Goal: Contribute content

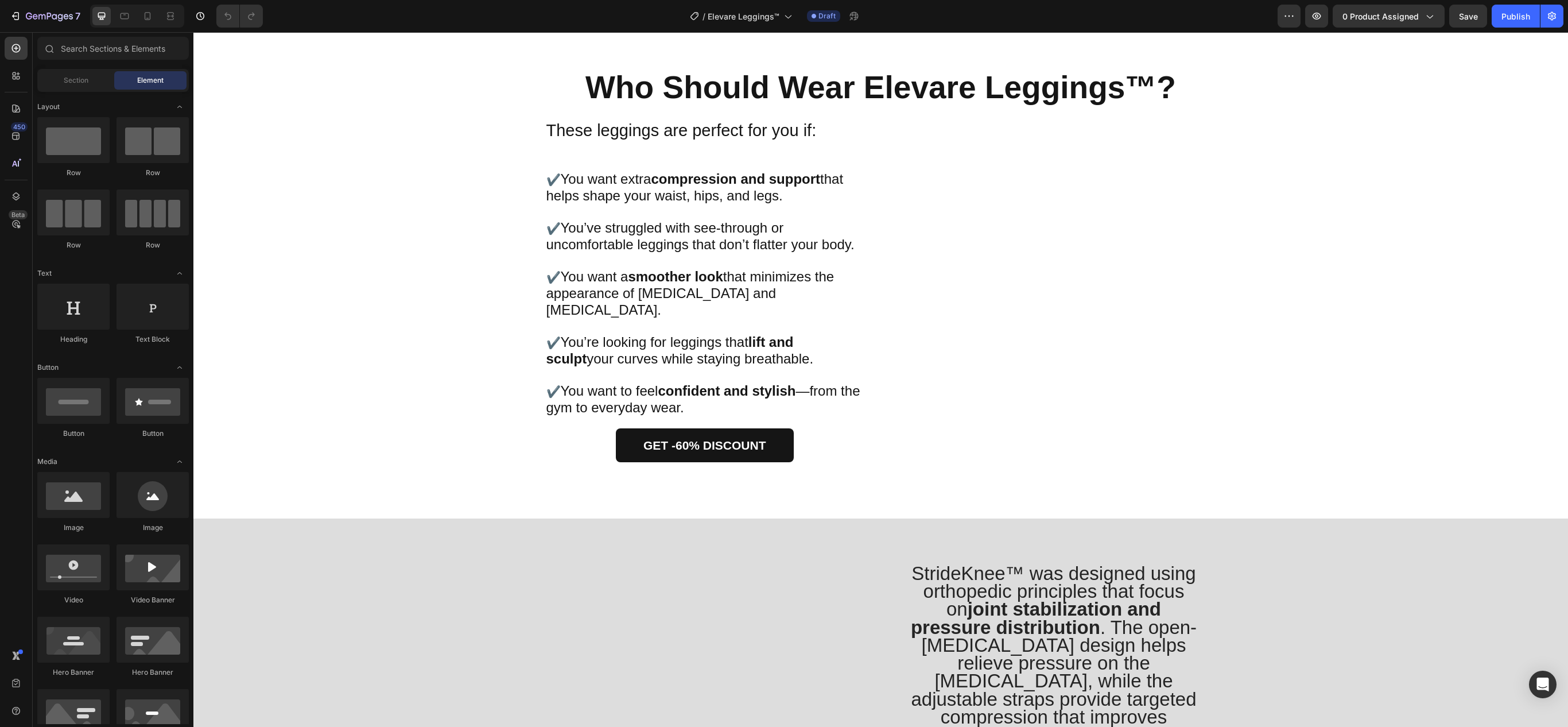
scroll to position [1661, 0]
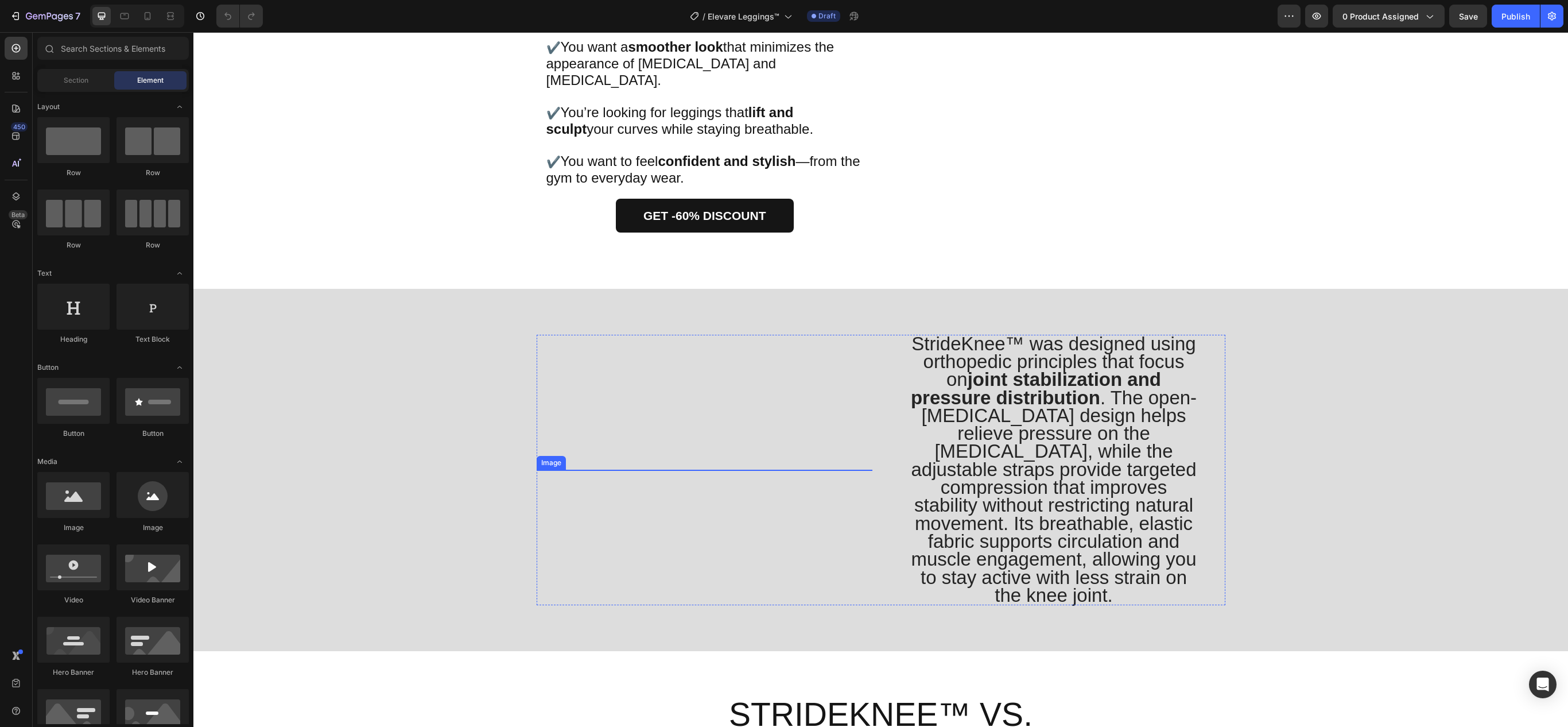
click at [641, 469] on img at bounding box center [704, 469] width 336 height 0
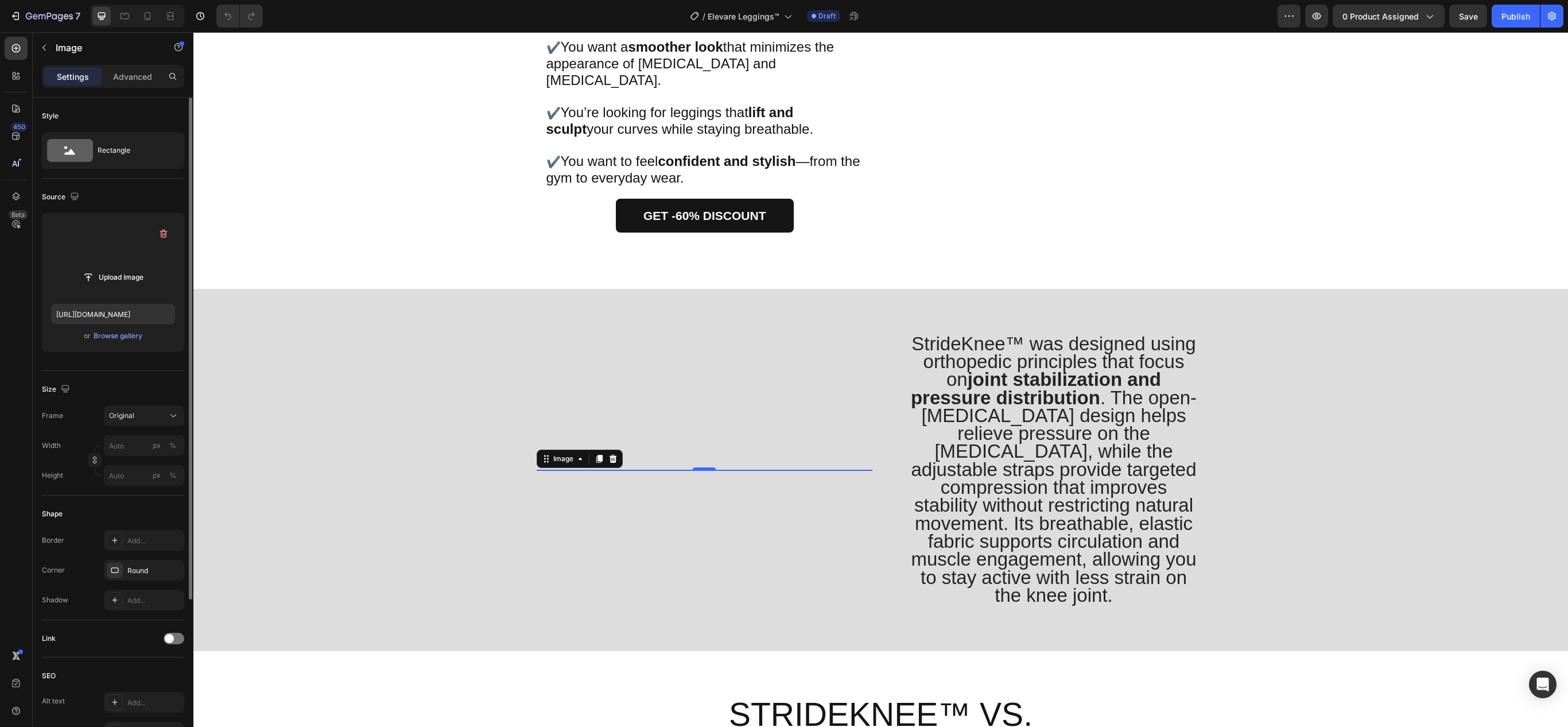
click at [130, 257] on label at bounding box center [113, 258] width 124 height 72
click at [130, 268] on input "file" at bounding box center [113, 277] width 79 height 20
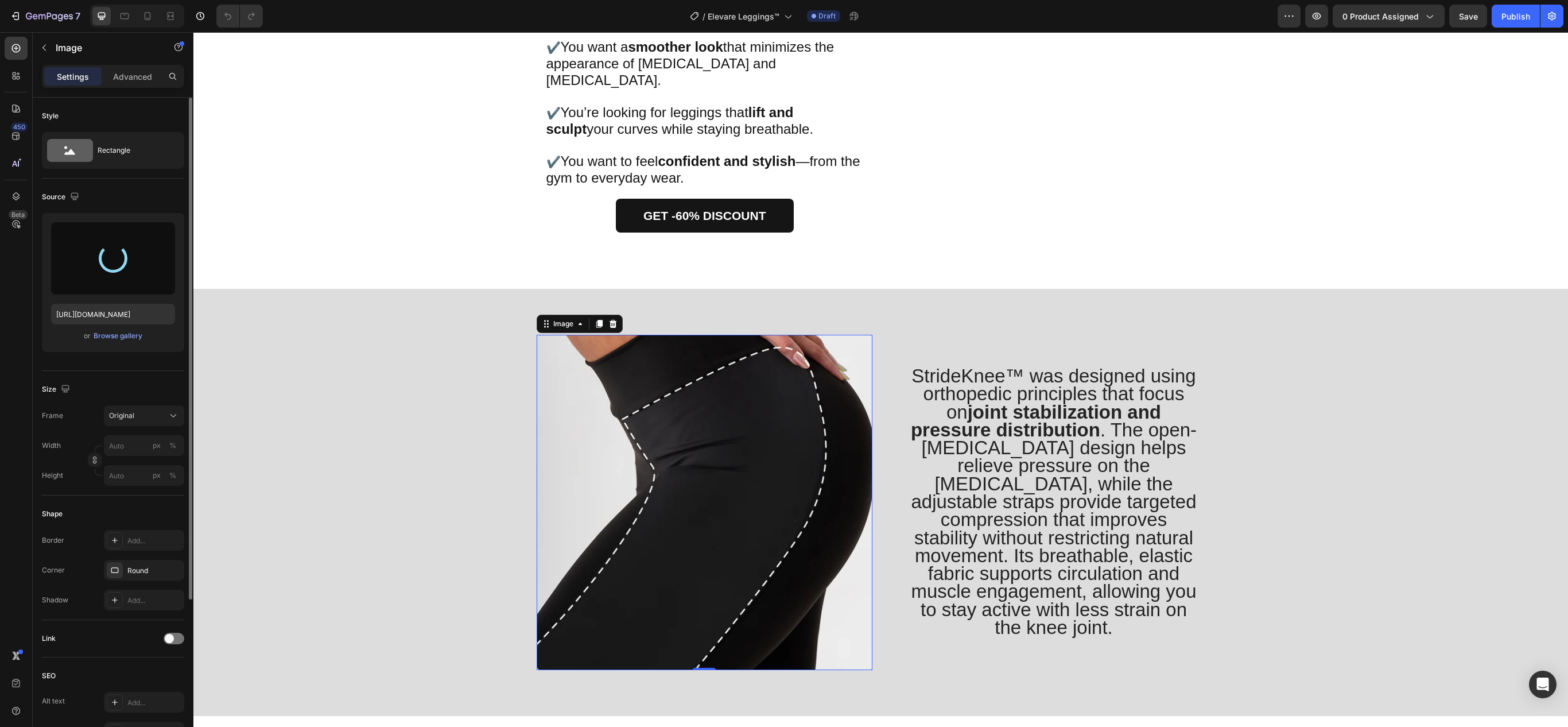
type input "[URL][DOMAIN_NAME]"
click at [971, 475] on span "StrideKnee™ was designed using orthopedic principles that focus on joint stabil…" at bounding box center [1054, 501] width 286 height 273
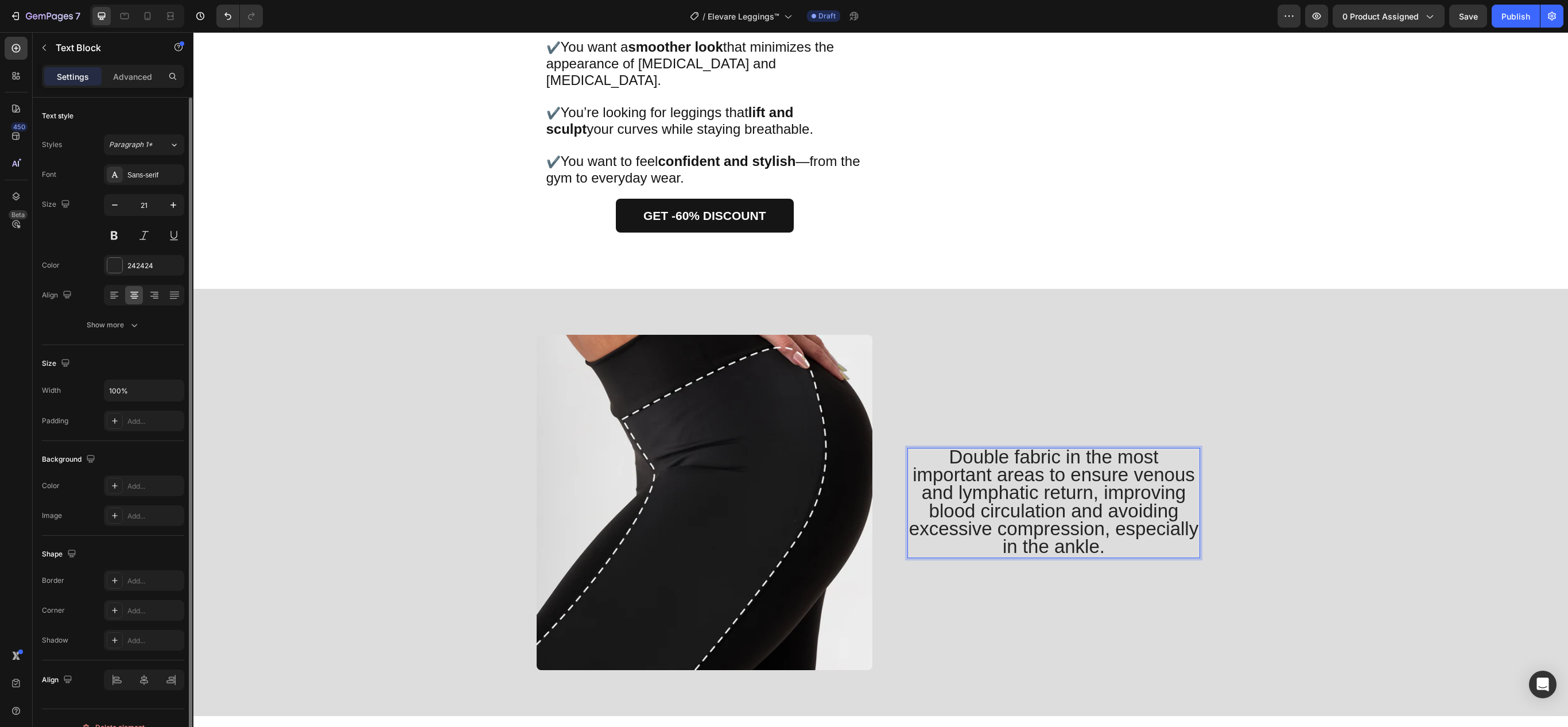
scroll to position [1734, 0]
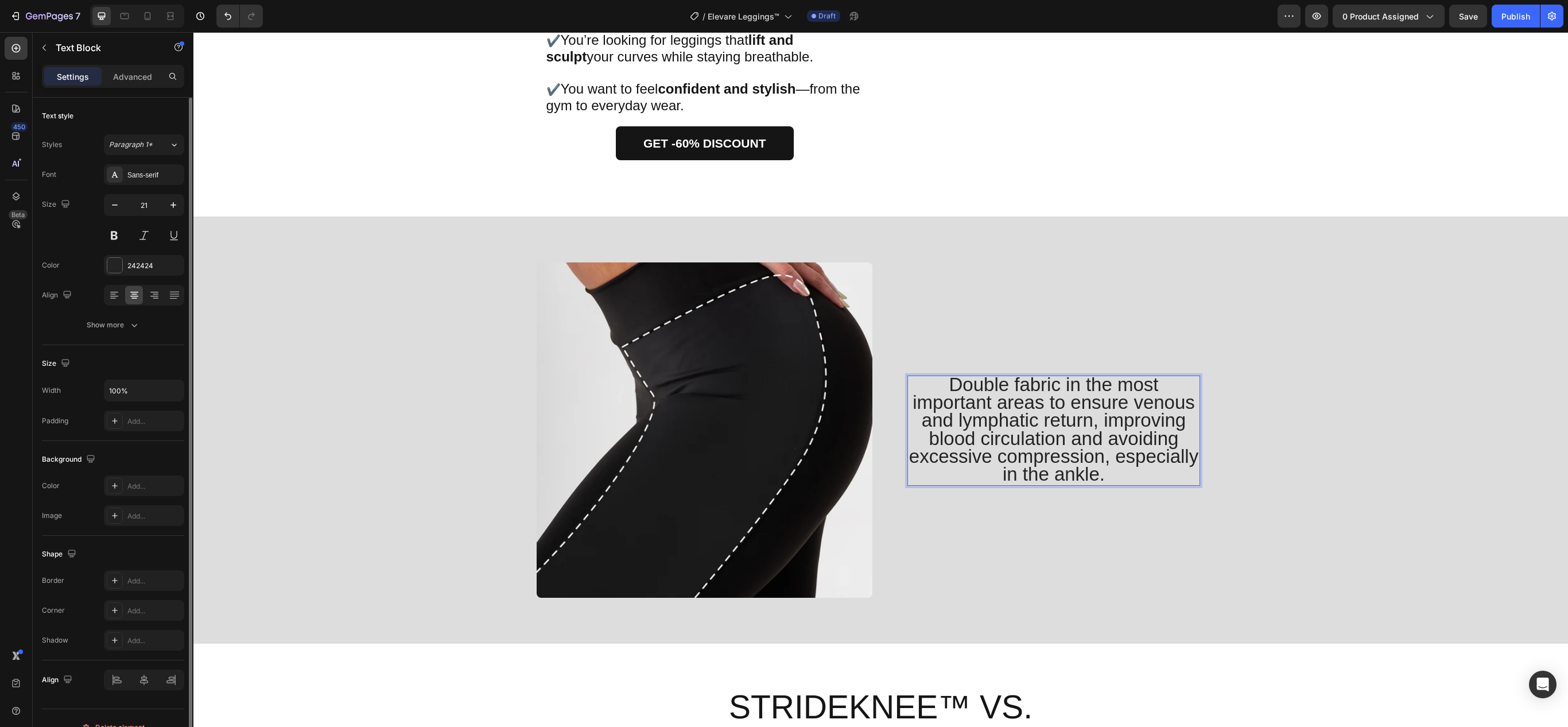
click at [1021, 408] on span "Double fabric in the most important areas to ensure venous and lymphatic return…" at bounding box center [1053, 429] width 290 height 110
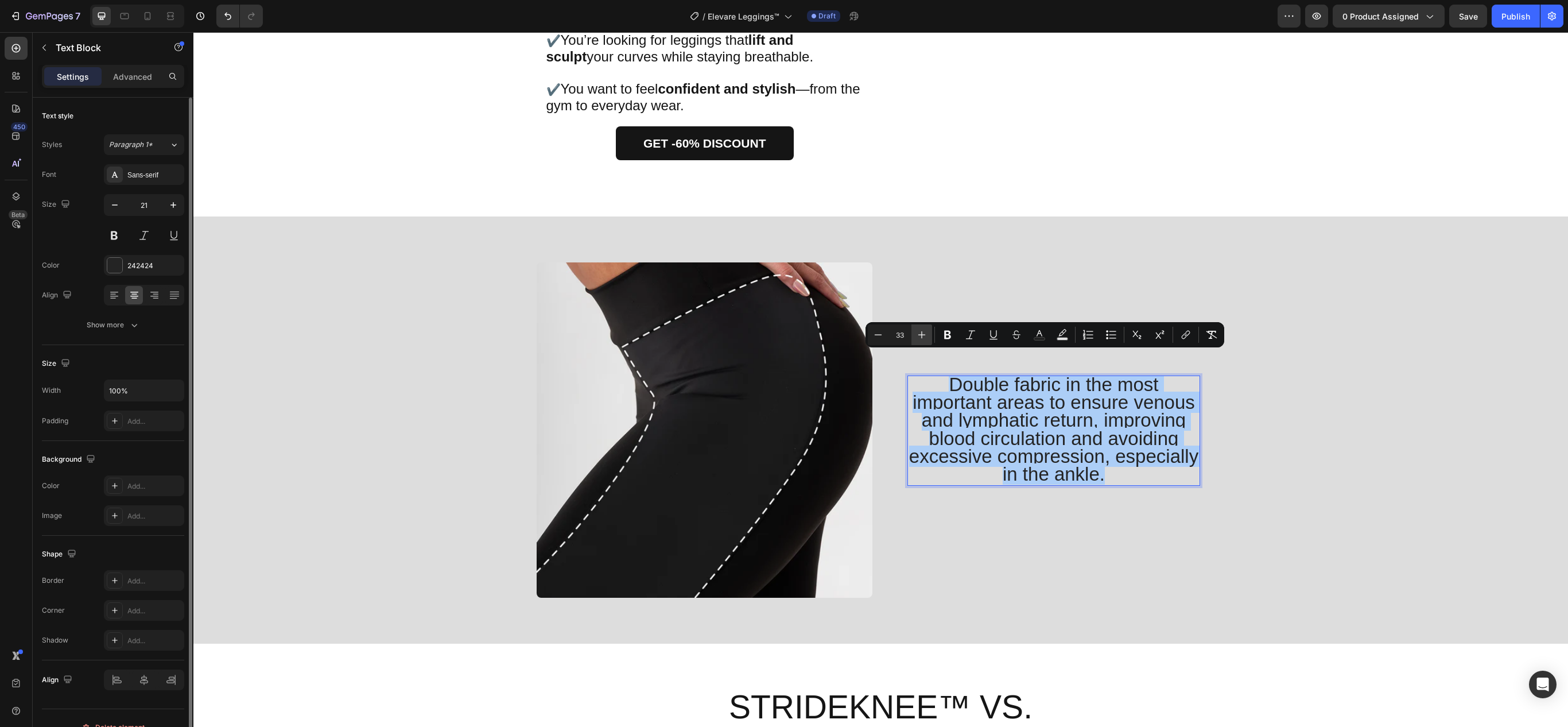
click at [921, 336] on icon "Editor contextual toolbar" at bounding box center [922, 335] width 8 height 8
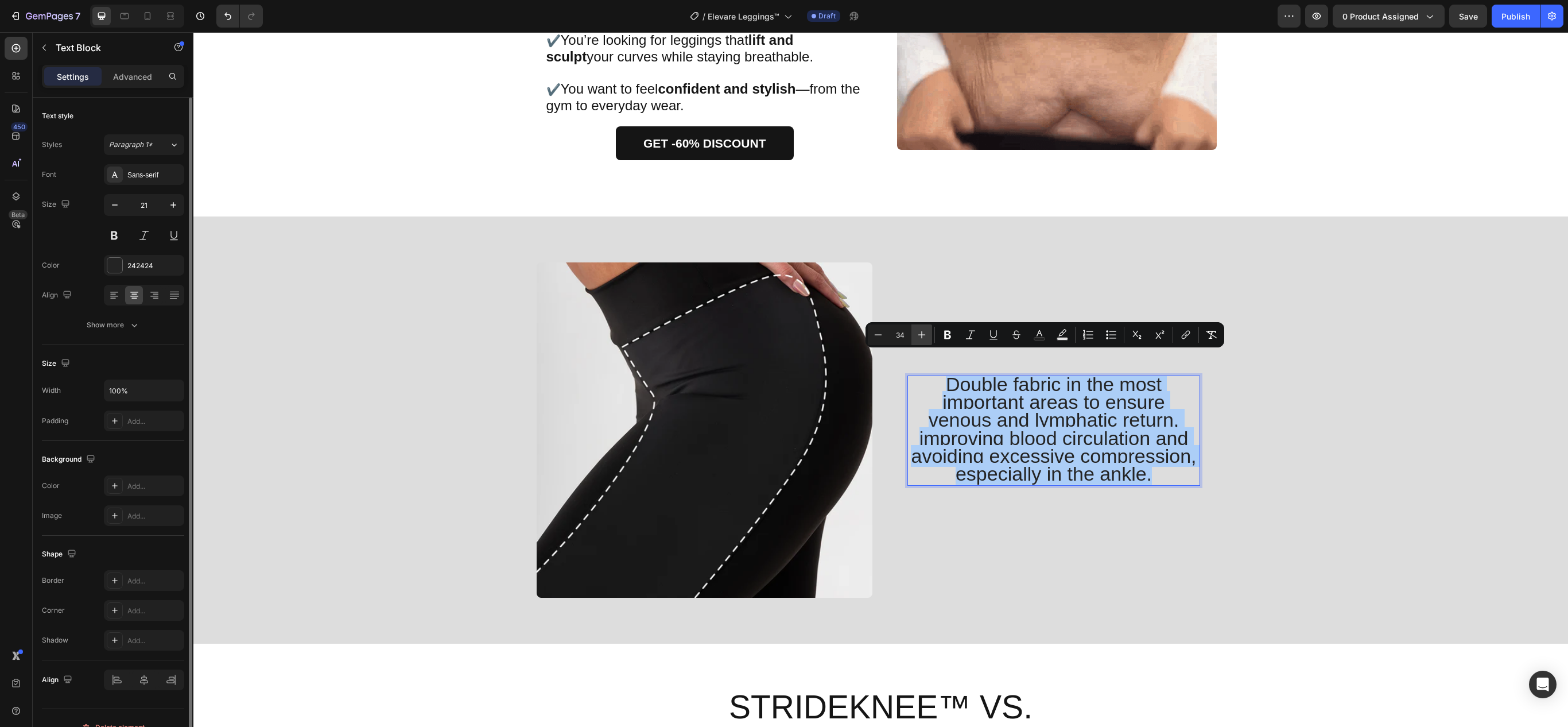
click at [921, 336] on icon "Editor contextual toolbar" at bounding box center [922, 335] width 8 height 8
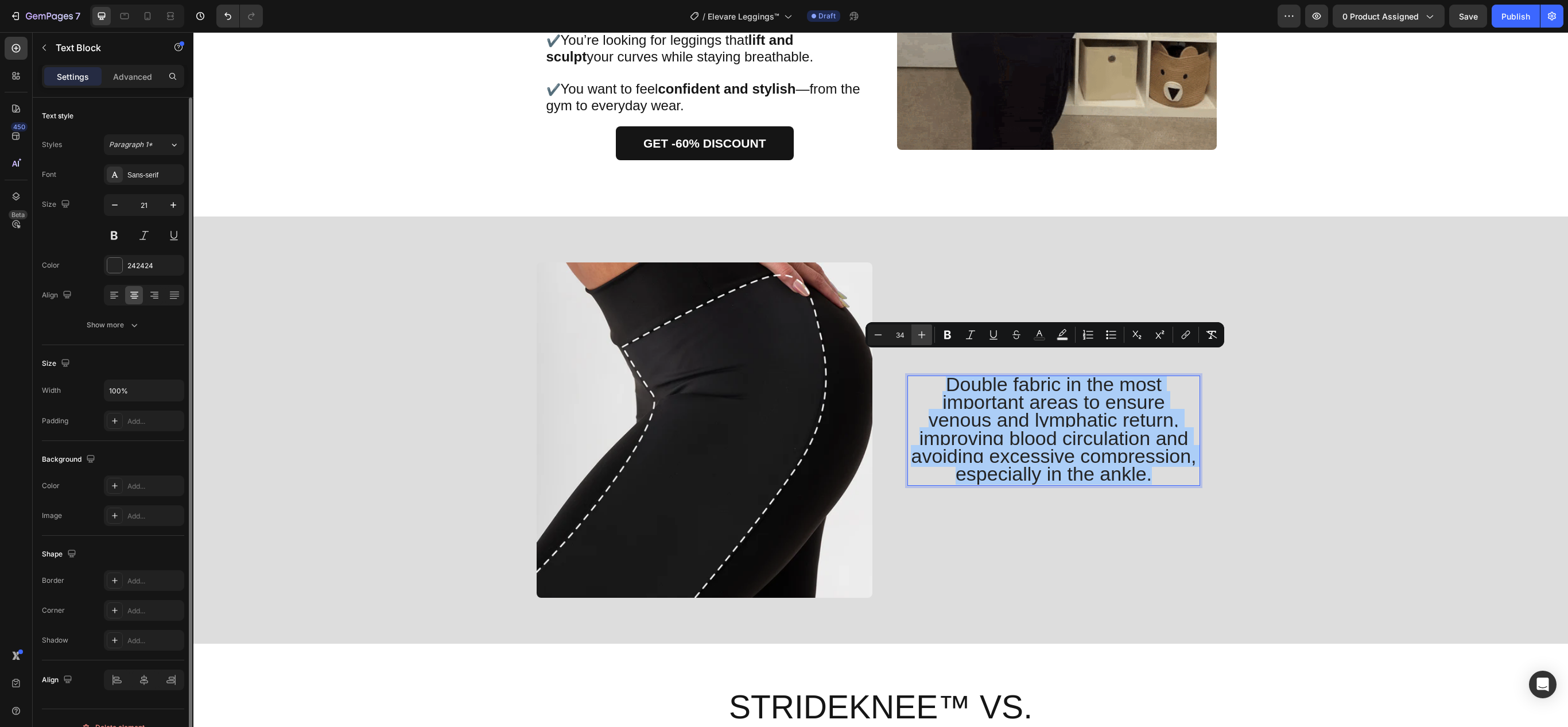
click at [921, 336] on icon "Editor contextual toolbar" at bounding box center [922, 335] width 8 height 8
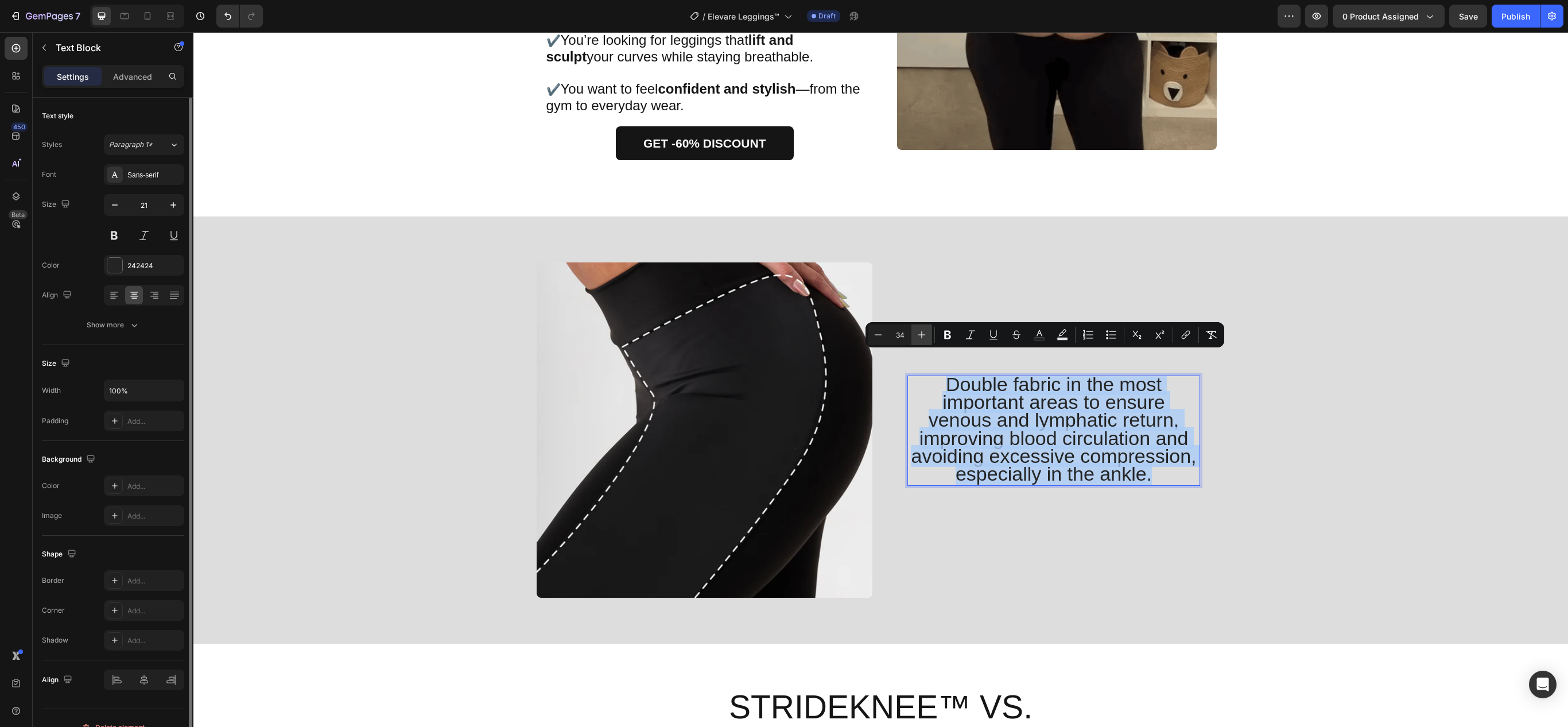
type input "37"
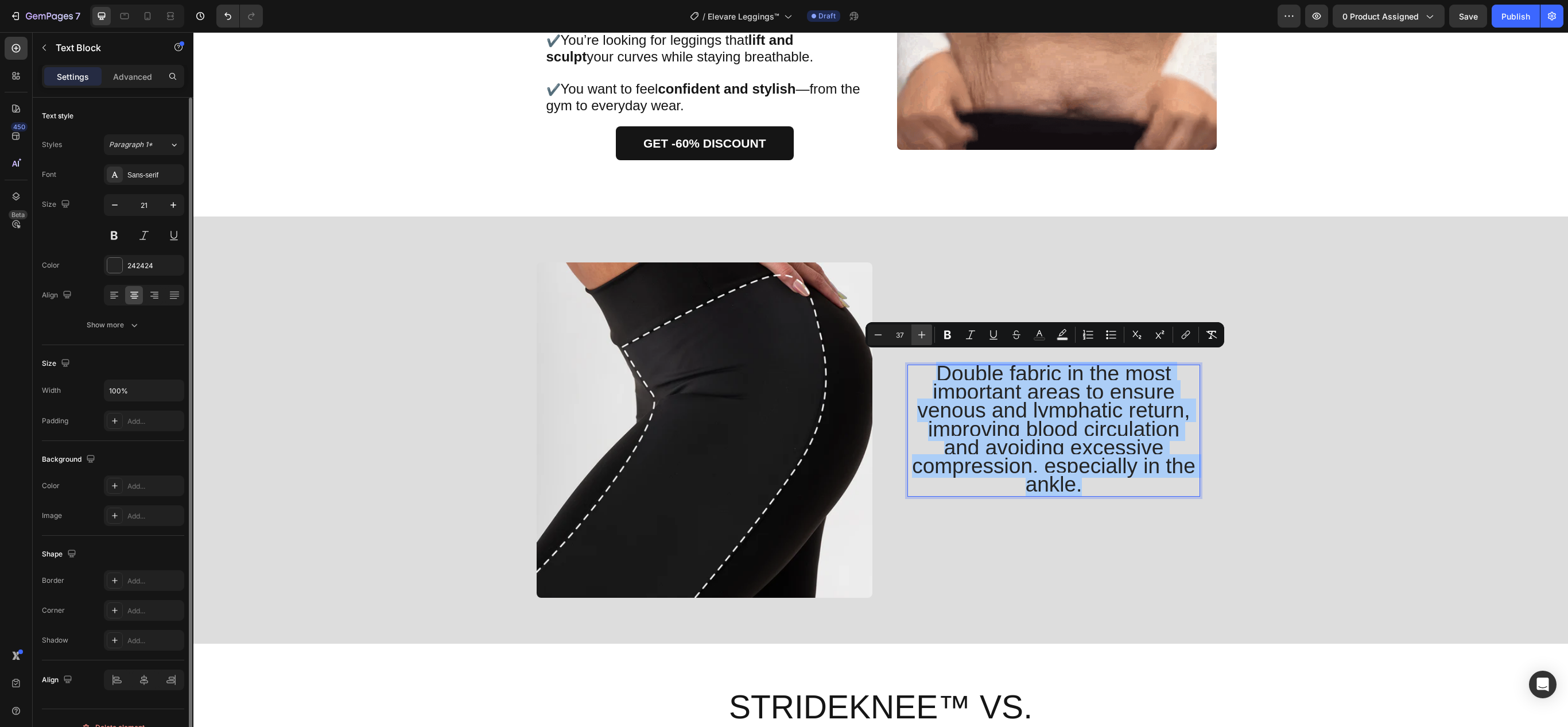
click at [921, 336] on icon "Editor contextual toolbar" at bounding box center [922, 335] width 8 height 8
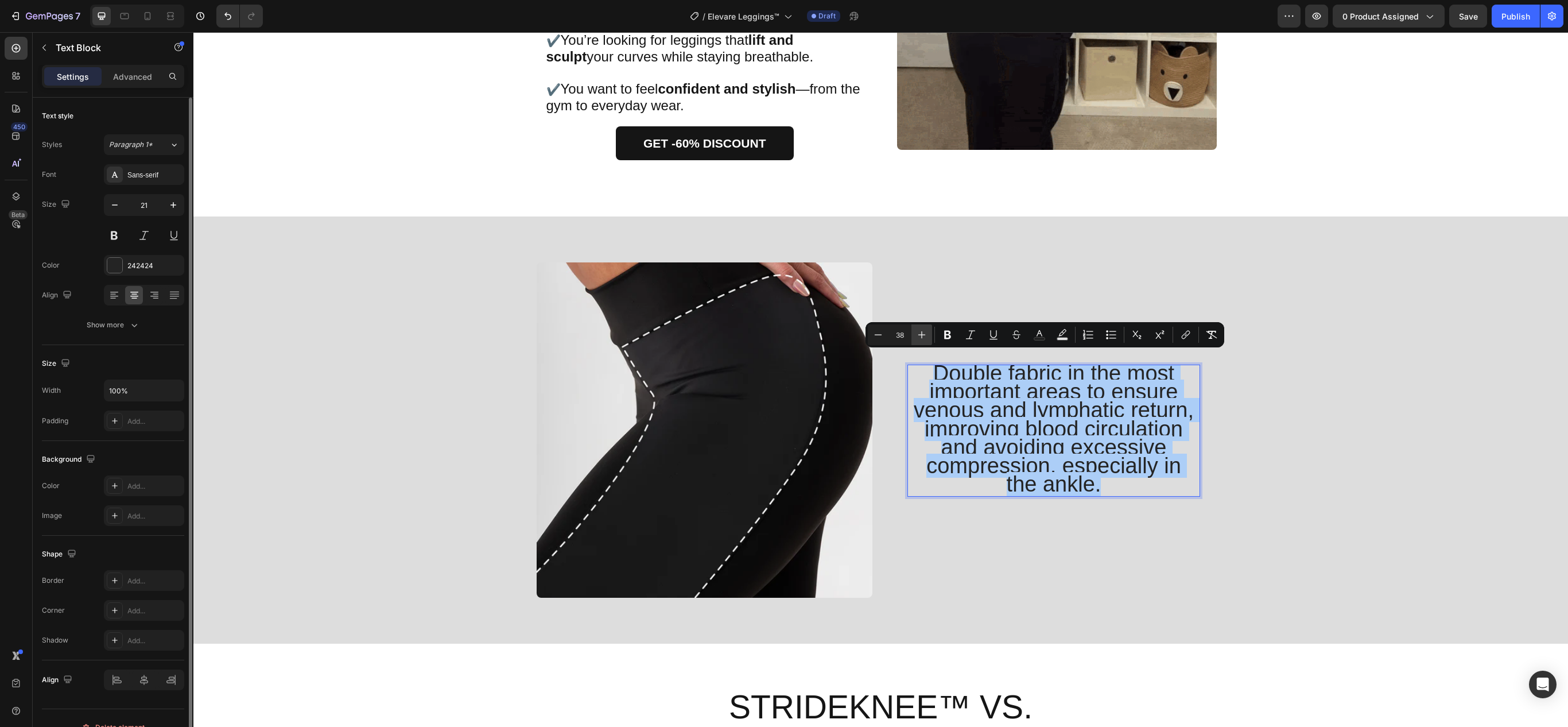
click at [917, 331] on icon "Editor contextual toolbar" at bounding box center [922, 335] width 11 height 11
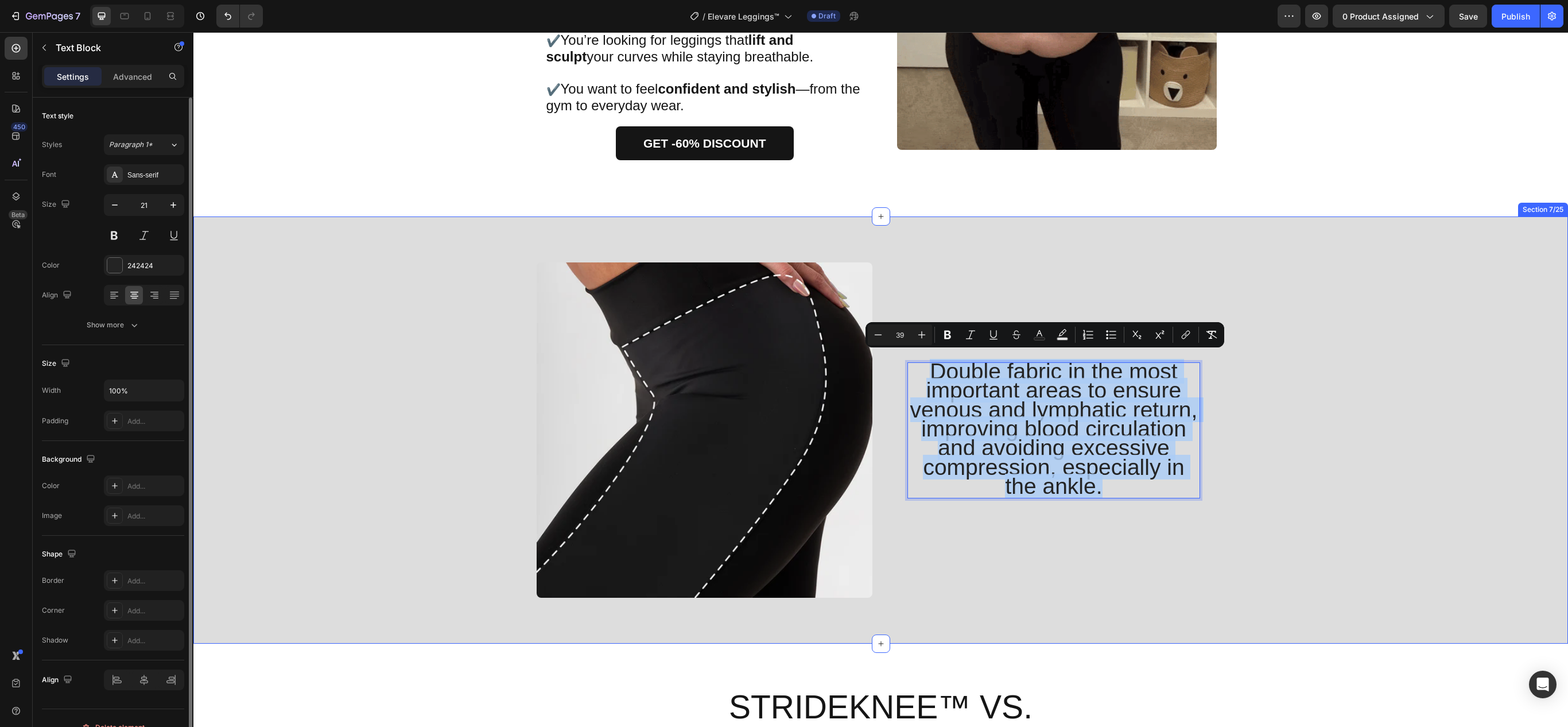
click at [484, 338] on div "Double fabric in the most important areas to ensure venous and lymphatic return…" at bounding box center [881, 435] width 1358 height 345
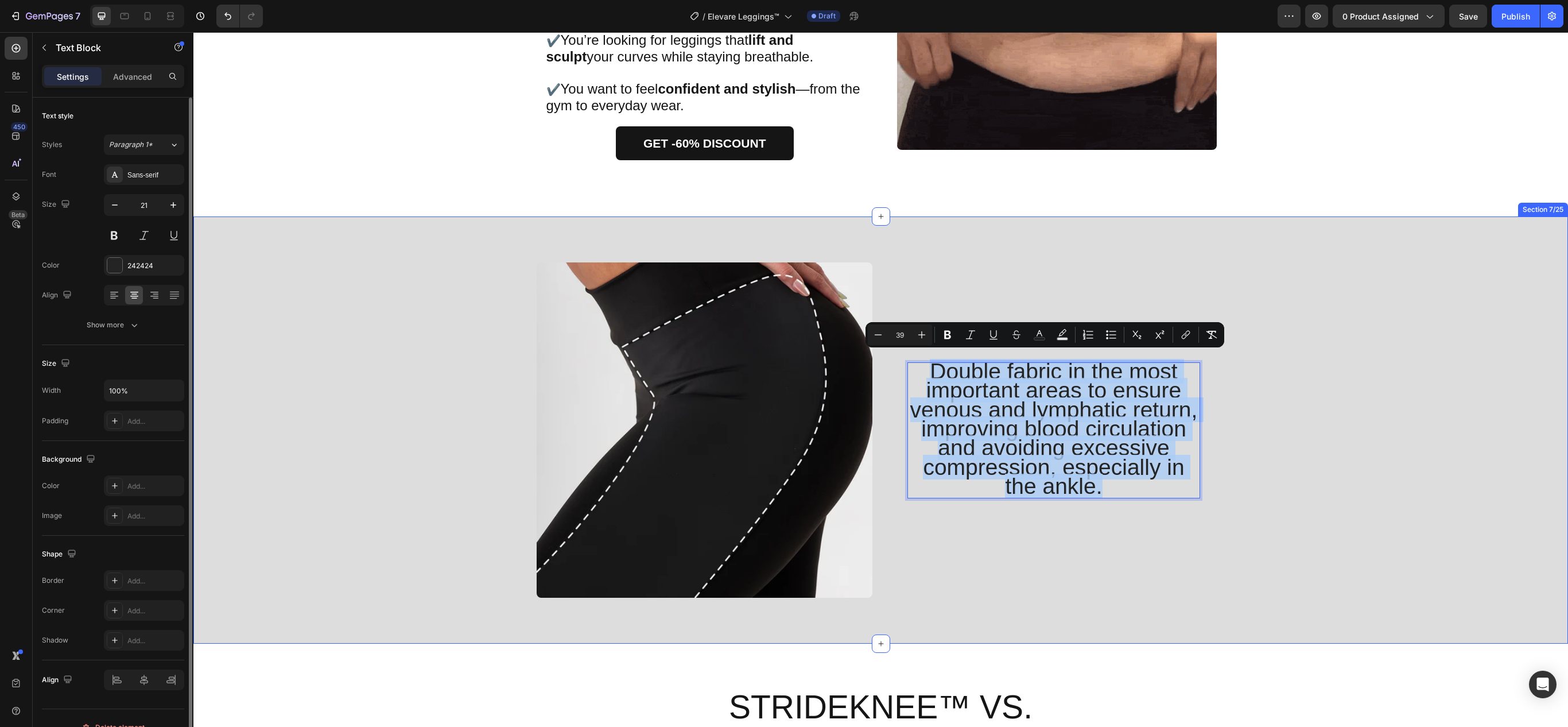
click at [484, 338] on div "Double fabric in the most important areas to ensure venous and lymphatic return…" at bounding box center [881, 435] width 1358 height 345
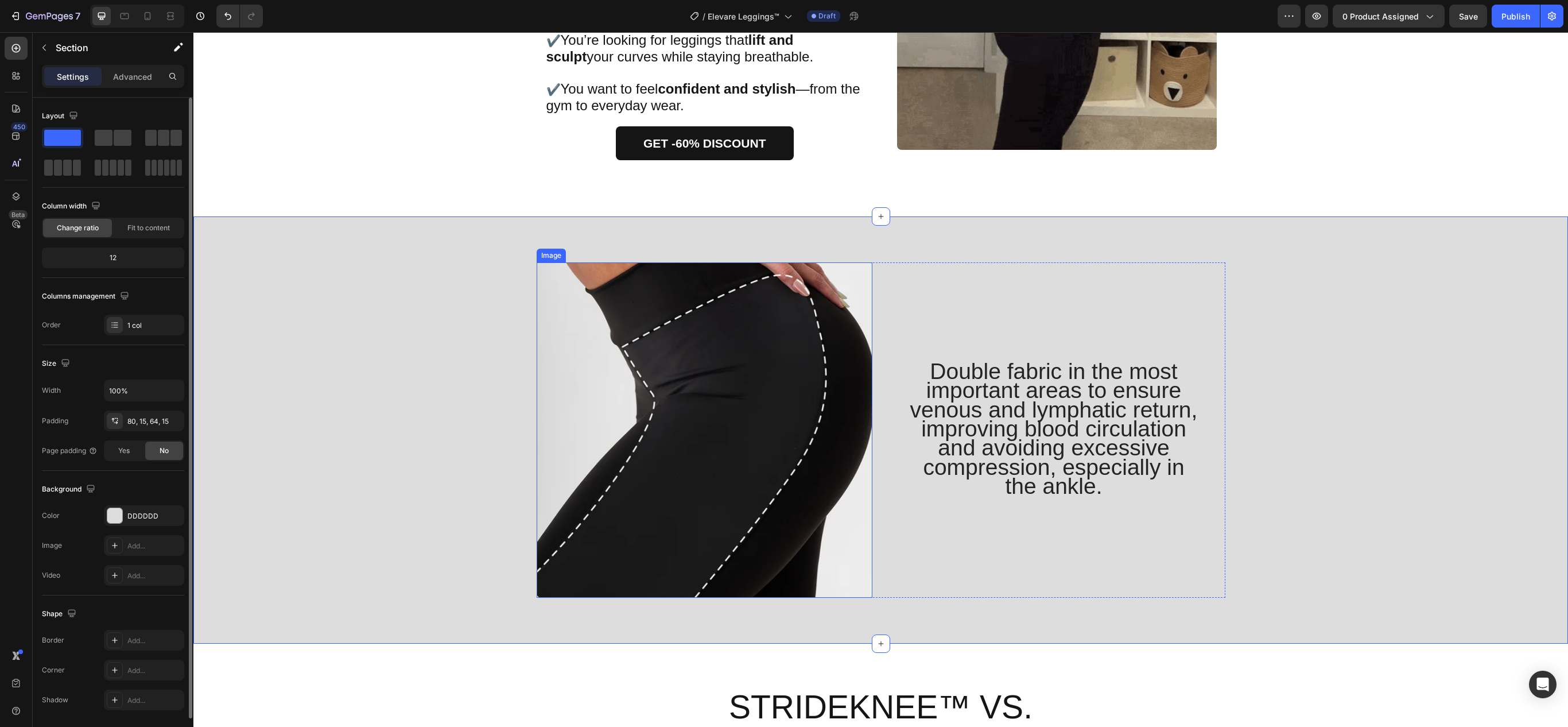
click at [983, 401] on span "Double fabric in the most important areas to ensure venous and lymphatic return…" at bounding box center [1054, 428] width 287 height 139
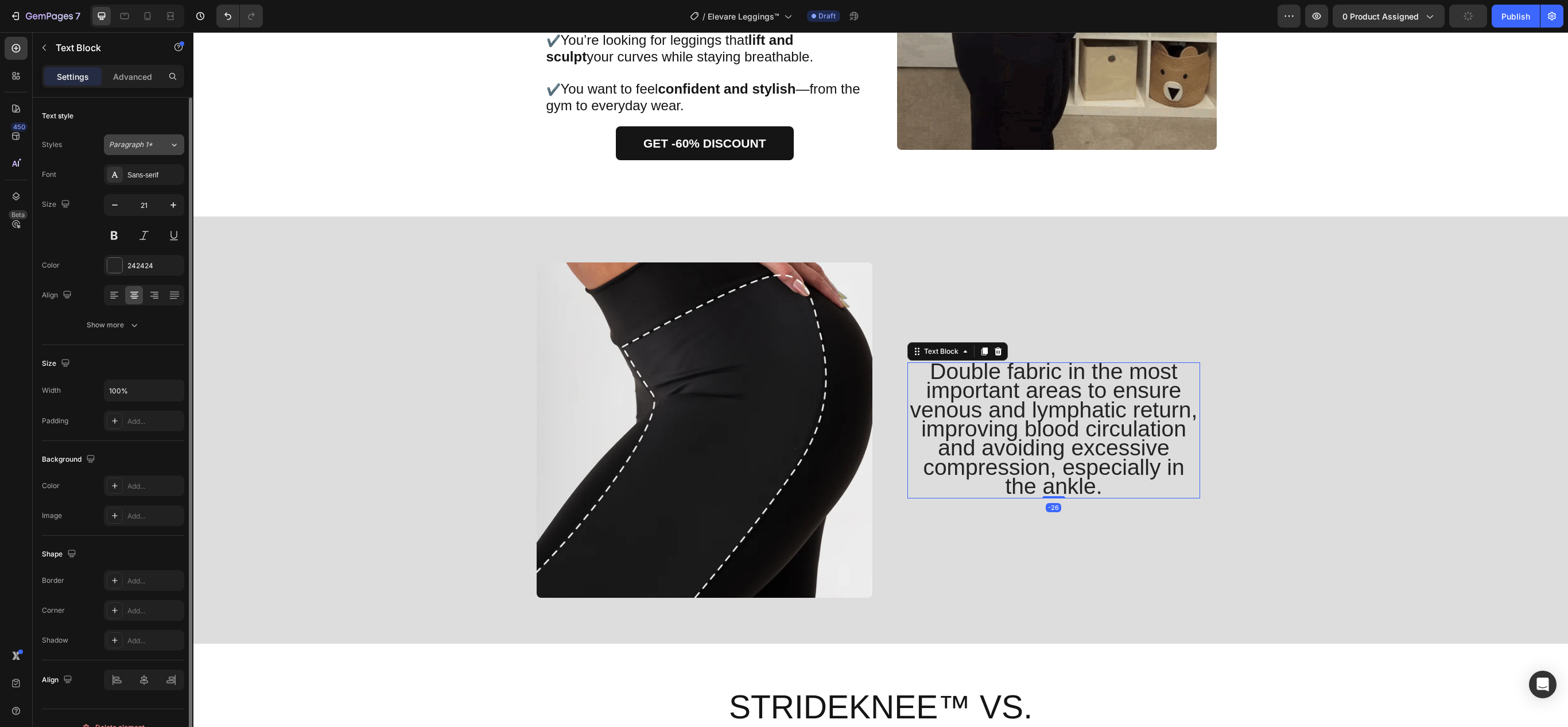
click at [163, 150] on div "Paragraph 1*" at bounding box center [139, 144] width 60 height 11
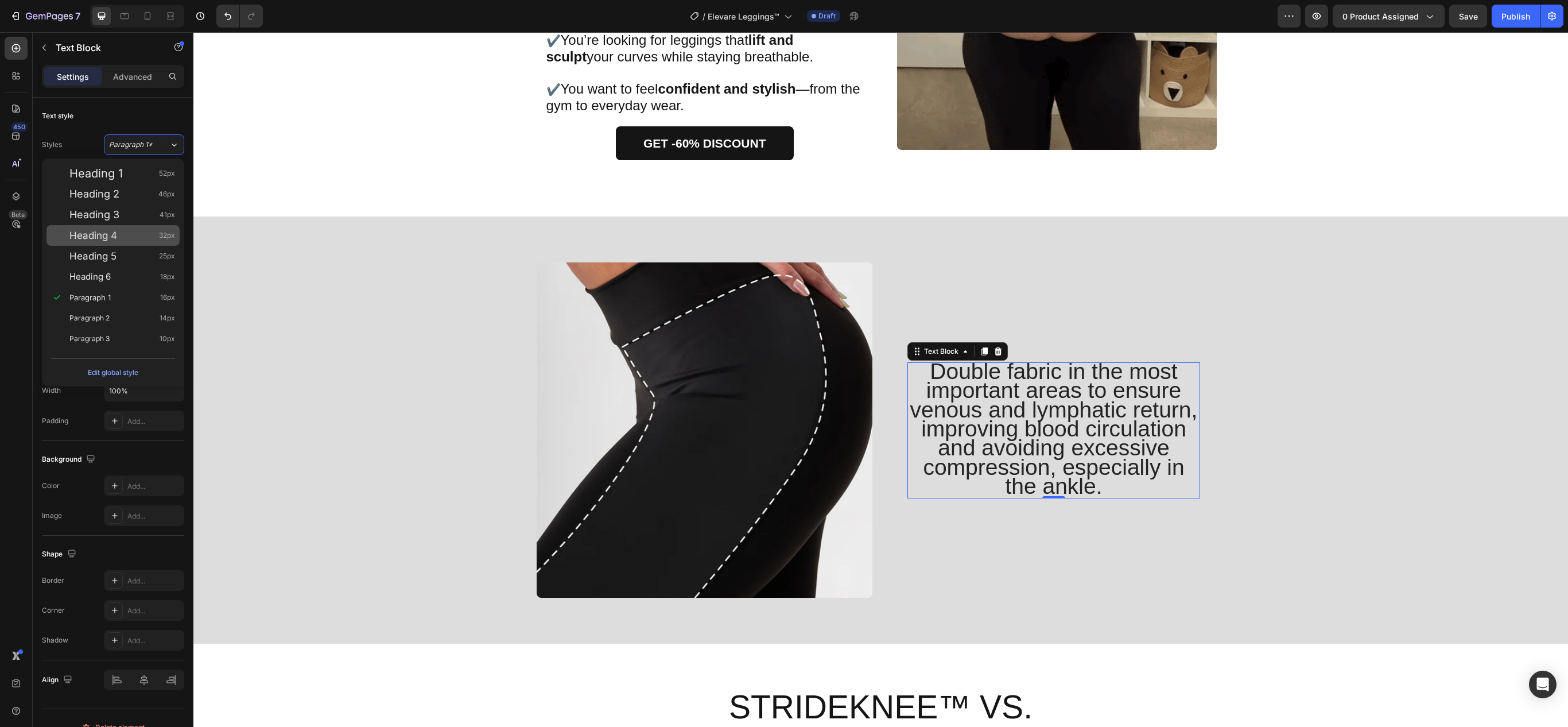
click at [144, 239] on div "Heading 4 32px" at bounding box center [122, 235] width 105 height 11
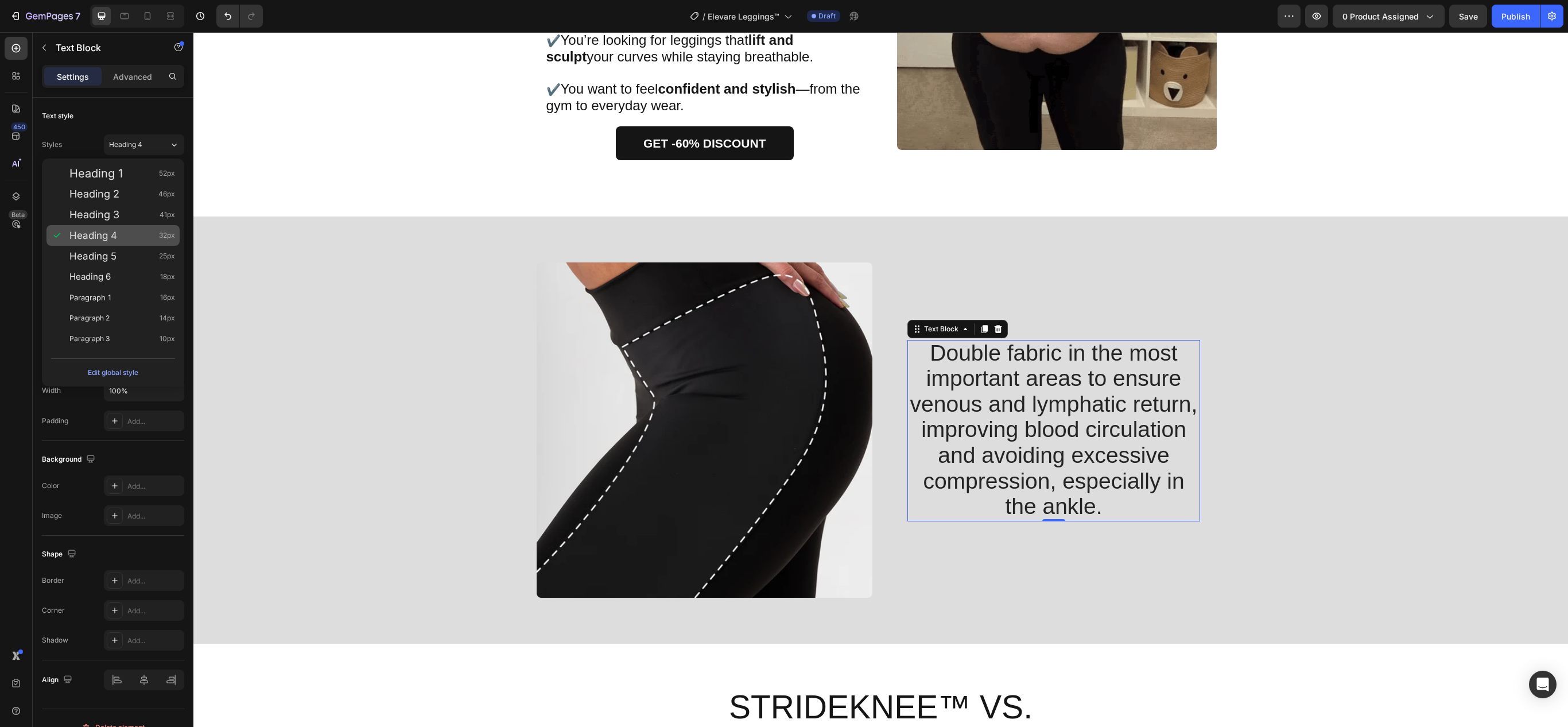
type input "32"
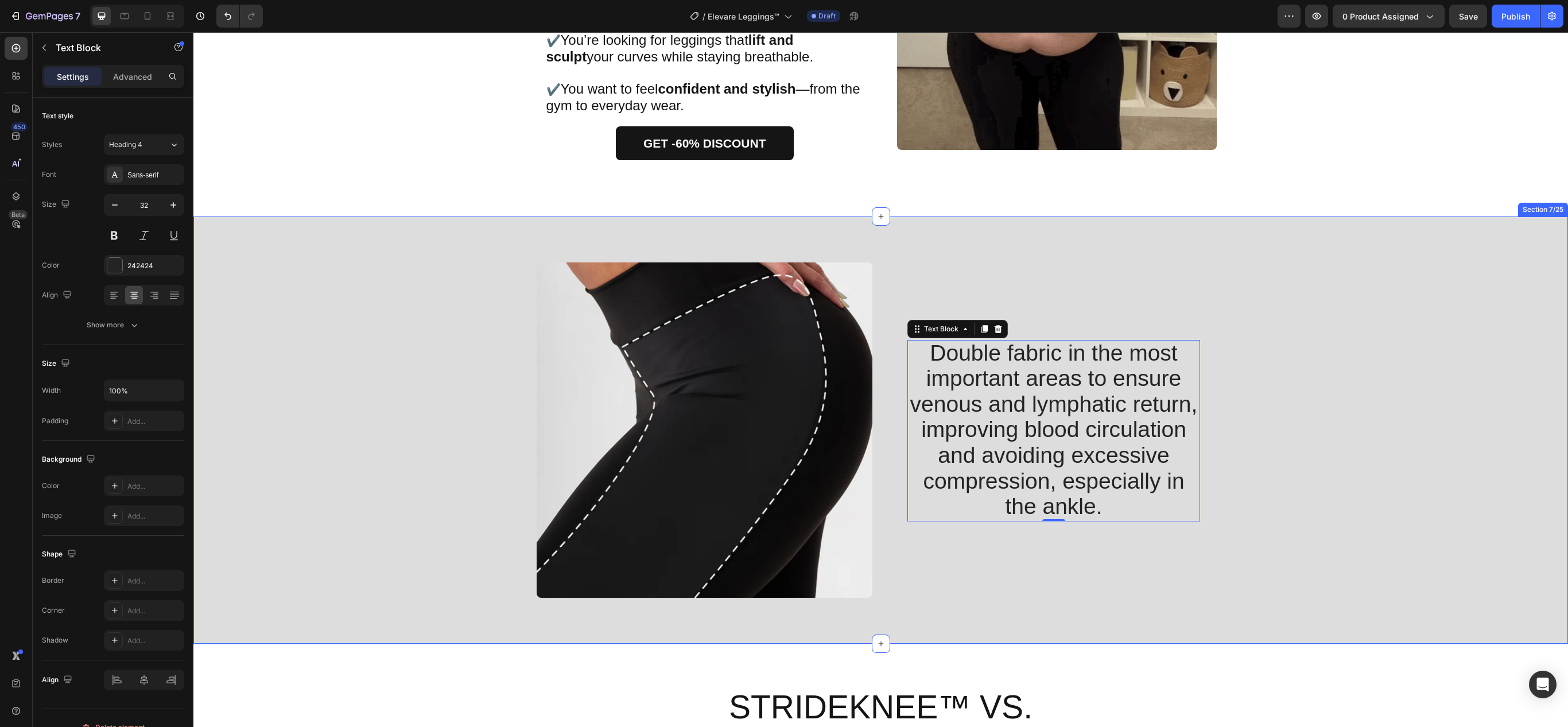
click at [1346, 373] on div "Double fabric in the most important areas to ensure venous and lymphatic return…" at bounding box center [881, 435] width 1358 height 345
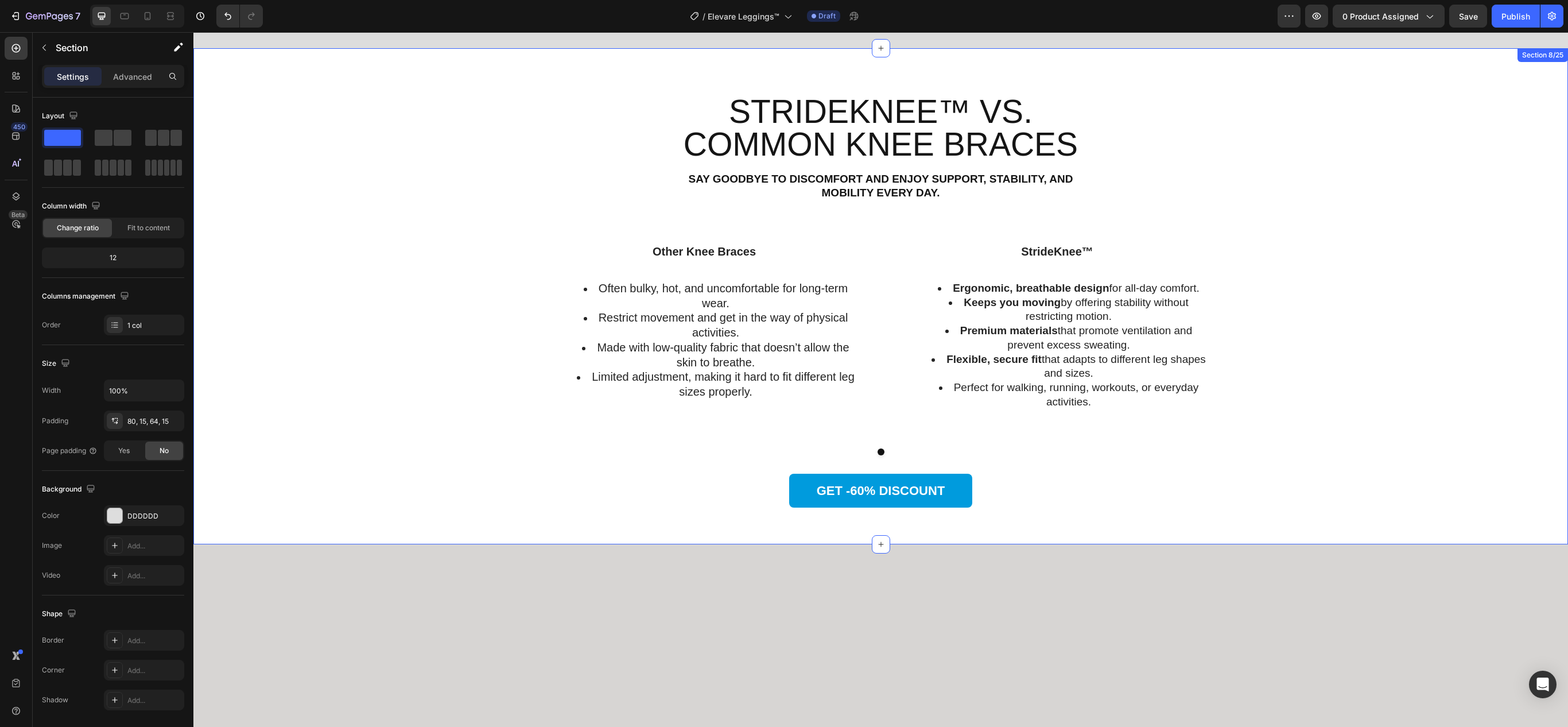
scroll to position [2354, 0]
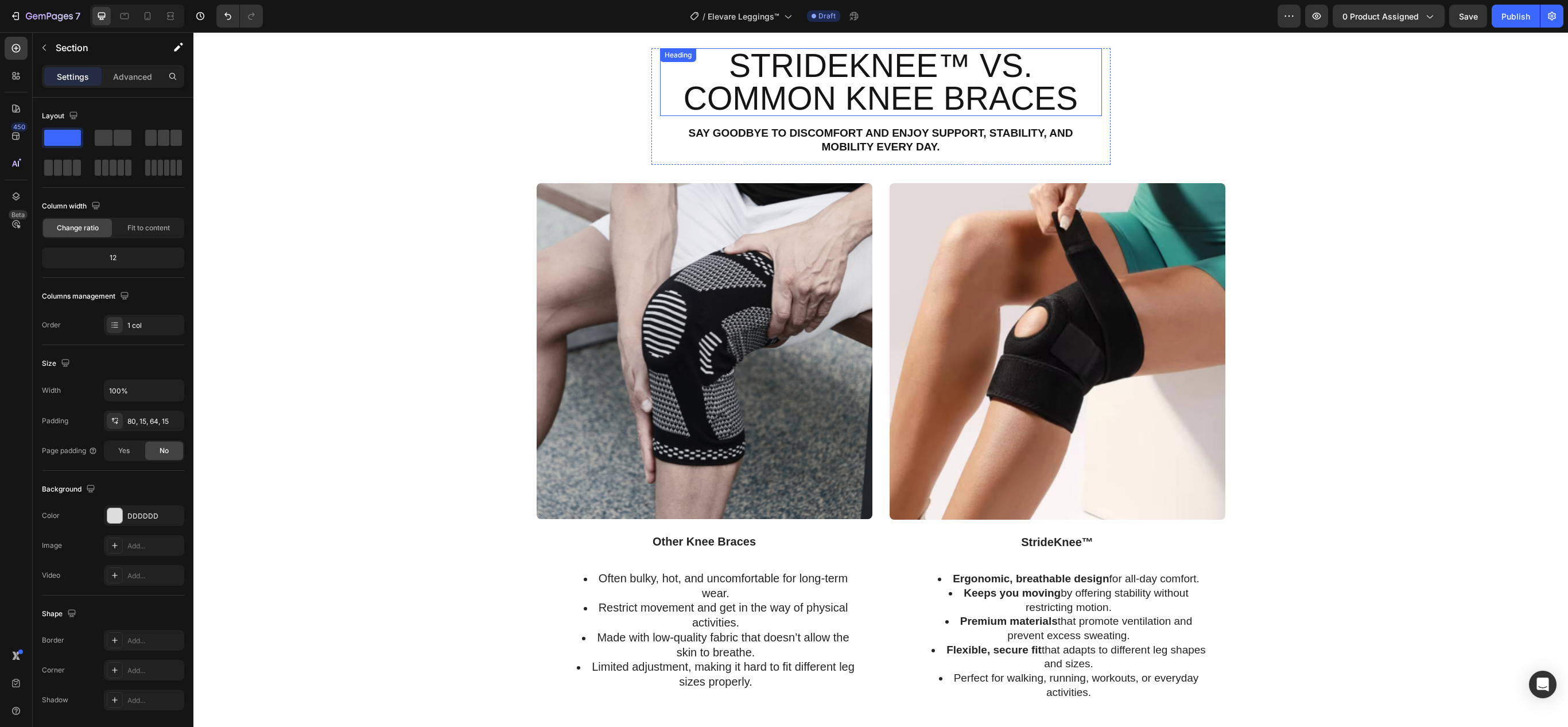
click at [857, 93] on h2 "StrideKnee™ vs. Common Knee Braces" at bounding box center [881, 82] width 442 height 68
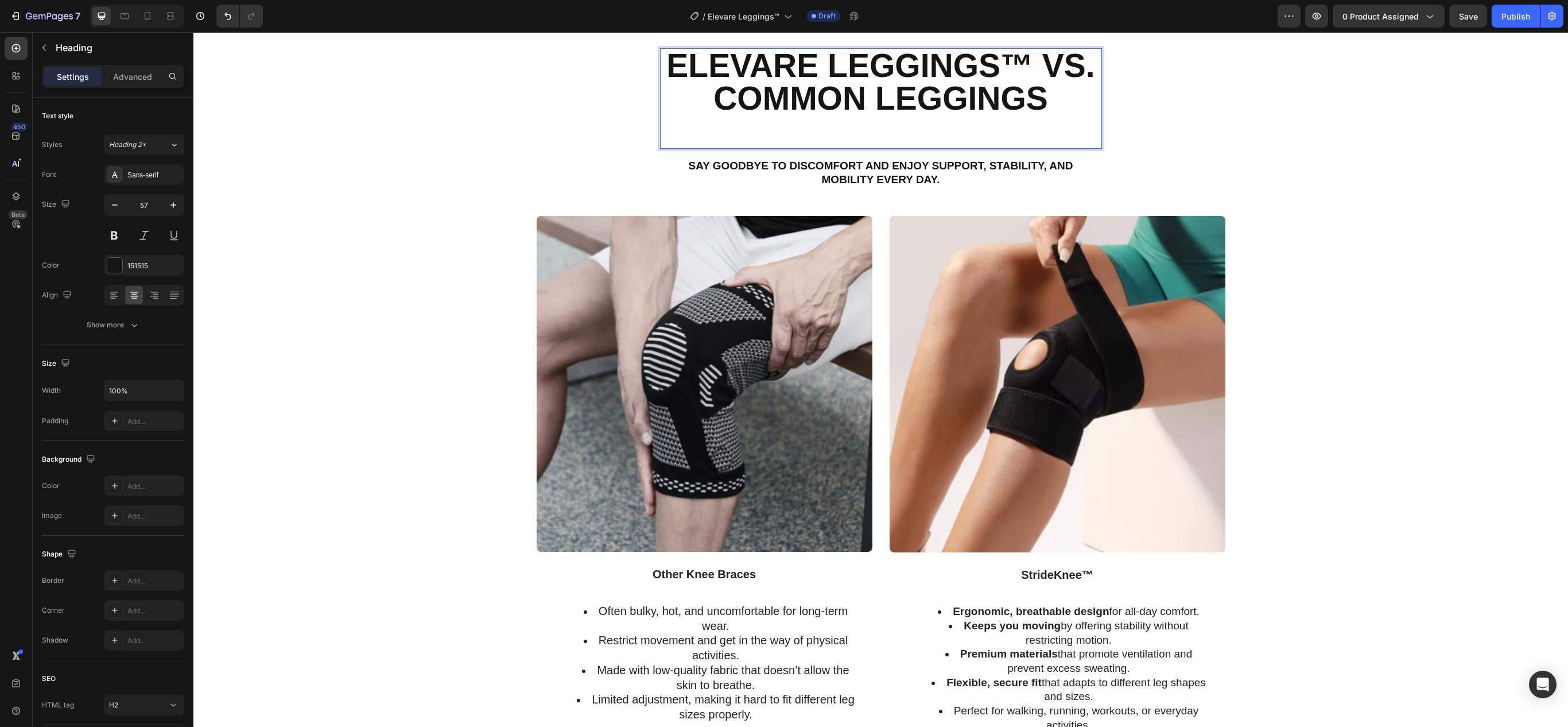
scroll to position [1, 0]
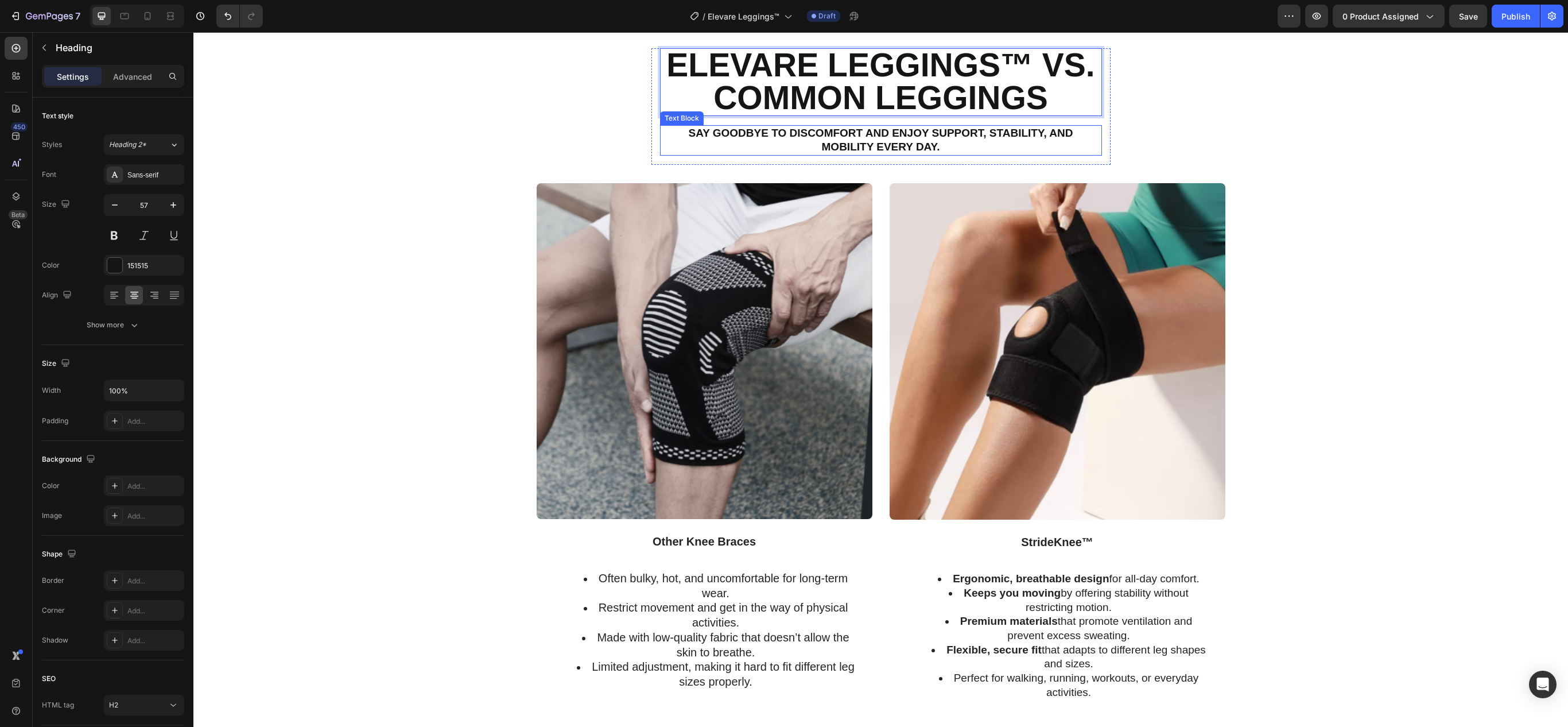
click at [857, 138] on strong "Say goodbye to discomfort and enjoy support, stability, and mobility every day." at bounding box center [880, 139] width 384 height 26
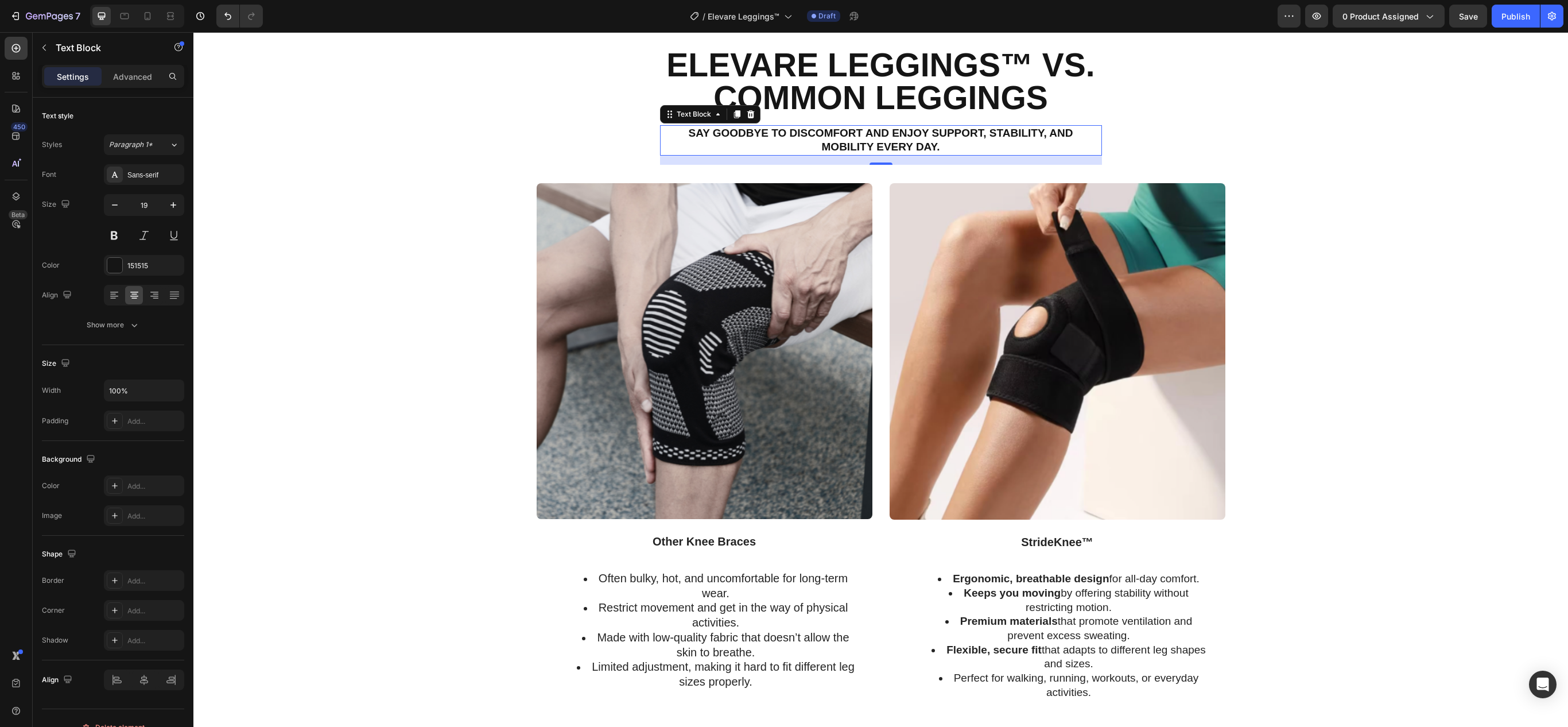
click at [857, 138] on strong "Say goodbye to discomfort and enjoy support, stability, and mobility every day." at bounding box center [880, 139] width 384 height 26
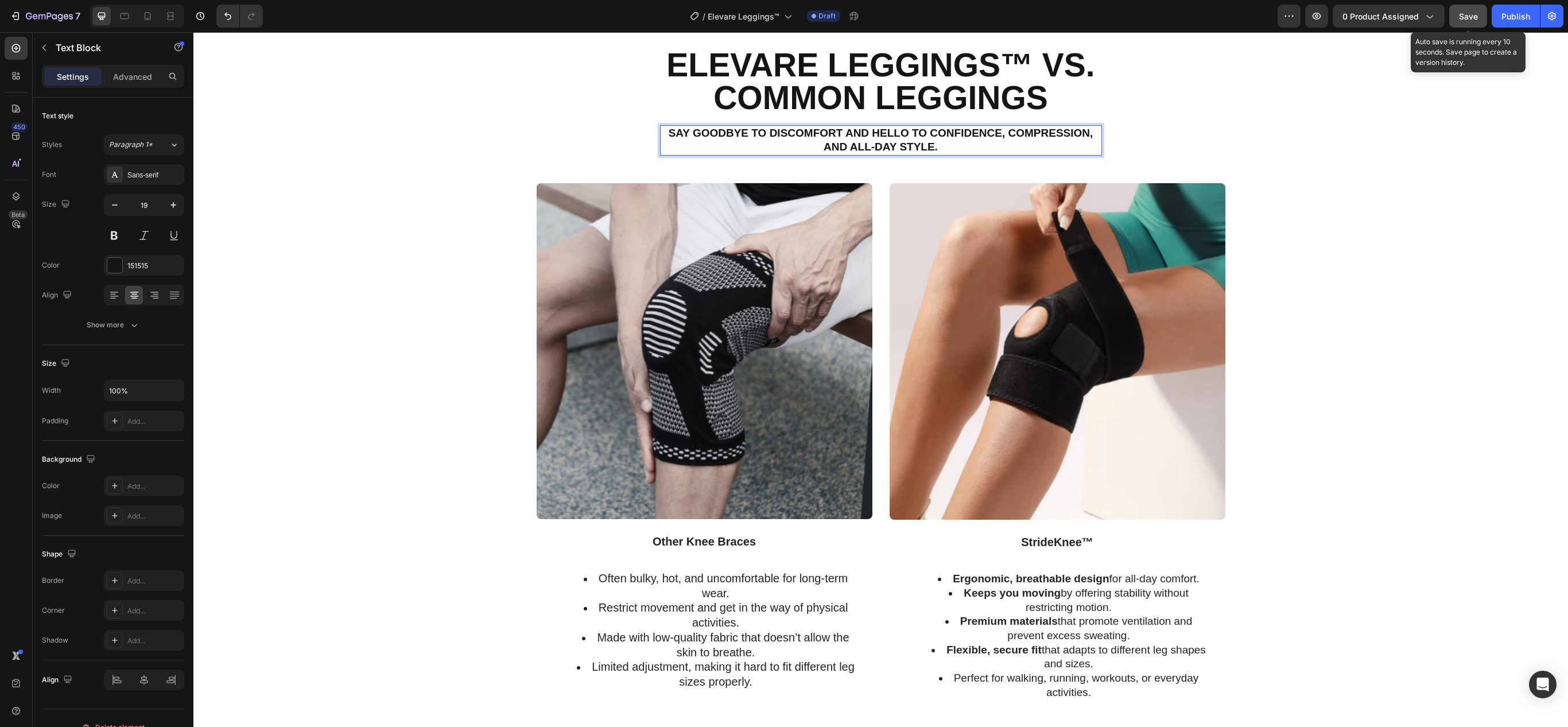
drag, startPoint x: 1460, startPoint y: 13, endPoint x: 1176, endPoint y: 93, distance: 295.1
click at [1460, 13] on span "Save" at bounding box center [1468, 16] width 19 height 10
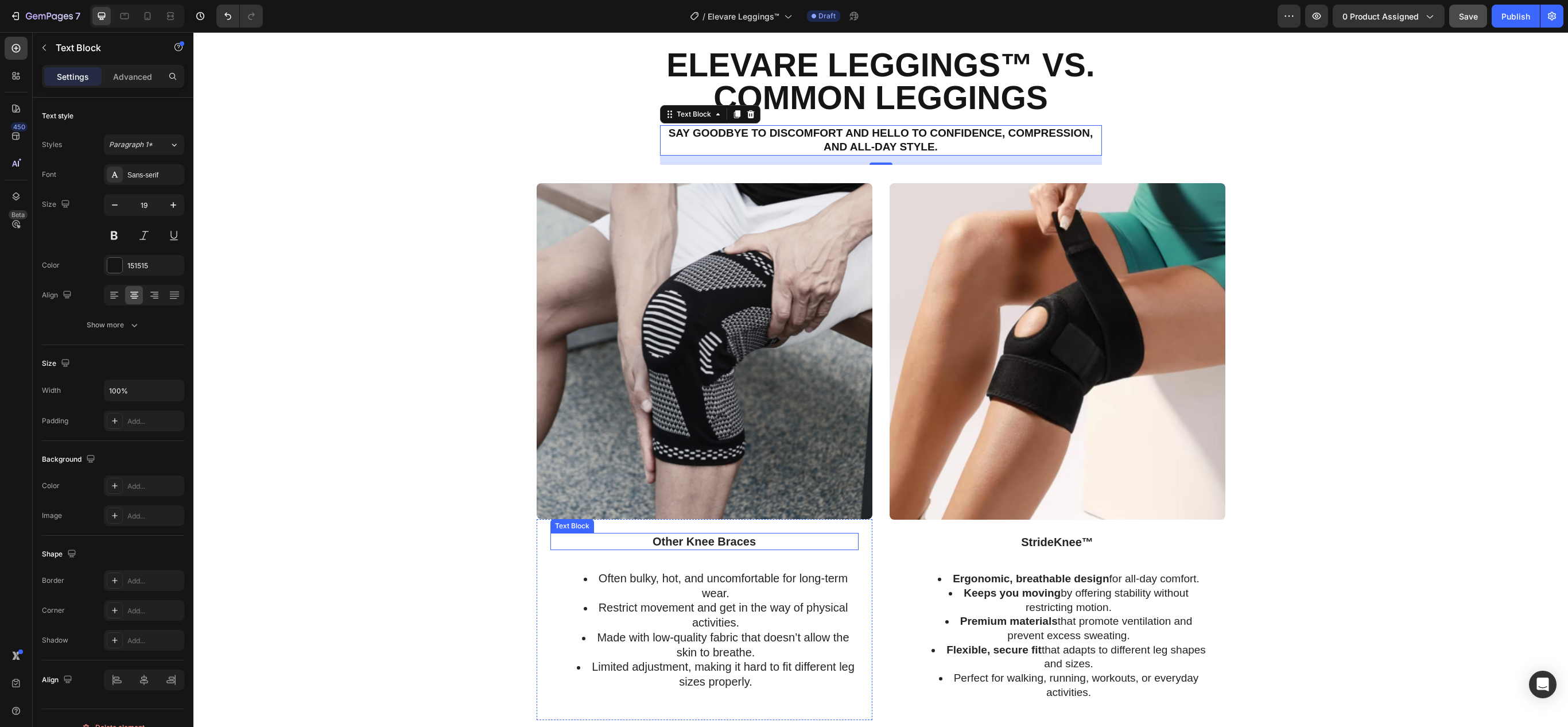
click at [669, 549] on p "Other Knee Braces" at bounding box center [704, 541] width 306 height 15
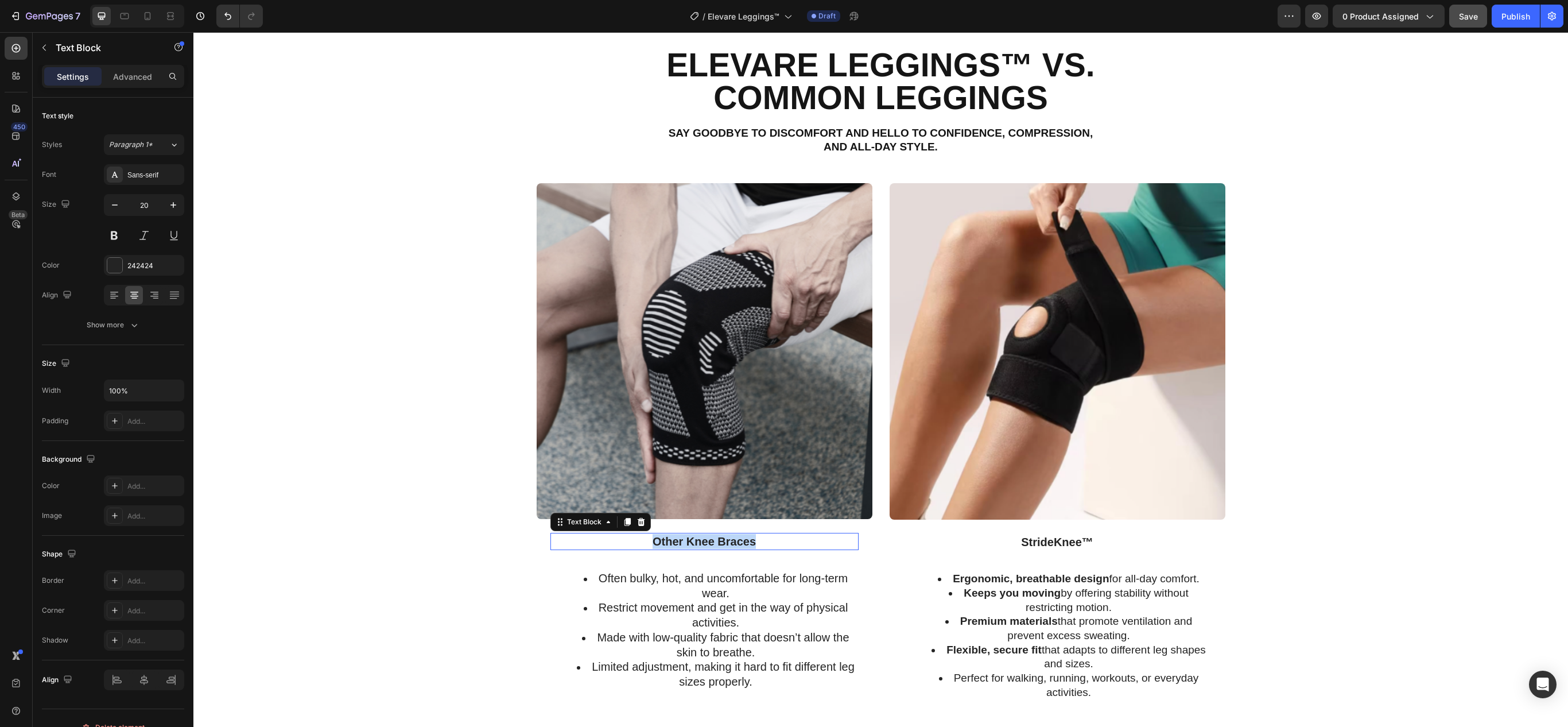
click at [669, 549] on p "Other Knee Braces" at bounding box center [704, 541] width 306 height 15
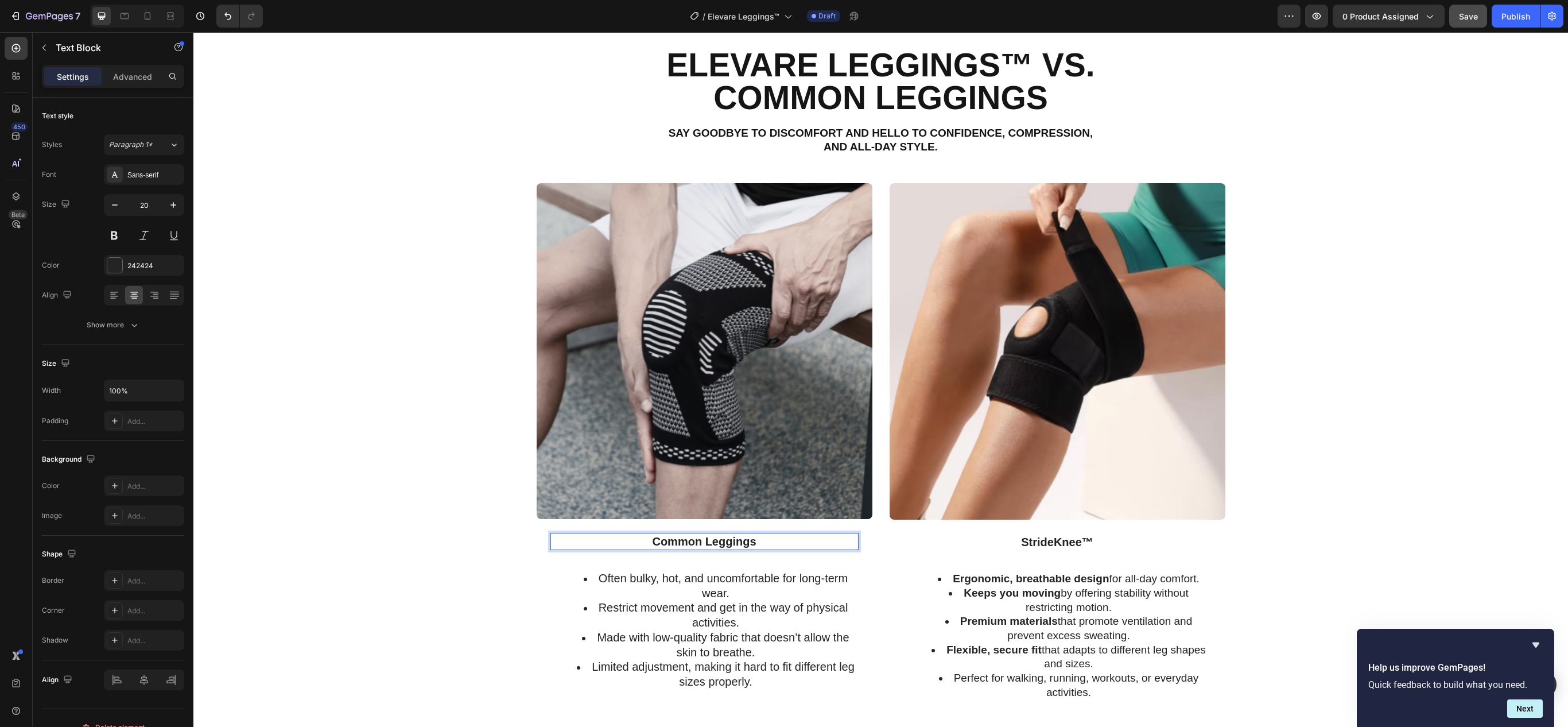
click at [656, 546] on p "Common Leggings" at bounding box center [704, 541] width 306 height 15
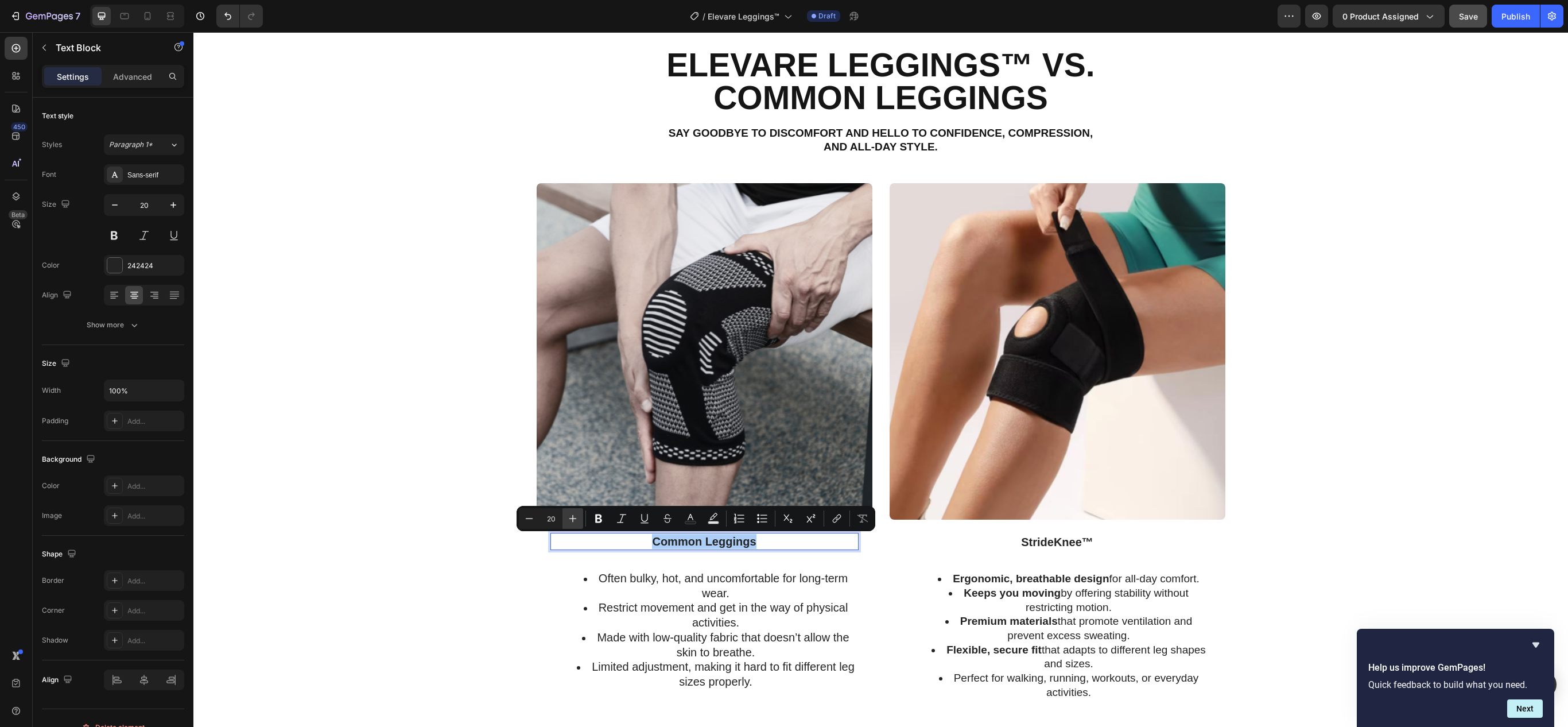
click at [565, 519] on button "Plus" at bounding box center [573, 518] width 21 height 21
type input "22"
click at [668, 572] on span "Often bulky, hot, and uncomfortable for long-term wear." at bounding box center [723, 585] width 249 height 28
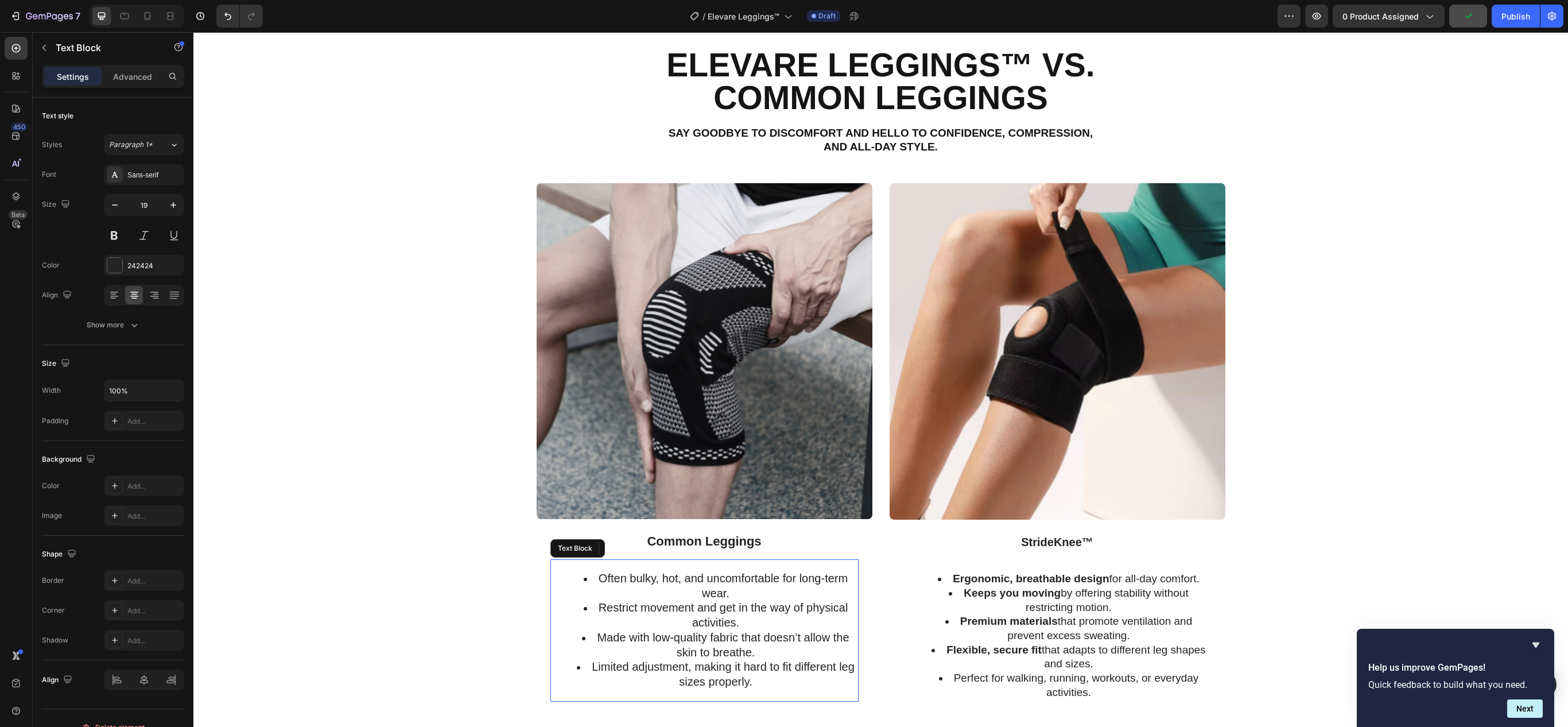
click at [668, 572] on span "Often bulky, hot, and uncomfortable for long-term wear." at bounding box center [723, 585] width 249 height 28
click at [668, 572] on p "Often thin, see-through, and lose shape after a few washes." at bounding box center [704, 567] width 306 height 14
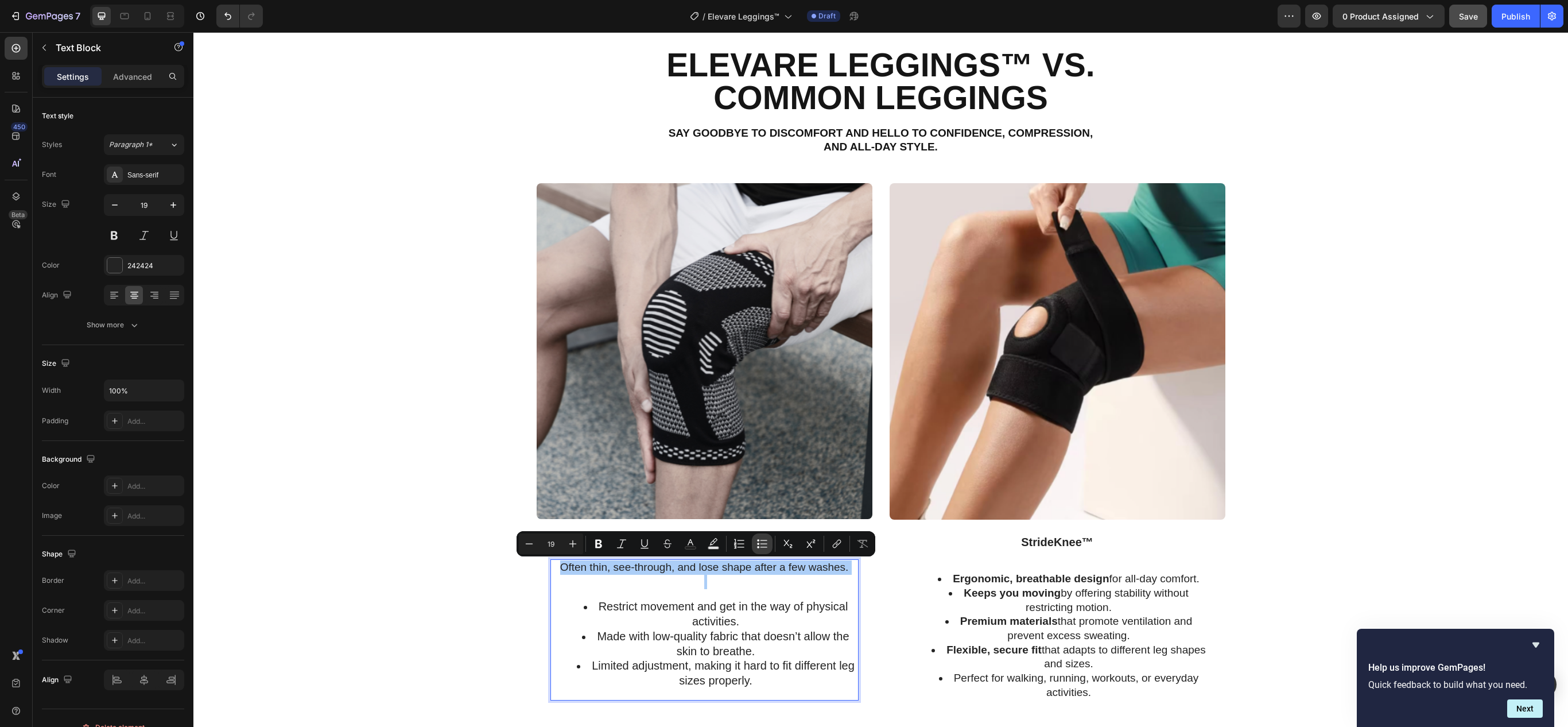
click at [755, 542] on button "Bulleted List" at bounding box center [762, 543] width 21 height 21
type input "19"
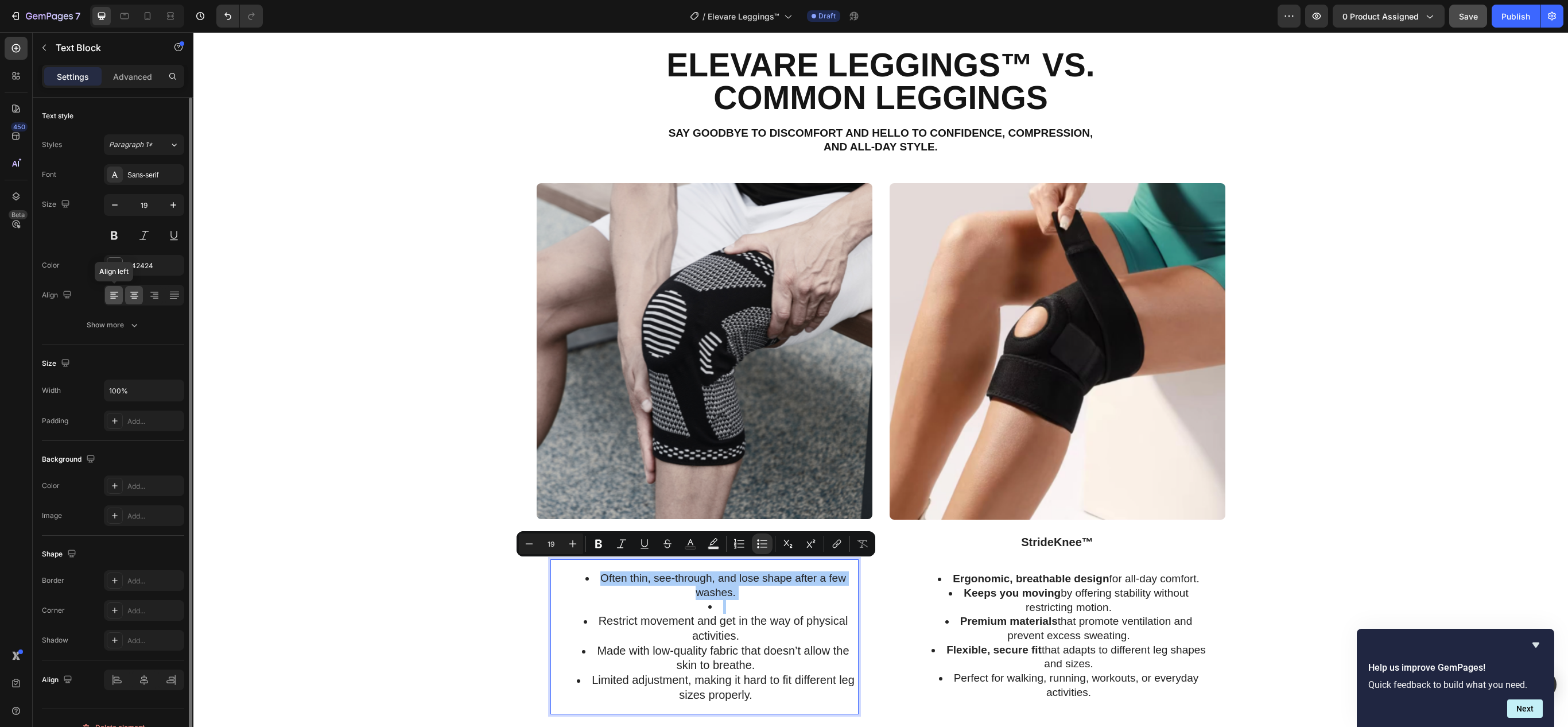
click at [118, 299] on icon at bounding box center [114, 295] width 11 height 11
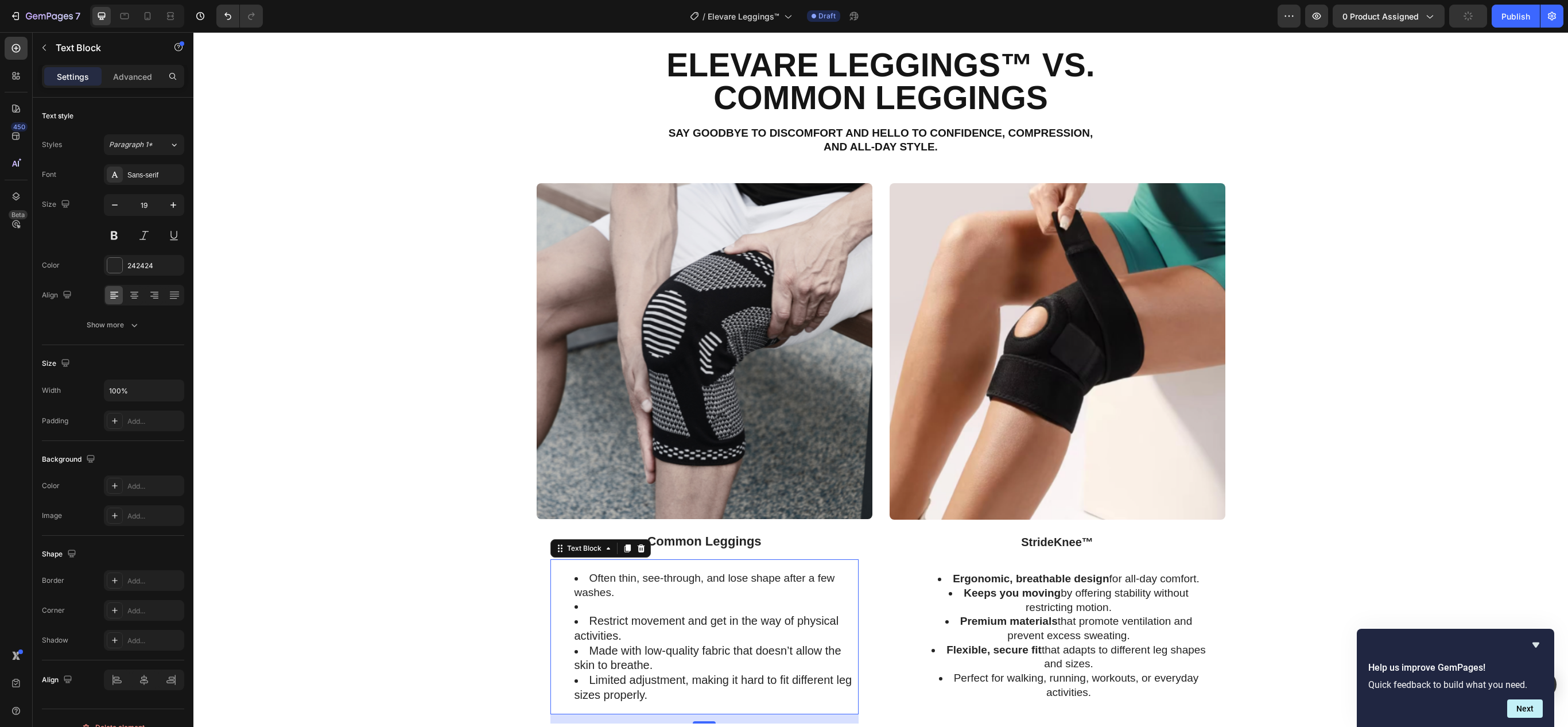
click at [578, 609] on li "Rich Text Editor. Editing area: main" at bounding box center [716, 607] width 283 height 14
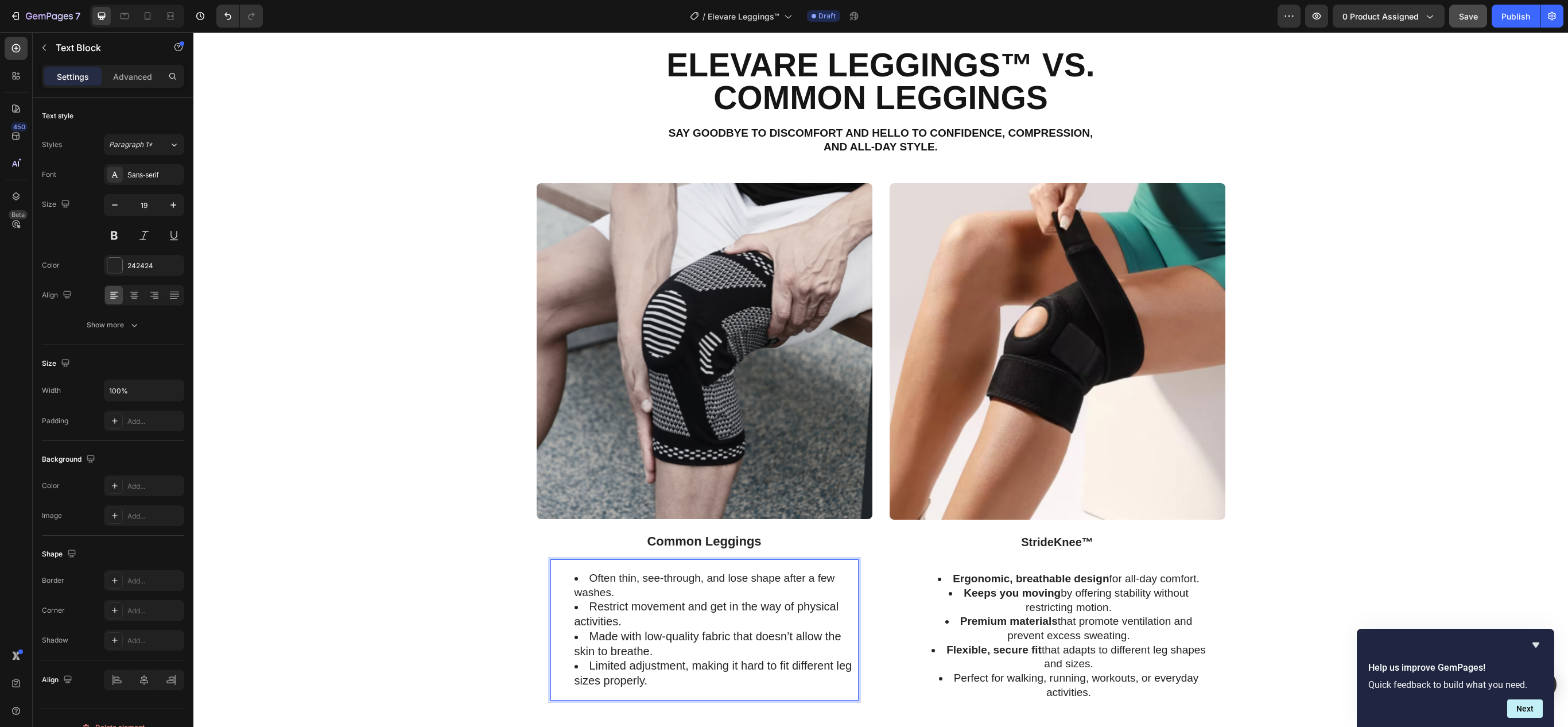
click at [580, 578] on li "Often thin, see-through, and lose shape after a few washes." at bounding box center [716, 585] width 283 height 28
drag, startPoint x: 580, startPoint y: 578, endPoint x: 607, endPoint y: 591, distance: 30.0
click at [607, 591] on li "Often thin, see-through, and lose shape after a few washes." at bounding box center [716, 585] width 283 height 28
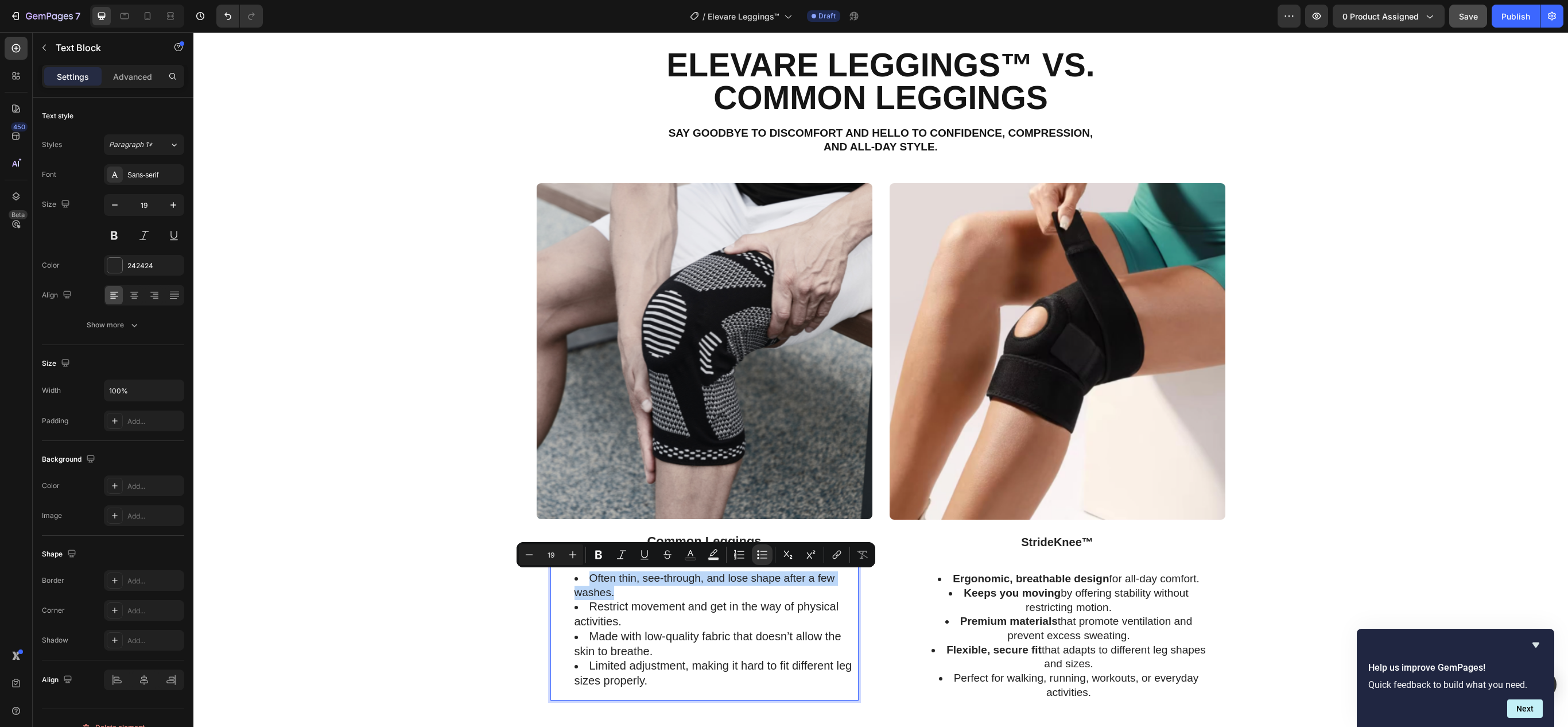
click at [607, 591] on li "Often thin, see-through, and lose shape after a few washes." at bounding box center [716, 585] width 283 height 28
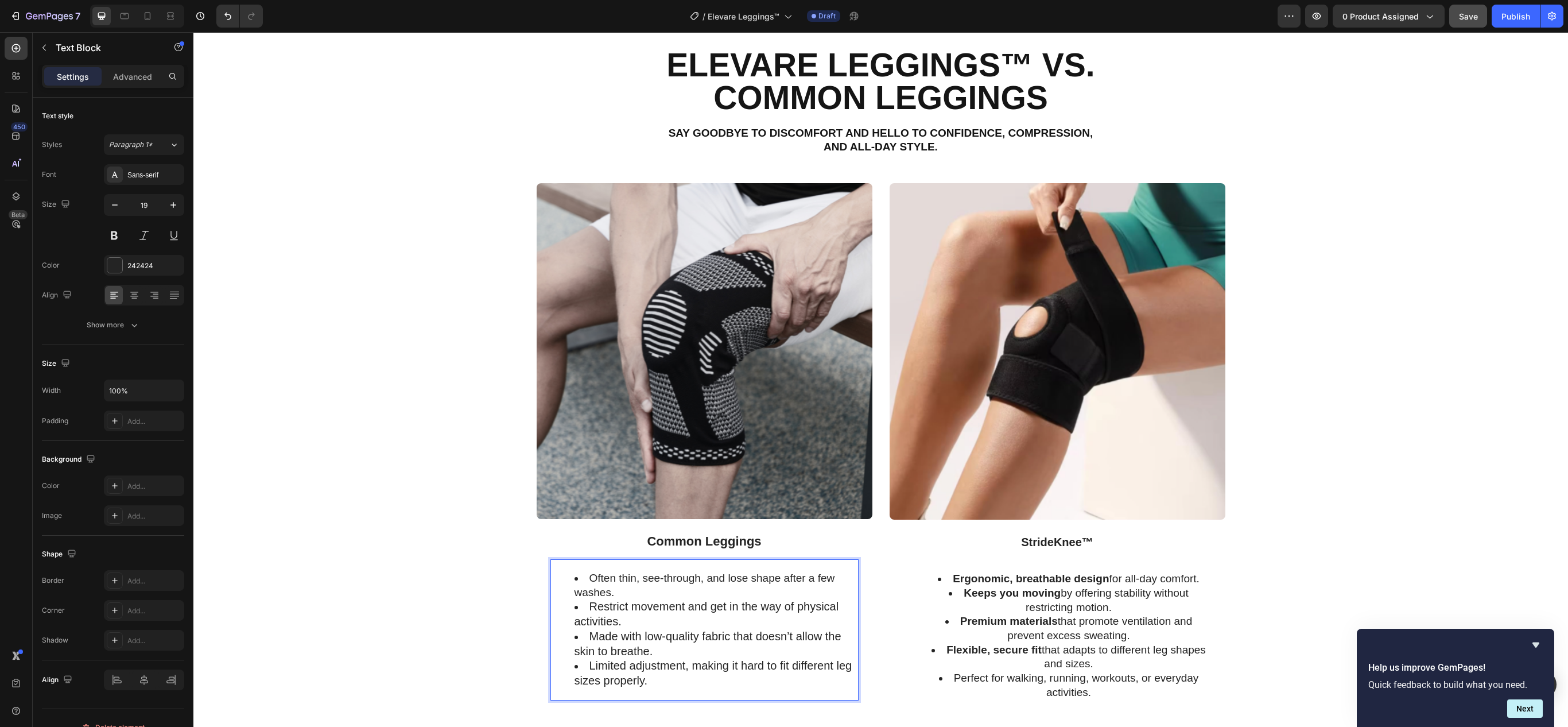
click at [585, 576] on li "Often thin, see-through, and lose shape after a few washes." at bounding box center [716, 585] width 283 height 28
drag, startPoint x: 585, startPoint y: 576, endPoint x: 602, endPoint y: 590, distance: 22.0
click at [602, 590] on li "Often thin, see-through, and lose shape after a few washes." at bounding box center [716, 585] width 283 height 28
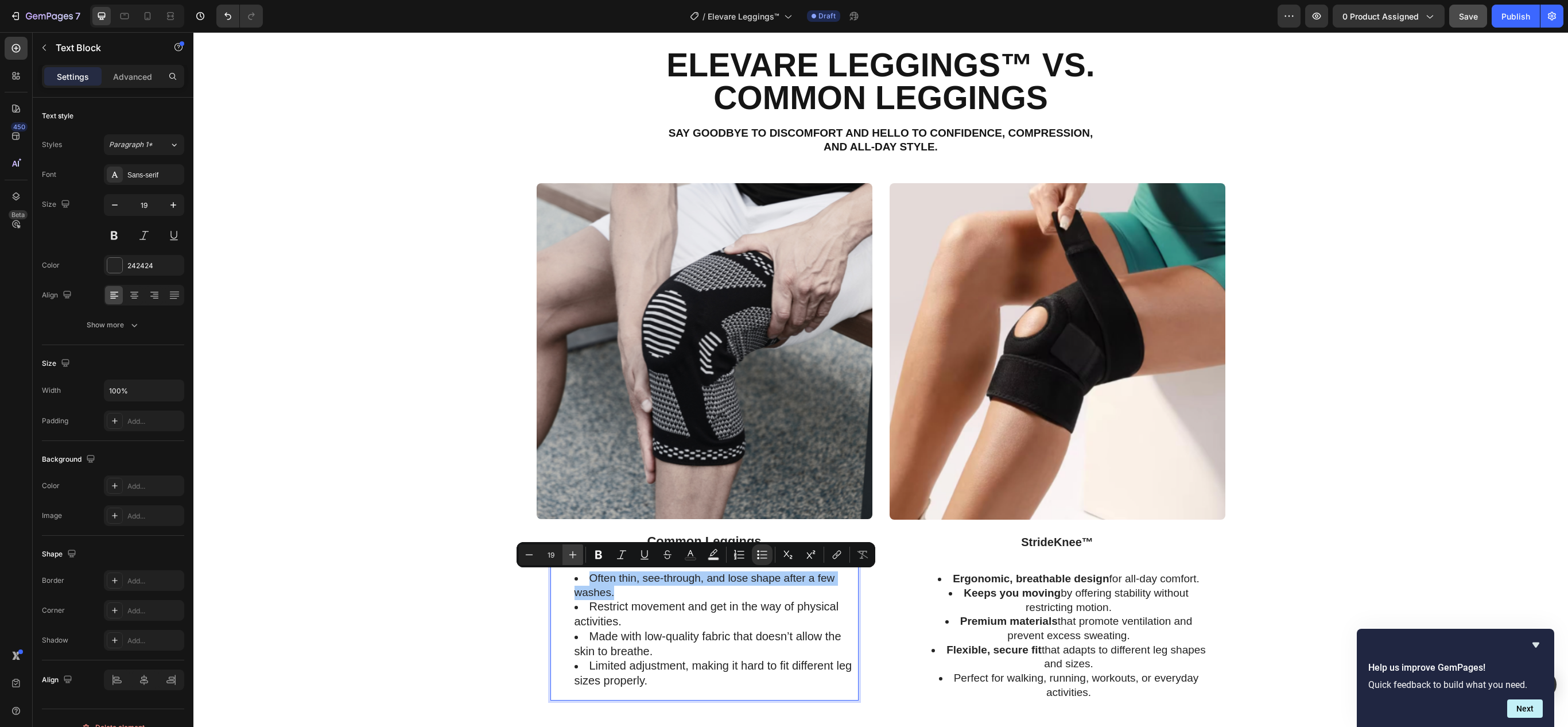
click at [571, 560] on button "Plus" at bounding box center [573, 554] width 21 height 21
type input "21"
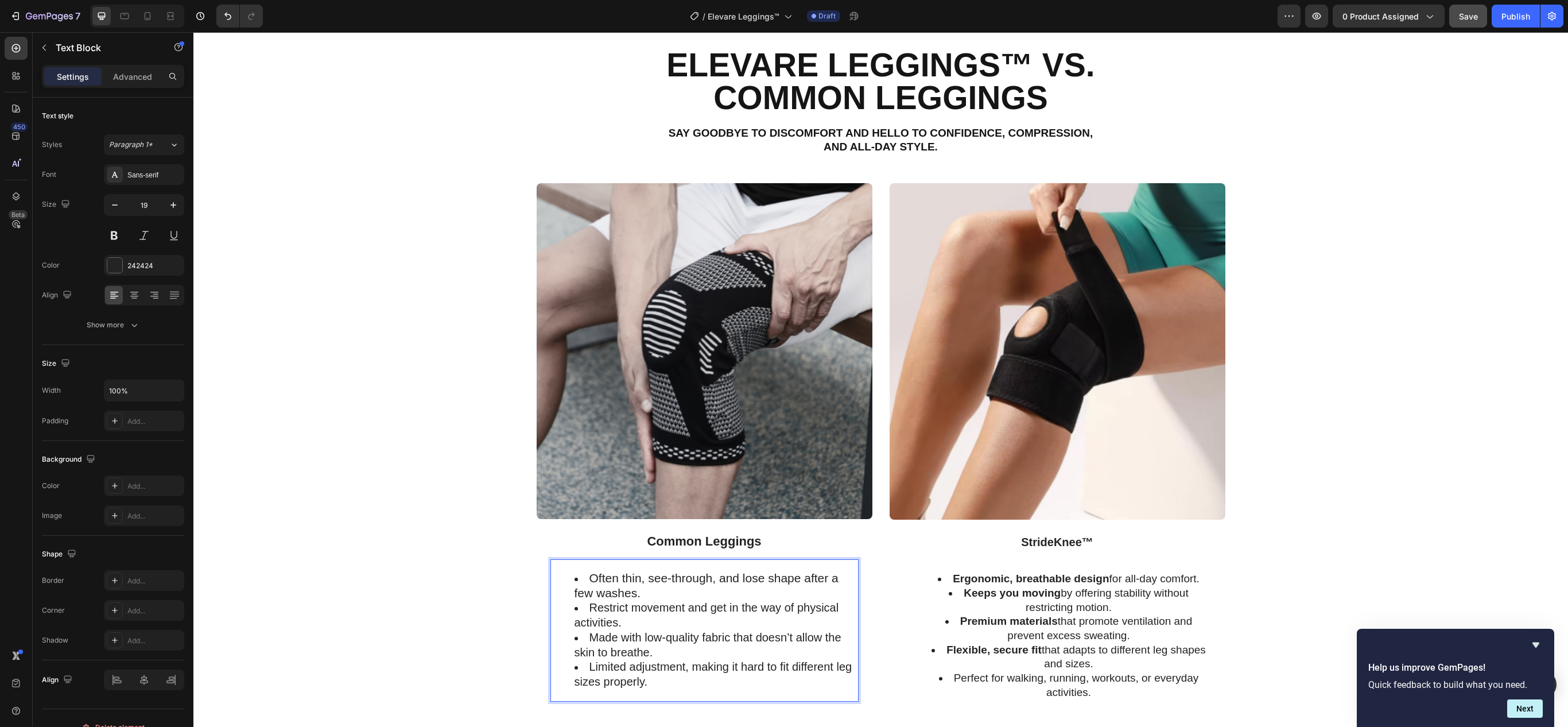
click at [661, 614] on span "Restrict movement and get in the way of physical activities." at bounding box center [707, 614] width 265 height 28
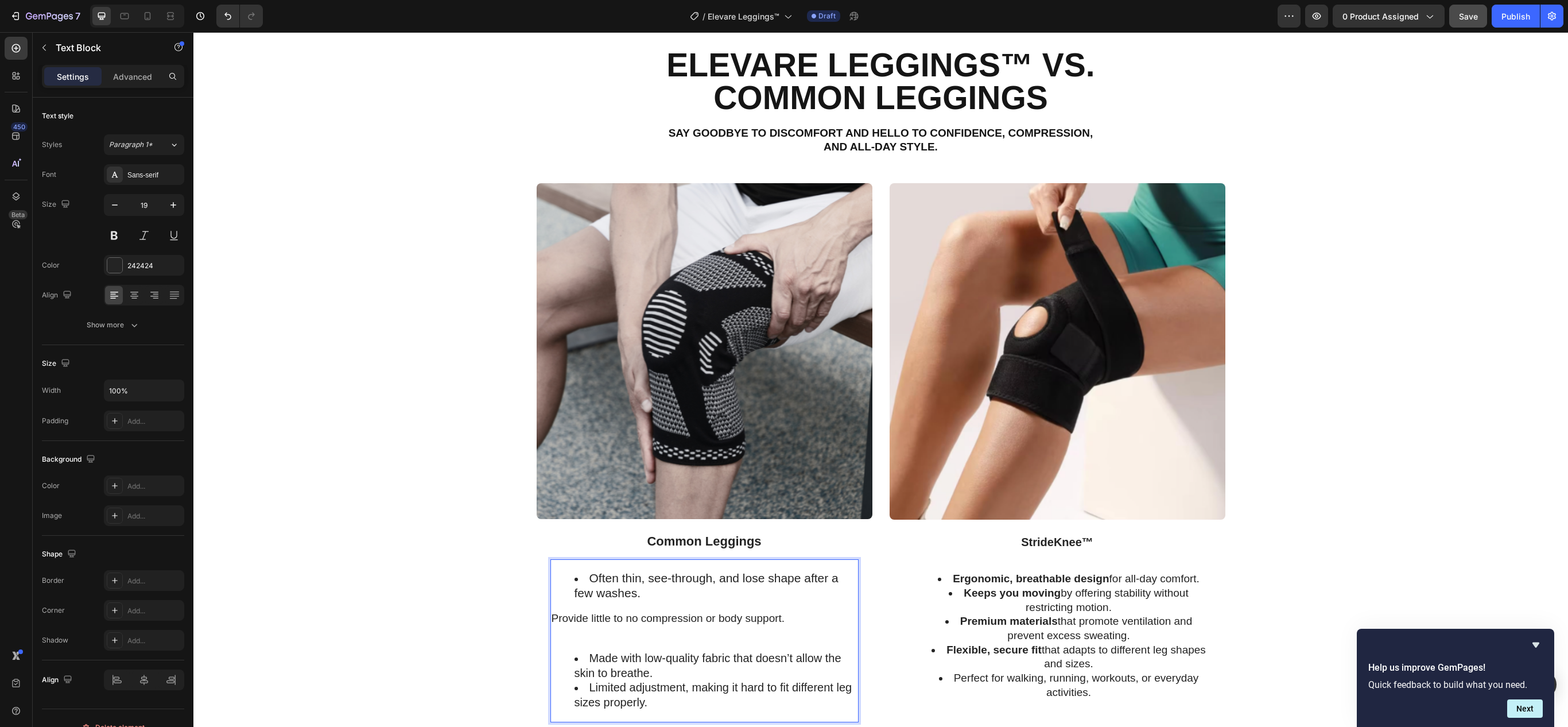
click at [661, 614] on p "Provide little to no compression or body support." at bounding box center [704, 619] width 306 height 14
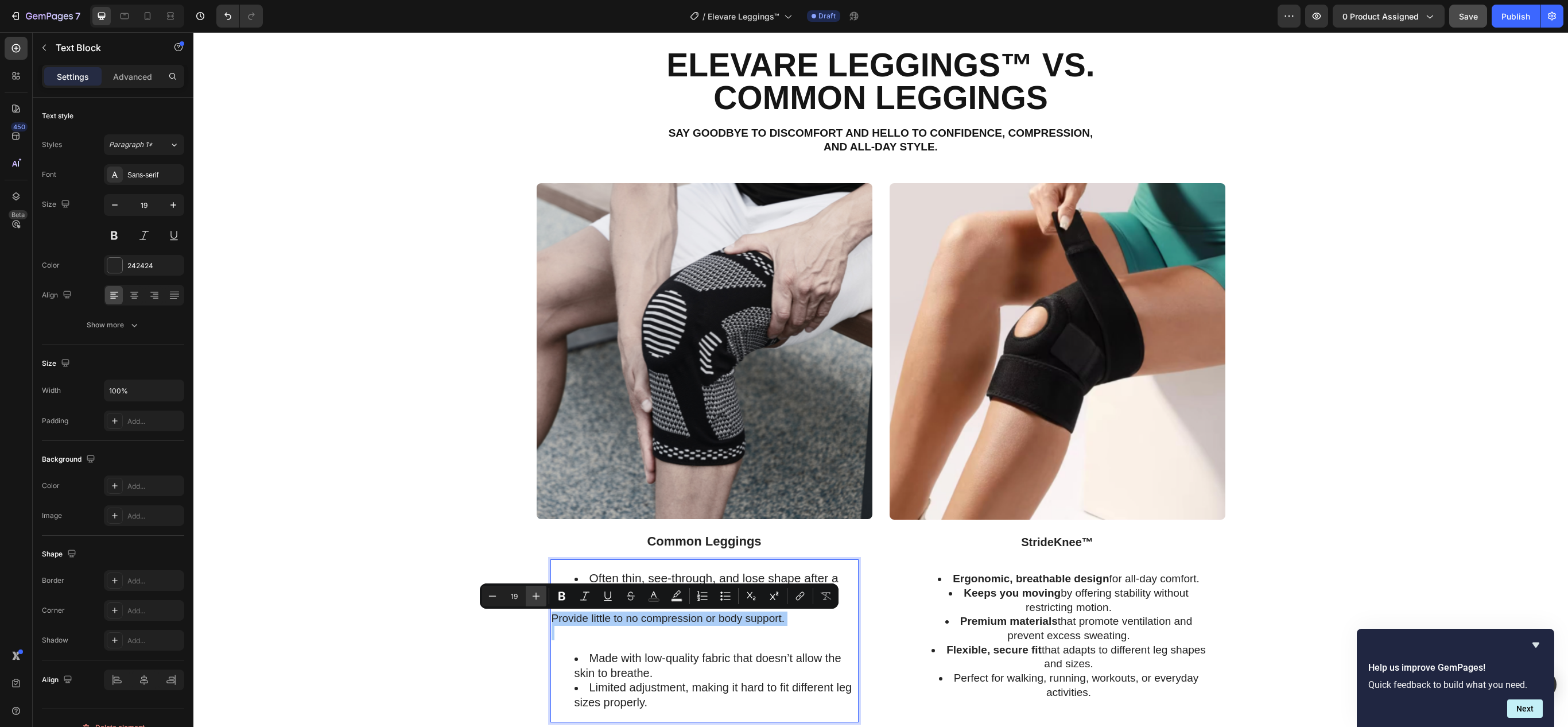
drag, startPoint x: 539, startPoint y: 602, endPoint x: 545, endPoint y: 604, distance: 6.3
click at [541, 605] on button "Plus" at bounding box center [536, 595] width 21 height 21
click at [539, 595] on icon "Editor contextual toolbar" at bounding box center [536, 596] width 11 height 11
type input "21"
click at [722, 593] on icon "Editor contextual toolbar" at bounding box center [726, 596] width 11 height 11
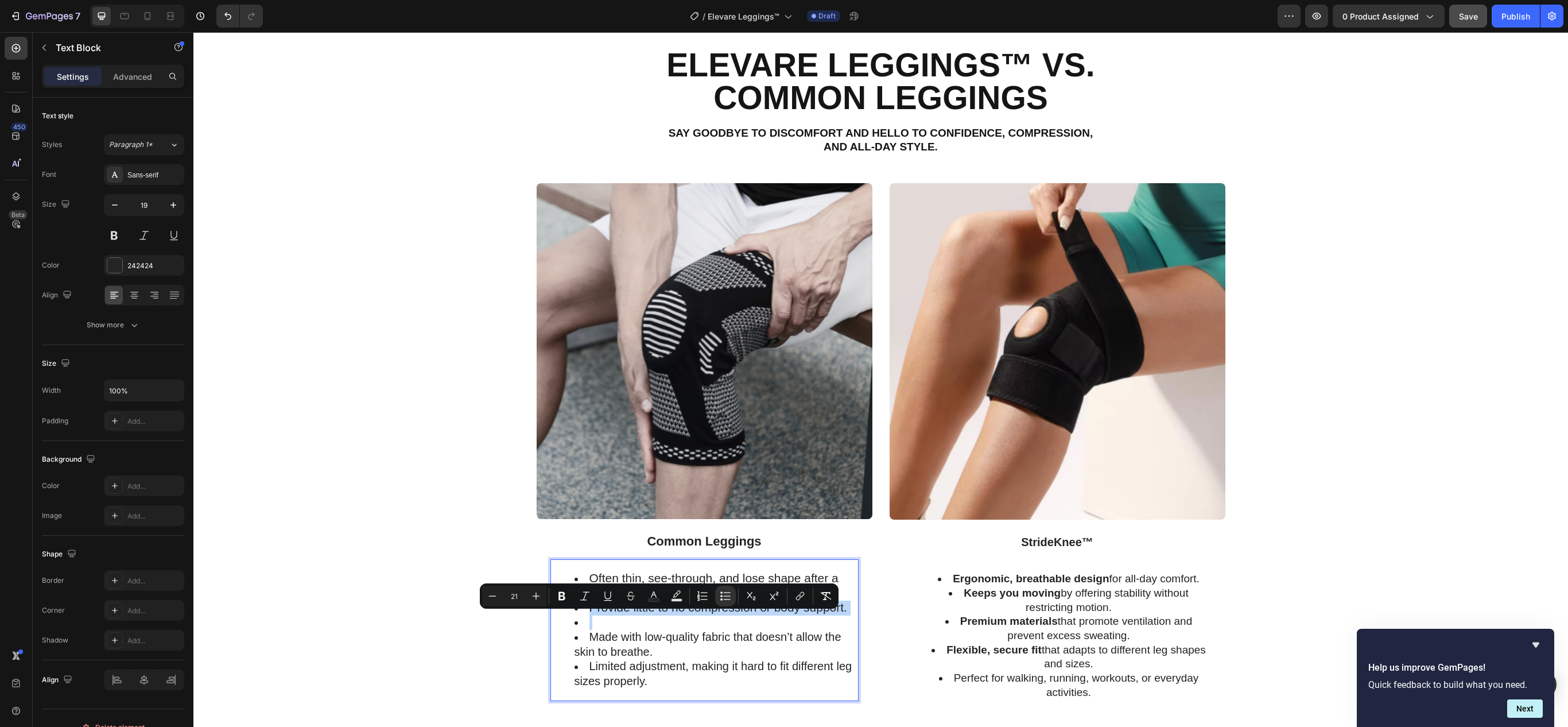
click at [652, 624] on li "Rich Text Editor. Editing area: main" at bounding box center [716, 622] width 283 height 14
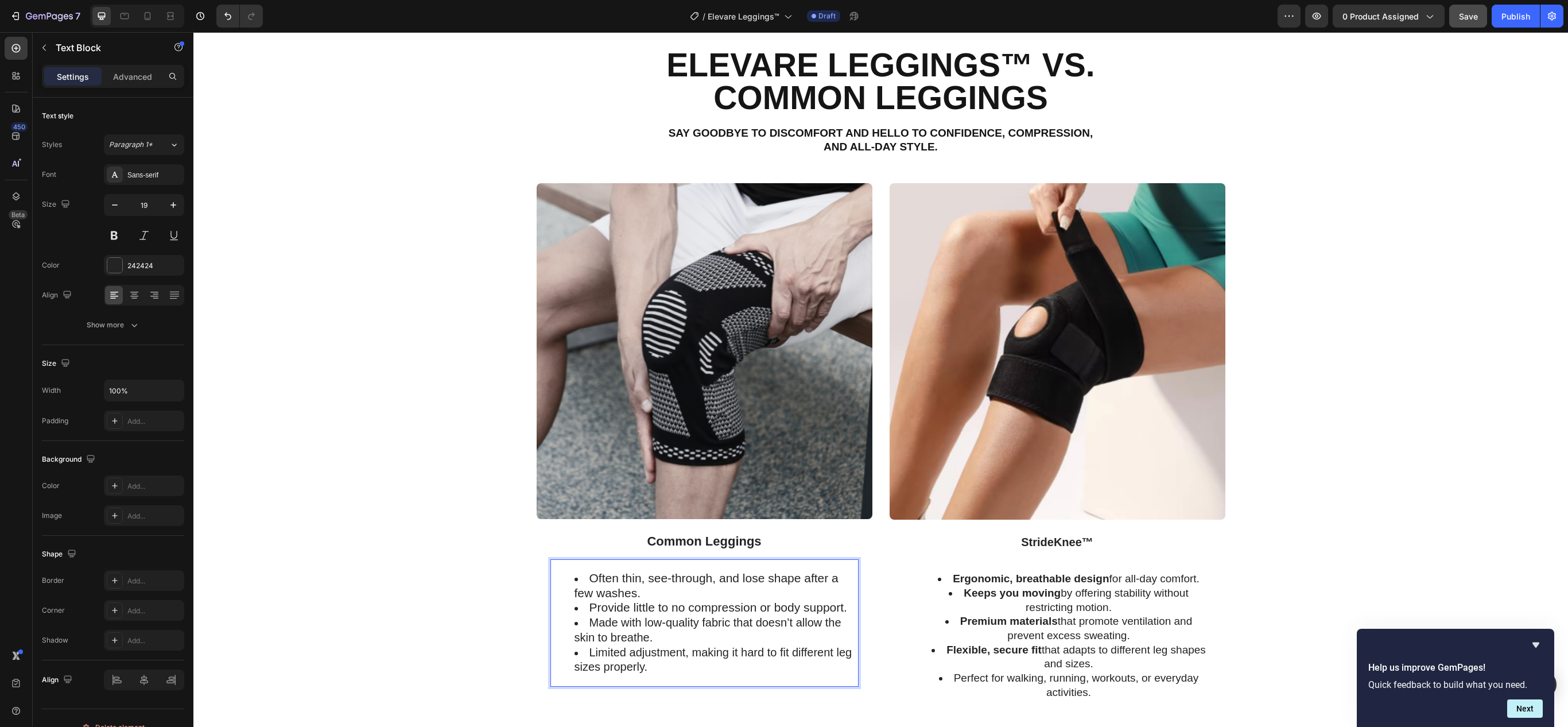
click at [613, 626] on span "Made with low-quality fabric that doesn’t allow the skin to breathe." at bounding box center [708, 629] width 267 height 28
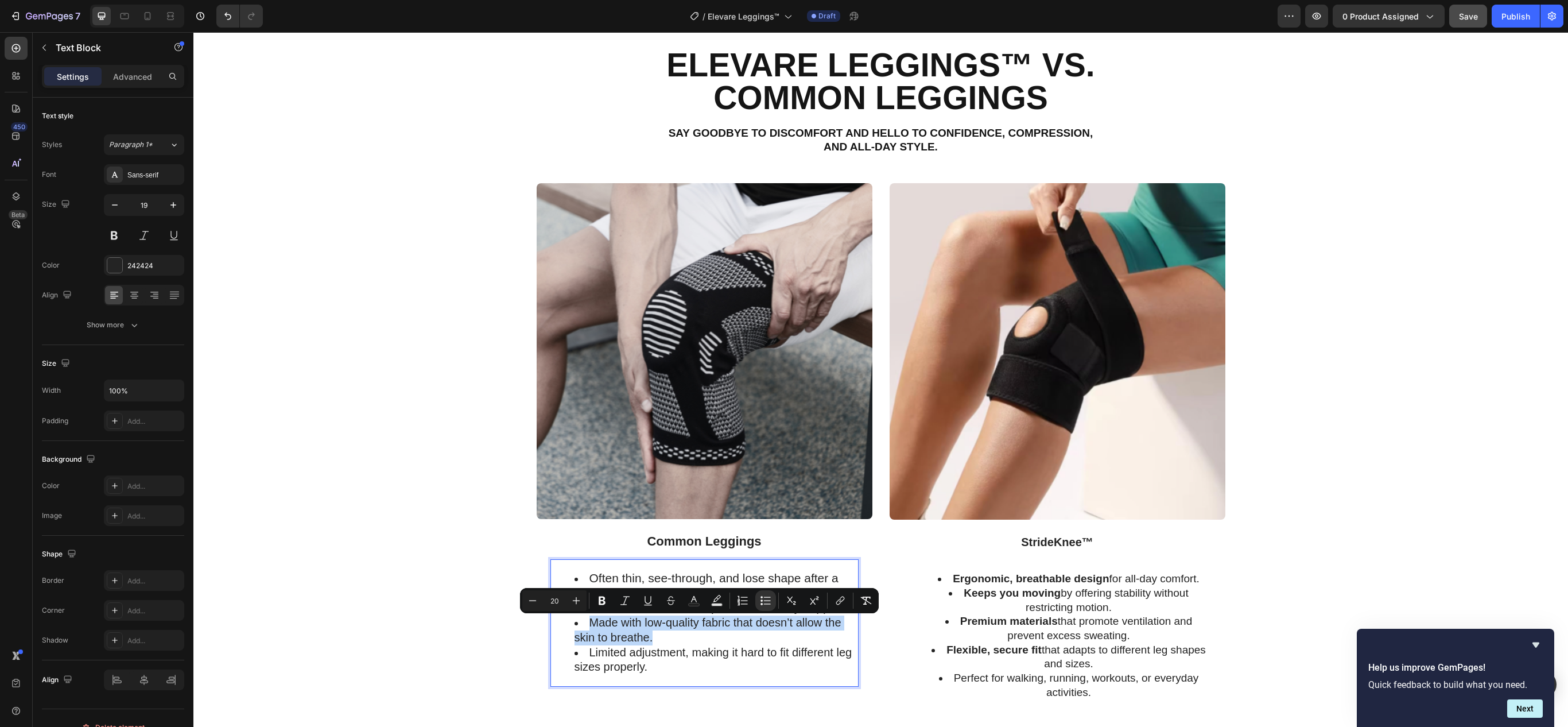
type input "19"
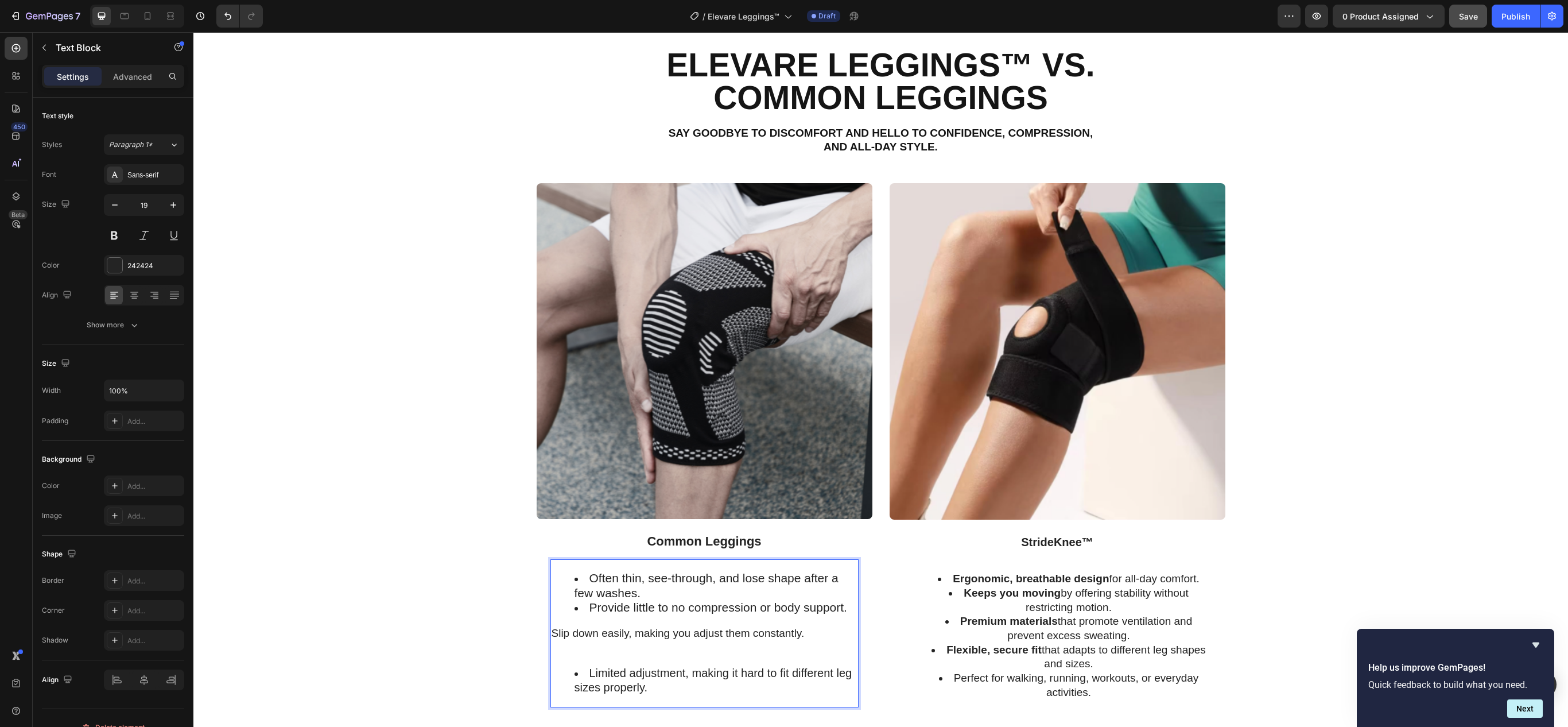
click at [611, 639] on p "Slip down easily, making you adjust them constantly." at bounding box center [704, 634] width 306 height 14
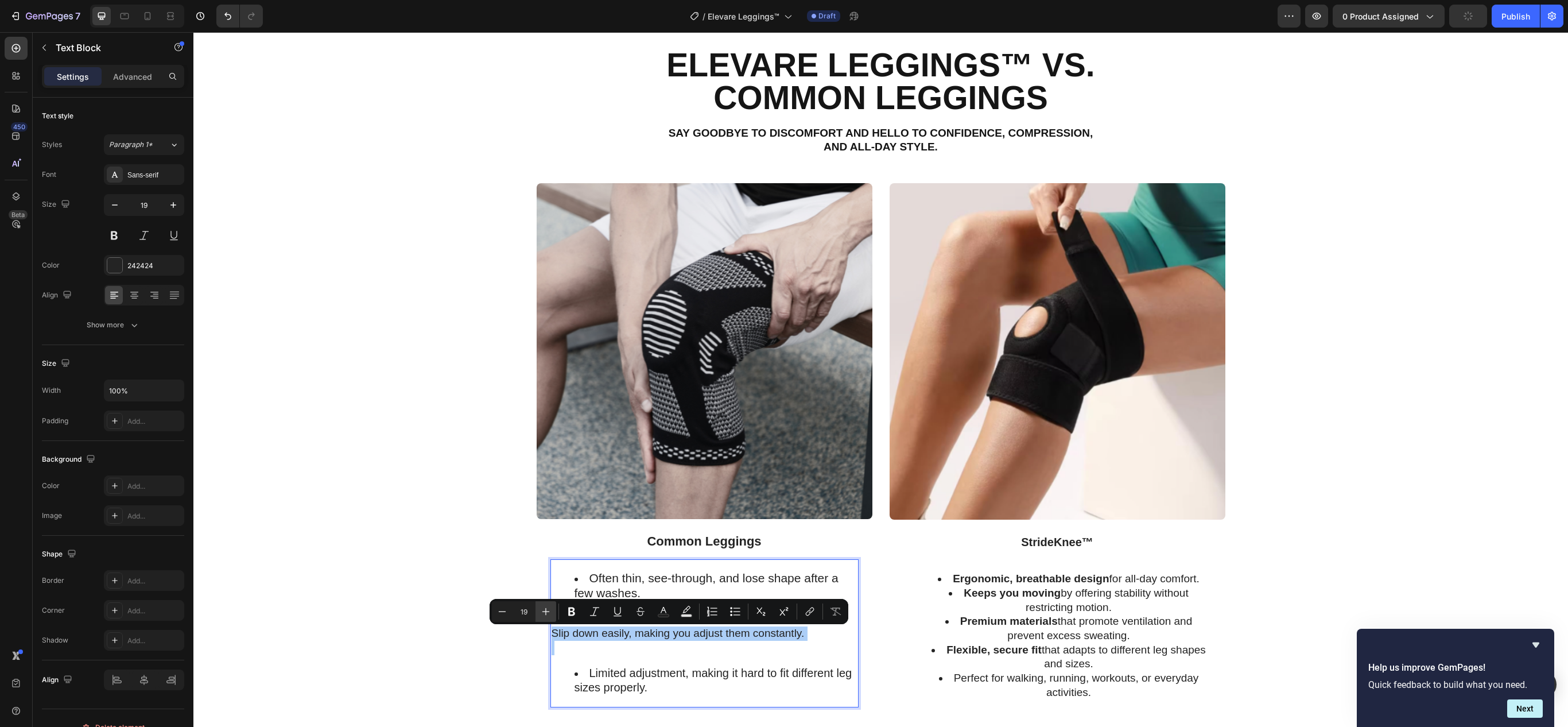
click at [536, 613] on button "Plus" at bounding box center [546, 611] width 21 height 21
type input "21"
click at [743, 615] on button "Bulleted List" at bounding box center [735, 611] width 21 height 21
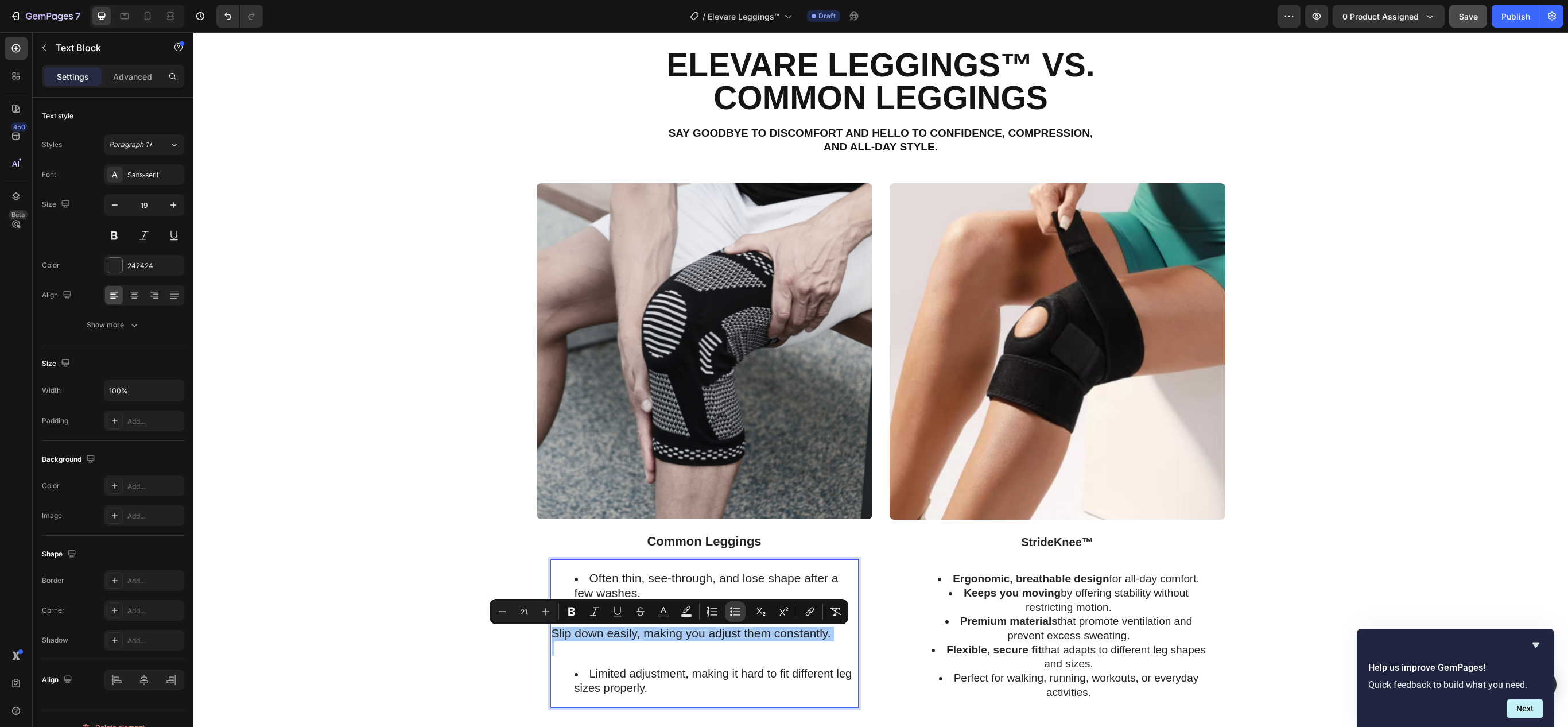
click at [738, 614] on icon "Editor contextual toolbar" at bounding box center [736, 611] width 11 height 11
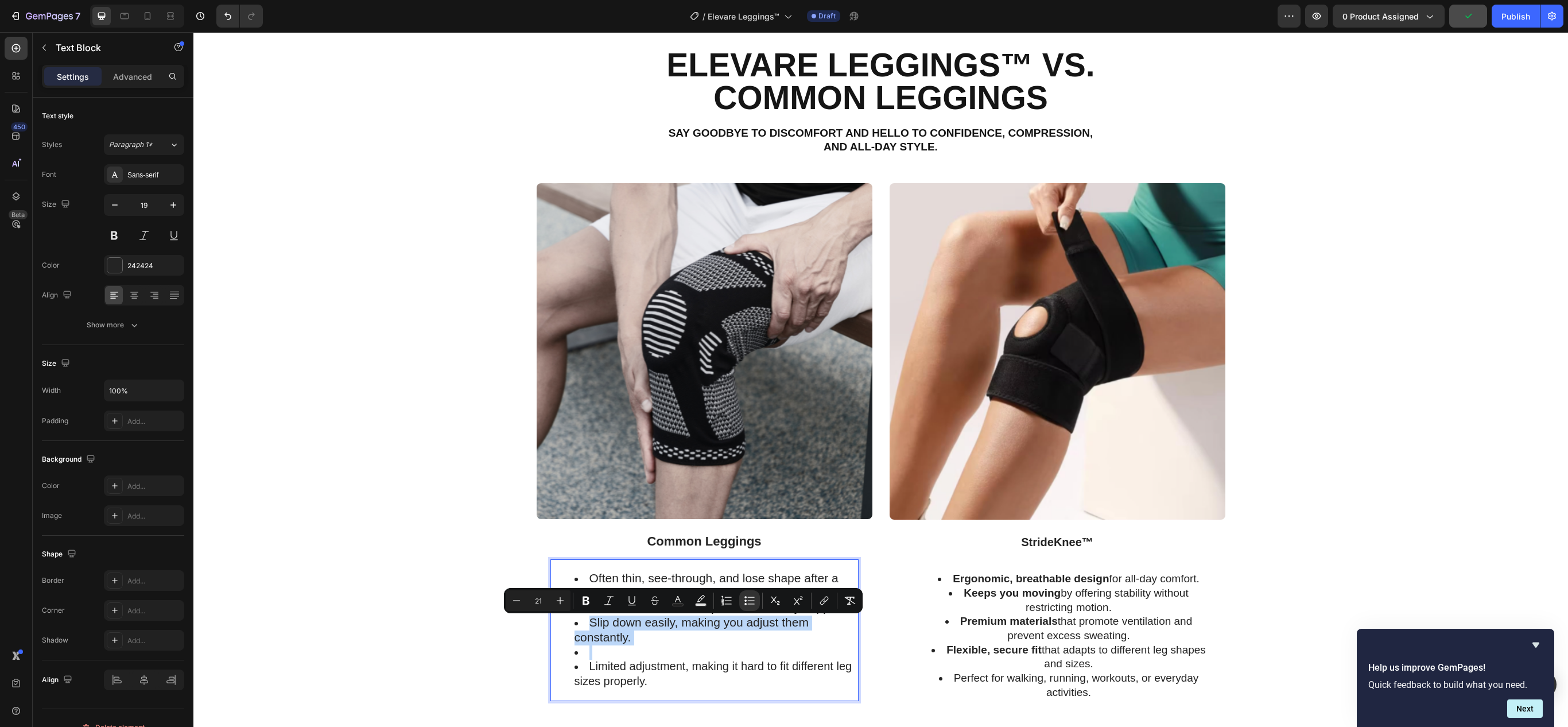
click at [628, 668] on span "Limited adjustment, making it hard to fit different leg sizes properly." at bounding box center [714, 673] width 277 height 28
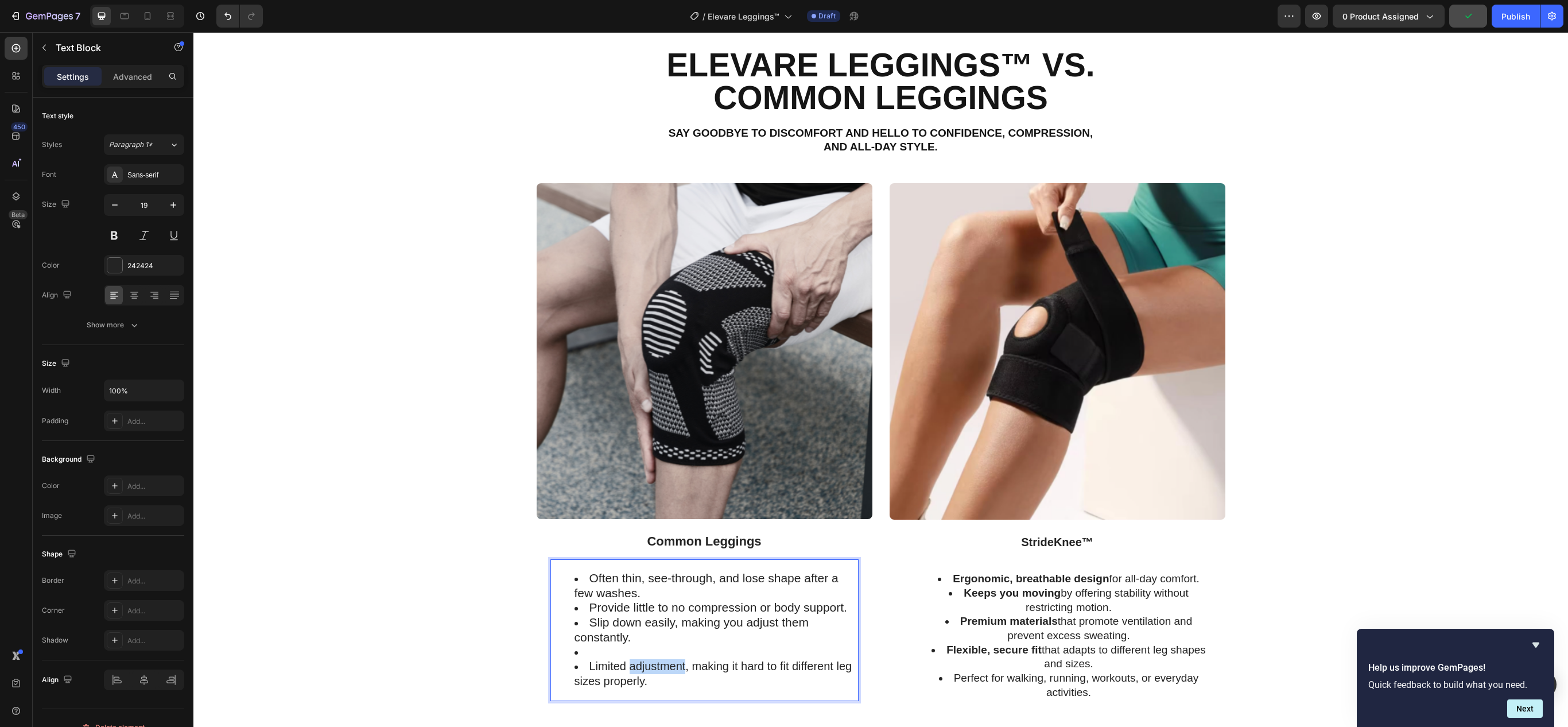
click at [628, 668] on span "Limited adjustment, making it hard to fit different leg sizes properly." at bounding box center [714, 673] width 277 height 28
click at [595, 663] on span "Limited adjustment, making it hard to fit different leg sizes properly." at bounding box center [714, 673] width 277 height 28
click at [584, 658] on li "Rich Text Editor. Editing area: main" at bounding box center [716, 652] width 283 height 14
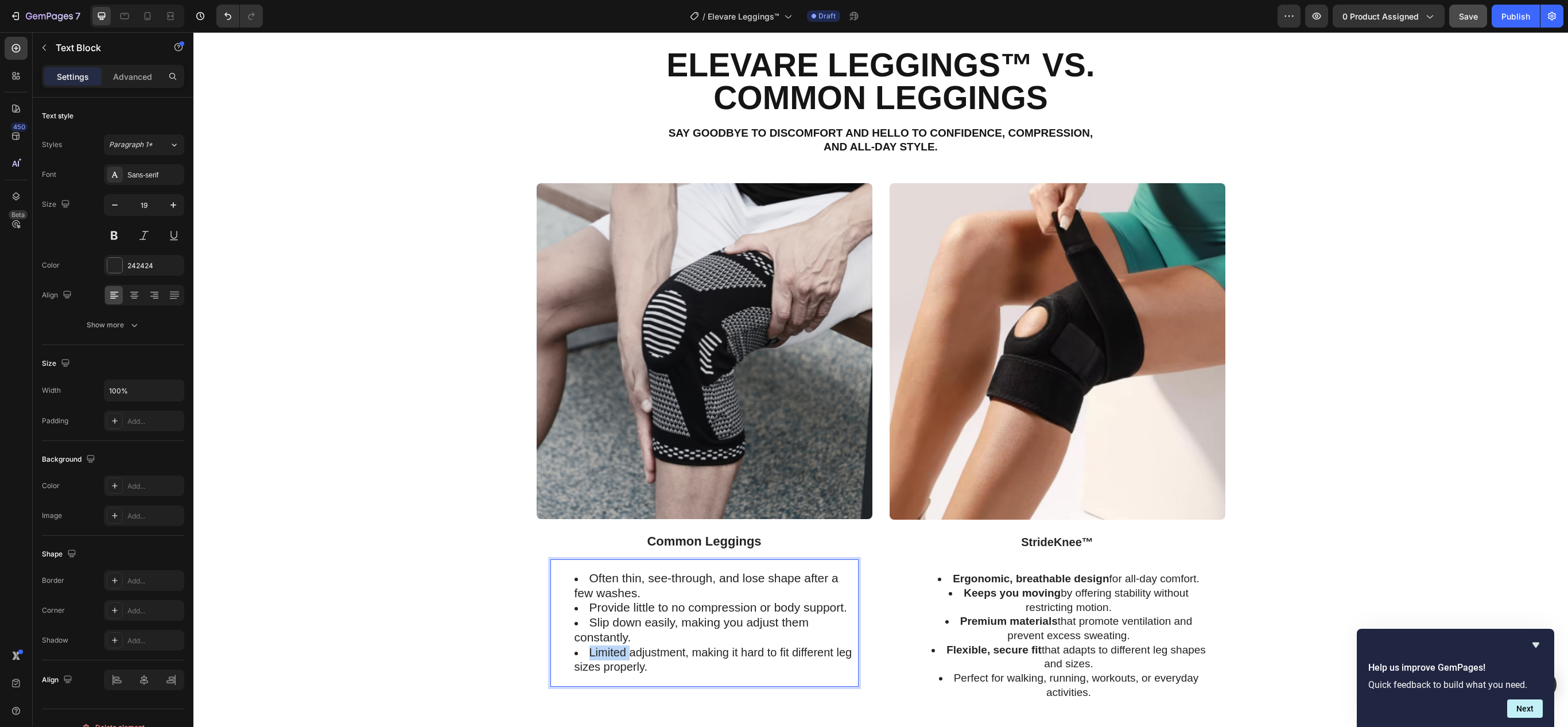
click at [584, 658] on span "Limited adjustment, making it hard to fit different leg sizes properly." at bounding box center [714, 659] width 277 height 28
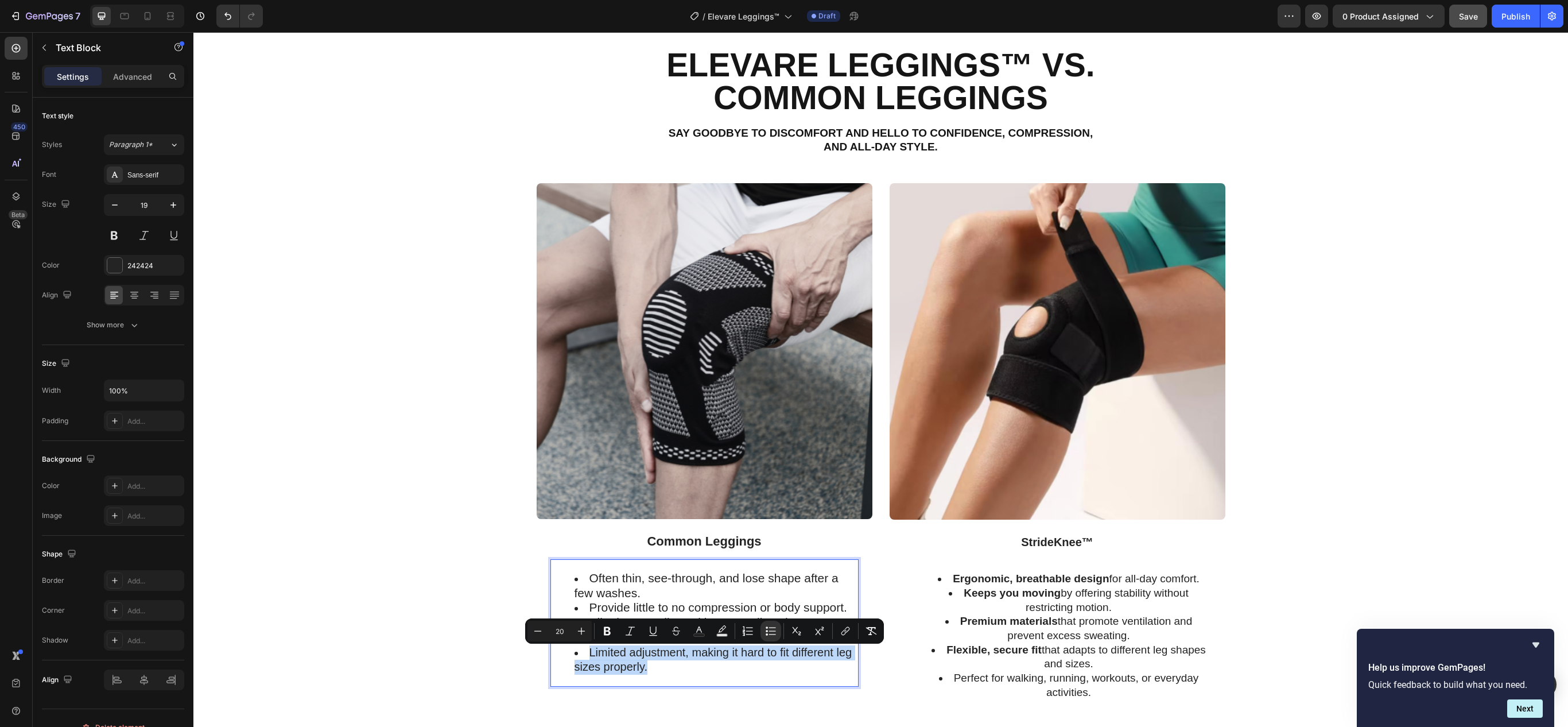
type input "19"
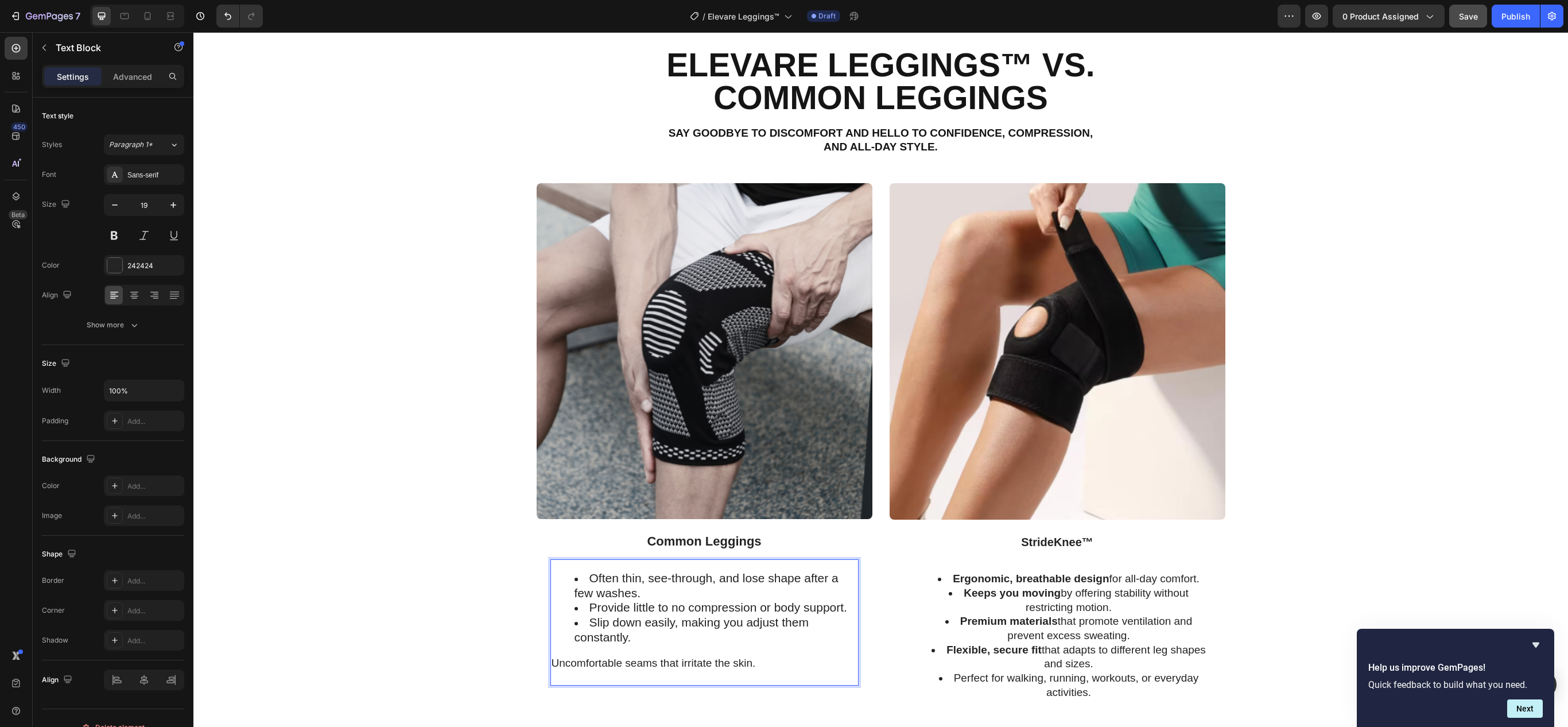
click at [584, 658] on div "Often thin, see-through, and lose shape after a few washes. Provide little to n…" at bounding box center [704, 622] width 308 height 126
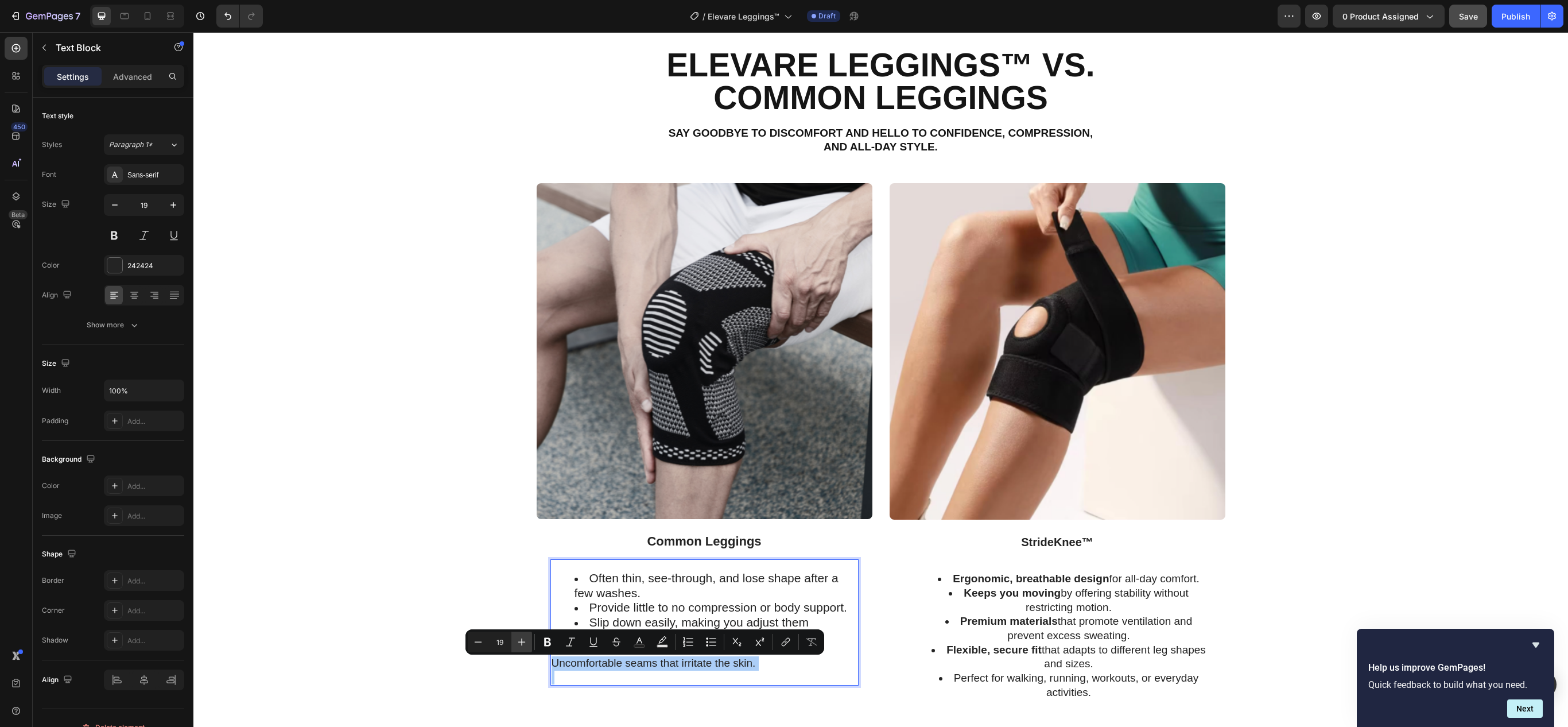
click at [519, 639] on icon "Editor contextual toolbar" at bounding box center [522, 641] width 11 height 11
type input "21"
click at [706, 646] on icon "Editor contextual toolbar" at bounding box center [711, 641] width 11 height 11
click at [617, 669] on li "Rich Text Editor. Editing area: main" at bounding box center [716, 667] width 283 height 14
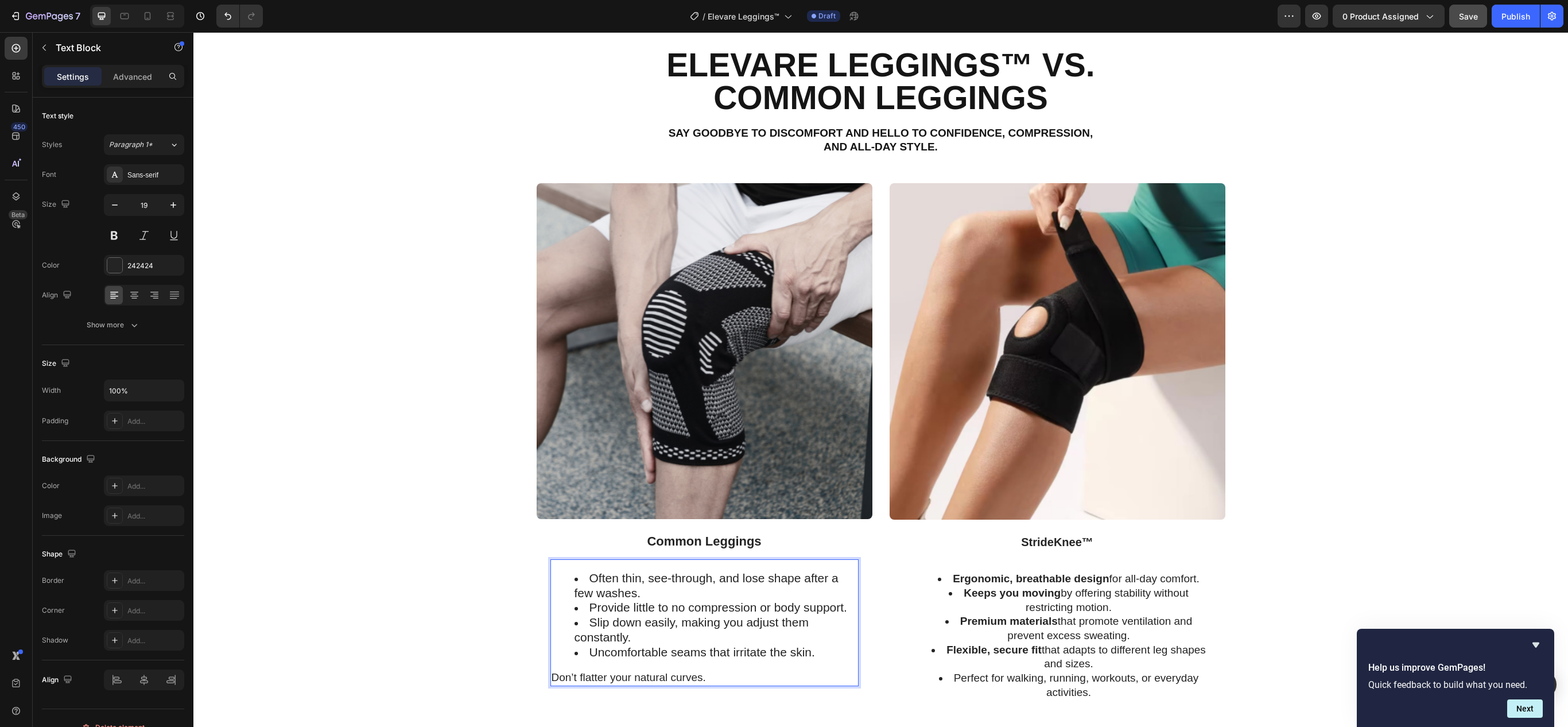
click at [624, 682] on p "Don’t flatter your natural curves." at bounding box center [704, 677] width 306 height 14
click at [624, 683] on p "Don’t flatter your natural curves." at bounding box center [704, 677] width 306 height 14
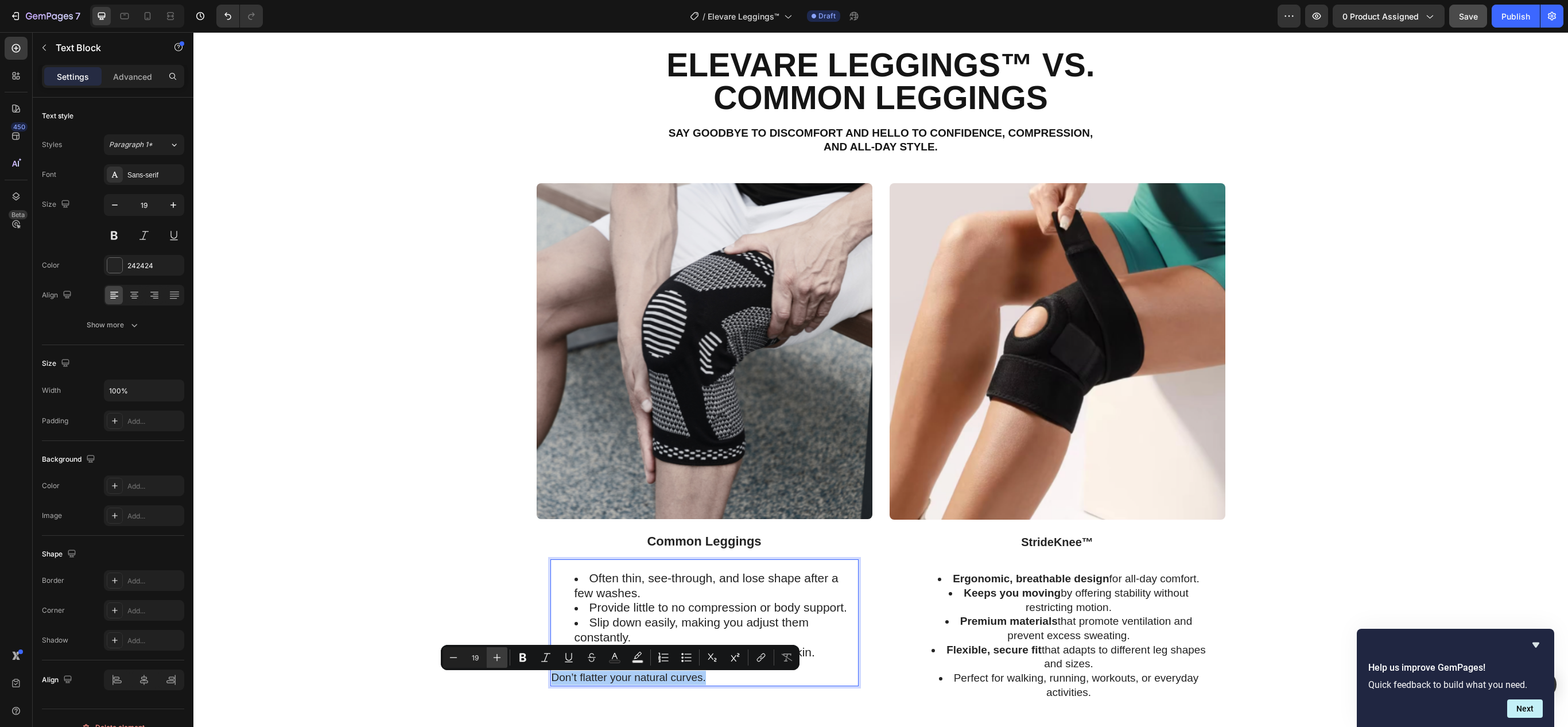
click at [500, 653] on icon "Editor contextual toolbar" at bounding box center [497, 657] width 11 height 11
type input "21"
click at [680, 656] on button "Bulleted List" at bounding box center [686, 657] width 21 height 21
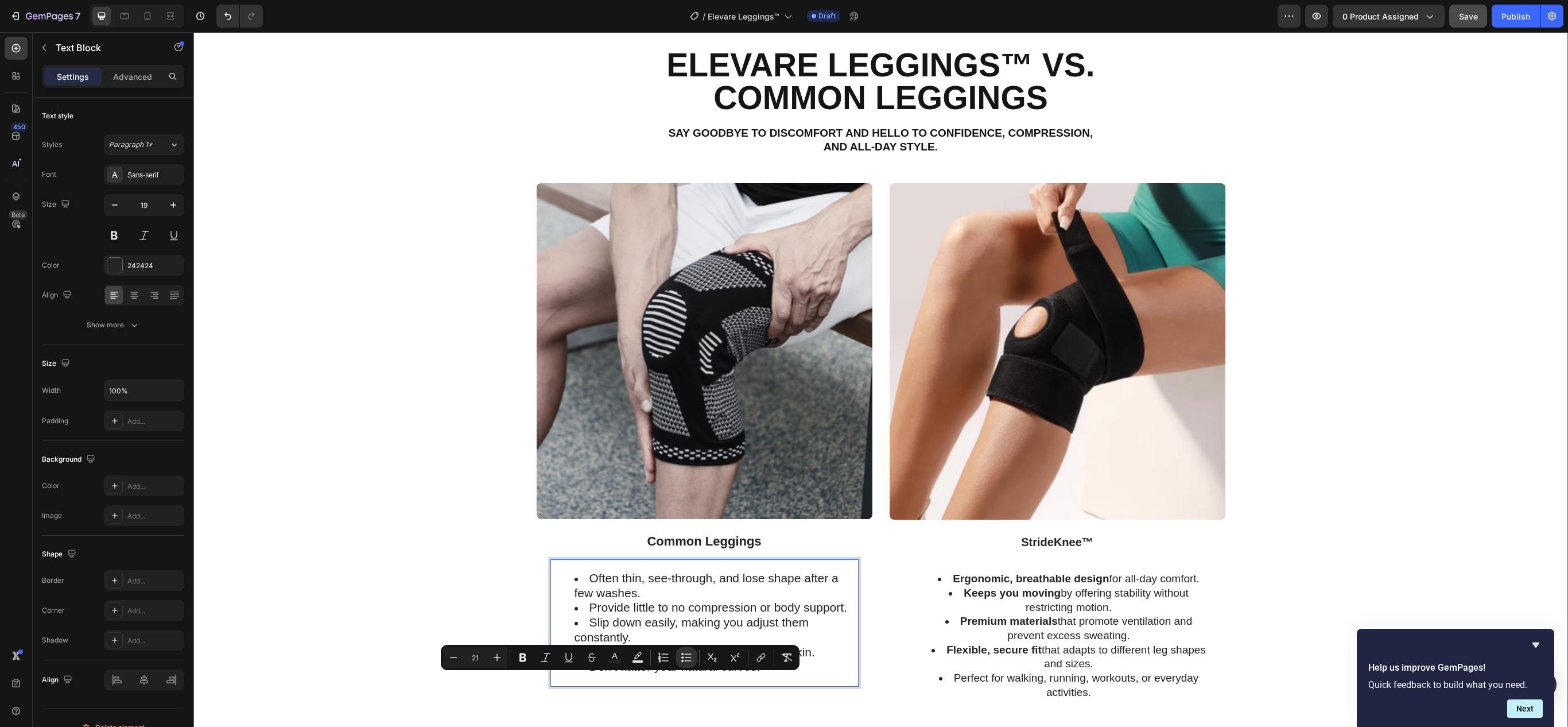
click at [500, 689] on div "Image Common Leggings Text Block Often thin, see-through, and lose shape after …" at bounding box center [881, 474] width 1358 height 581
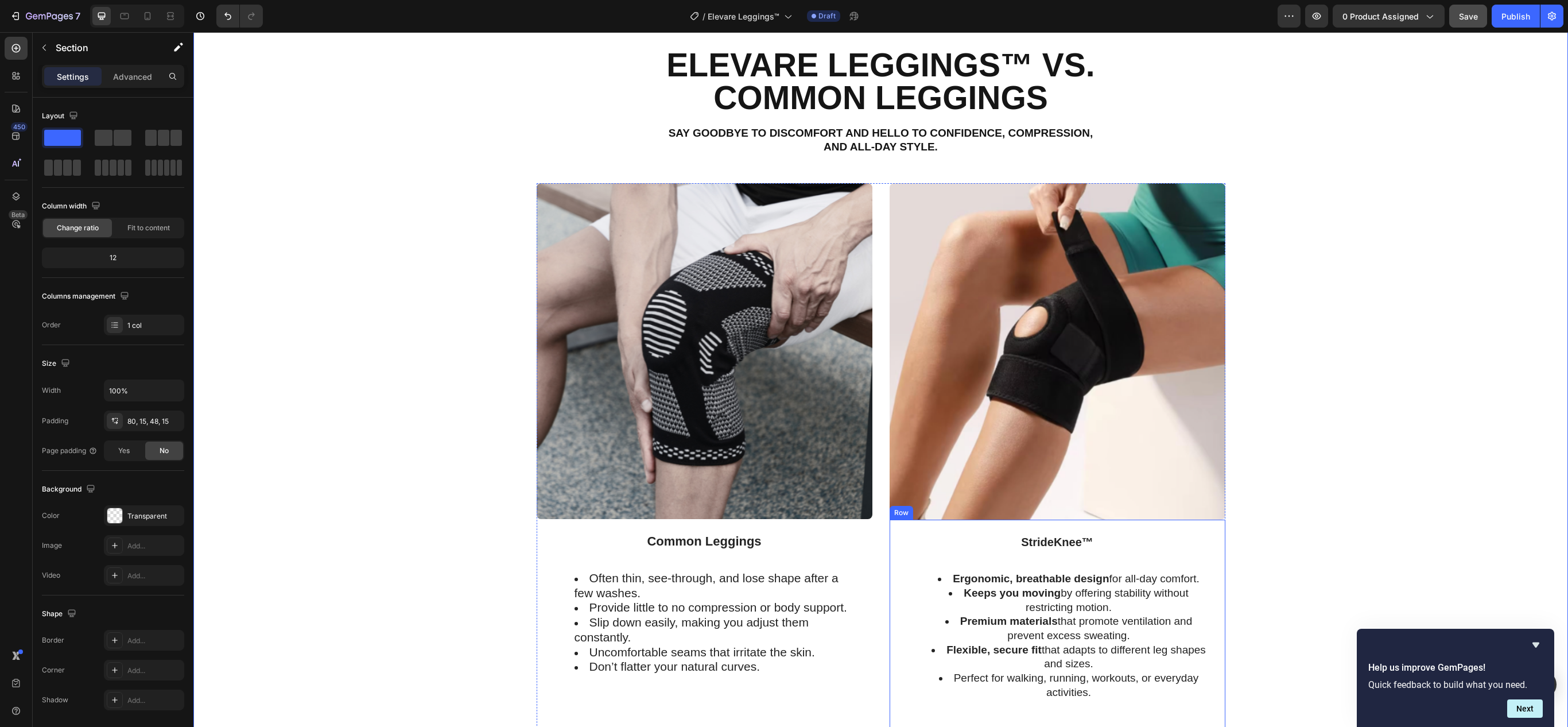
click at [1019, 532] on div "StrideKnee™ Text Block Ergonomic, breathable design for all-day comfort. Keeps …" at bounding box center [1058, 624] width 336 height 210
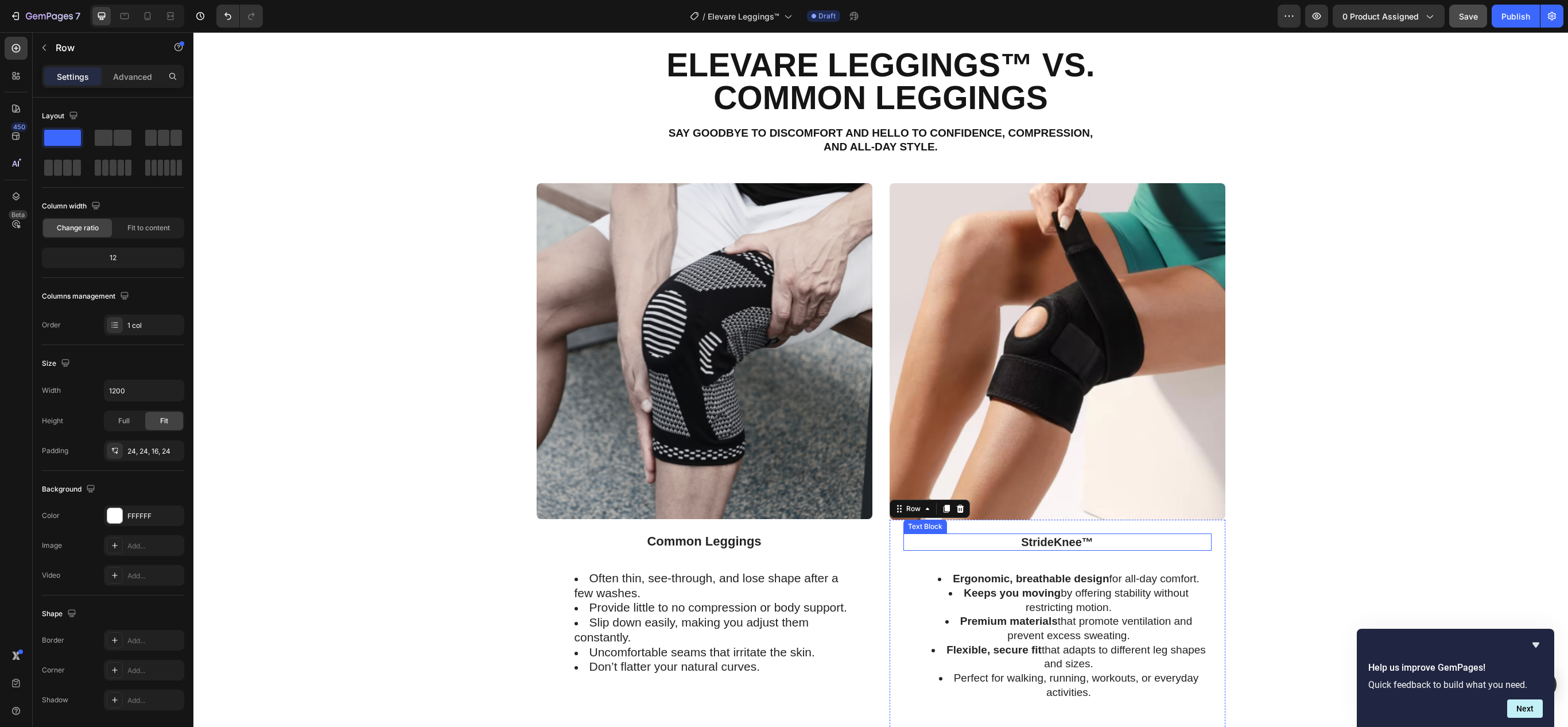
click at [1031, 546] on strong "StrideKnee™" at bounding box center [1058, 542] width 72 height 13
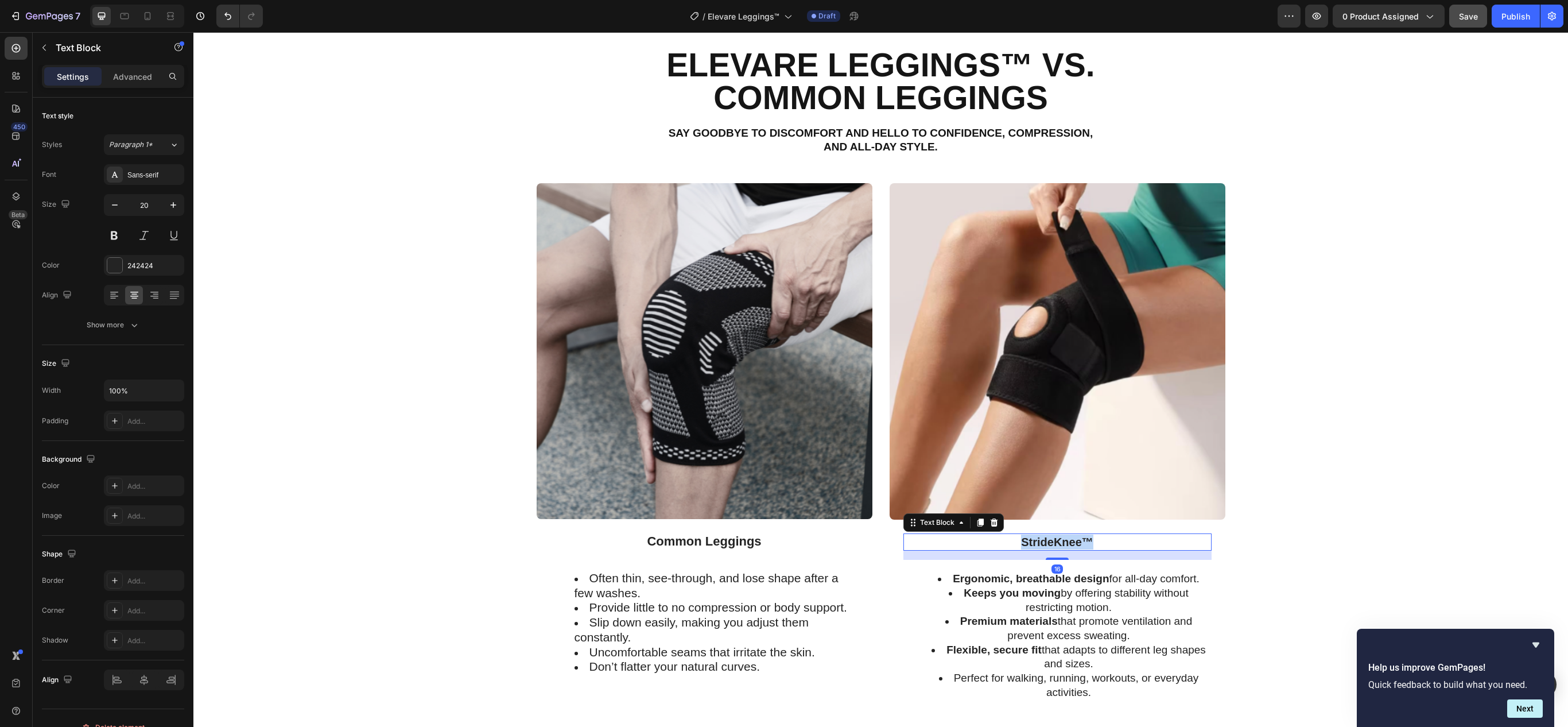
click at [1031, 546] on strong "StrideKnee™" at bounding box center [1058, 542] width 72 height 13
click at [699, 532] on div "Common Leggings" at bounding box center [704, 541] width 308 height 17
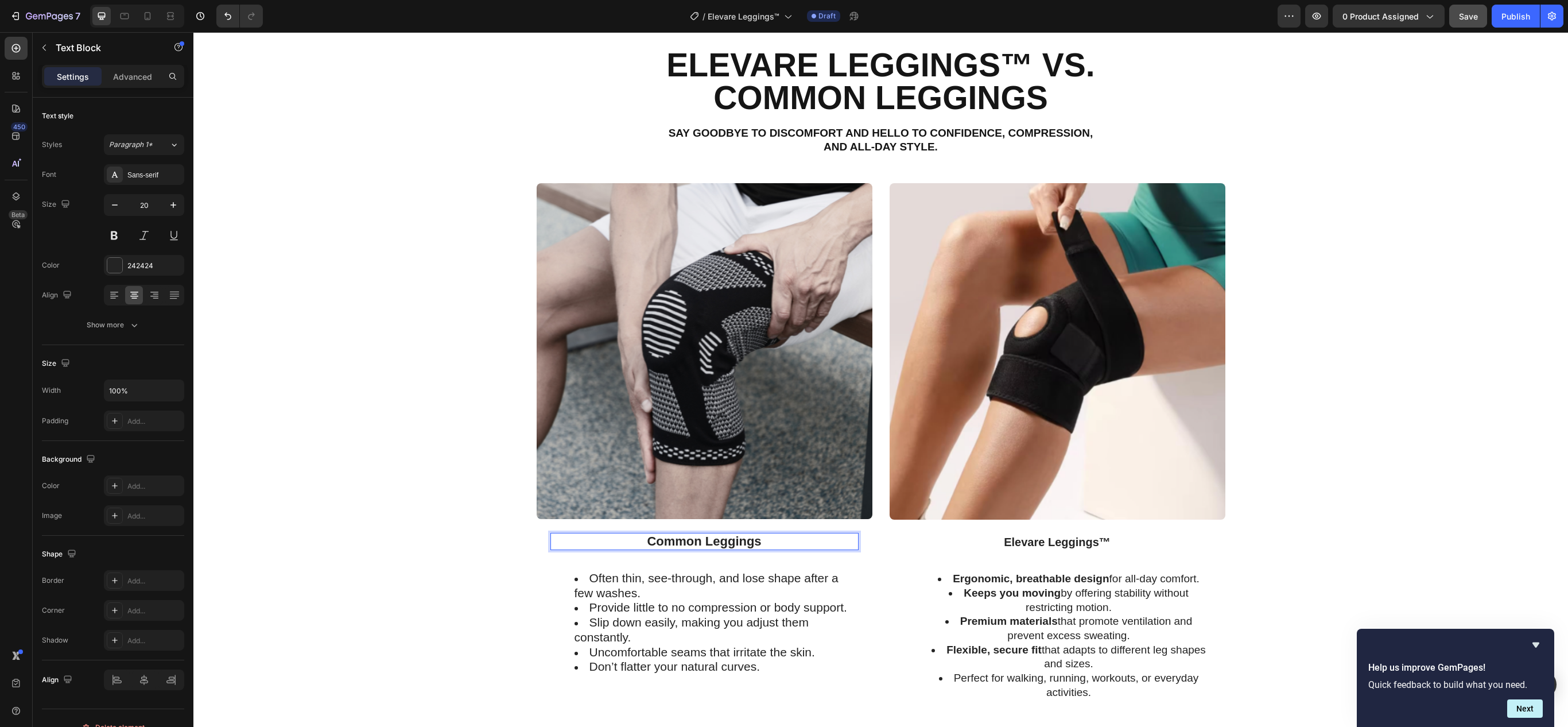
click at [699, 539] on span "Common Leggings" at bounding box center [704, 541] width 114 height 14
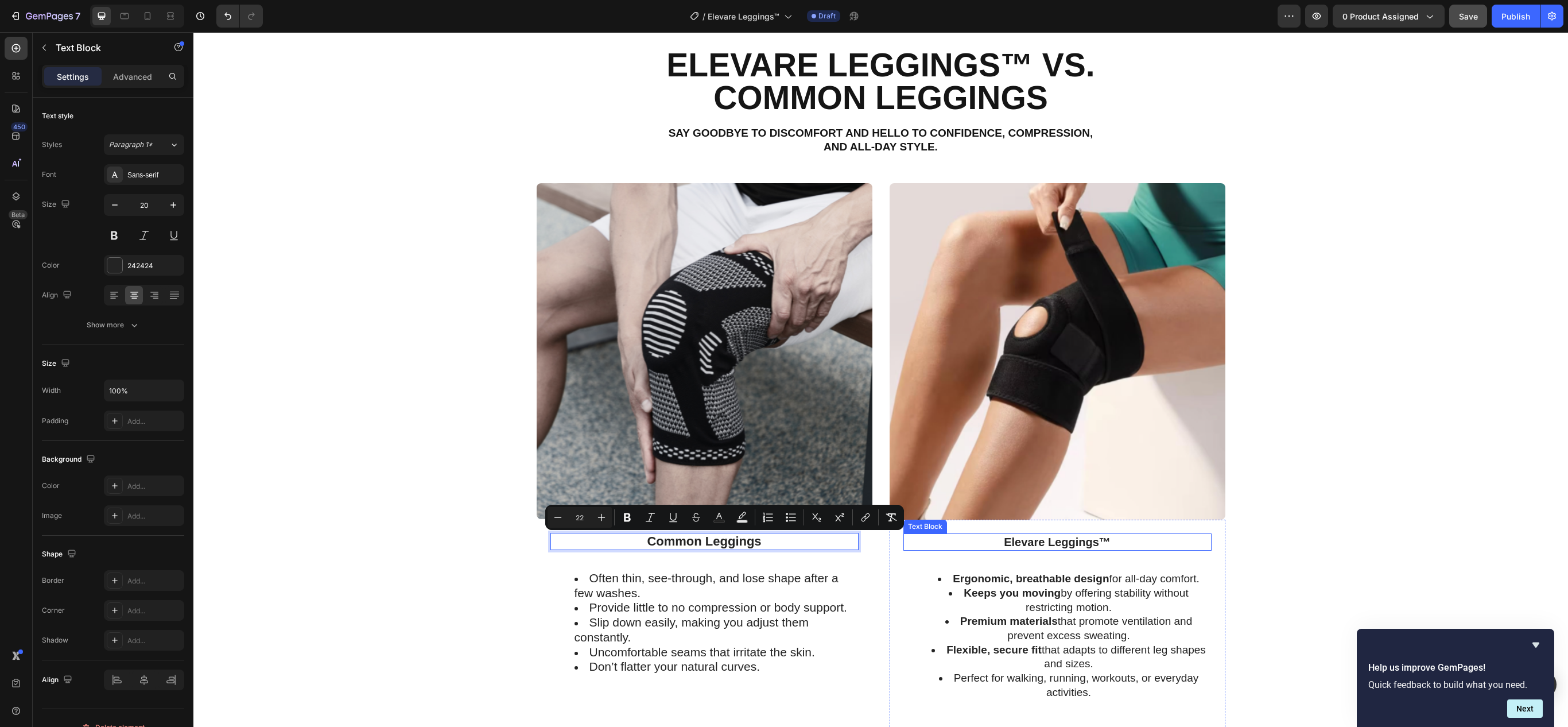
click at [999, 541] on p "Elevare Leggings™" at bounding box center [1058, 542] width 306 height 15
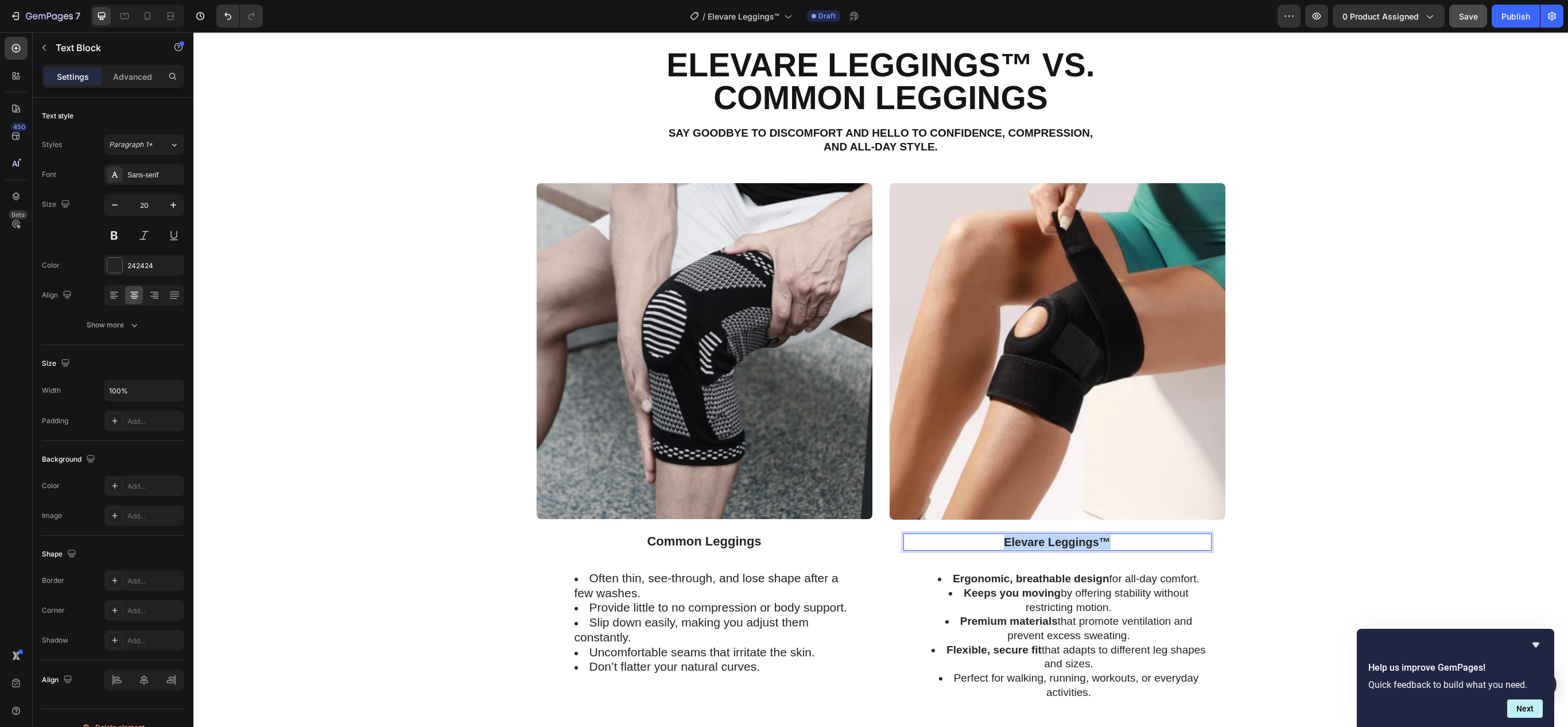
click at [999, 541] on p "Elevare Leggings™" at bounding box center [1058, 542] width 306 height 15
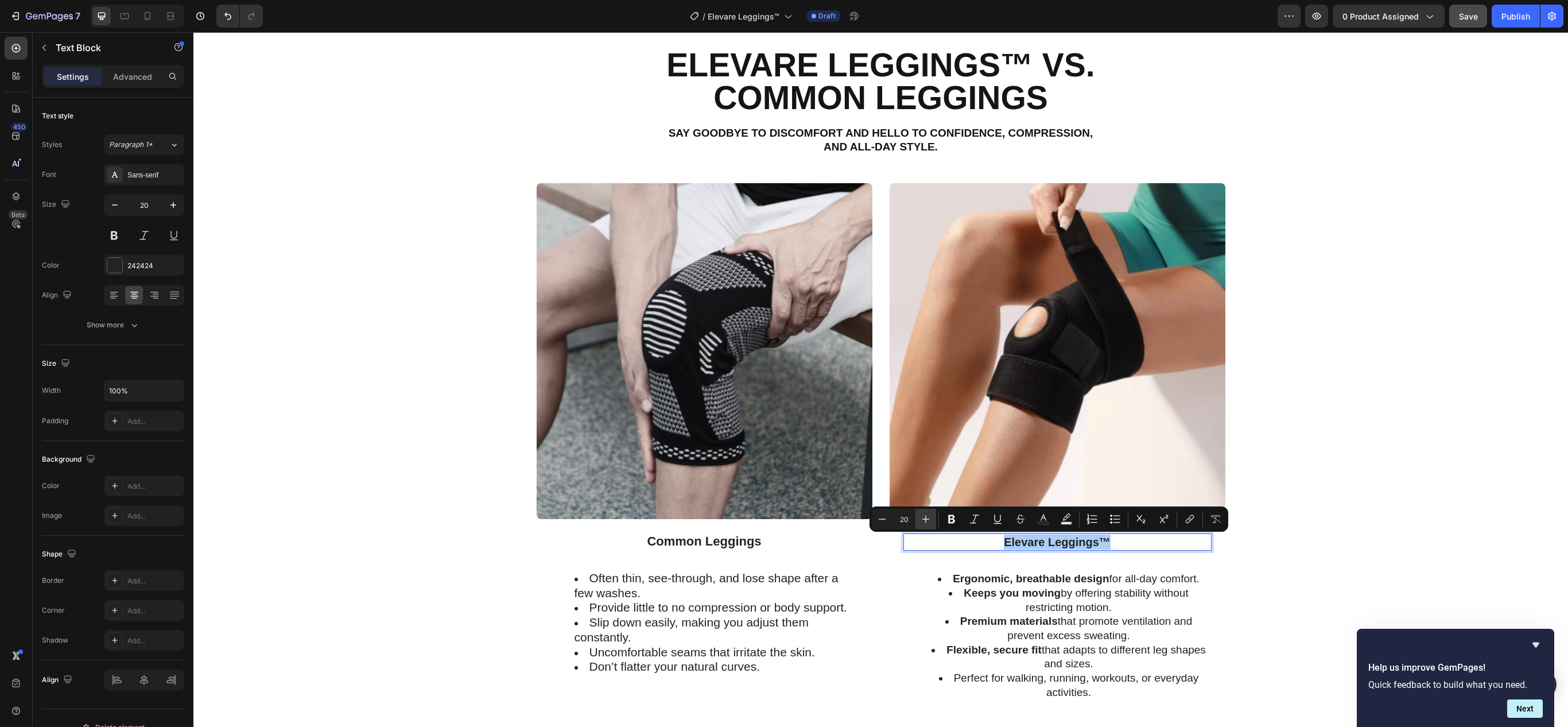
click at [920, 521] on button "Plus" at bounding box center [925, 518] width 21 height 21
type input "22"
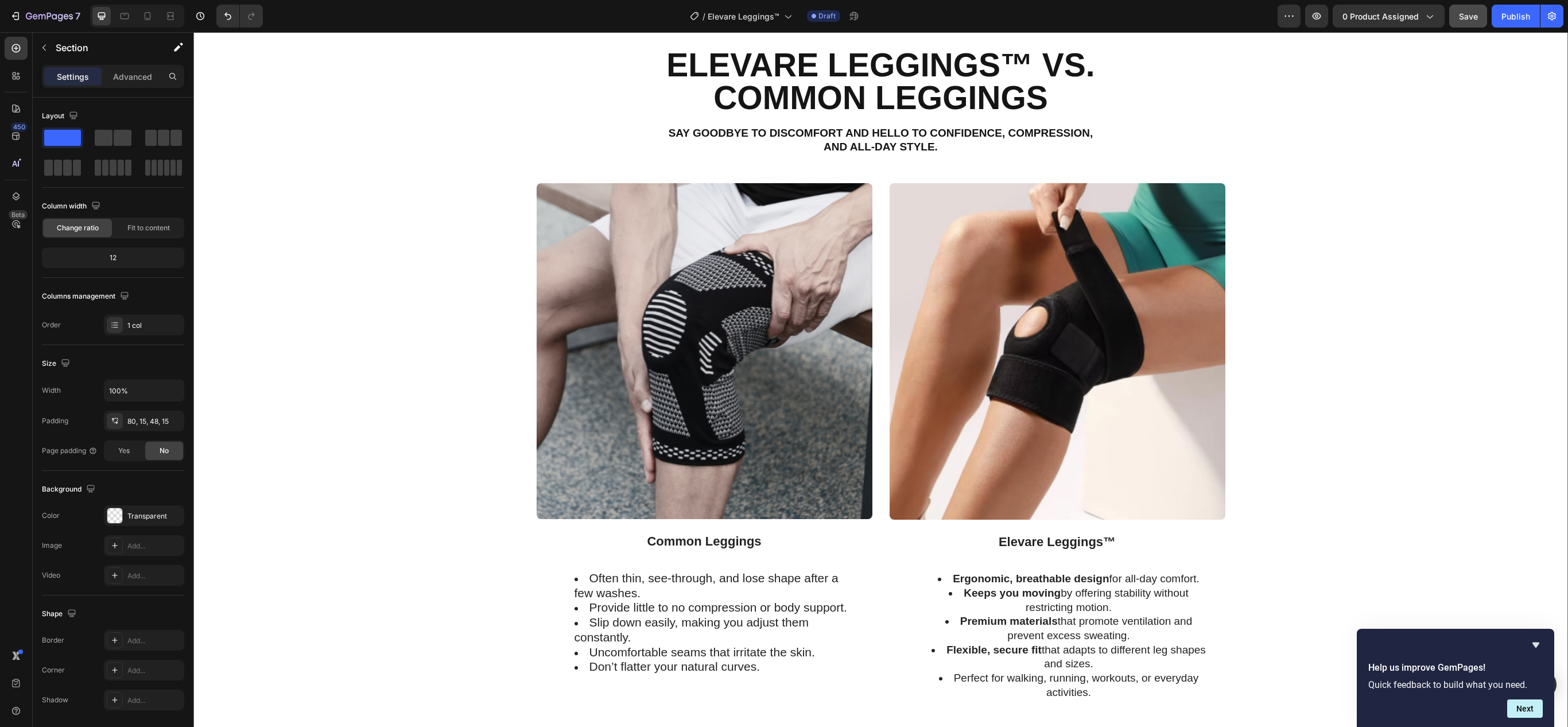
click at [1285, 534] on div "Image Common Leggings Text Block Often thin, see-through, and lose shape after …" at bounding box center [881, 474] width 1358 height 581
click at [1001, 583] on strong "Ergonomic, breathable design" at bounding box center [1031, 578] width 156 height 12
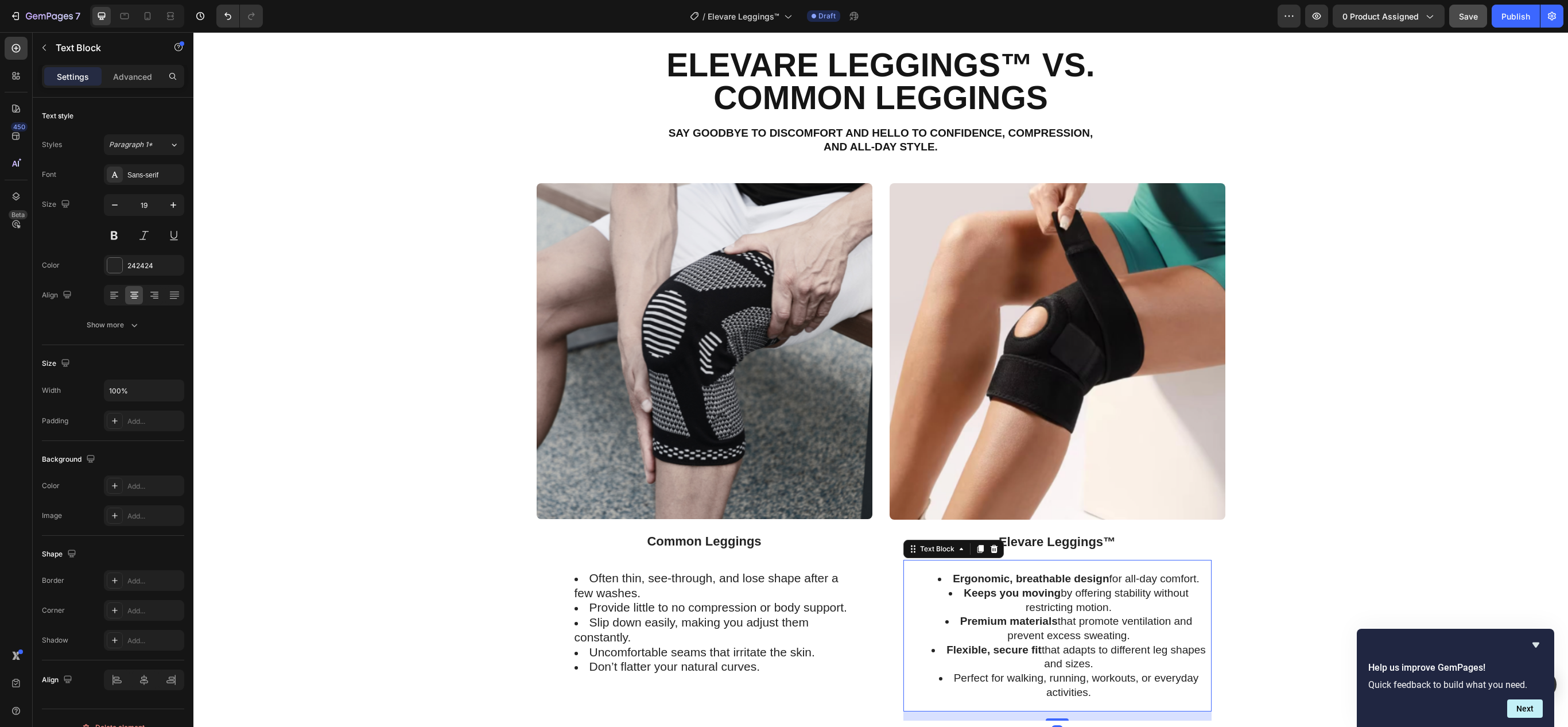
click at [1001, 583] on strong "Ergonomic, breathable design" at bounding box center [1031, 578] width 156 height 12
click at [1023, 583] on strong "High-compression fabric" at bounding box center [1077, 578] width 129 height 12
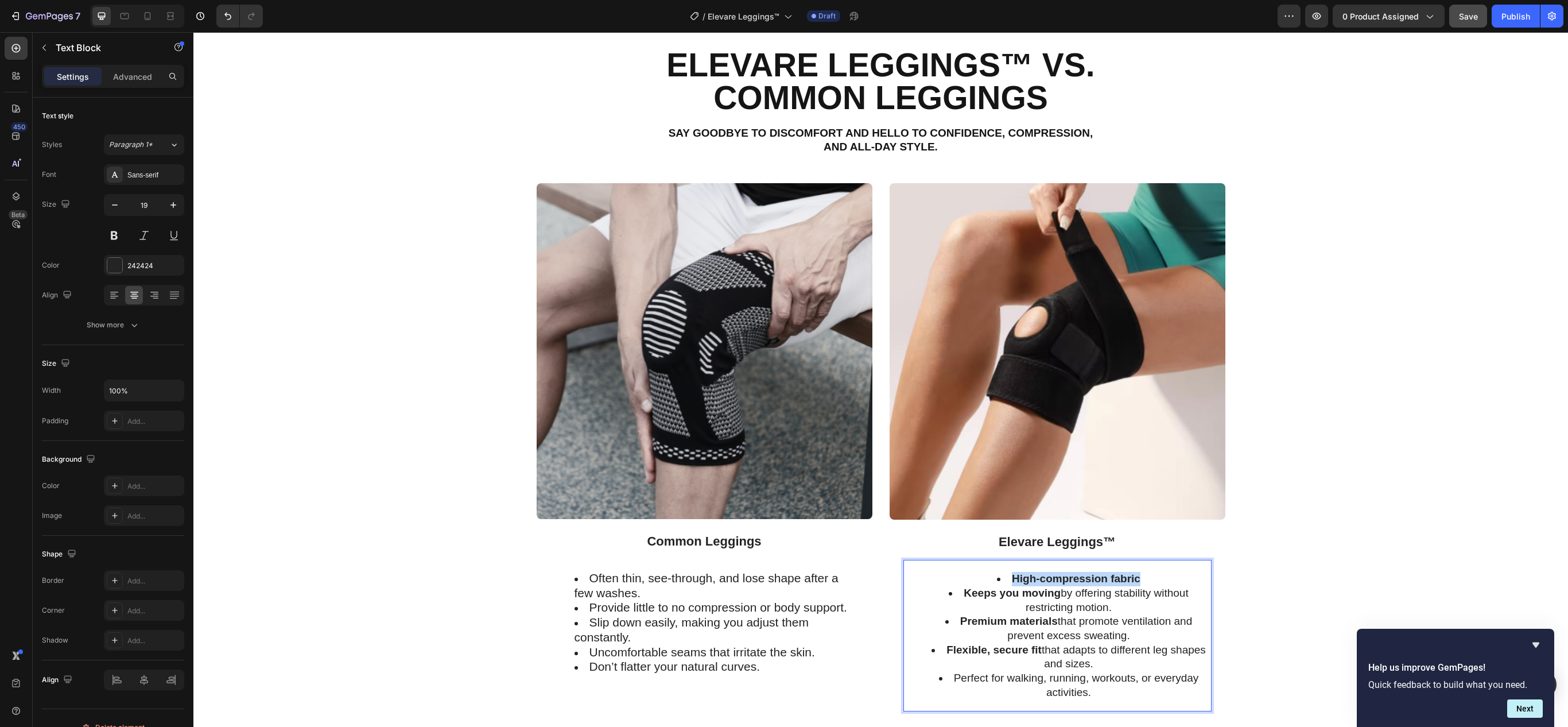
click at [1023, 583] on strong "High-compression fabric" at bounding box center [1077, 578] width 129 height 12
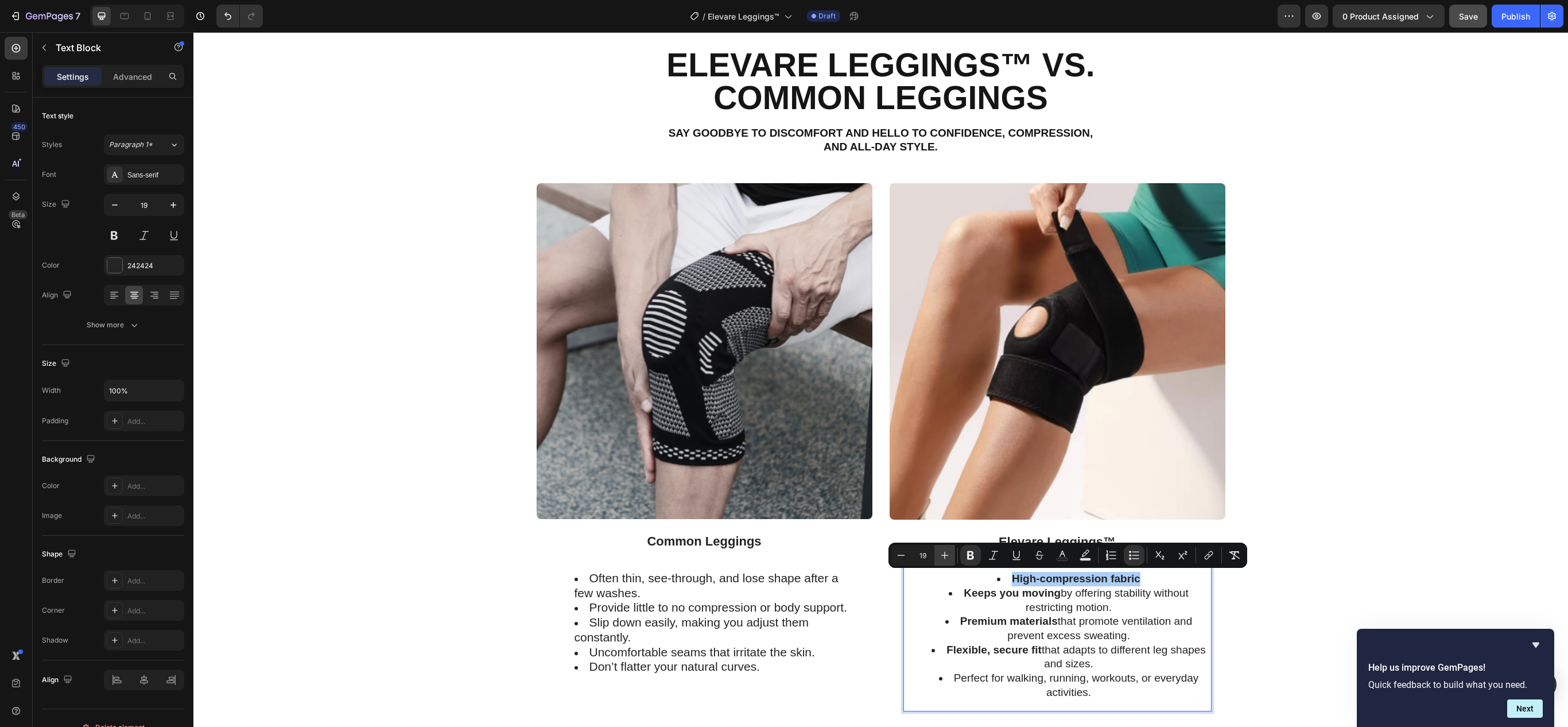
click at [949, 557] on icon "Editor contextual toolbar" at bounding box center [945, 555] width 11 height 11
type input "21"
click at [1294, 622] on div "Image Common Leggings Text Block Often thin, see-through, and lose shape after …" at bounding box center [881, 474] width 1358 height 582
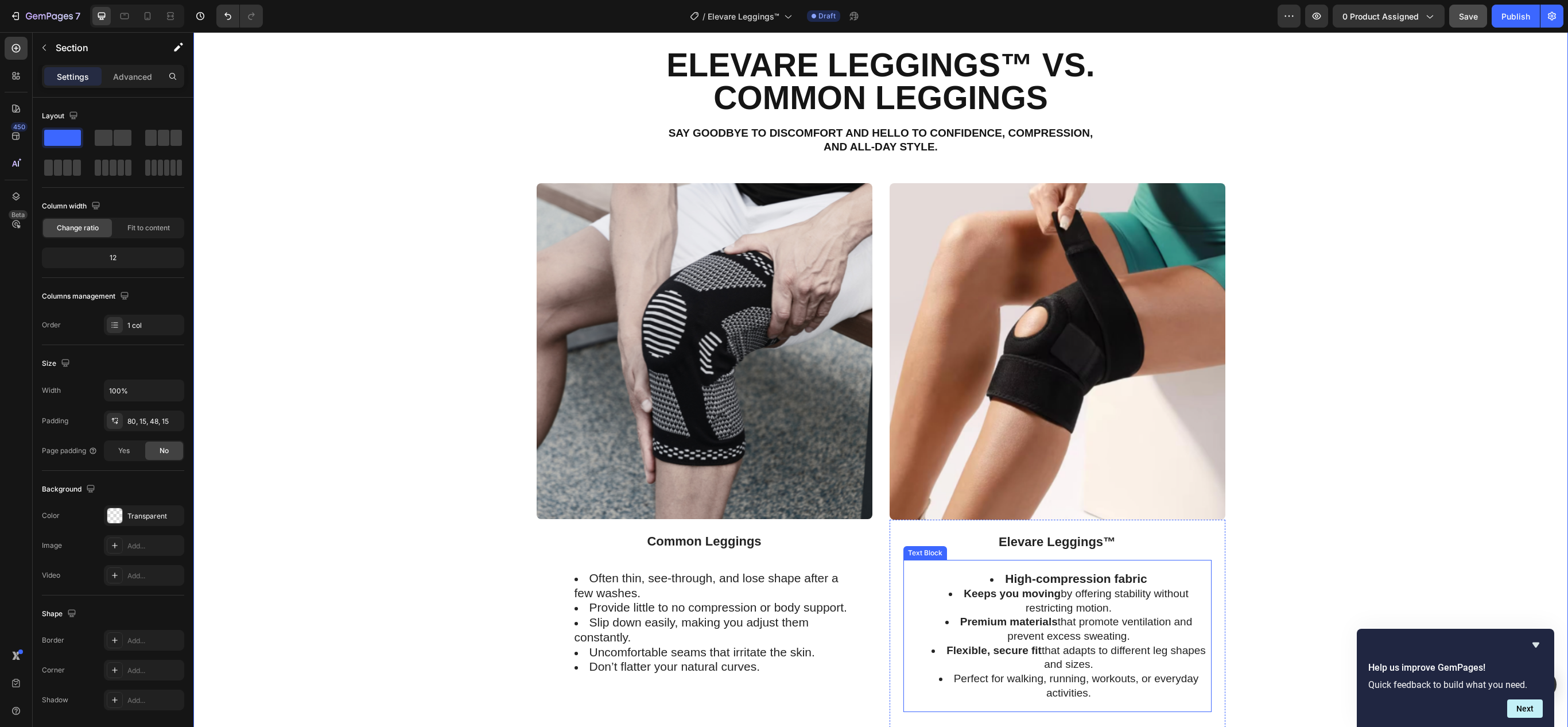
click at [1016, 593] on strong "Keeps you moving" at bounding box center [1012, 593] width 97 height 12
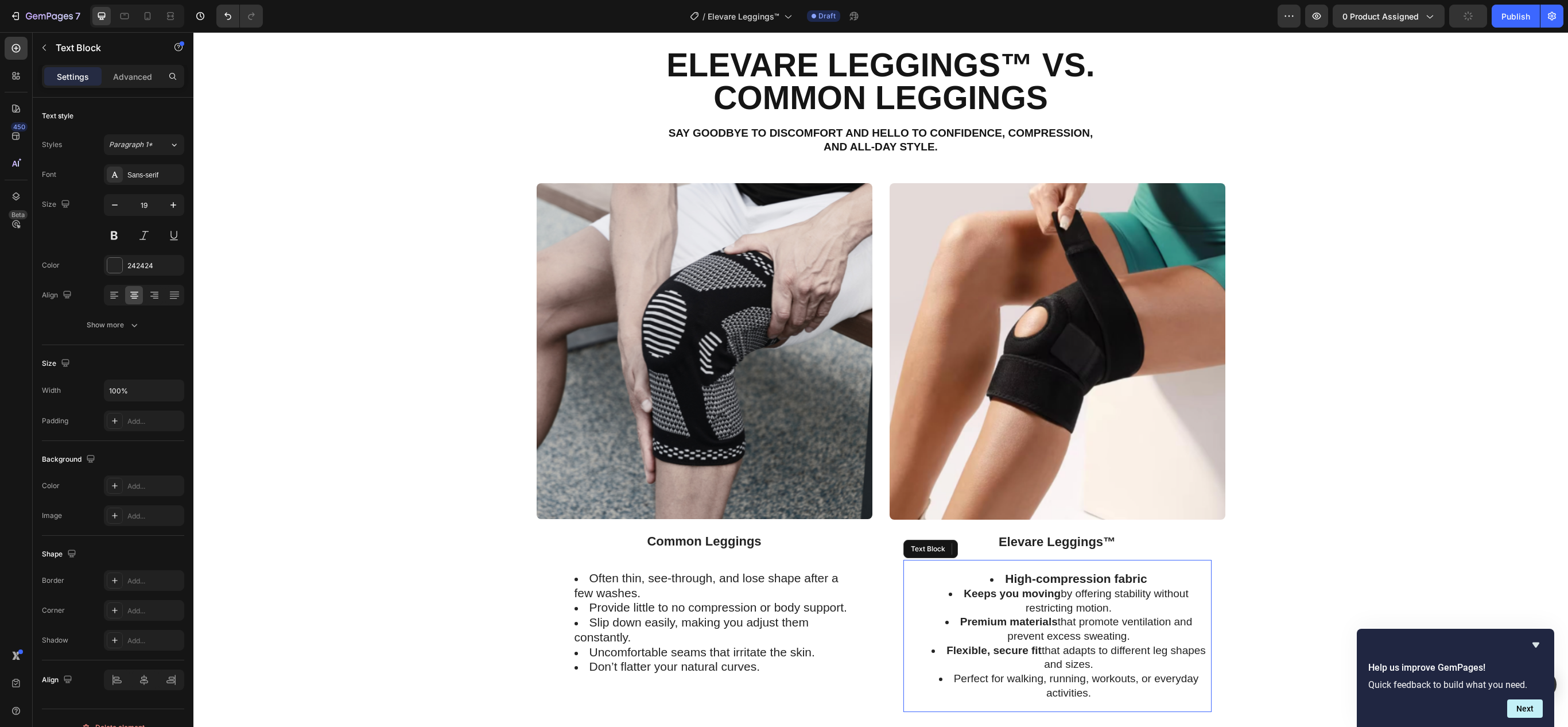
click at [1016, 593] on strong "Keeps you moving" at bounding box center [1012, 593] width 97 height 12
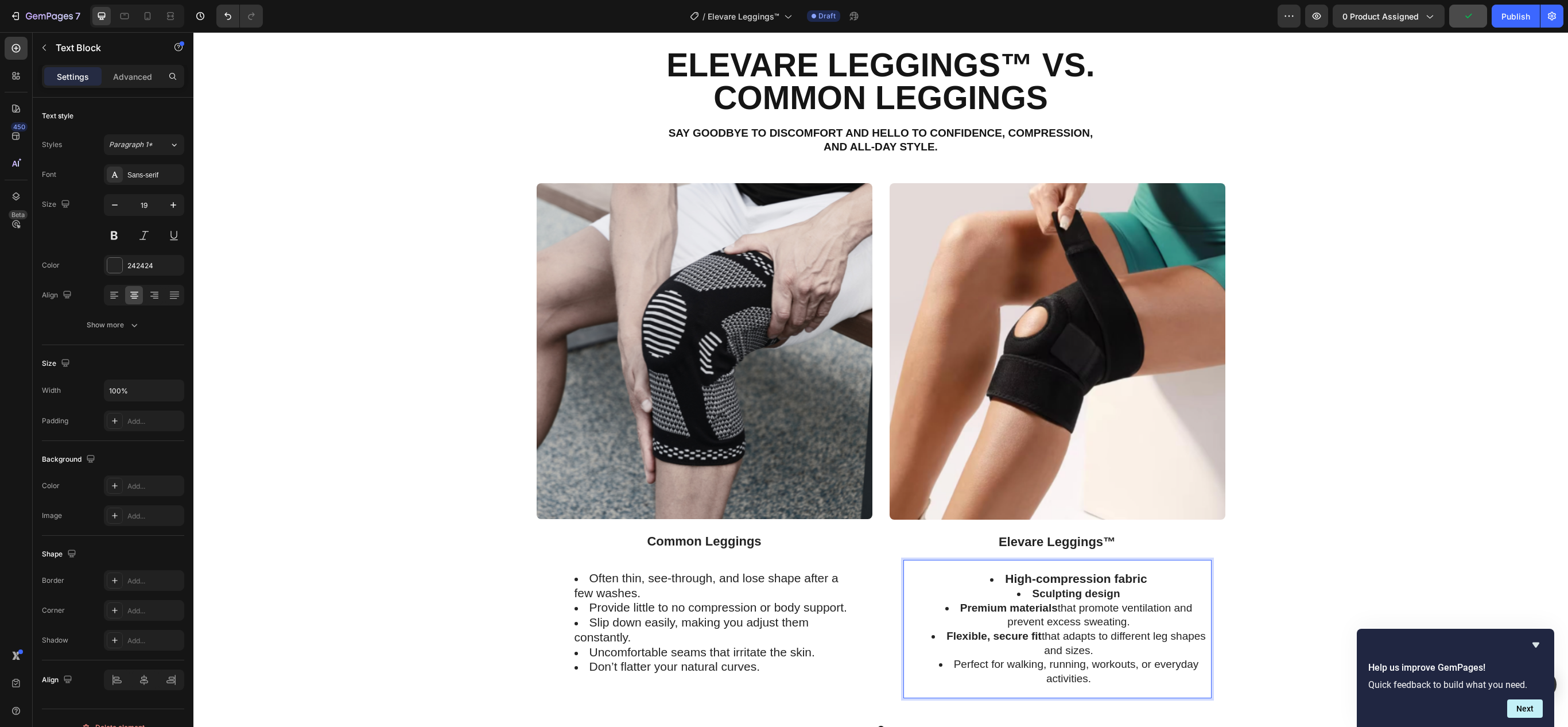
click at [1064, 596] on strong "Sculpting design" at bounding box center [1076, 593] width 88 height 12
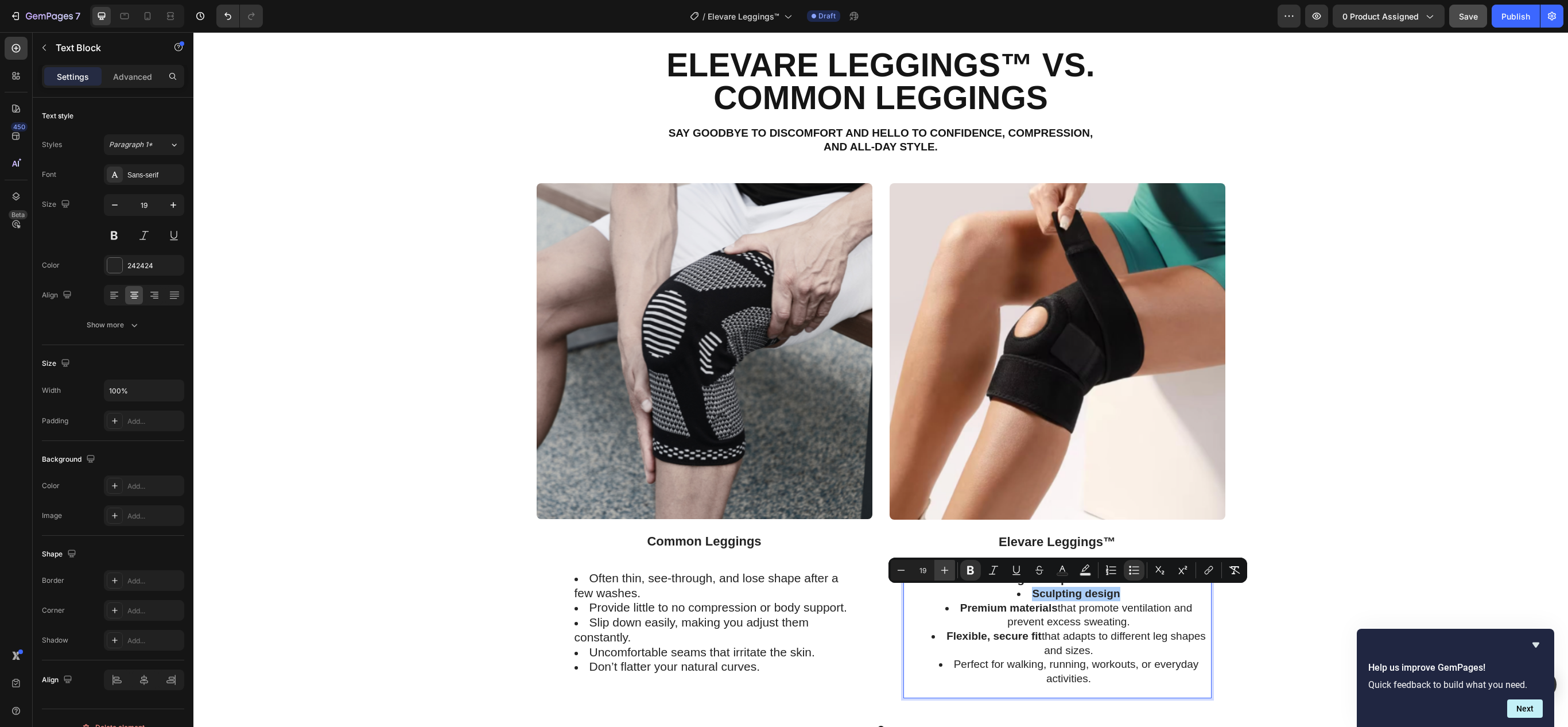
click at [944, 571] on icon "Editor contextual toolbar" at bounding box center [945, 570] width 8 height 8
type input "21"
click at [1356, 551] on div "Image Common Leggings Text Block Often thin, see-through, and lose shape after …" at bounding box center [881, 467] width 1358 height 568
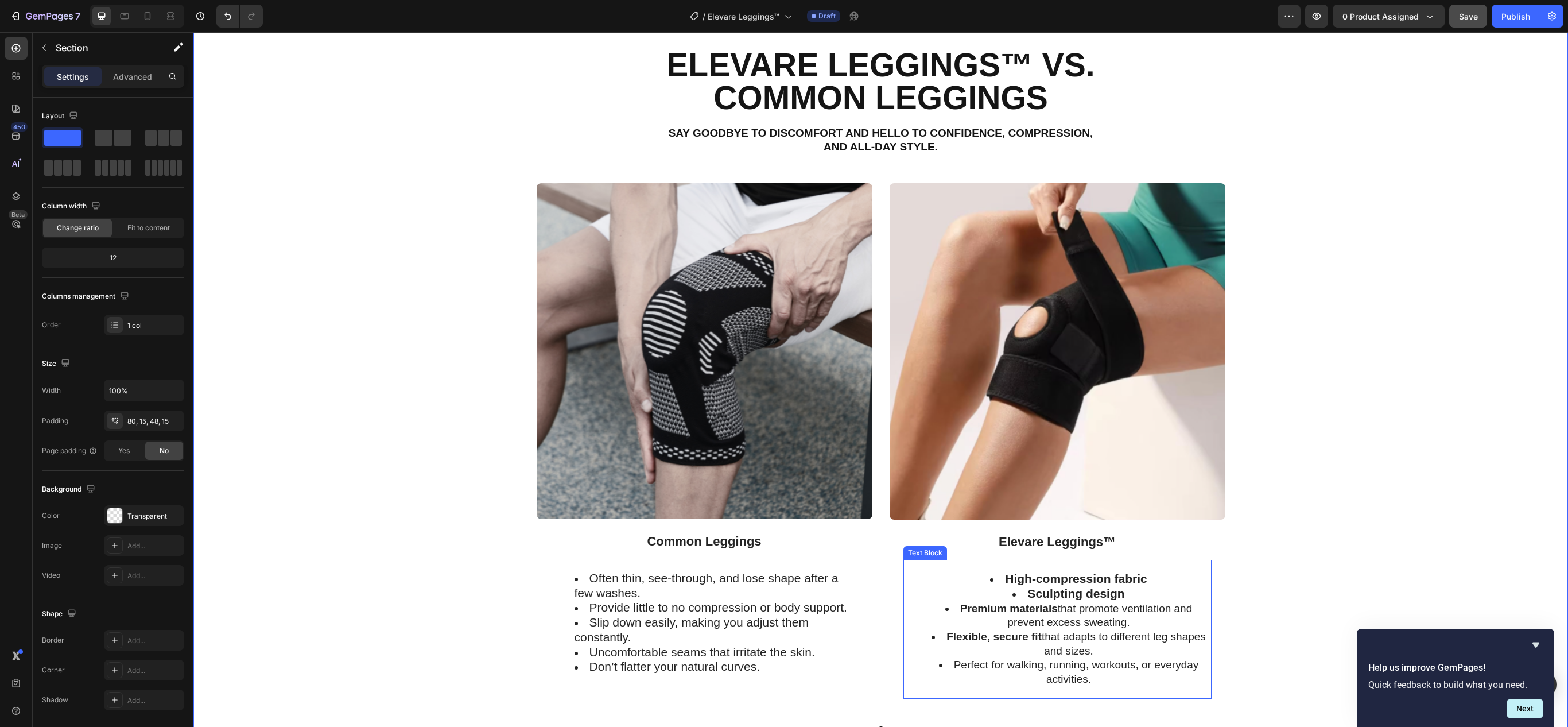
click at [1041, 606] on strong "Premium materials" at bounding box center [1009, 608] width 98 height 12
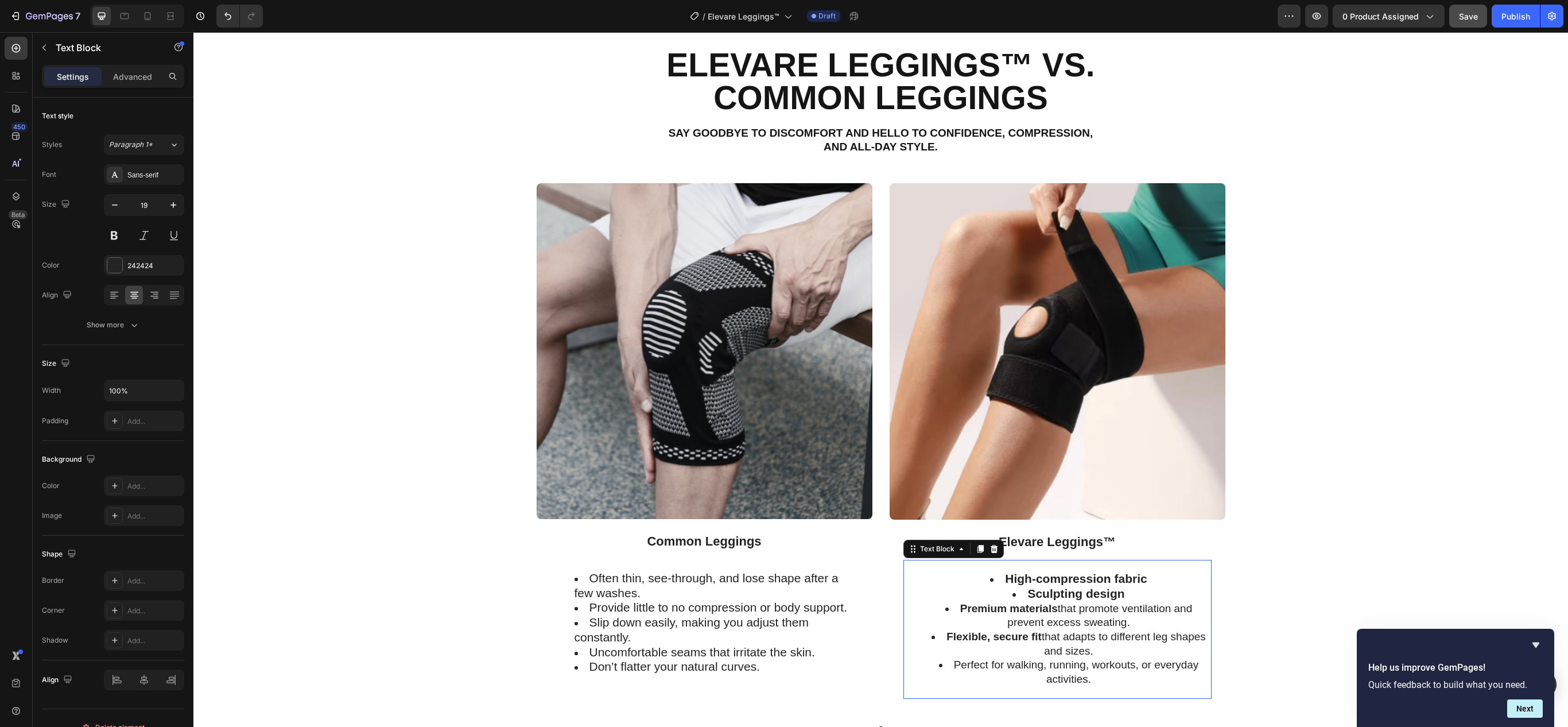
click at [1041, 606] on strong "Premium materials" at bounding box center [1009, 608] width 98 height 12
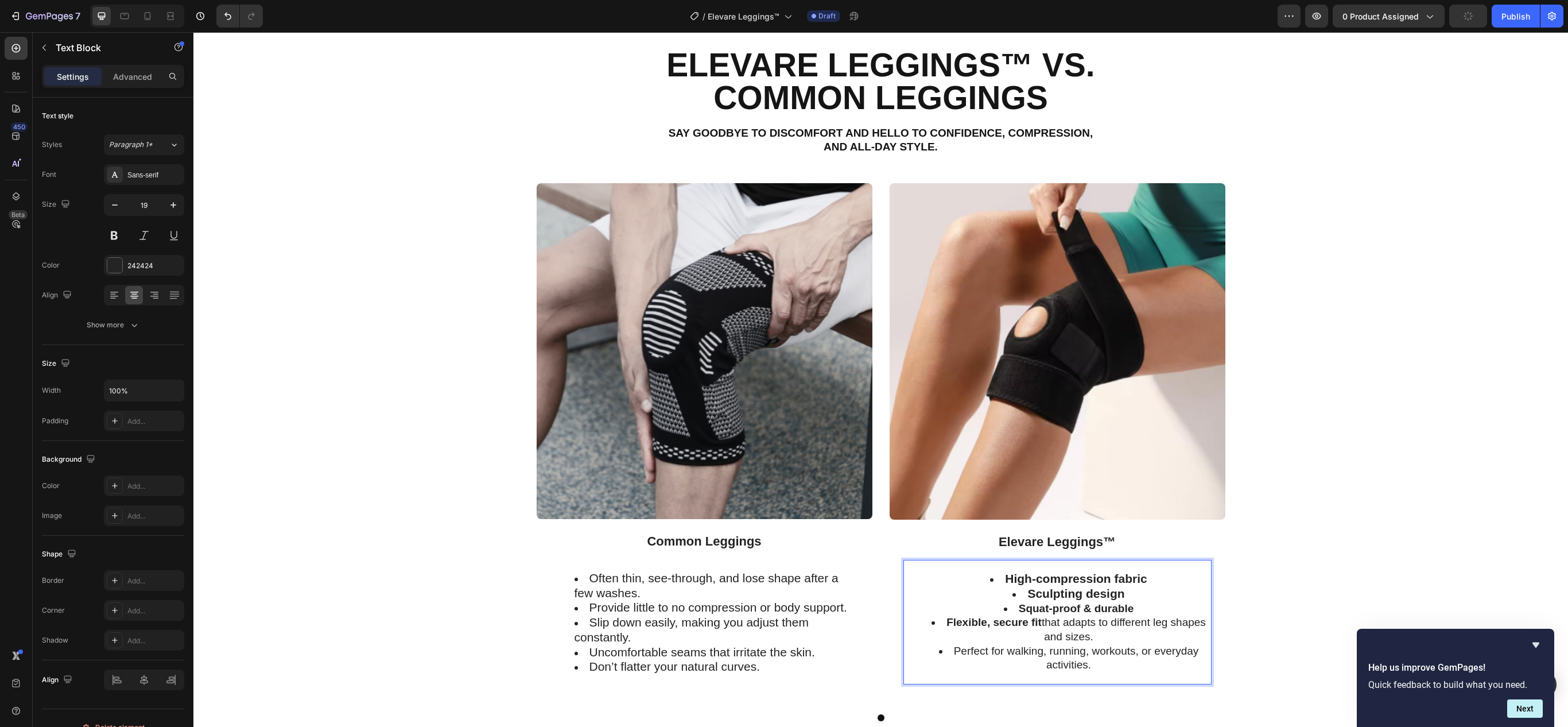
click at [1041, 606] on strong "Squat-proof & durable" at bounding box center [1076, 608] width 115 height 12
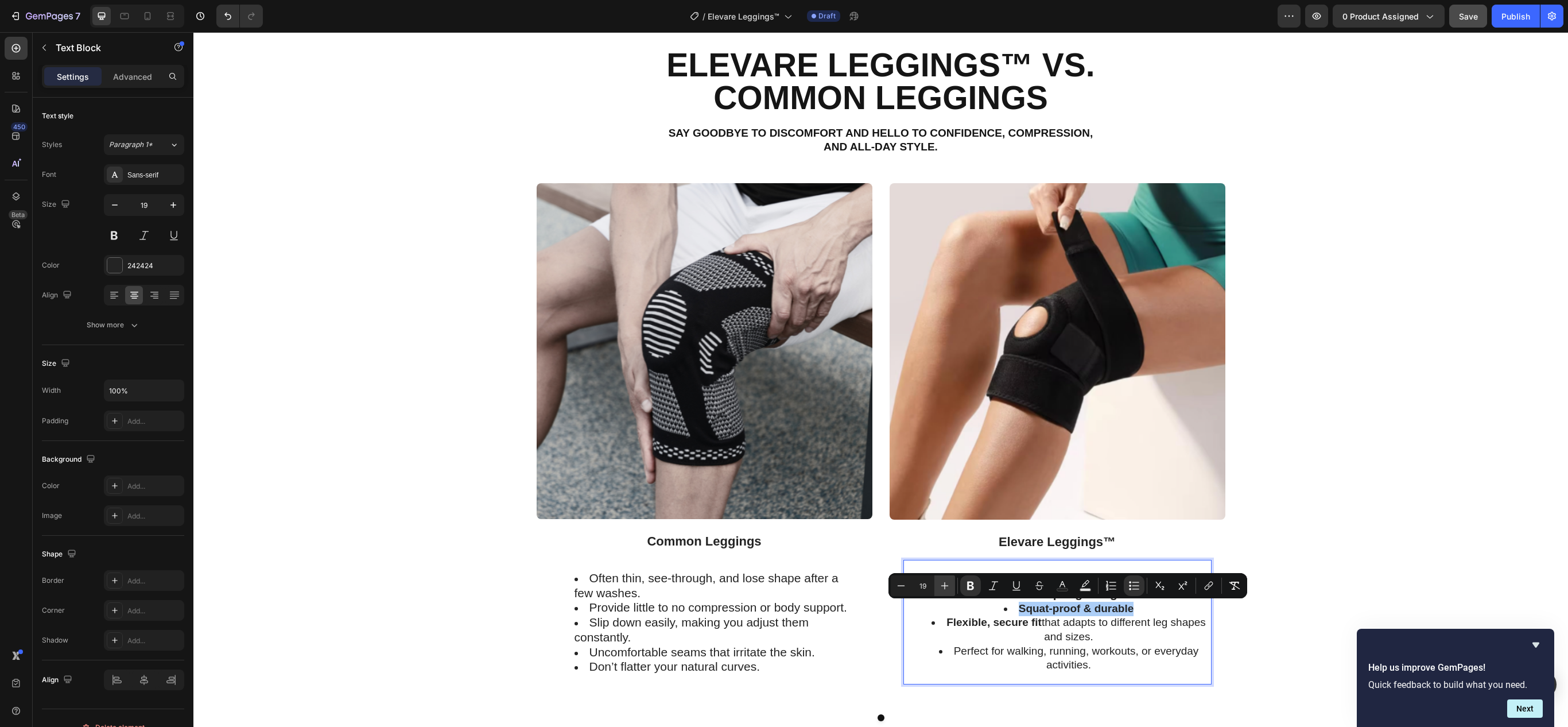
click at [939, 585] on icon "Editor contextual toolbar" at bounding box center [945, 585] width 11 height 11
type input "21"
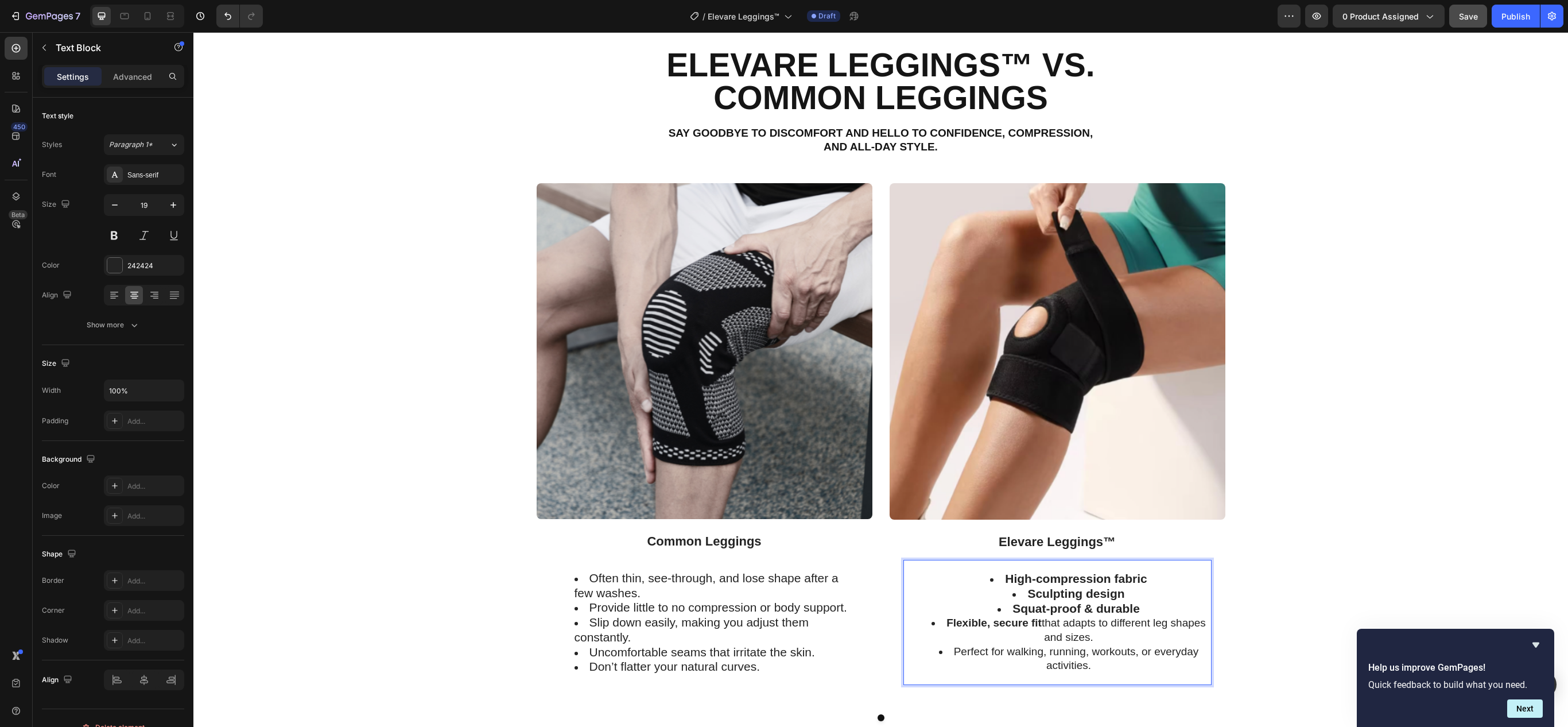
click at [1152, 624] on li "Flexible, secure fit that adapts to different leg shapes and sizes." at bounding box center [1069, 630] width 283 height 28
click at [997, 628] on strong "Flexible, secure fit" at bounding box center [994, 622] width 96 height 12
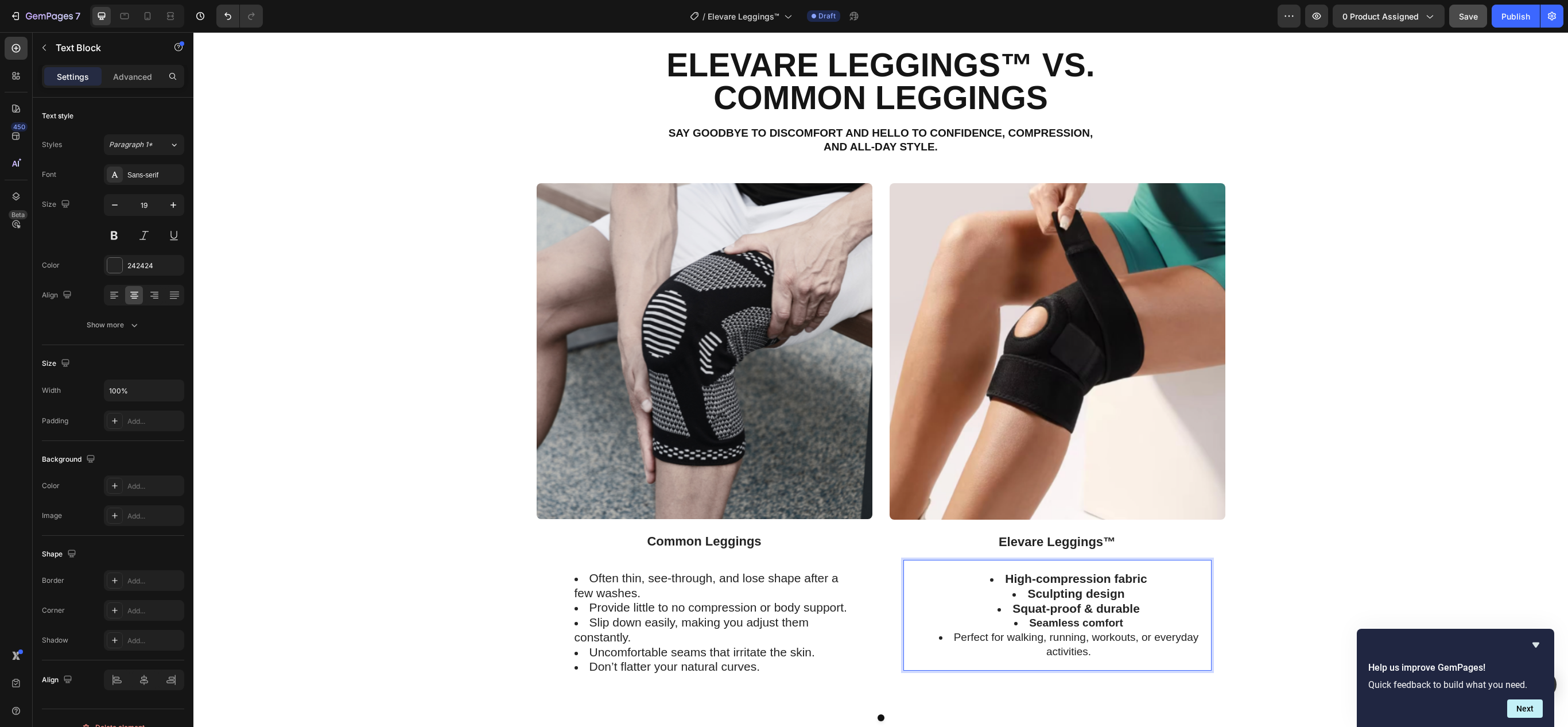
click at [1053, 626] on strong "Seamless comfort" at bounding box center [1076, 622] width 94 height 12
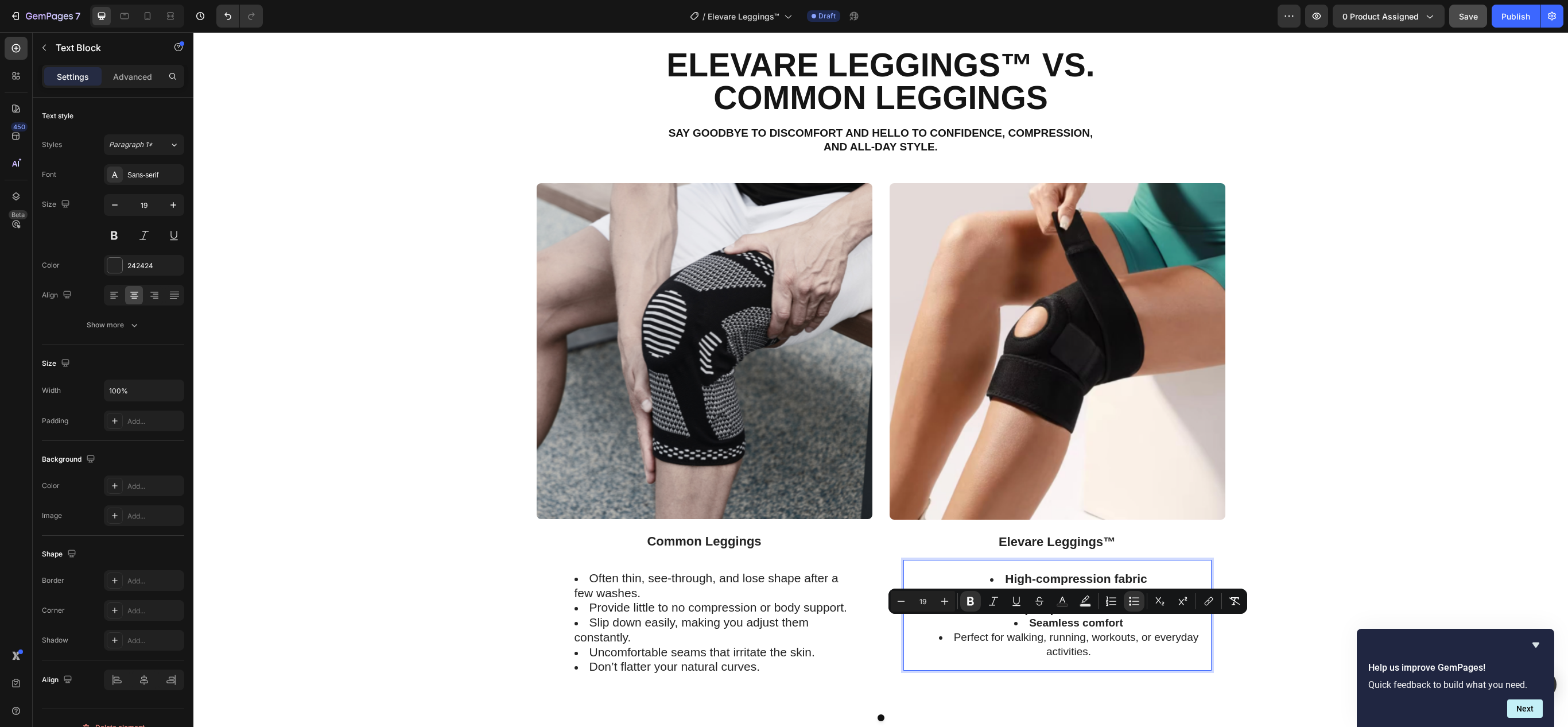
type input "21"
click at [942, 624] on ul "High-compression fabric Sculpting design Squat-proof & durable Seamless comfort…" at bounding box center [1058, 615] width 306 height 86
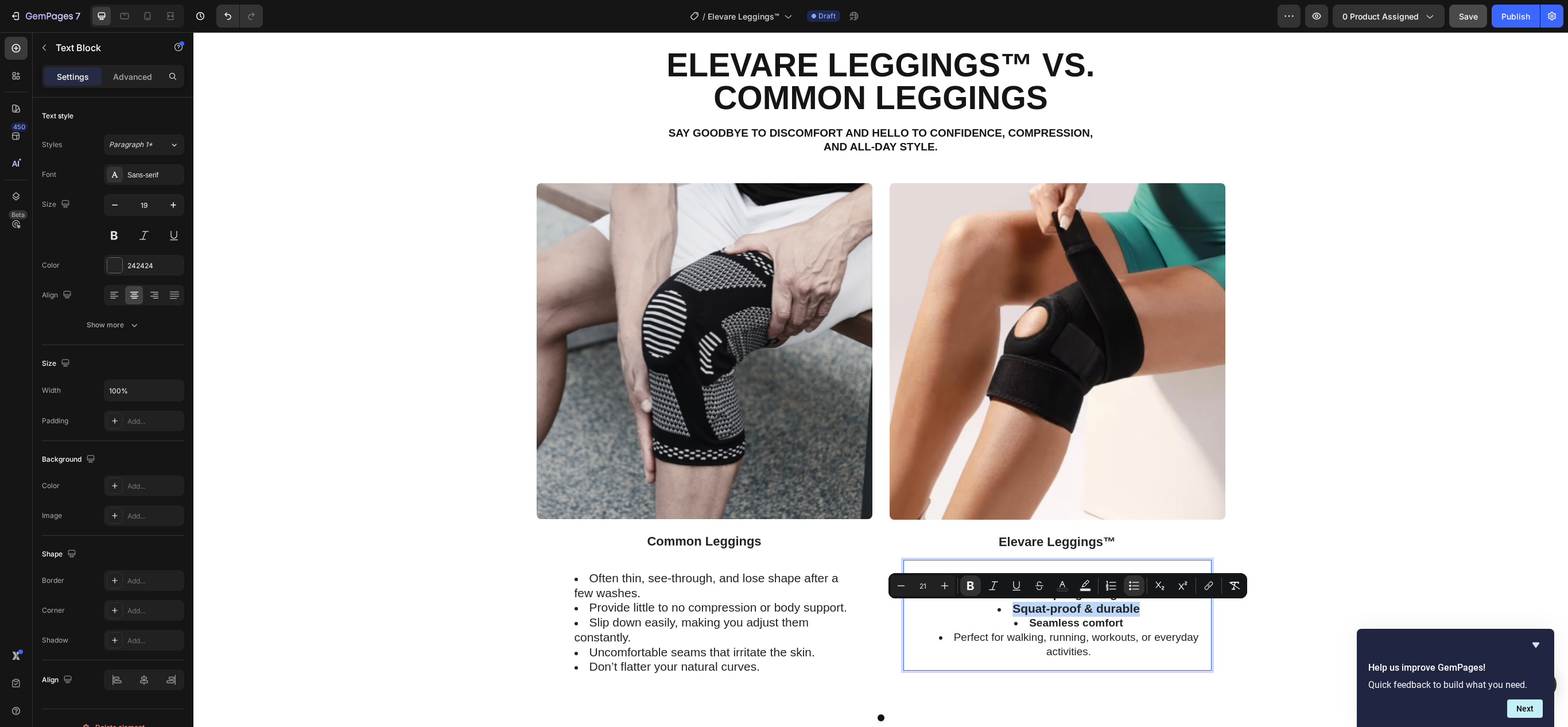
type input "19"
click at [1047, 633] on li "Perfect for walking, running, workouts, or everyday activities." at bounding box center [1069, 644] width 283 height 28
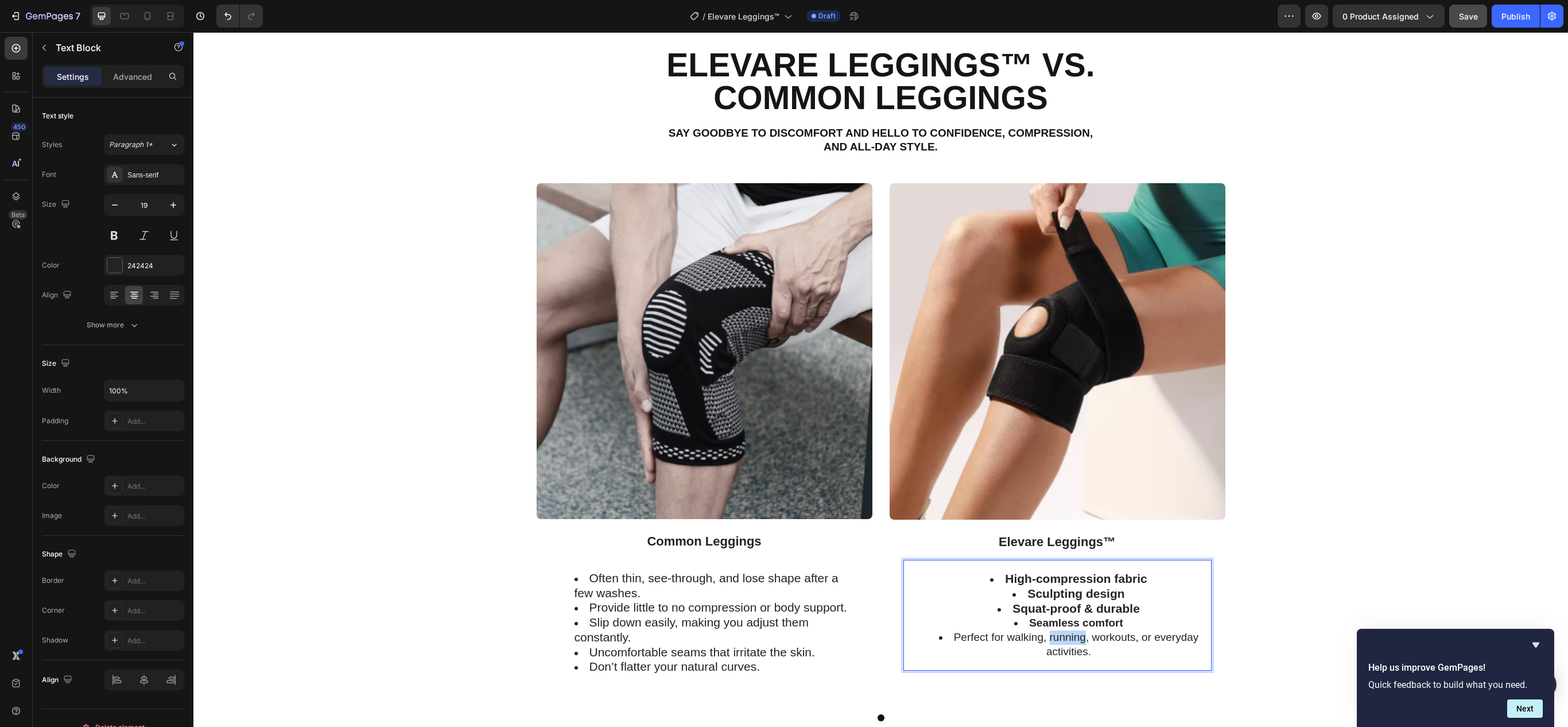
click at [1047, 633] on li "Perfect for walking, running, workouts, or everyday activities." at bounding box center [1069, 644] width 283 height 28
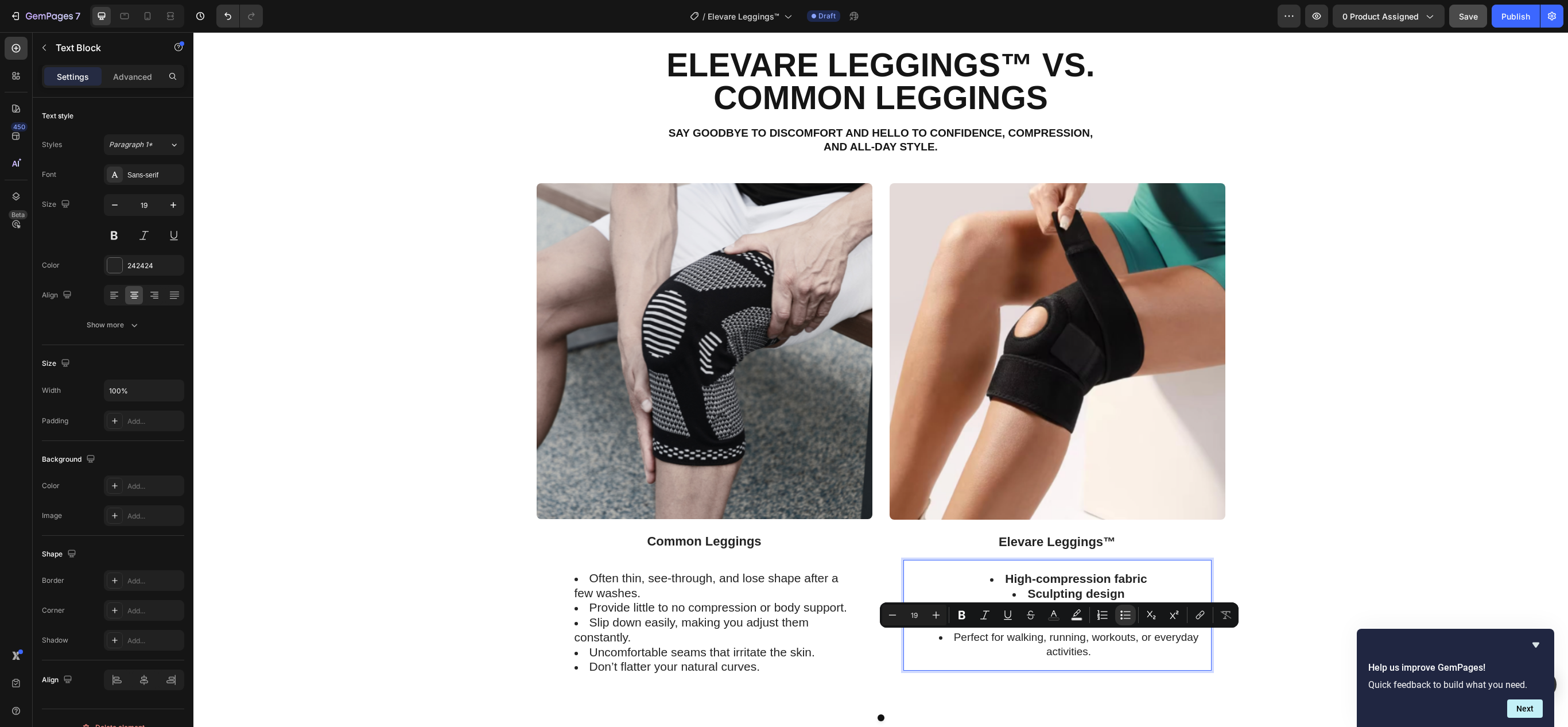
click at [1049, 629] on strong "Seamless comfort" at bounding box center [1076, 622] width 94 height 12
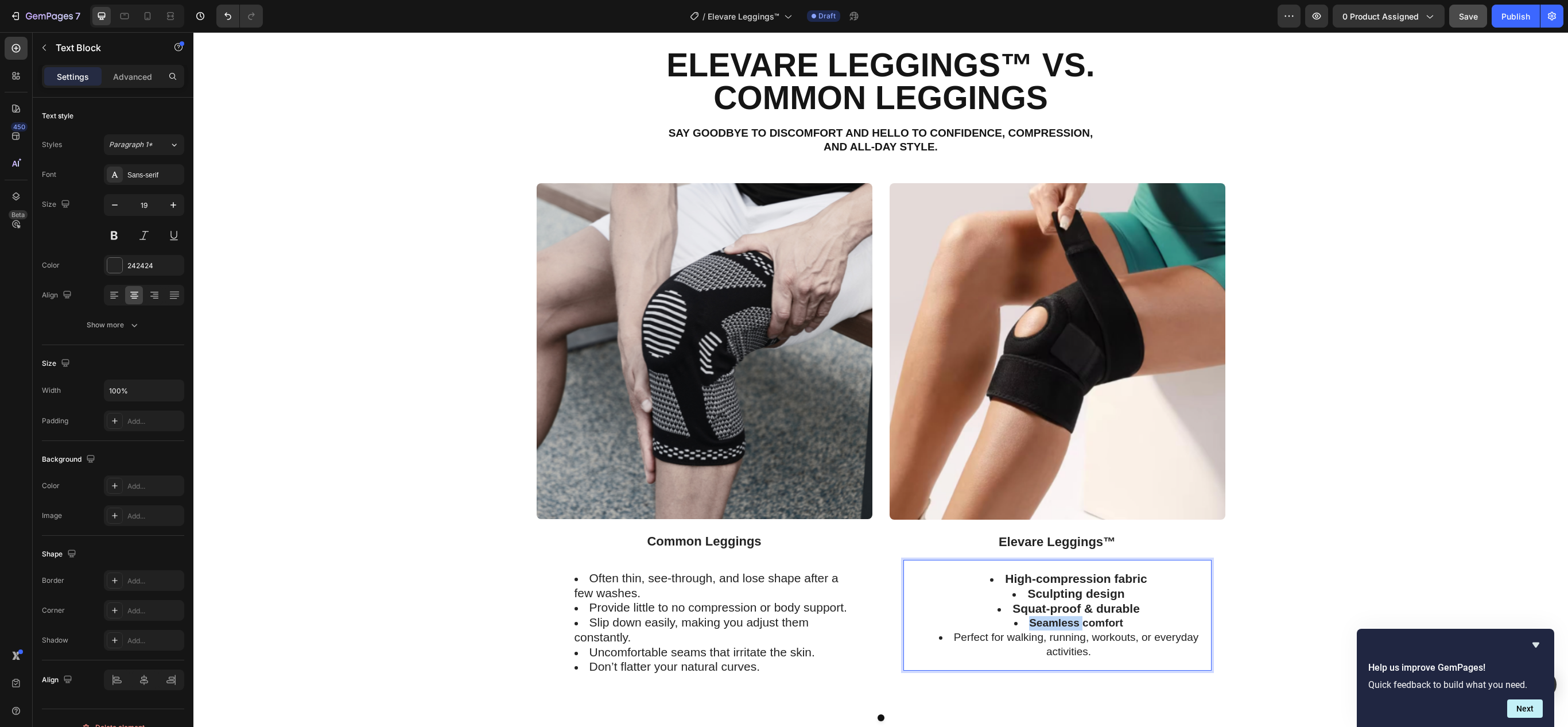
click at [1049, 629] on strong "Seamless comfort" at bounding box center [1076, 622] width 94 height 12
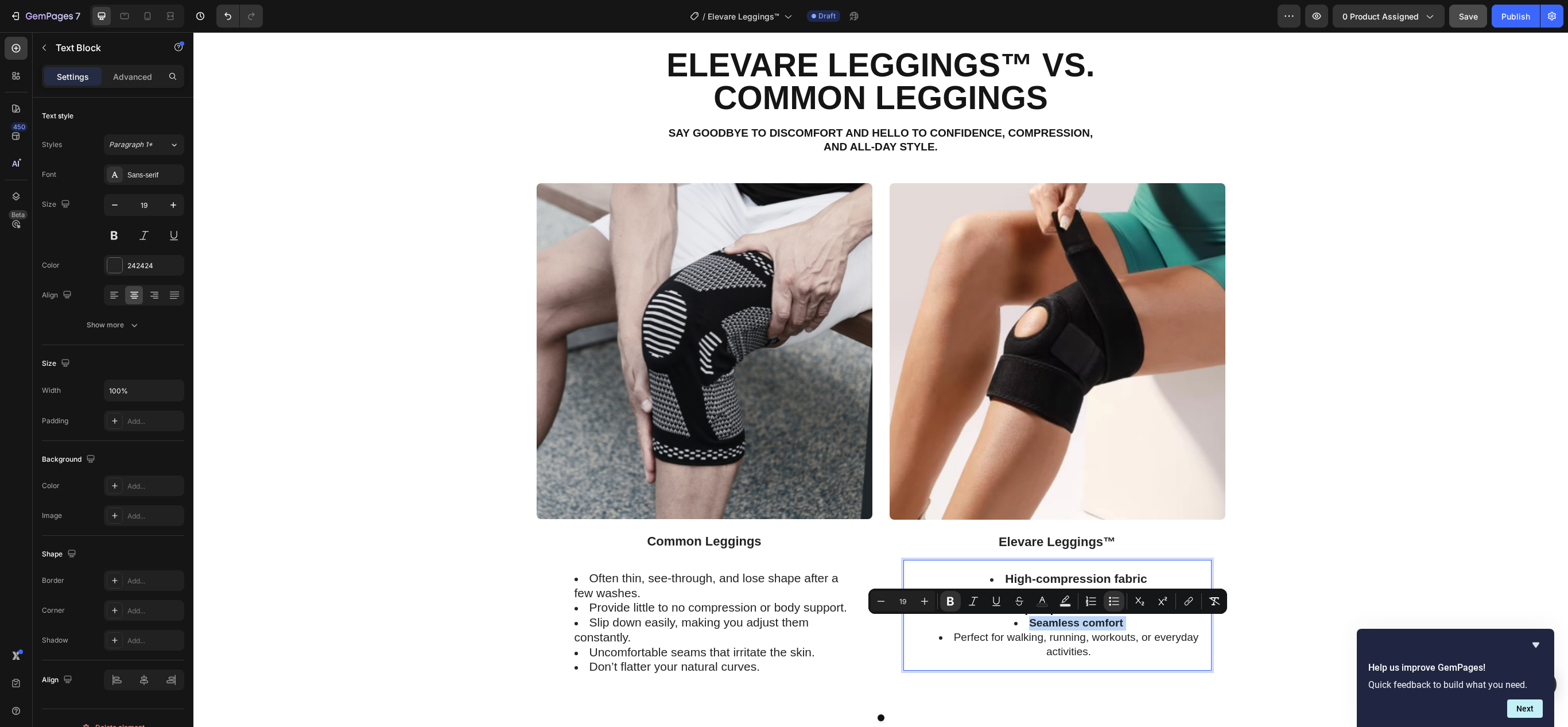
click at [1049, 629] on strong "Seamless comfort" at bounding box center [1076, 622] width 94 height 12
click at [944, 609] on button "Plus" at bounding box center [944, 600] width 21 height 21
drag, startPoint x: 944, startPoint y: 609, endPoint x: 797, endPoint y: 595, distance: 147.7
click at [944, 609] on button "Plus" at bounding box center [944, 600] width 21 height 21
type input "21"
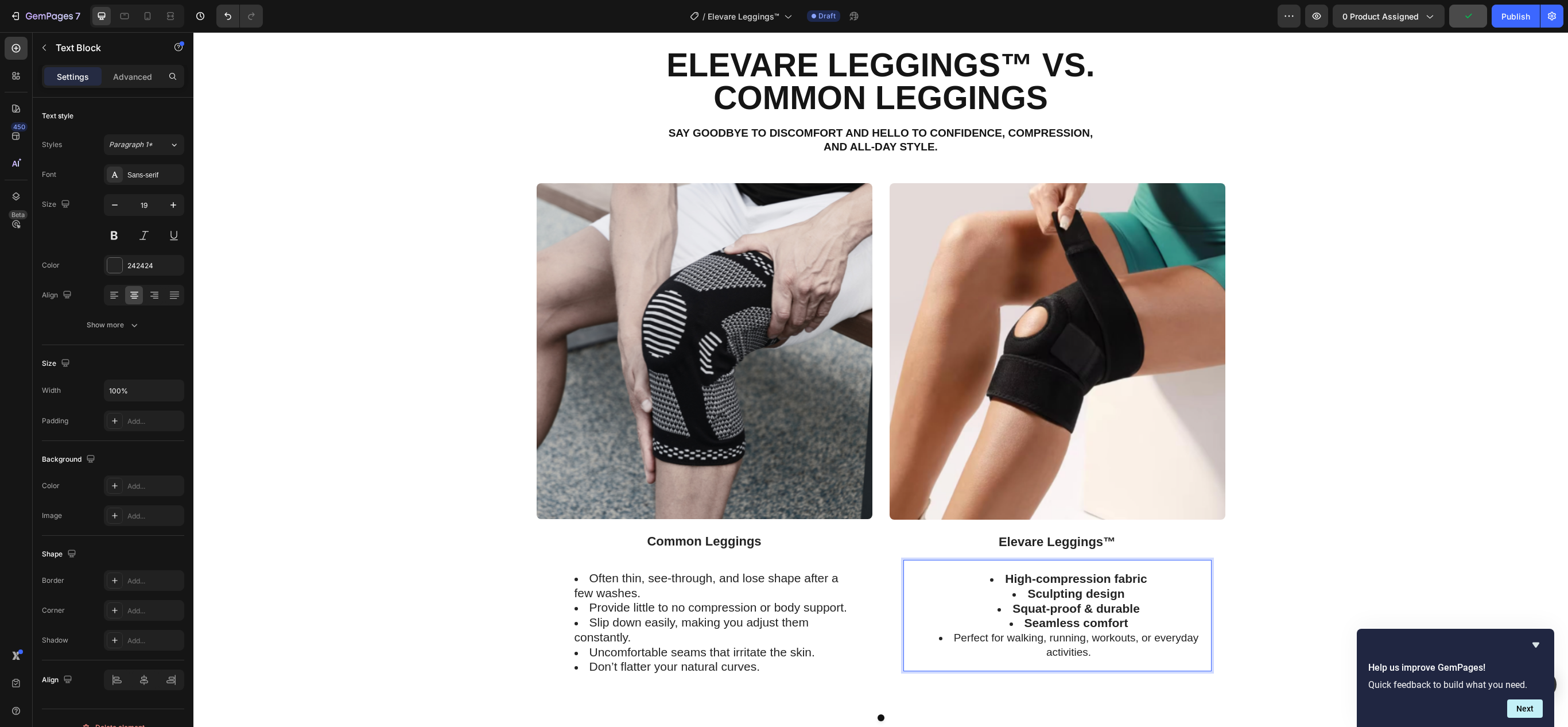
click at [1060, 637] on li "Perfect for walking, running, workouts, or everyday activities." at bounding box center [1069, 645] width 283 height 28
click at [1060, 637] on strong "Confidence boost guaranteed" at bounding box center [1076, 637] width 154 height 12
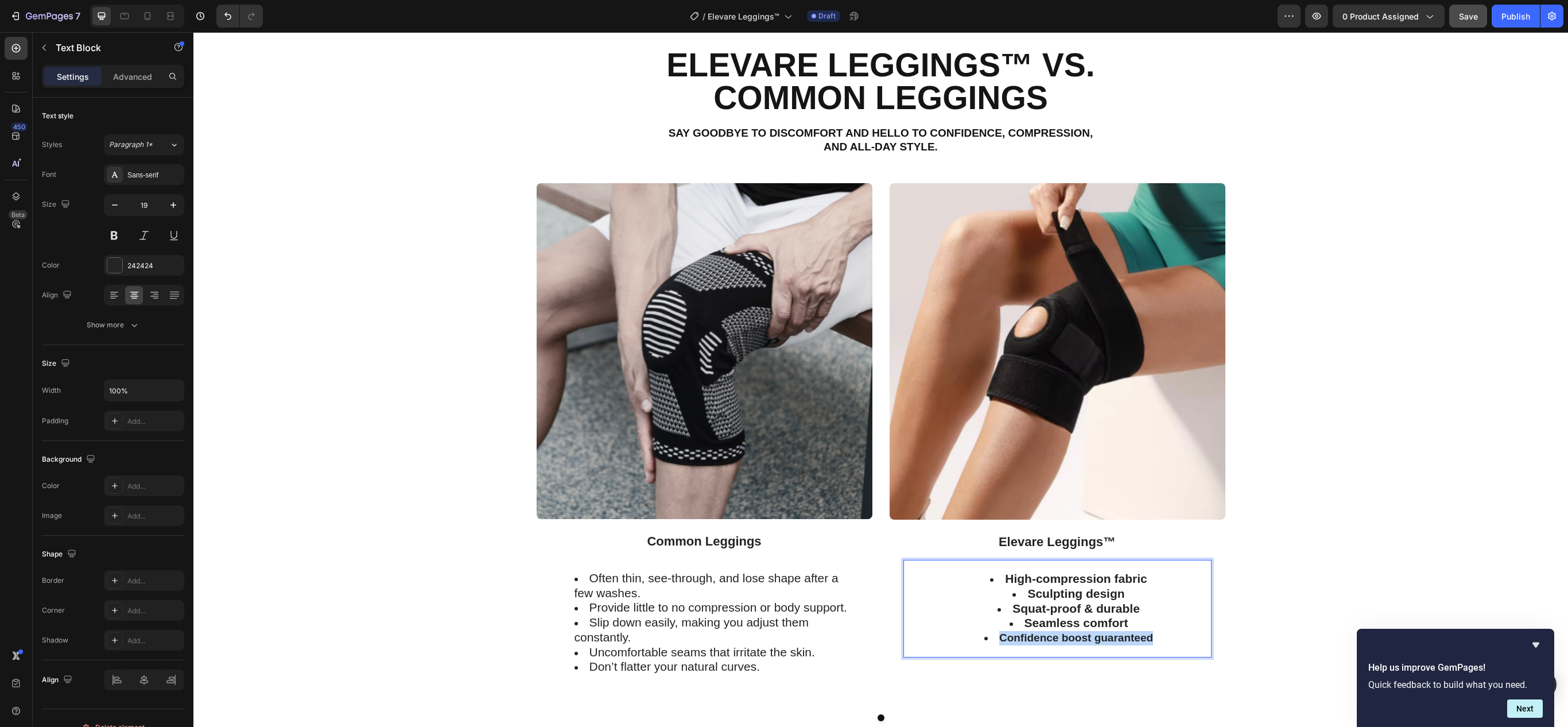
click at [1060, 637] on strong "Confidence boost guaranteed" at bounding box center [1076, 637] width 154 height 12
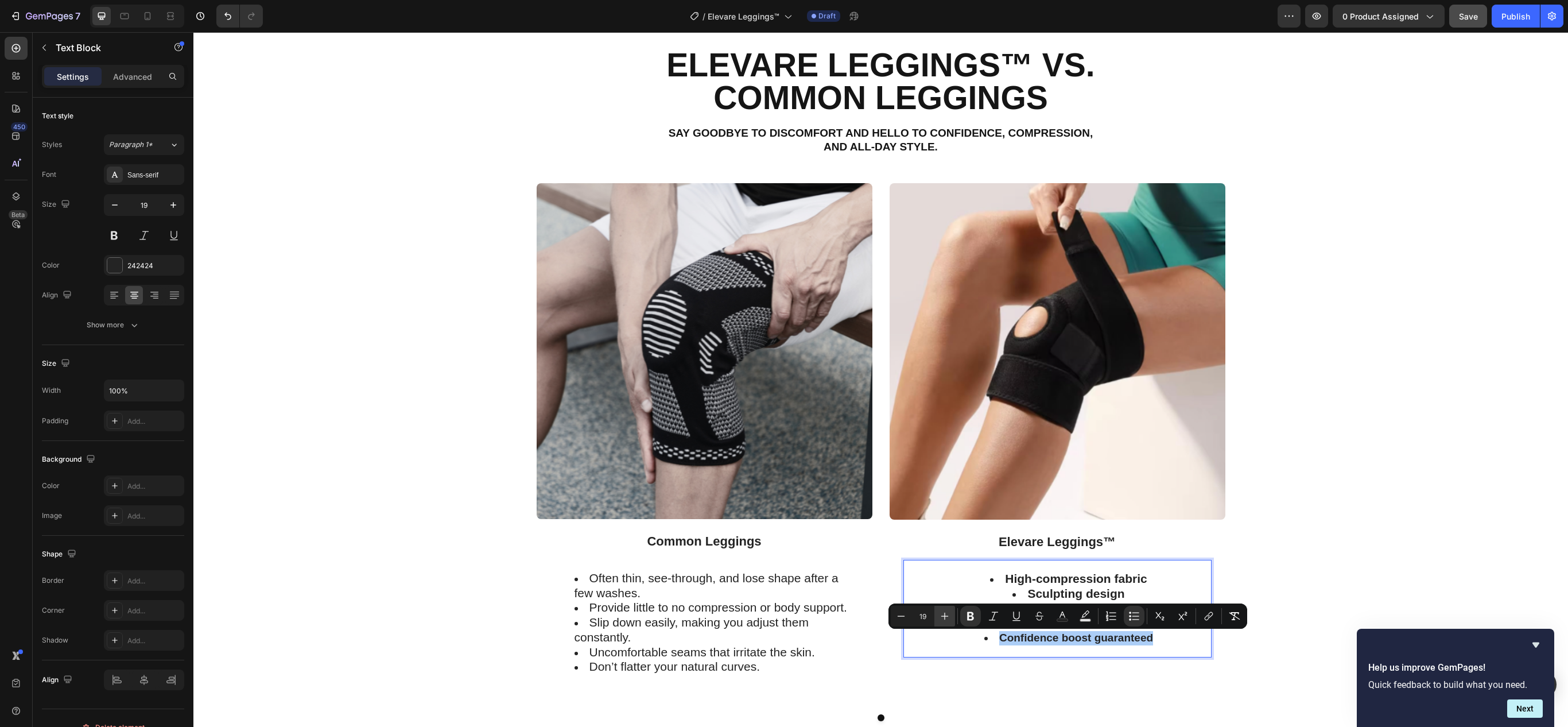
click at [940, 612] on icon "Editor contextual toolbar" at bounding box center [945, 616] width 11 height 11
type input "21"
click at [958, 639] on li "Confidence boost guaranteed" at bounding box center [1069, 638] width 283 height 15
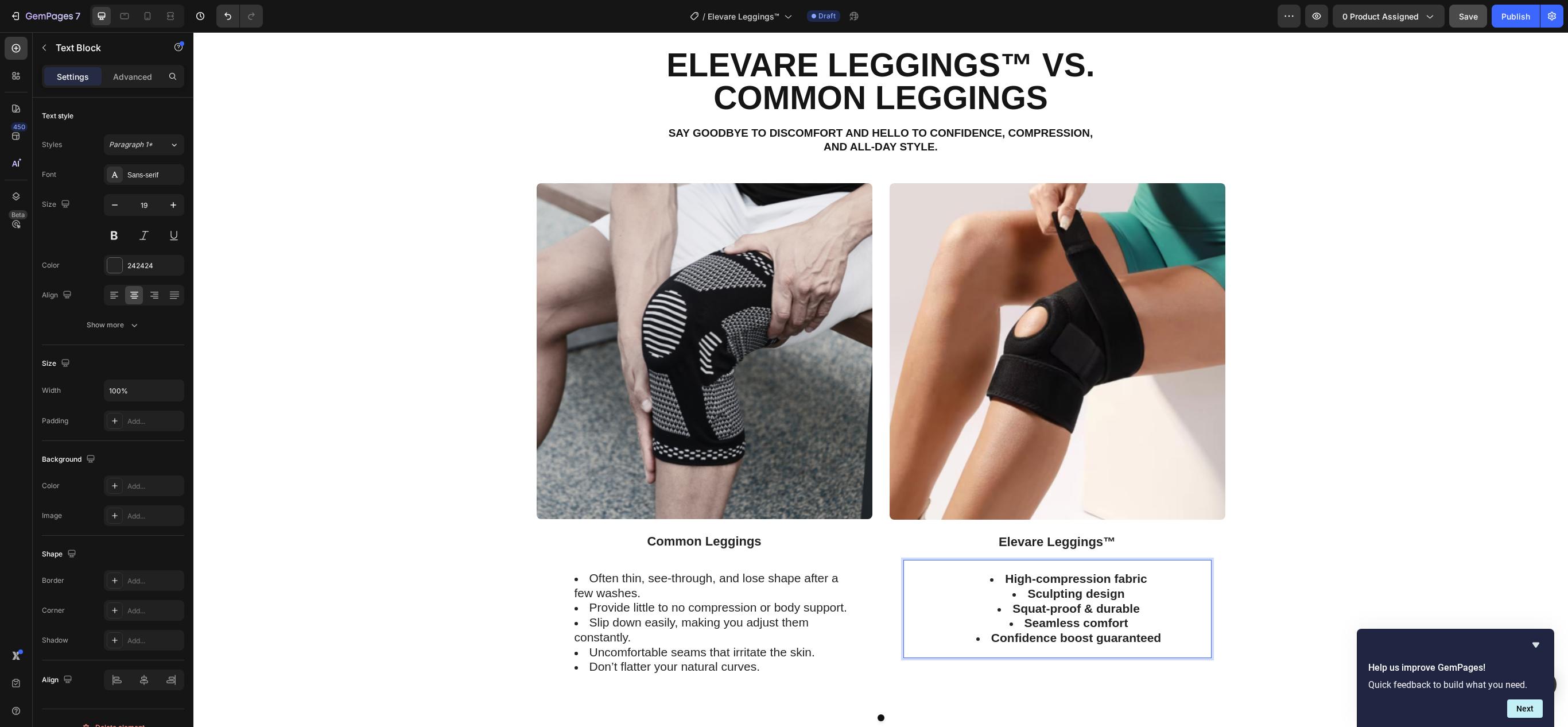
click at [1008, 582] on strong "High-compression fabric" at bounding box center [1076, 578] width 142 height 13
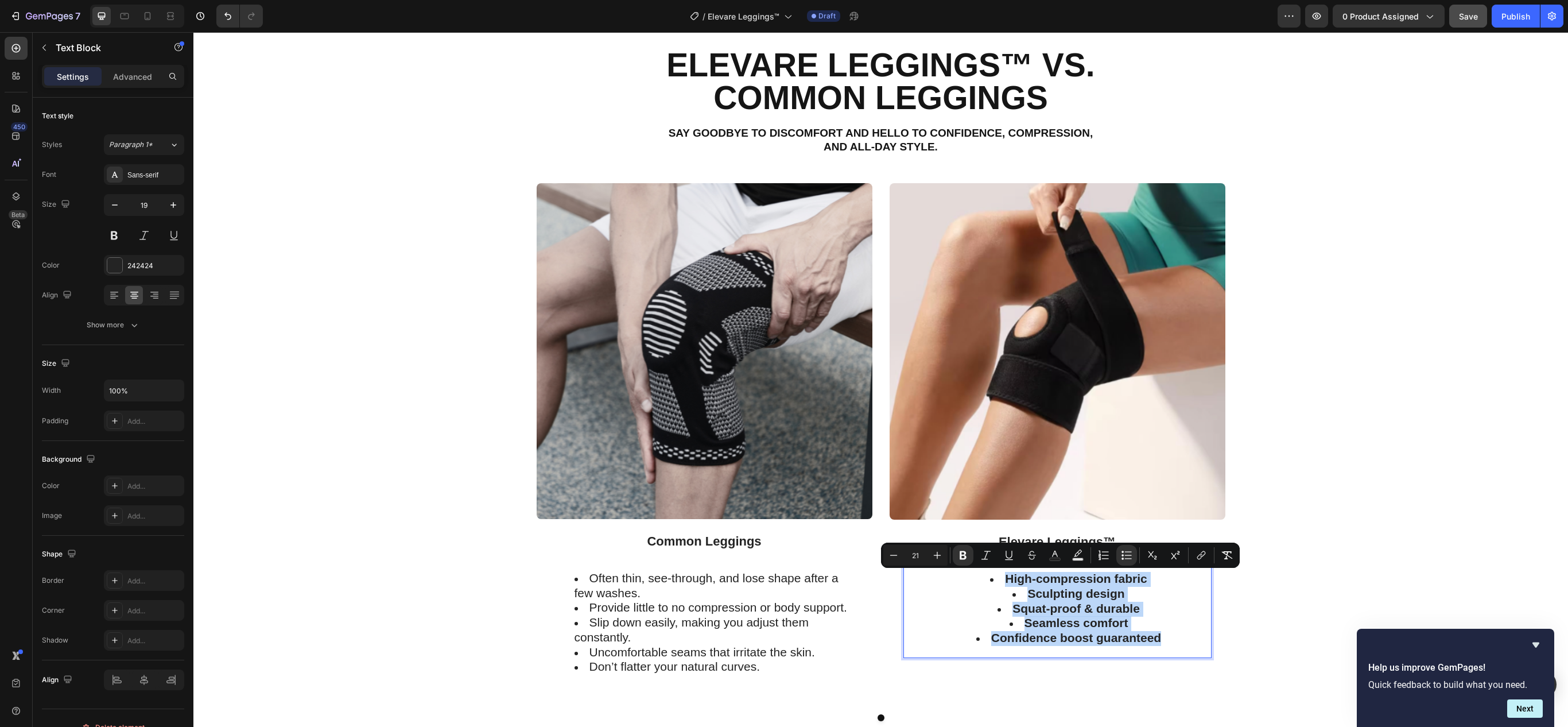
drag, startPoint x: 1008, startPoint y: 582, endPoint x: 1075, endPoint y: 656, distance: 99.8
click at [1075, 656] on div "High-compression fabric Sculpting design Squat-proof & durable Seamless comfort…" at bounding box center [1057, 609] width 308 height 98
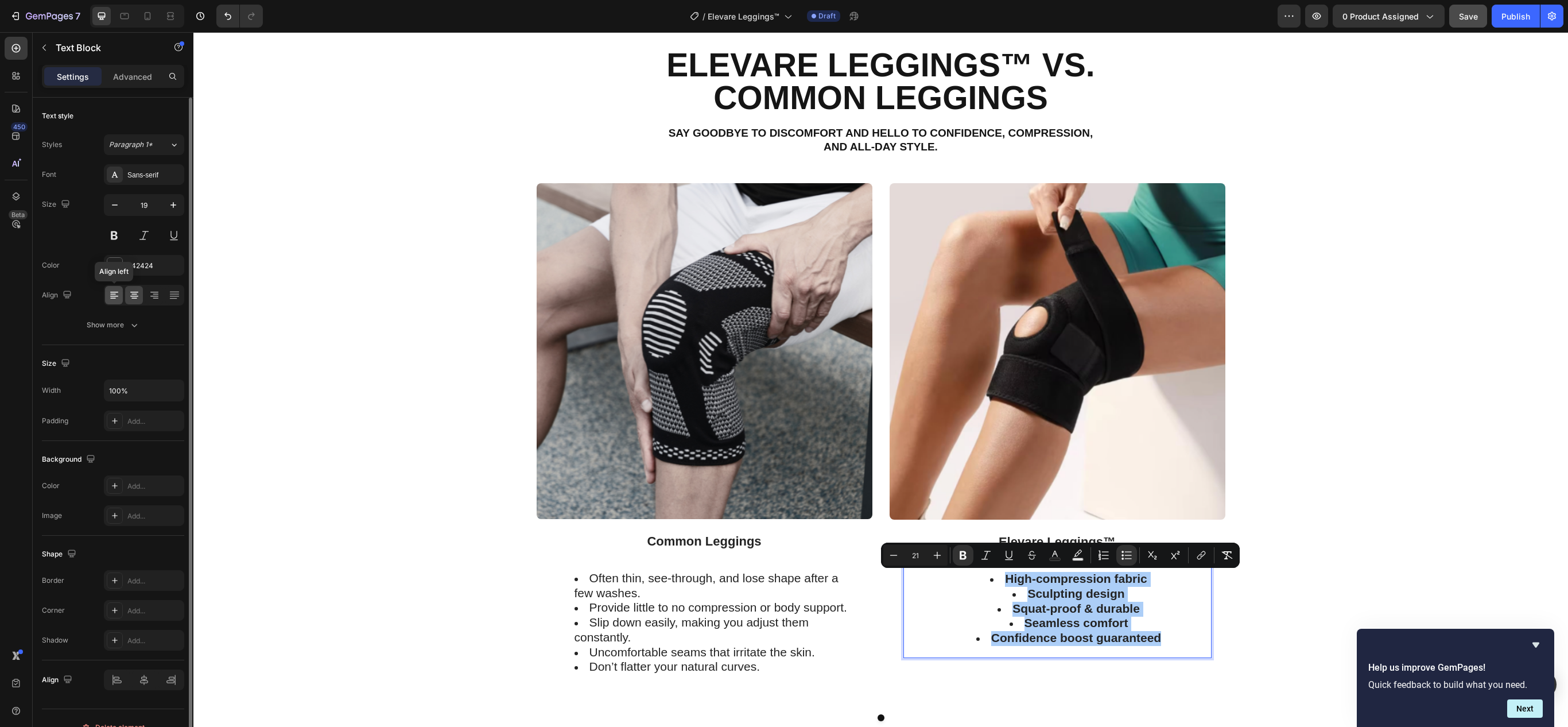
drag, startPoint x: 107, startPoint y: 303, endPoint x: 89, endPoint y: 489, distance: 186.9
click at [107, 303] on div at bounding box center [113, 295] width 18 height 18
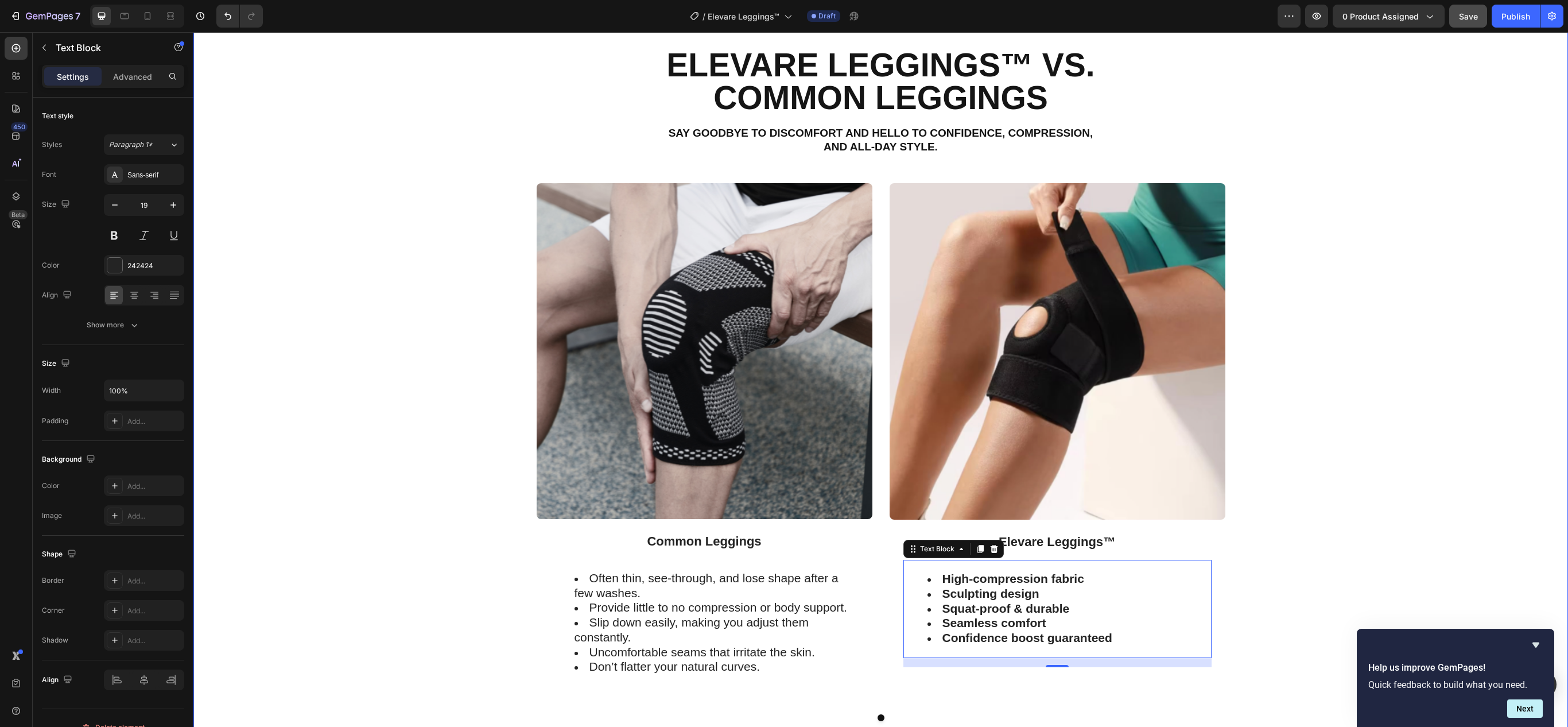
click at [282, 522] on div "Image Common Leggings Text Block Often thin, see-through, and lose shape after …" at bounding box center [881, 462] width 1358 height 556
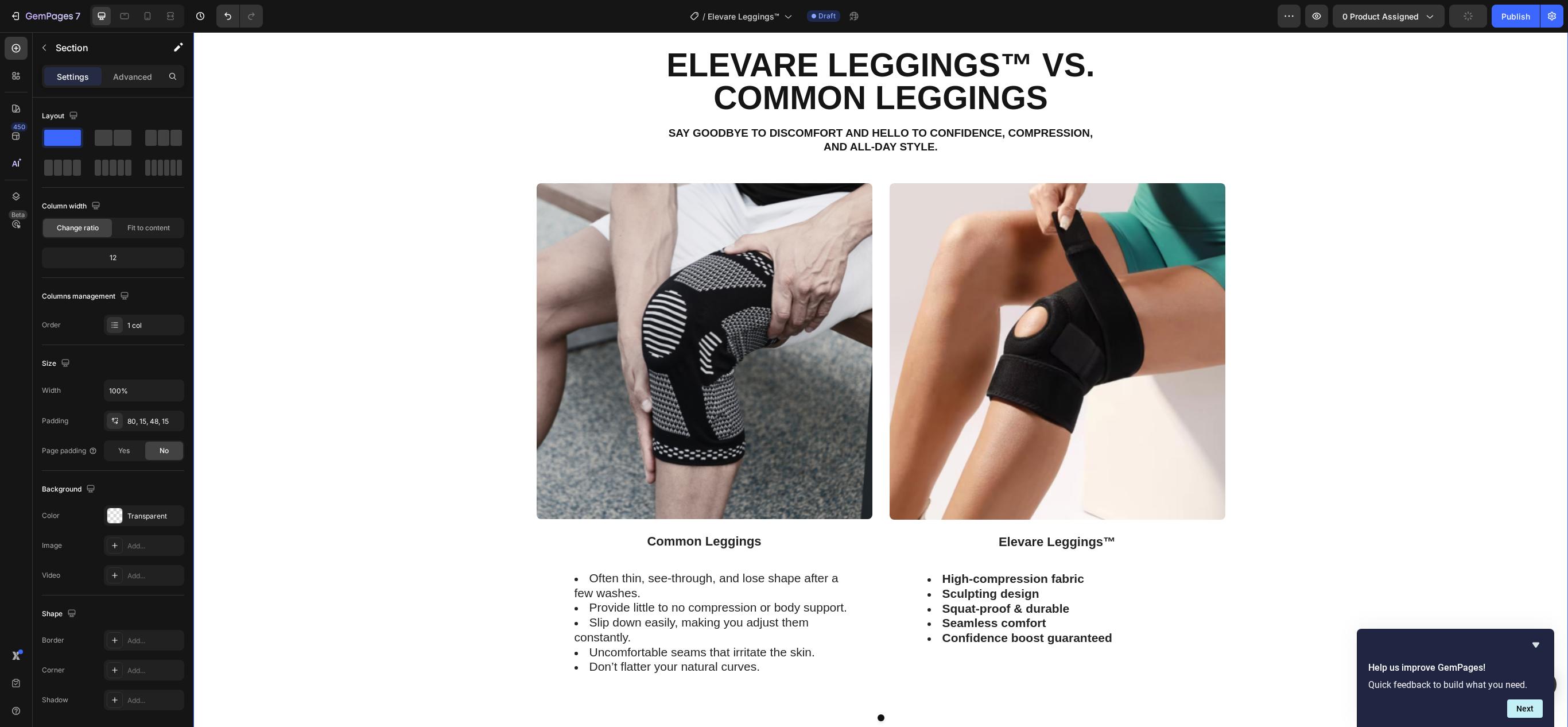
scroll to position [2468, 0]
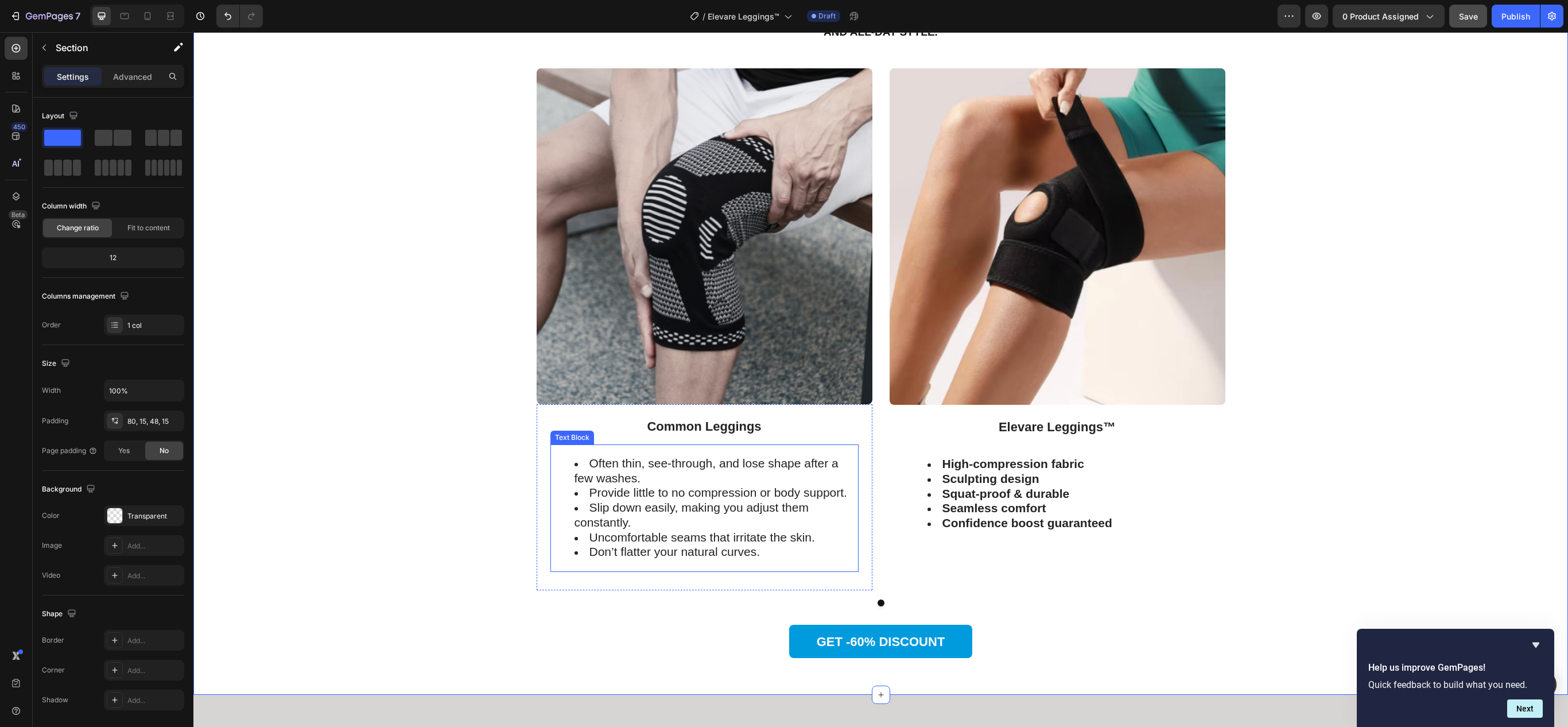
click at [613, 464] on span "Often thin, see-through, and lose shape after a few washes." at bounding box center [706, 471] width 264 height 28
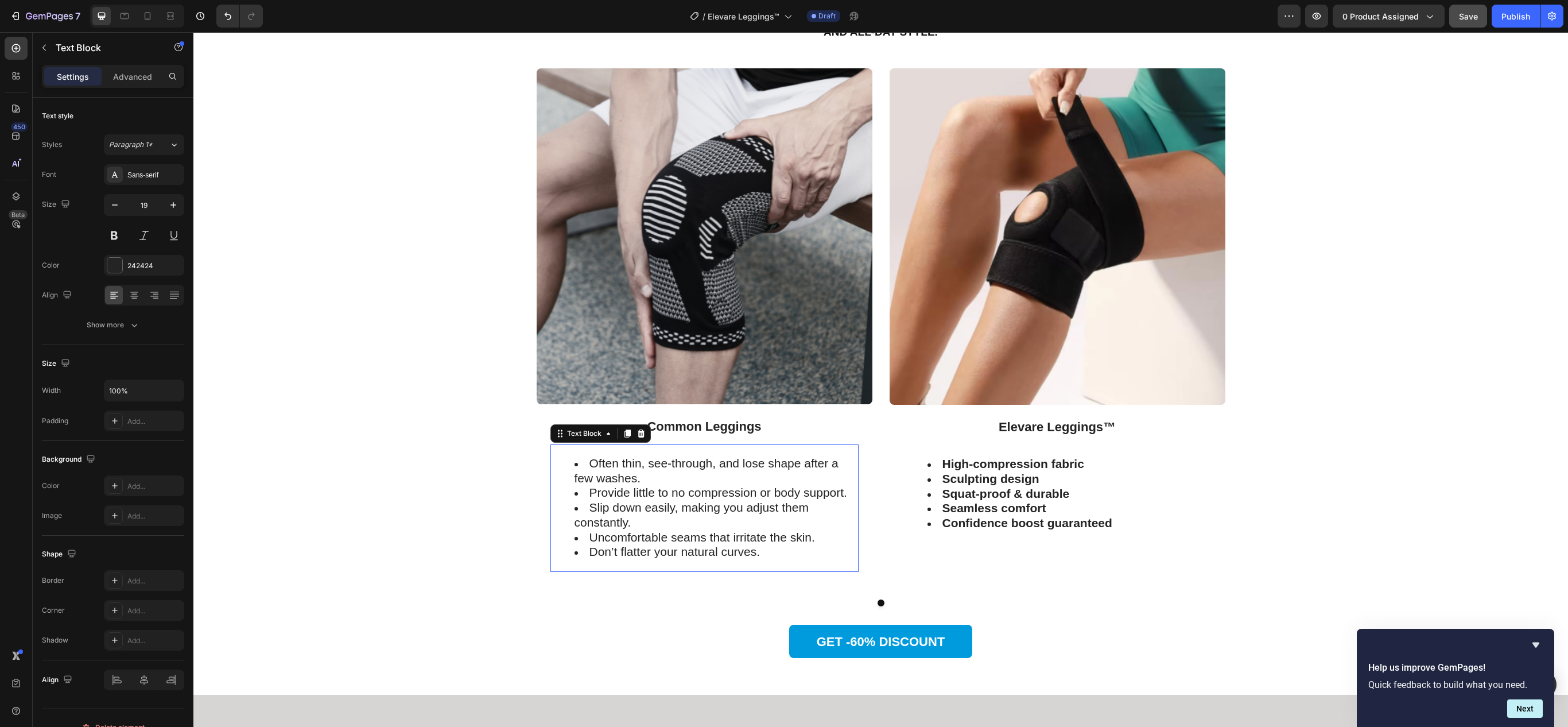
click at [613, 464] on span "Often thin, see-through, and lose shape after a few washes." at bounding box center [706, 471] width 264 height 28
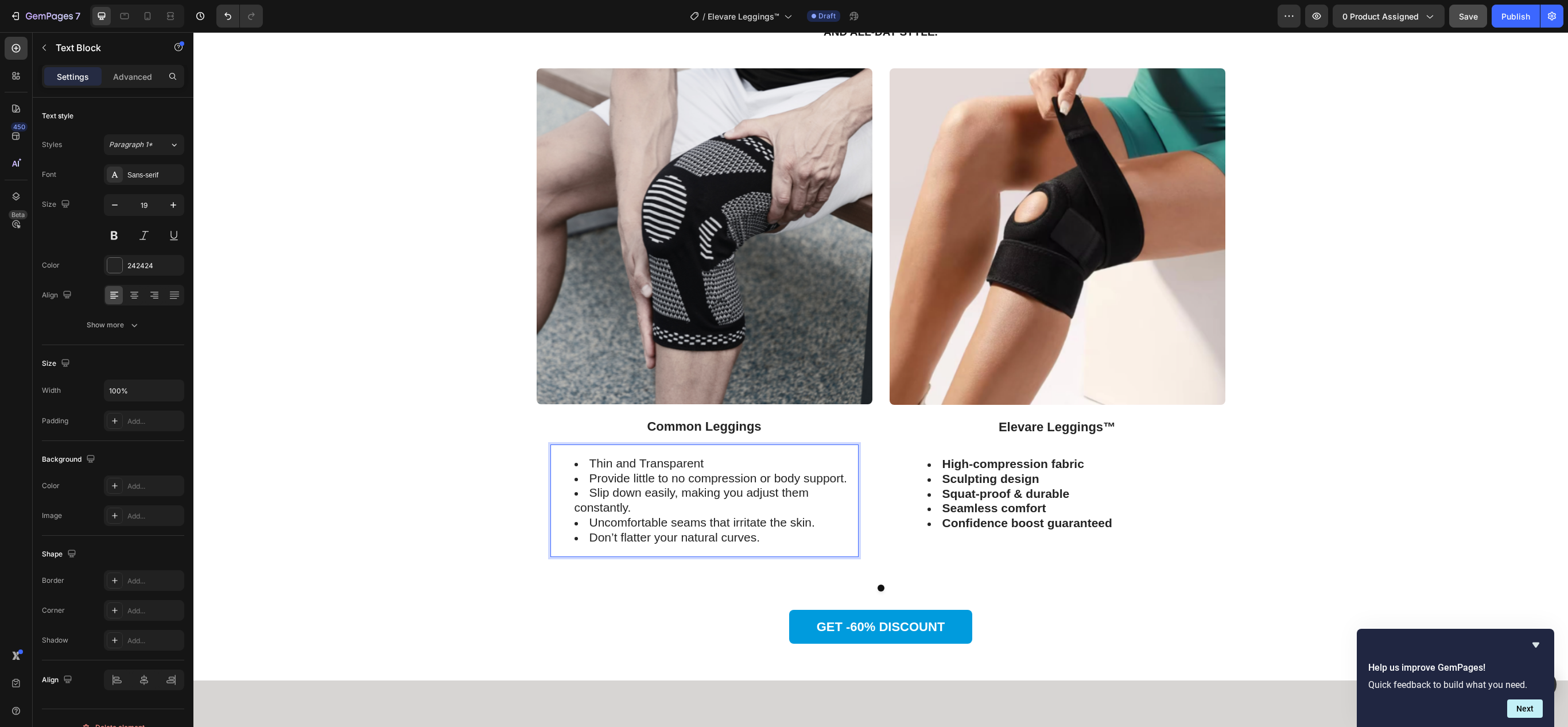
click at [613, 464] on span "Thin and Transparent" at bounding box center [647, 463] width 115 height 13
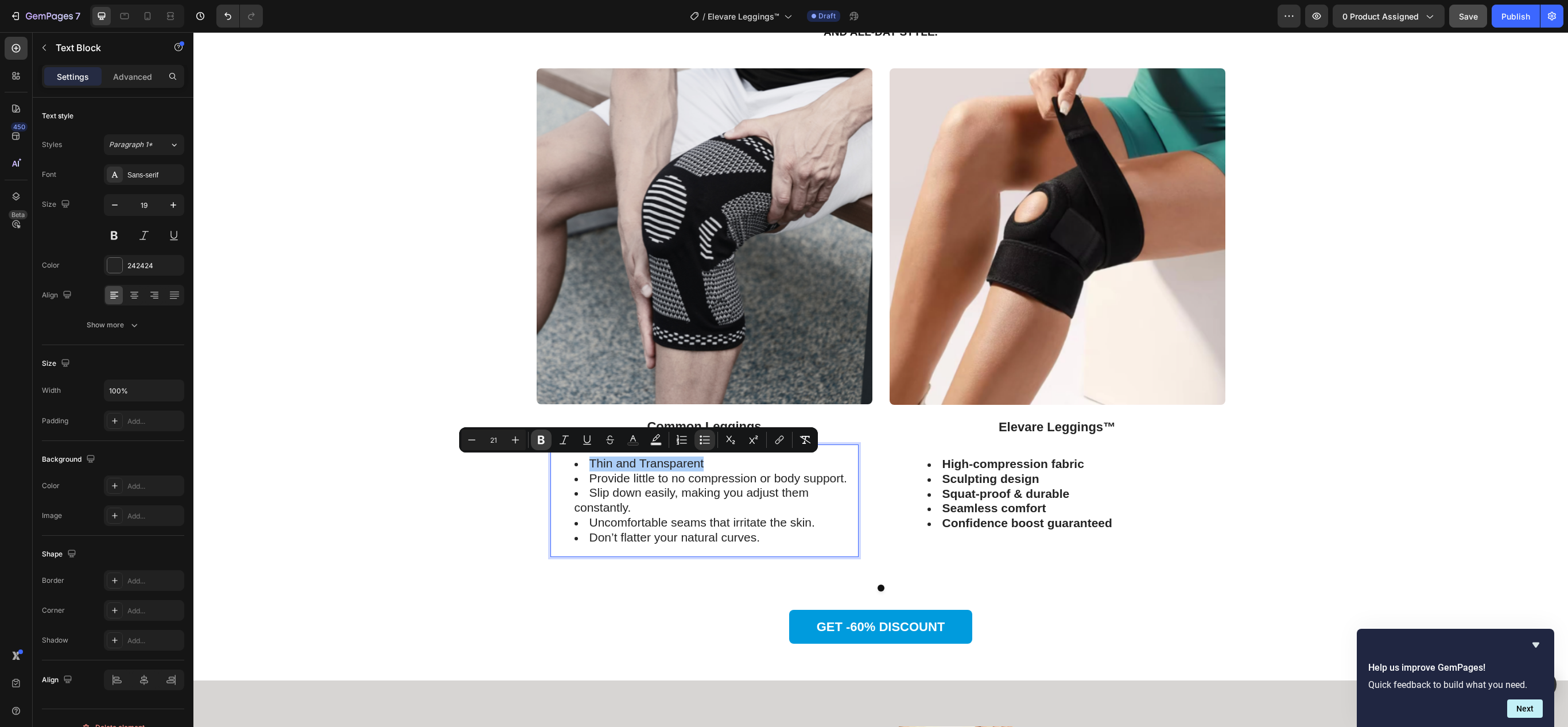
click at [535, 438] on button "Bold" at bounding box center [541, 440] width 21 height 21
click at [456, 529] on div "Image Common Leggings Text Block Thin and Transparent Provide little to no comp…" at bounding box center [881, 338] width 1358 height 542
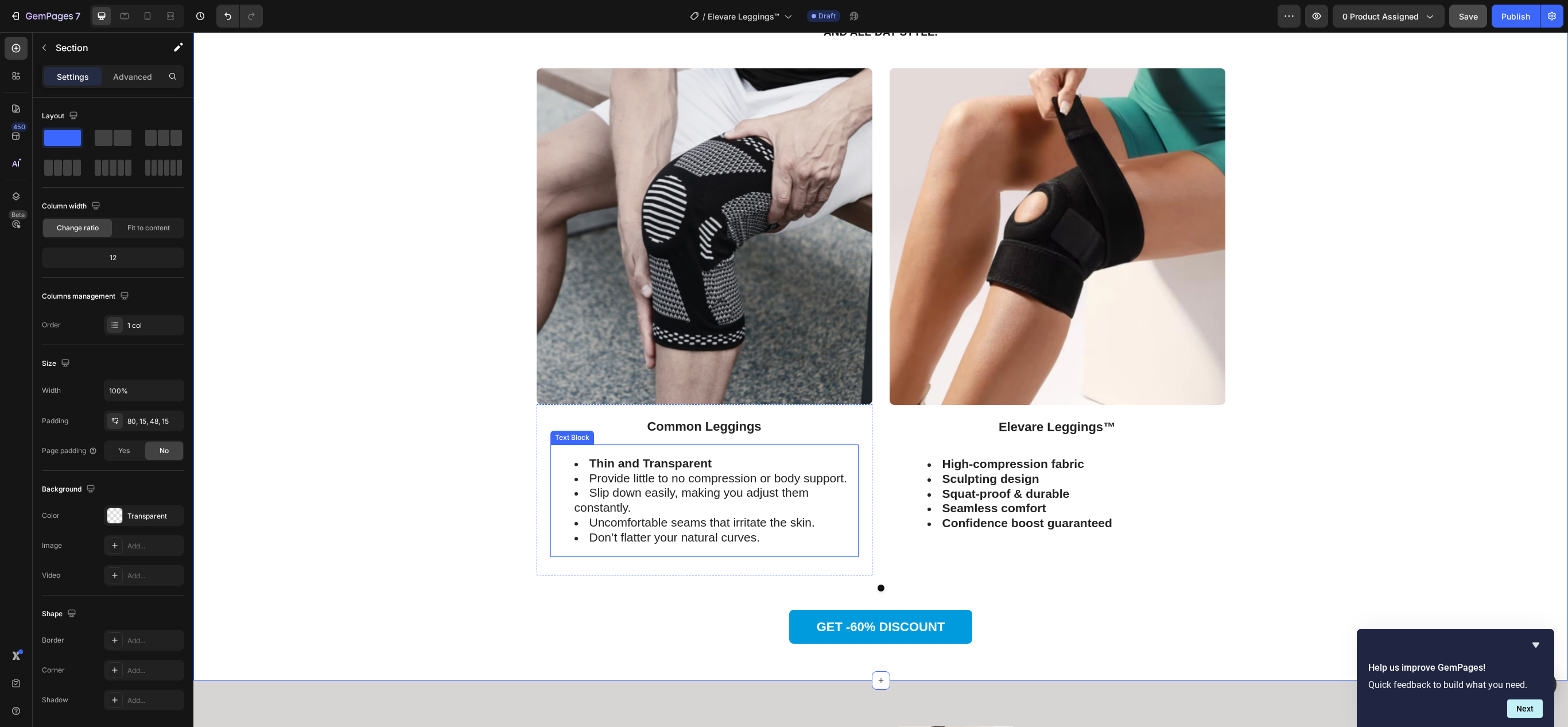
click at [626, 476] on span "Provide little to no compression or body support." at bounding box center [719, 478] width 258 height 13
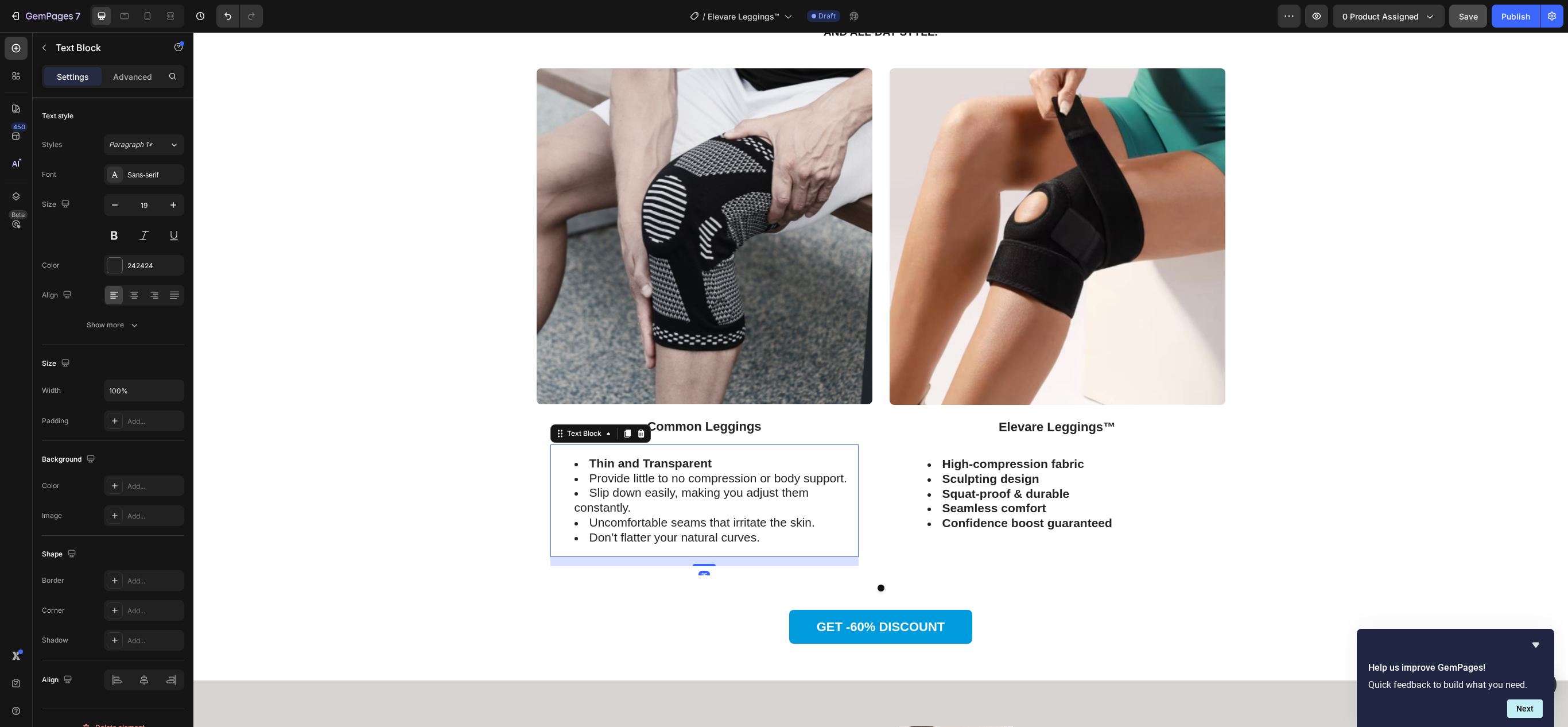
click at [626, 476] on span "Provide little to no compression or body support." at bounding box center [719, 478] width 258 height 13
click at [626, 476] on span "Provides no compression" at bounding box center [657, 478] width 135 height 13
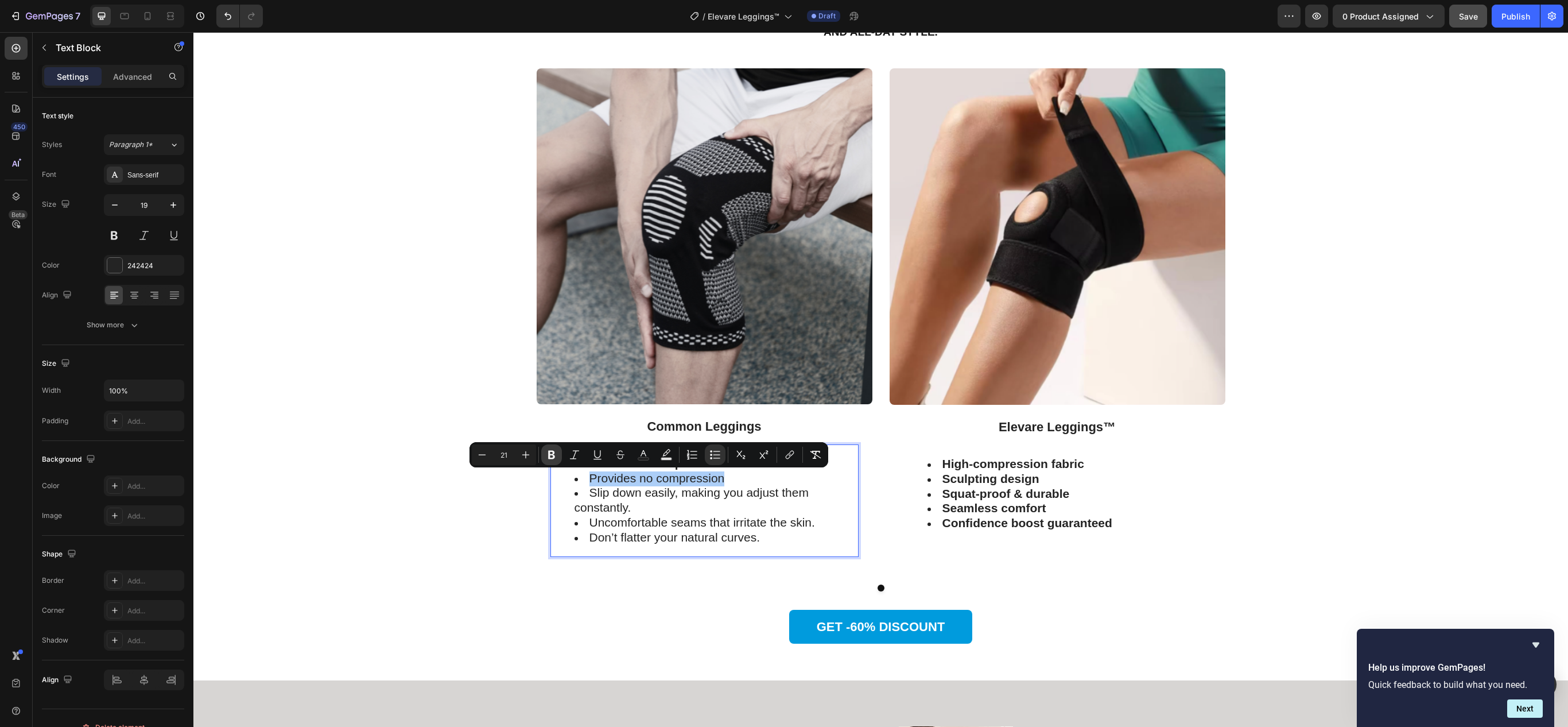
click at [548, 452] on icon "Editor contextual toolbar" at bounding box center [551, 454] width 11 height 11
click at [491, 499] on div "Image Common Leggings Text Block Thin and Transparent Provides no compression S…" at bounding box center [881, 338] width 1358 height 542
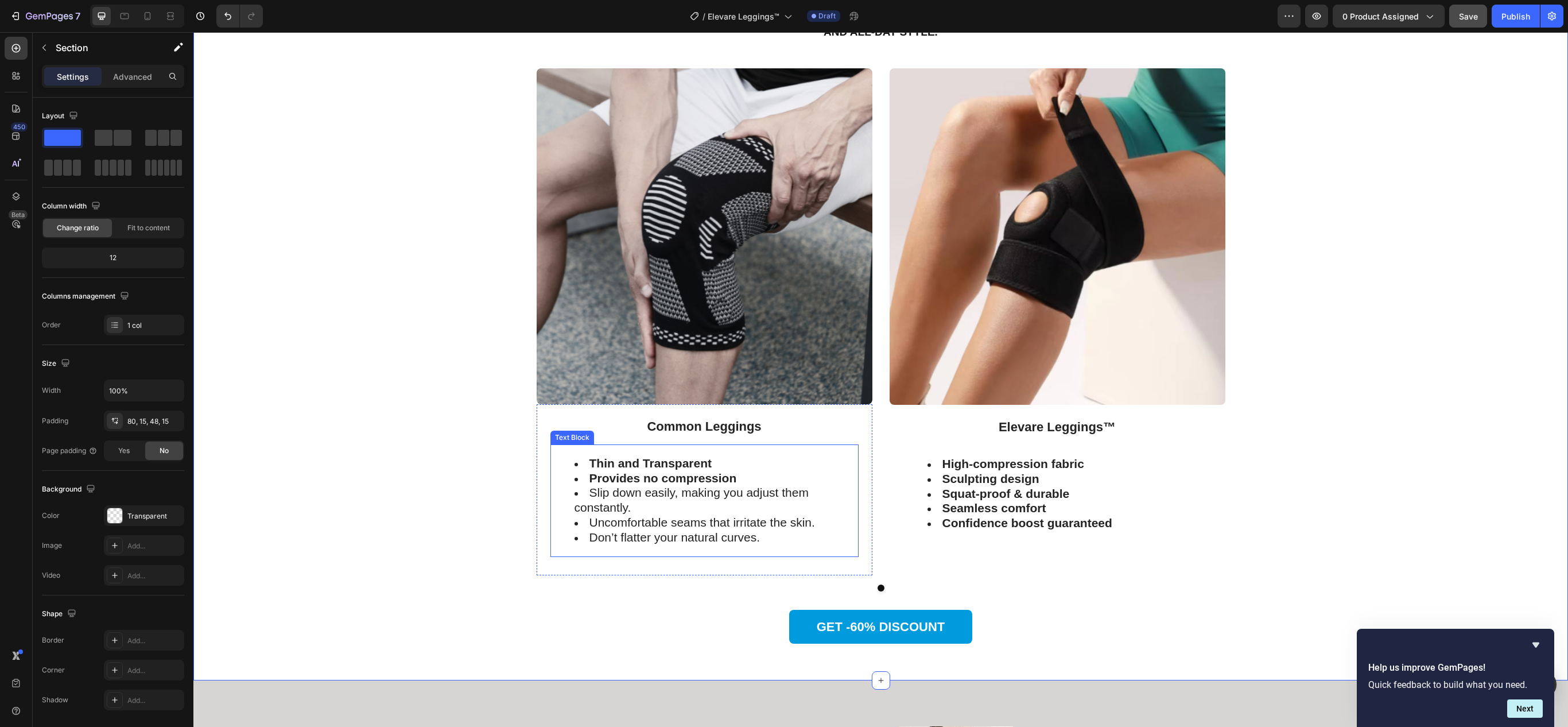
click at [596, 499] on span "Slip down easily, making you adjust them constantly." at bounding box center [692, 500] width 234 height 28
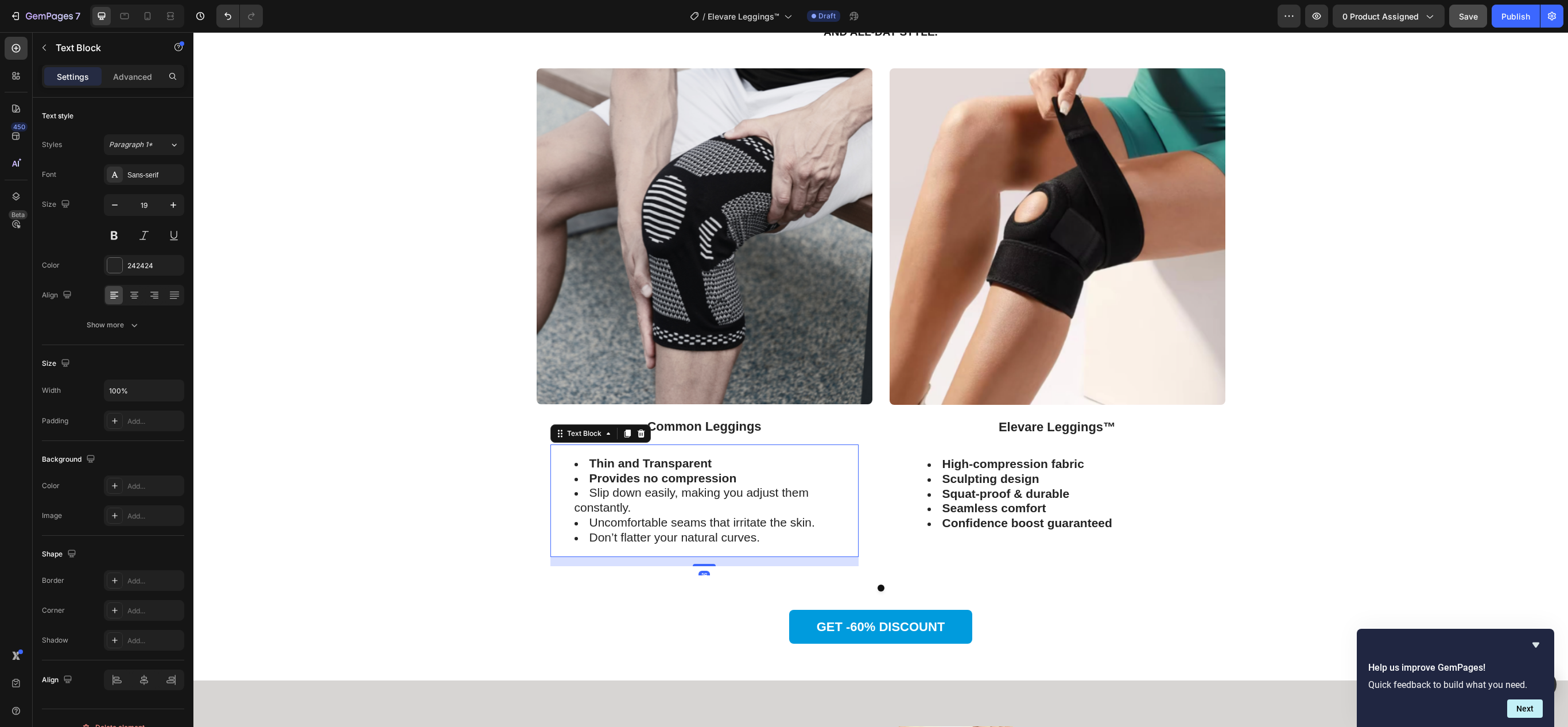
click at [596, 499] on span "Slip down easily, making you adjust them constantly." at bounding box center [692, 500] width 234 height 28
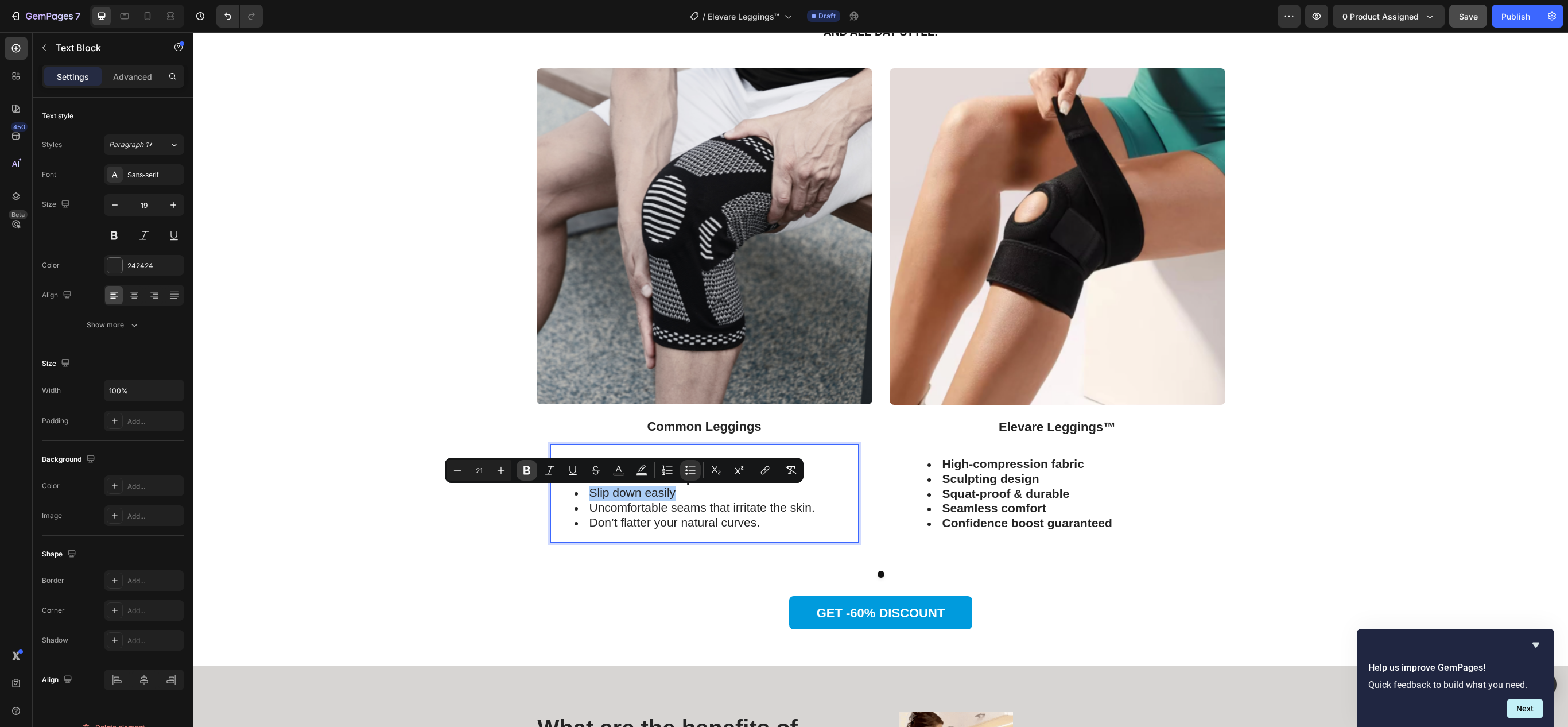
drag, startPoint x: 527, startPoint y: 469, endPoint x: 316, endPoint y: 487, distance: 211.8
click at [527, 469] on icon "Editor contextual toolbar" at bounding box center [527, 470] width 11 height 11
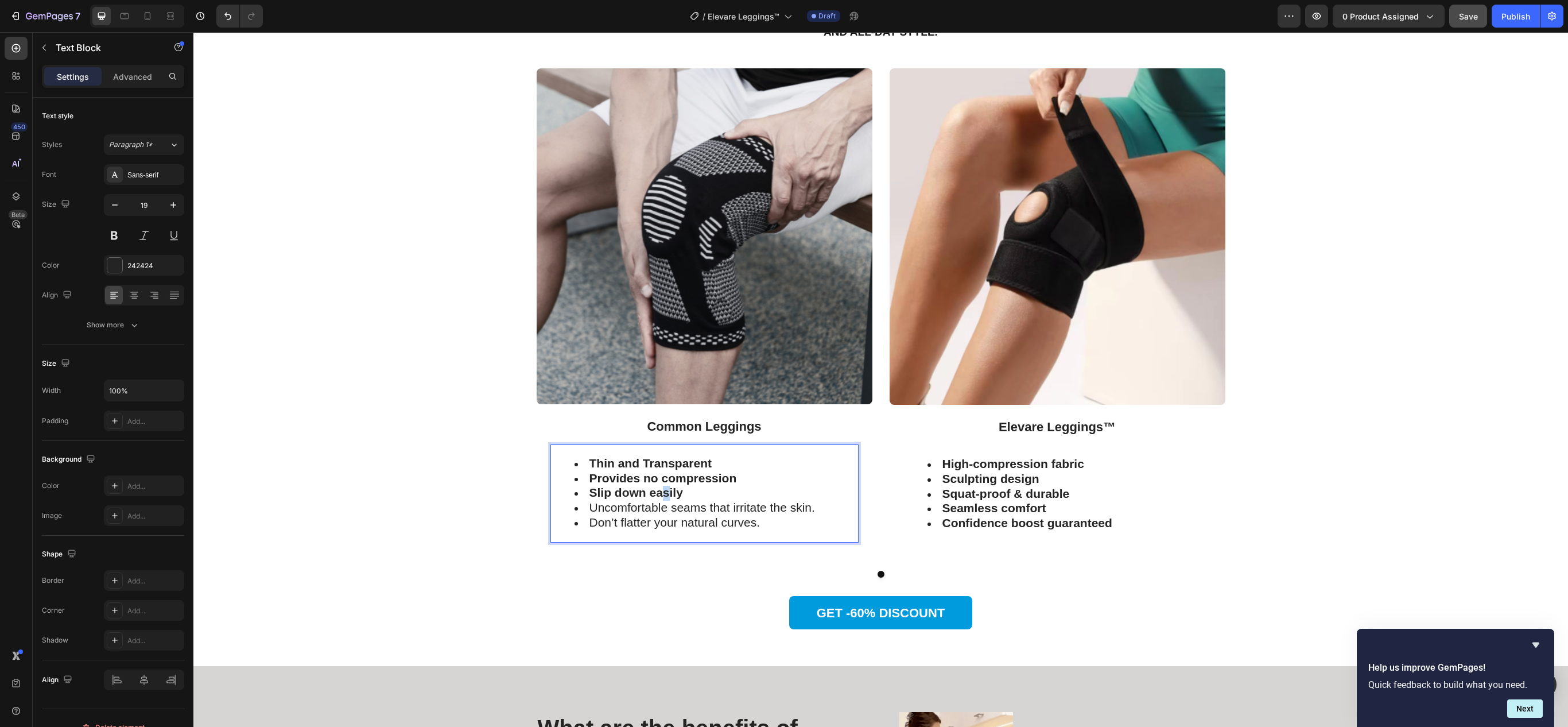
click at [658, 496] on strong "Slip down easily" at bounding box center [636, 492] width 93 height 13
click at [678, 520] on ul "Thin and Transparent Provides no compression Slip down easily Uncomfortable sea…" at bounding box center [704, 493] width 306 height 74
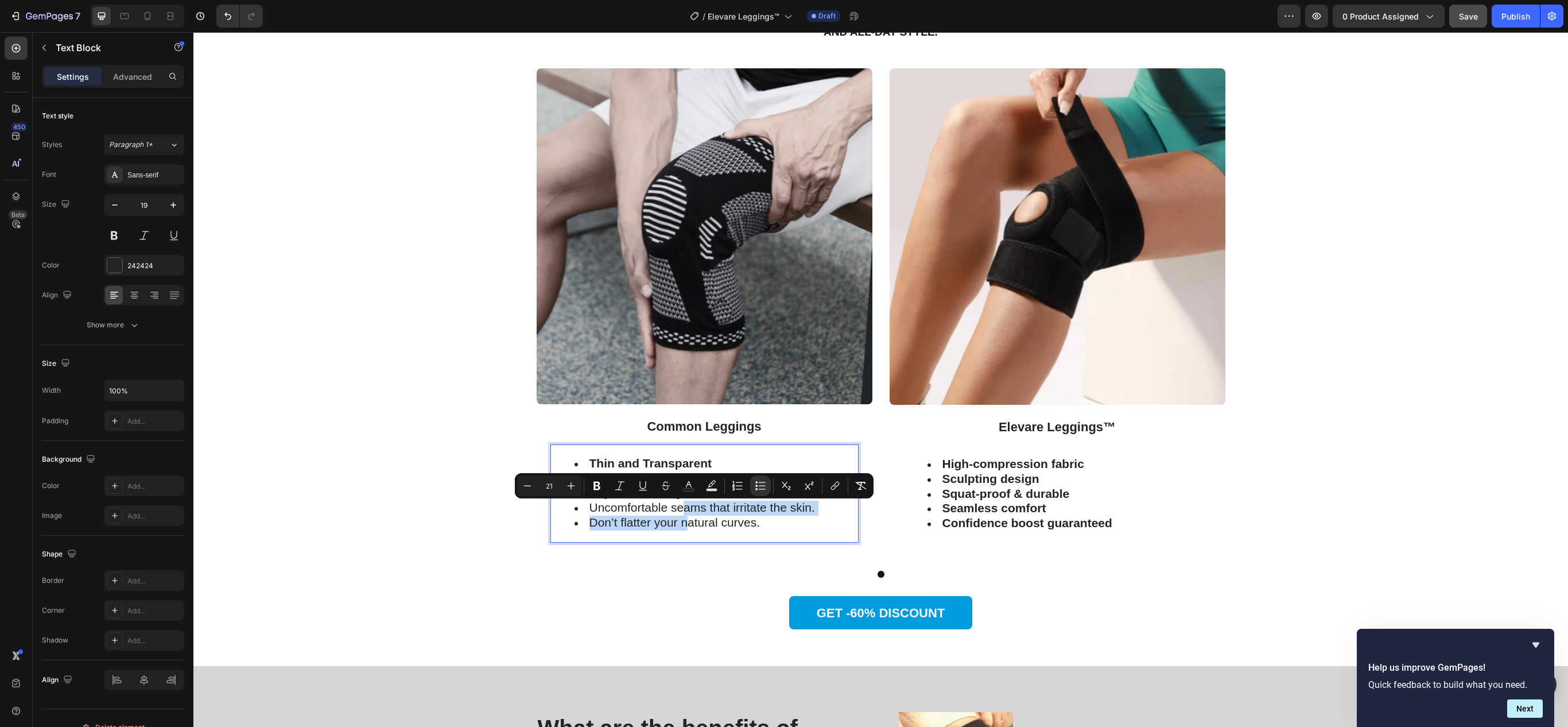
click at [673, 512] on span "Uncomfortable seams that irritate the skin." at bounding box center [702, 507] width 226 height 13
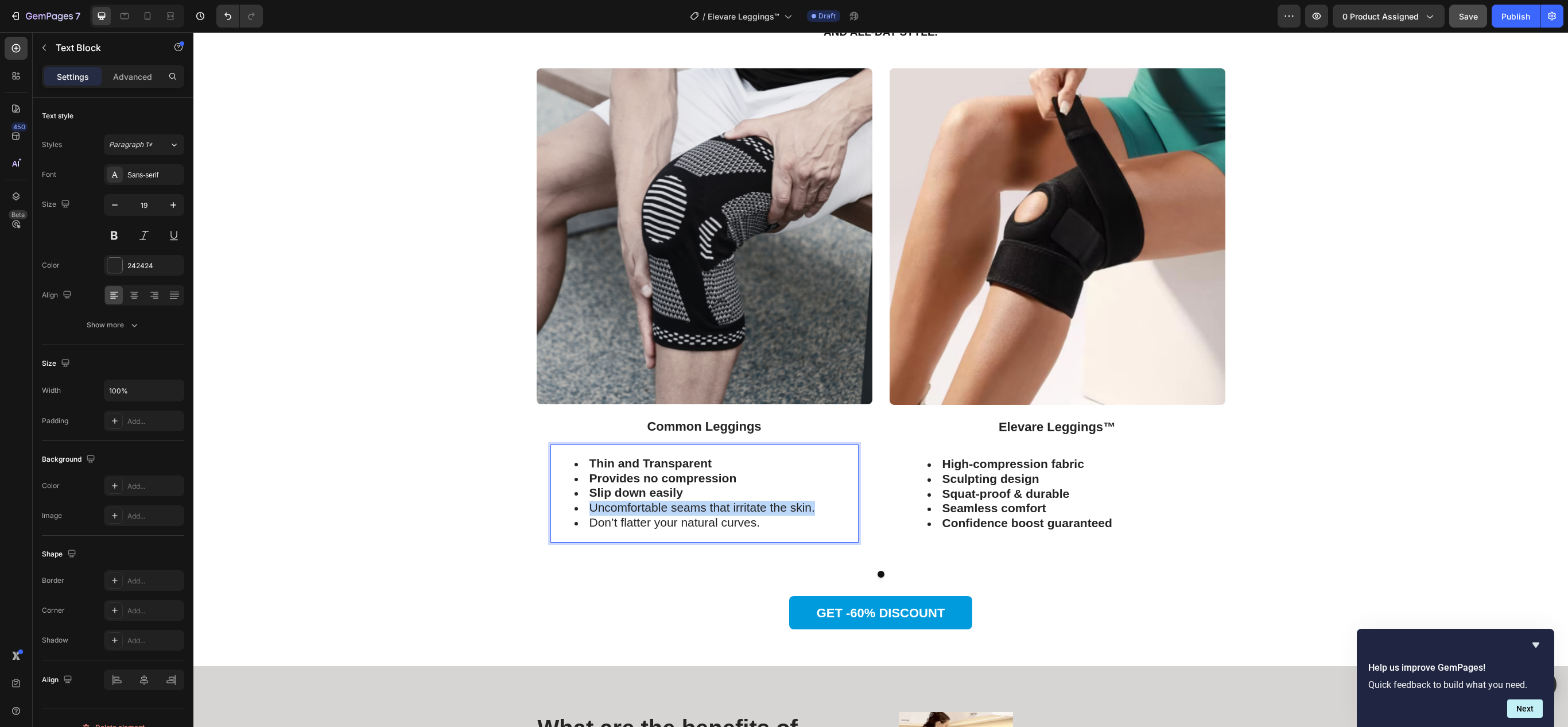
click at [673, 512] on span "Uncomfortable seams that irritate the skin." at bounding box center [702, 507] width 226 height 13
click at [673, 512] on span "Uncomfortable seams" at bounding box center [648, 507] width 117 height 13
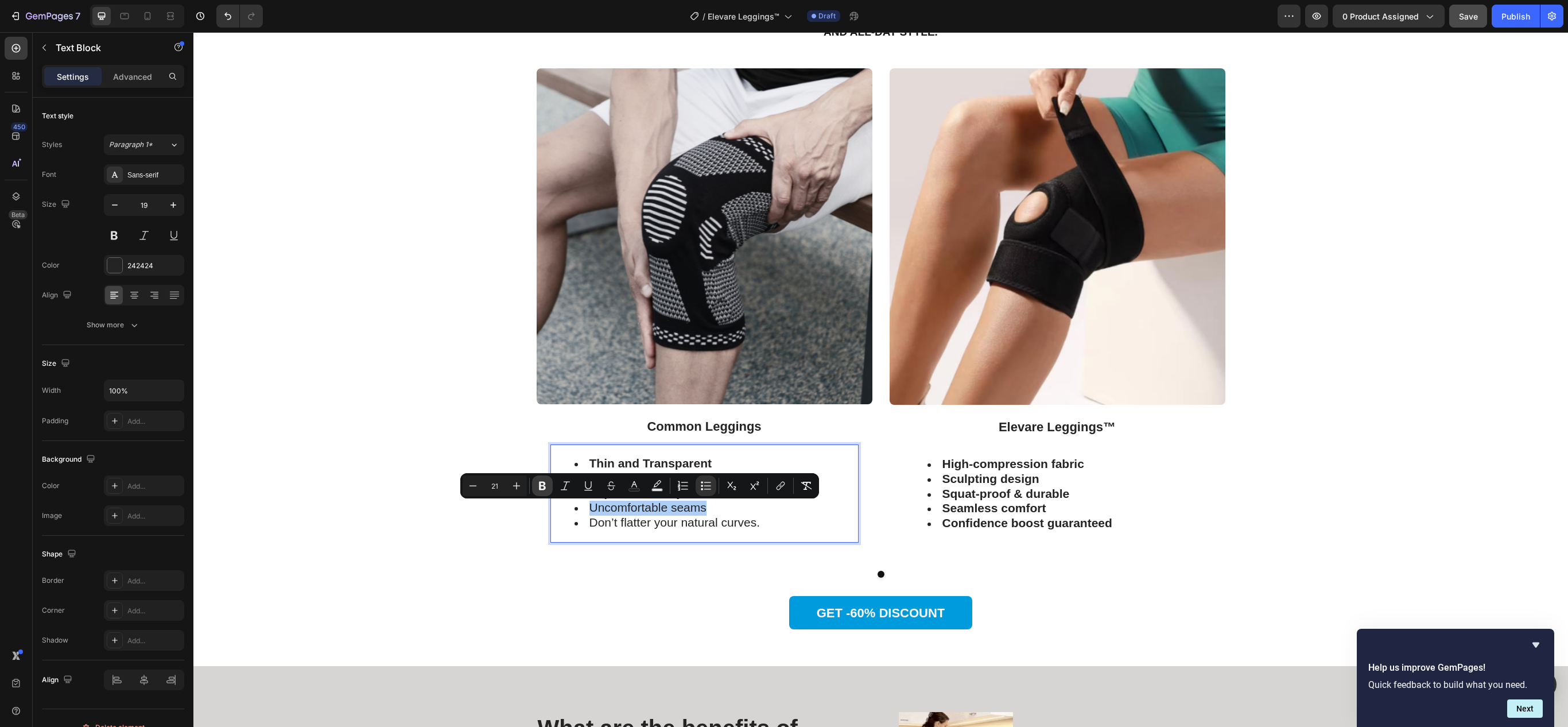
drag, startPoint x: 541, startPoint y: 489, endPoint x: 1043, endPoint y: 624, distance: 519.8
click at [541, 489] on icon "Editor contextual toolbar" at bounding box center [542, 486] width 7 height 8
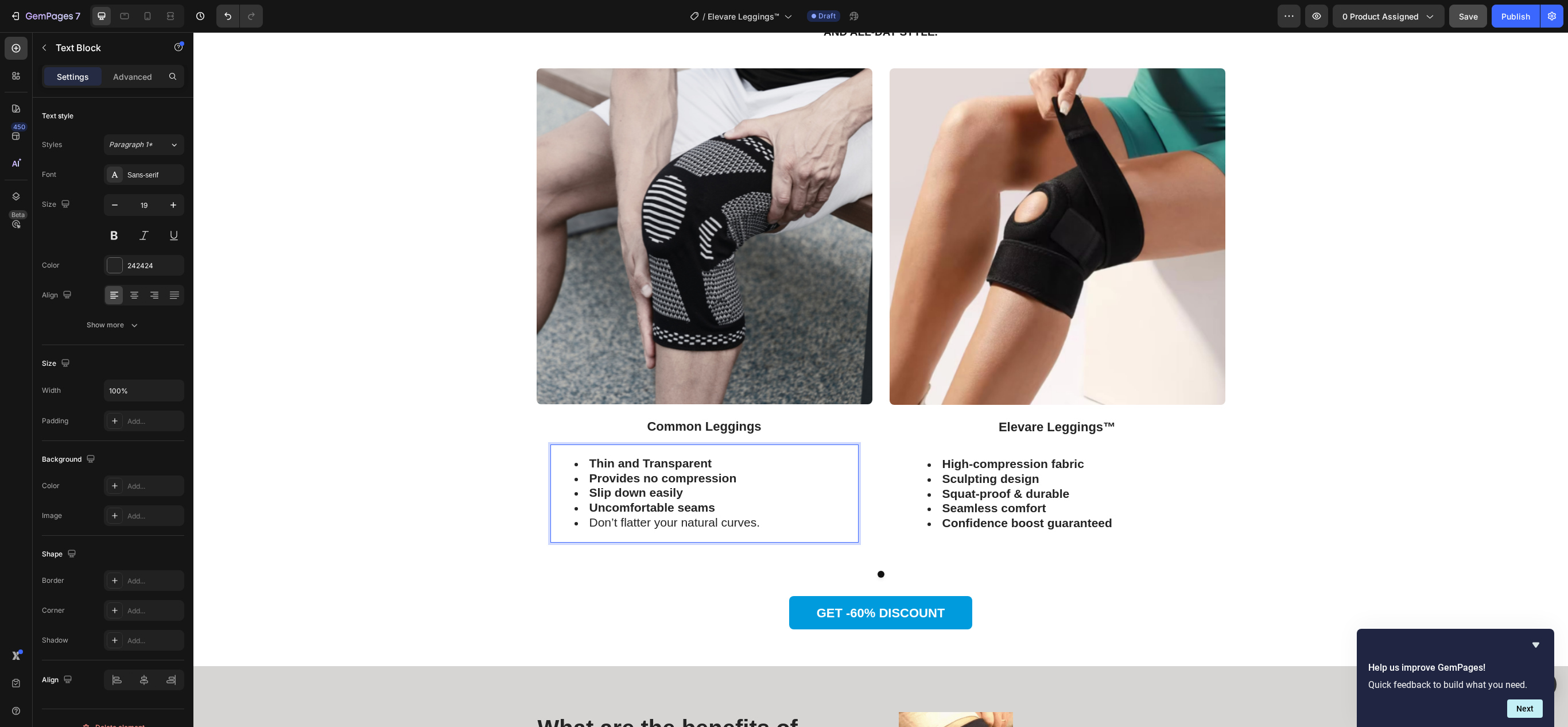
click at [659, 528] on span "Don’t flatter your natural curves." at bounding box center [675, 522] width 171 height 13
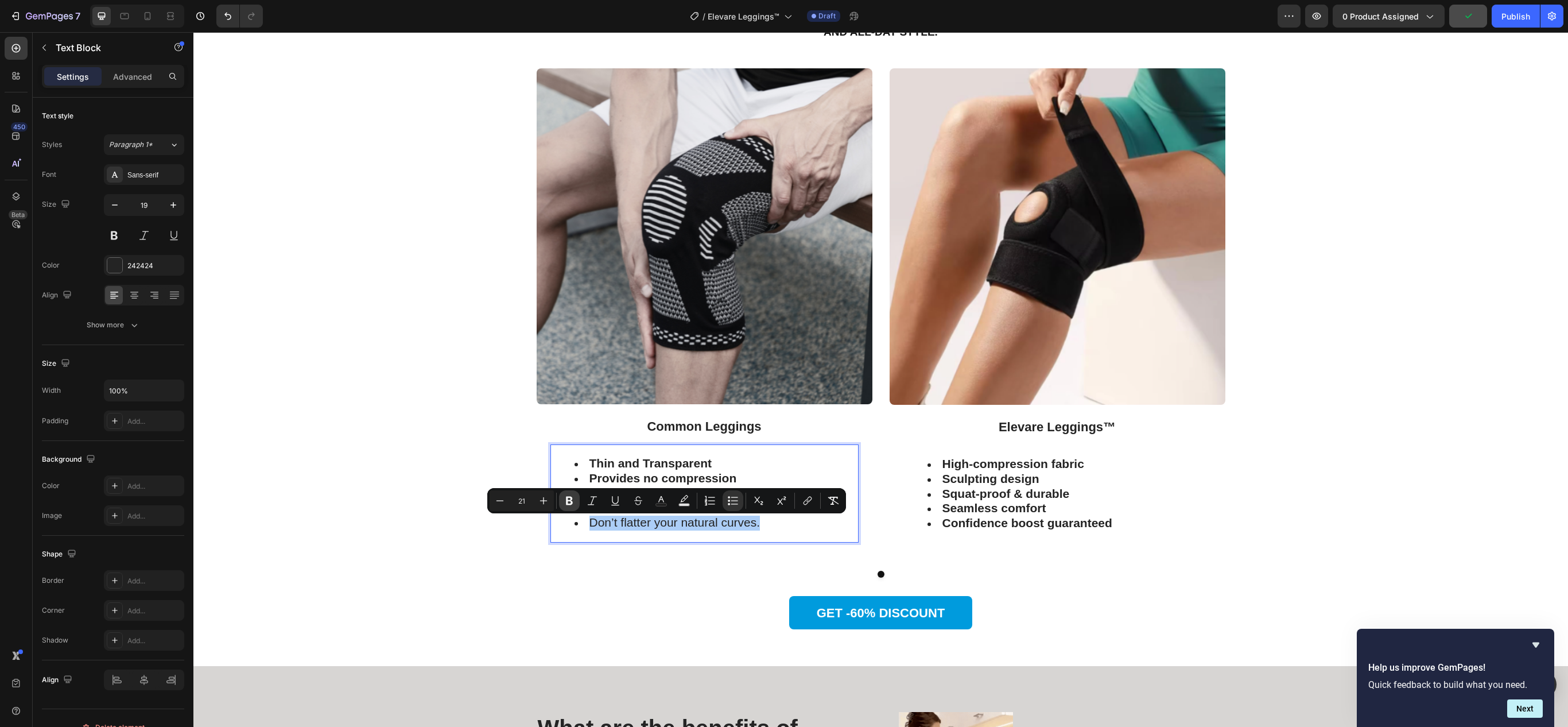
click at [565, 498] on icon "Editor contextual toolbar" at bounding box center [569, 500] width 11 height 11
click at [521, 550] on div "Image Common Leggings Text Block Thin and Transparent Provides no compression S…" at bounding box center [881, 331] width 1358 height 527
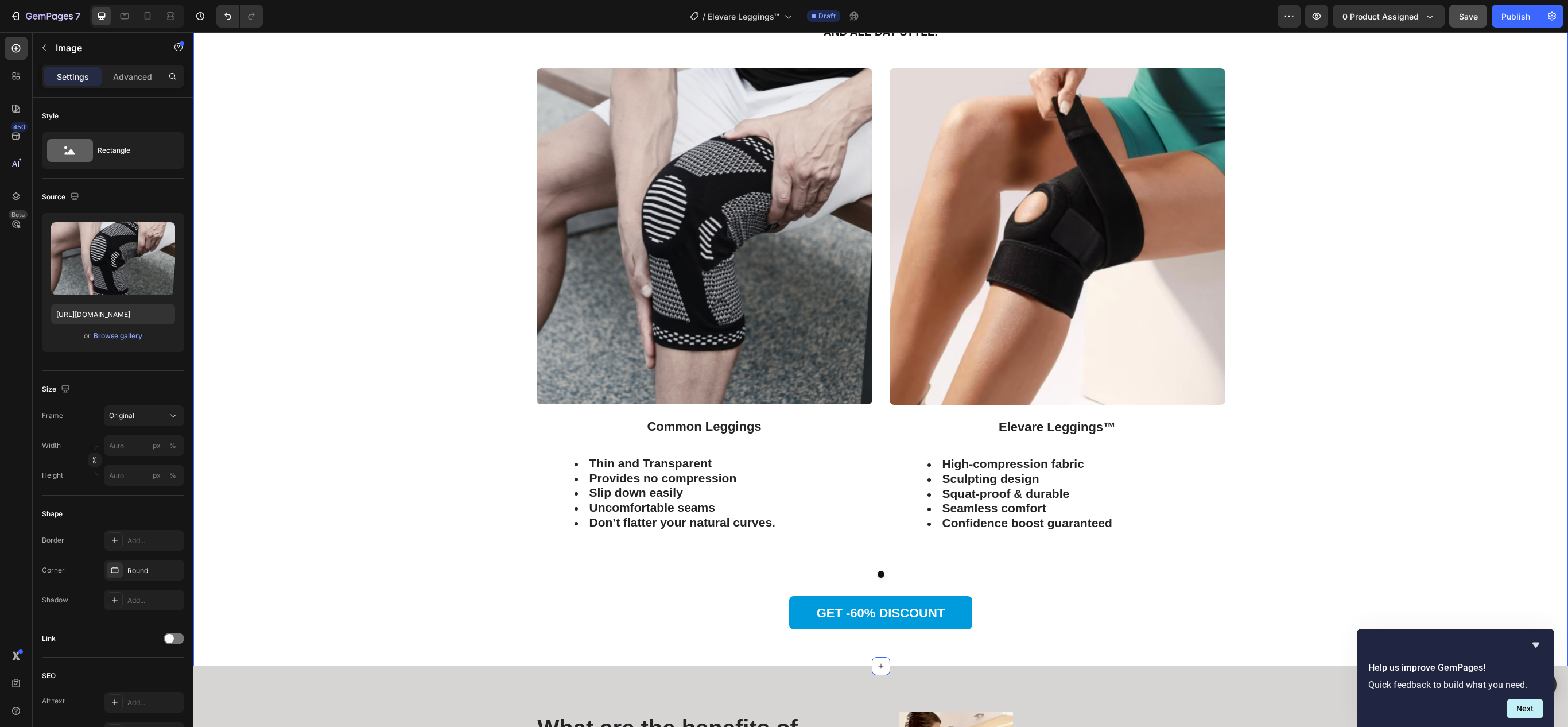
click at [685, 244] on img at bounding box center [704, 236] width 336 height 336
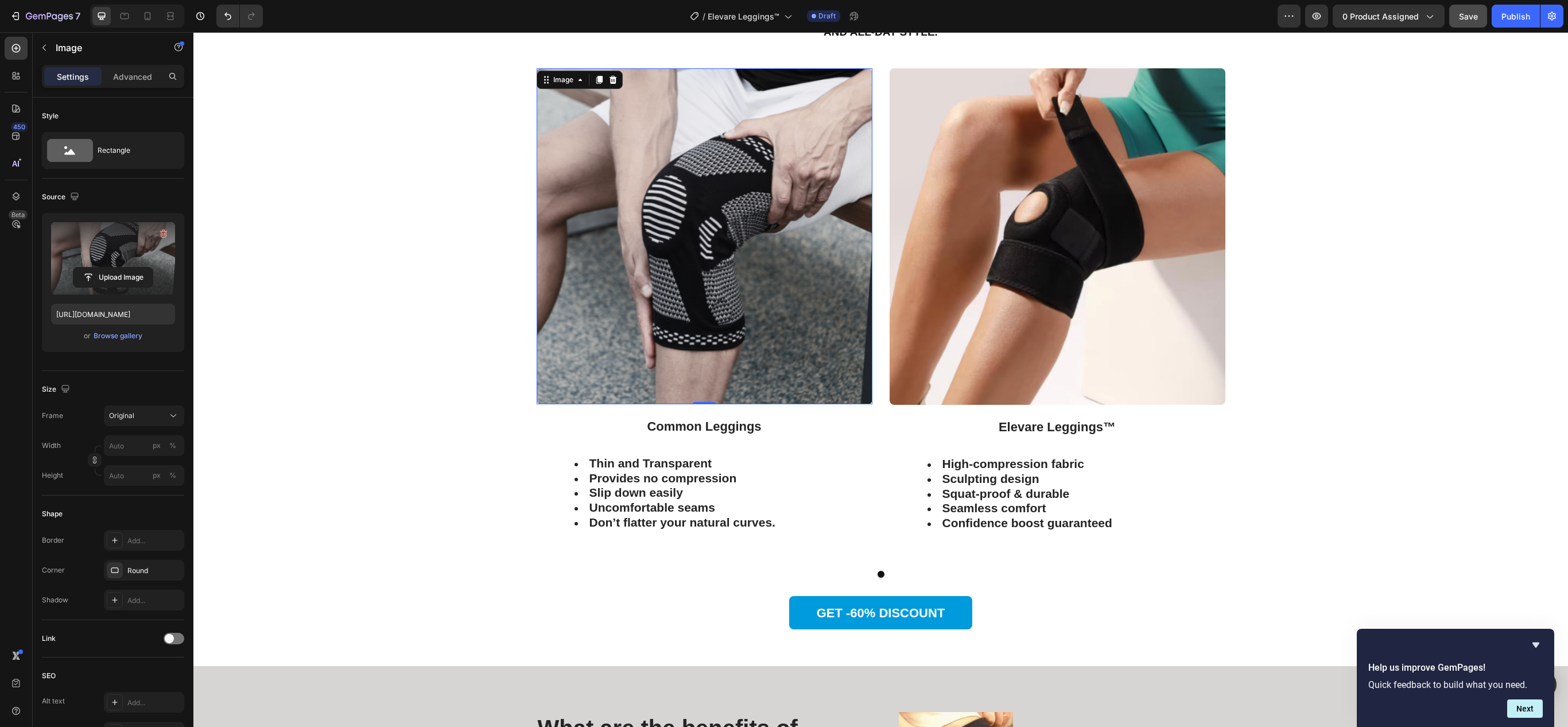
click at [81, 251] on label at bounding box center [113, 258] width 124 height 72
click at [81, 268] on input "file" at bounding box center [113, 277] width 79 height 20
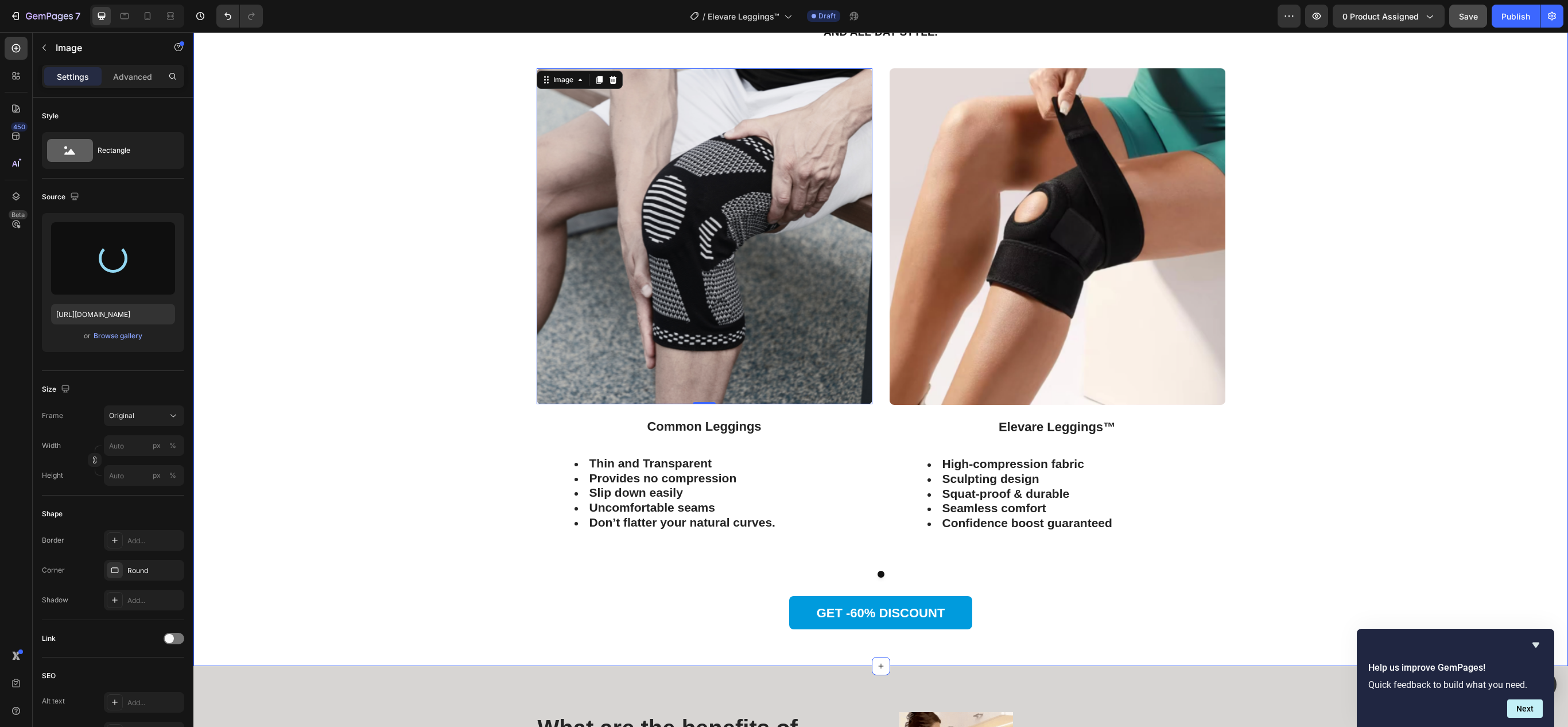
type input "[URL][DOMAIN_NAME]"
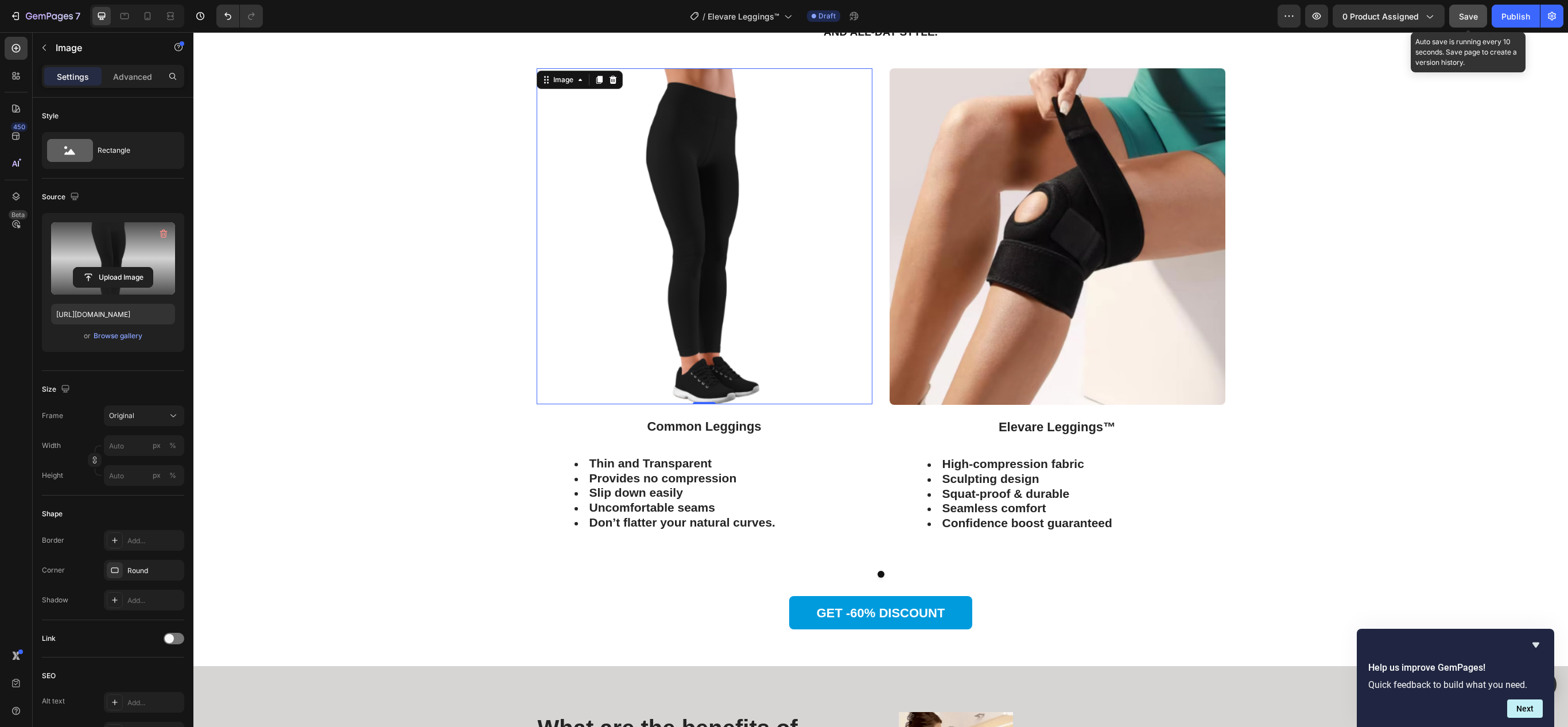
click at [1461, 15] on span "Save" at bounding box center [1468, 16] width 19 height 10
drag, startPoint x: 956, startPoint y: 617, endPoint x: 626, endPoint y: 517, distance: 344.8
click at [956, 617] on link "GET -60% DISCOUNT" at bounding box center [881, 613] width 183 height 34
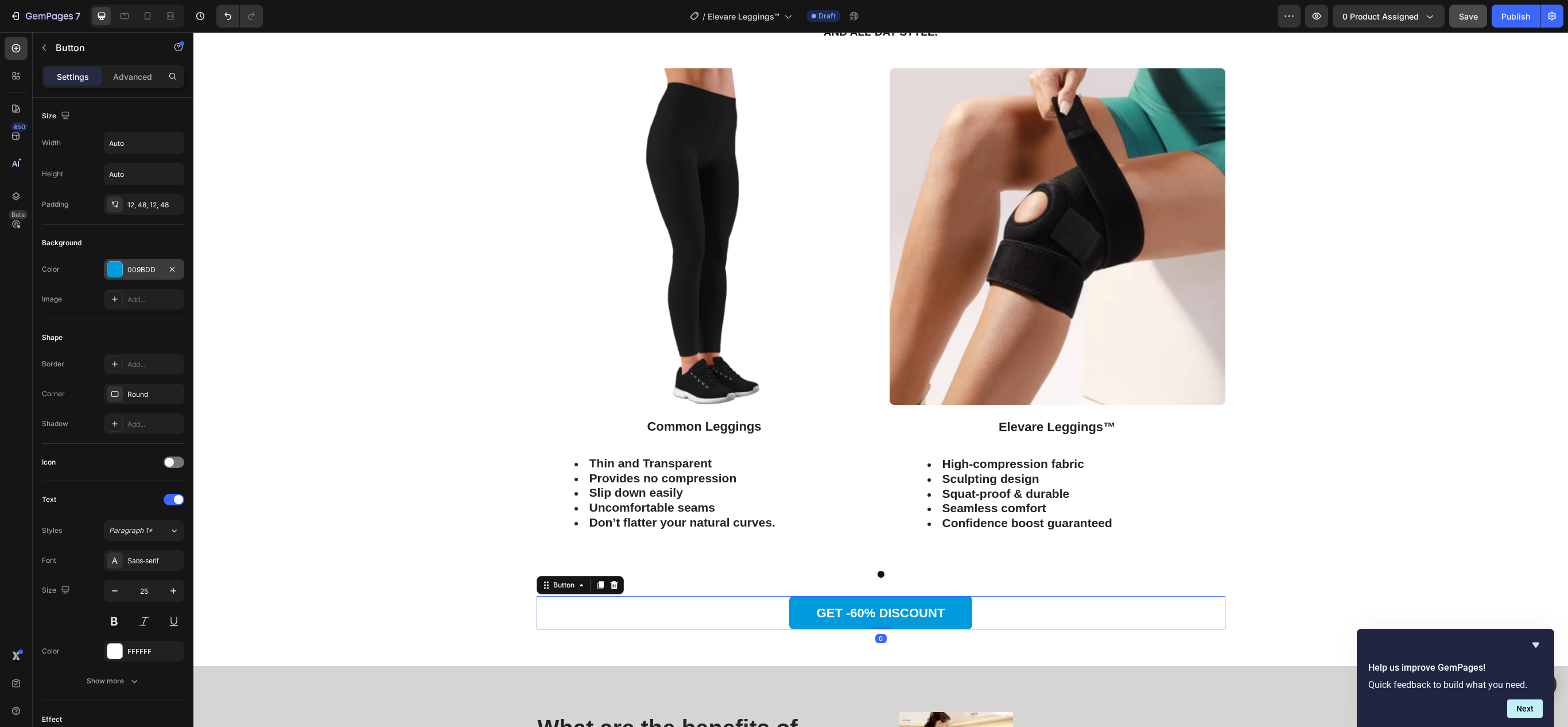
click at [113, 263] on div "009BDD" at bounding box center [144, 269] width 81 height 21
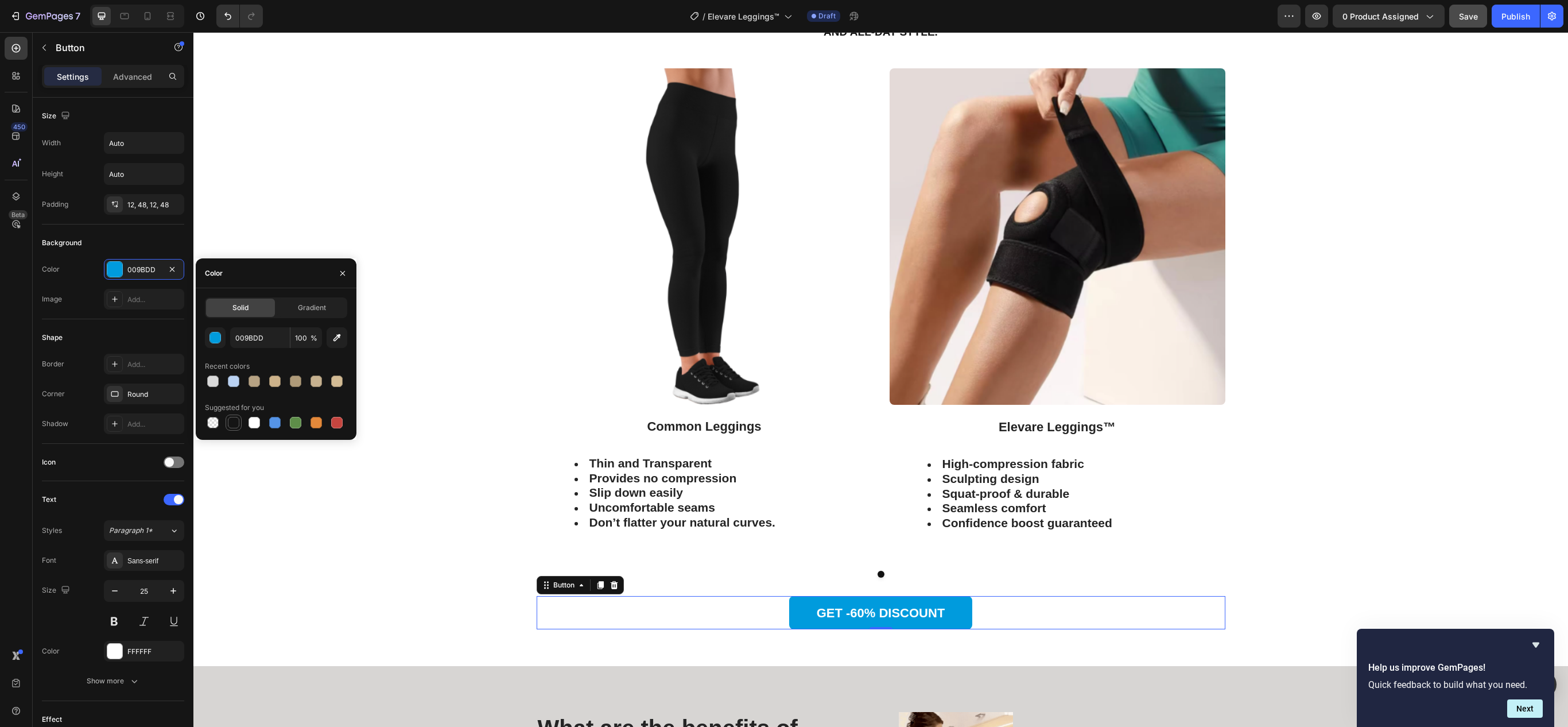
click at [233, 417] on div at bounding box center [234, 423] width 11 height 11
click at [294, 508] on div "Image Common Leggings Text Block Thin and Transparent Provides no compression S…" at bounding box center [881, 331] width 1358 height 527
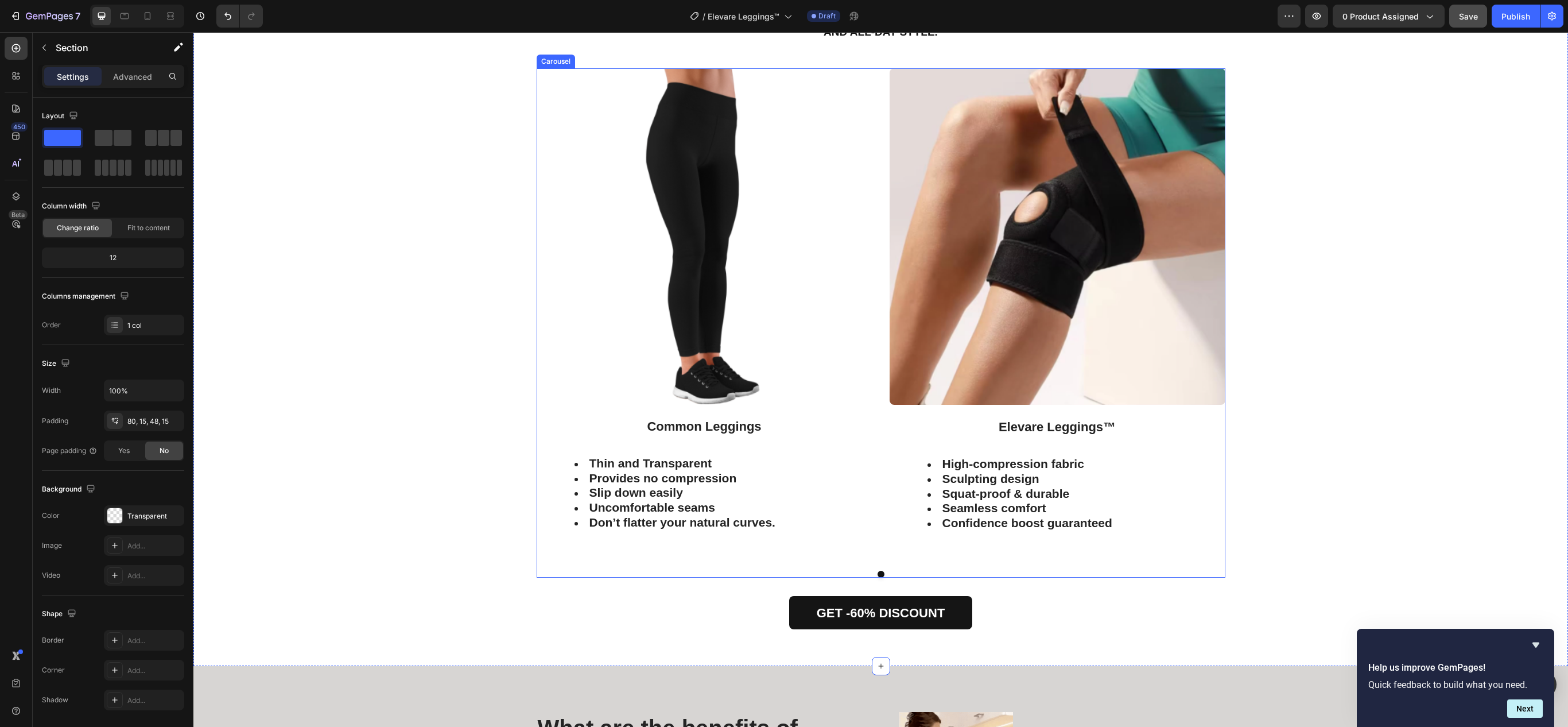
click at [878, 576] on button "Dot" at bounding box center [881, 574] width 7 height 7
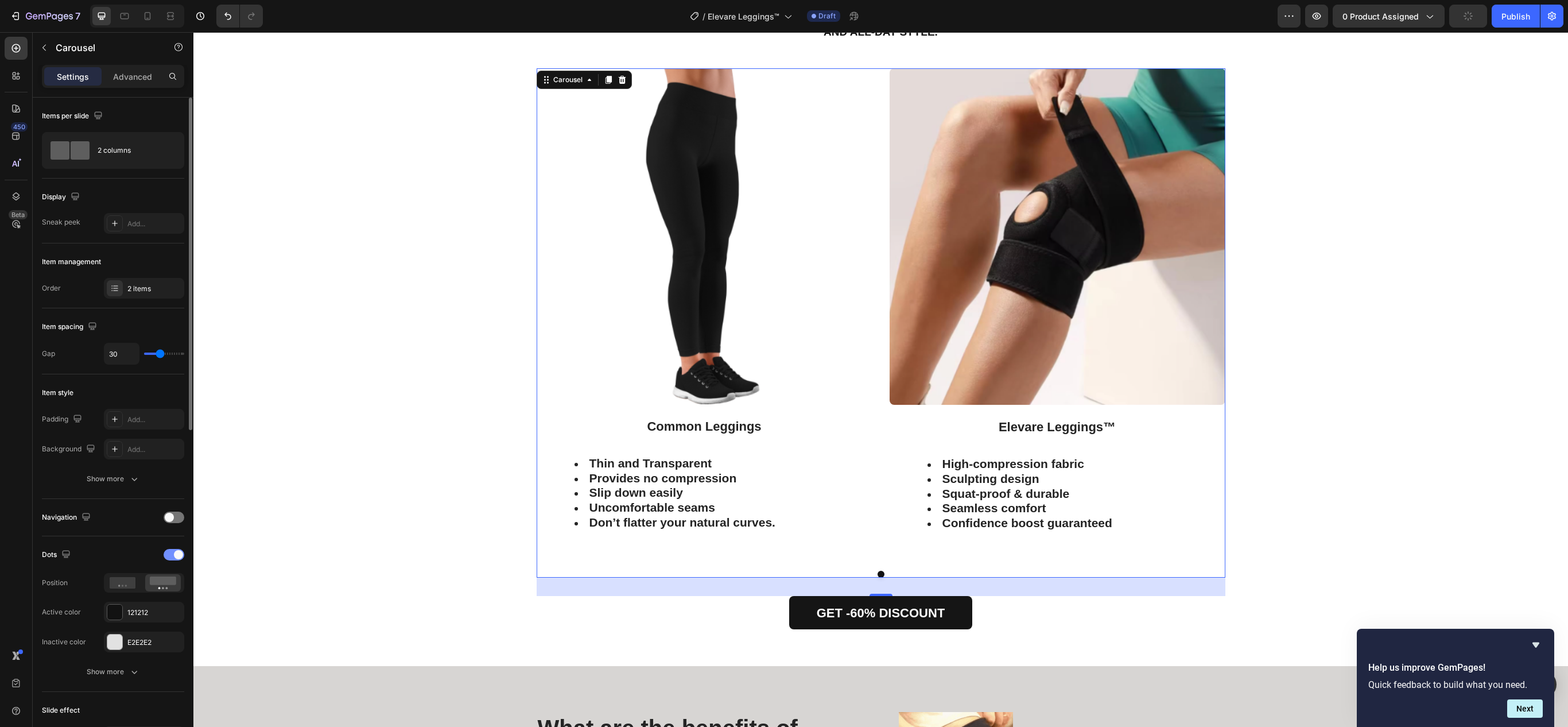
click at [171, 560] on div at bounding box center [173, 554] width 21 height 11
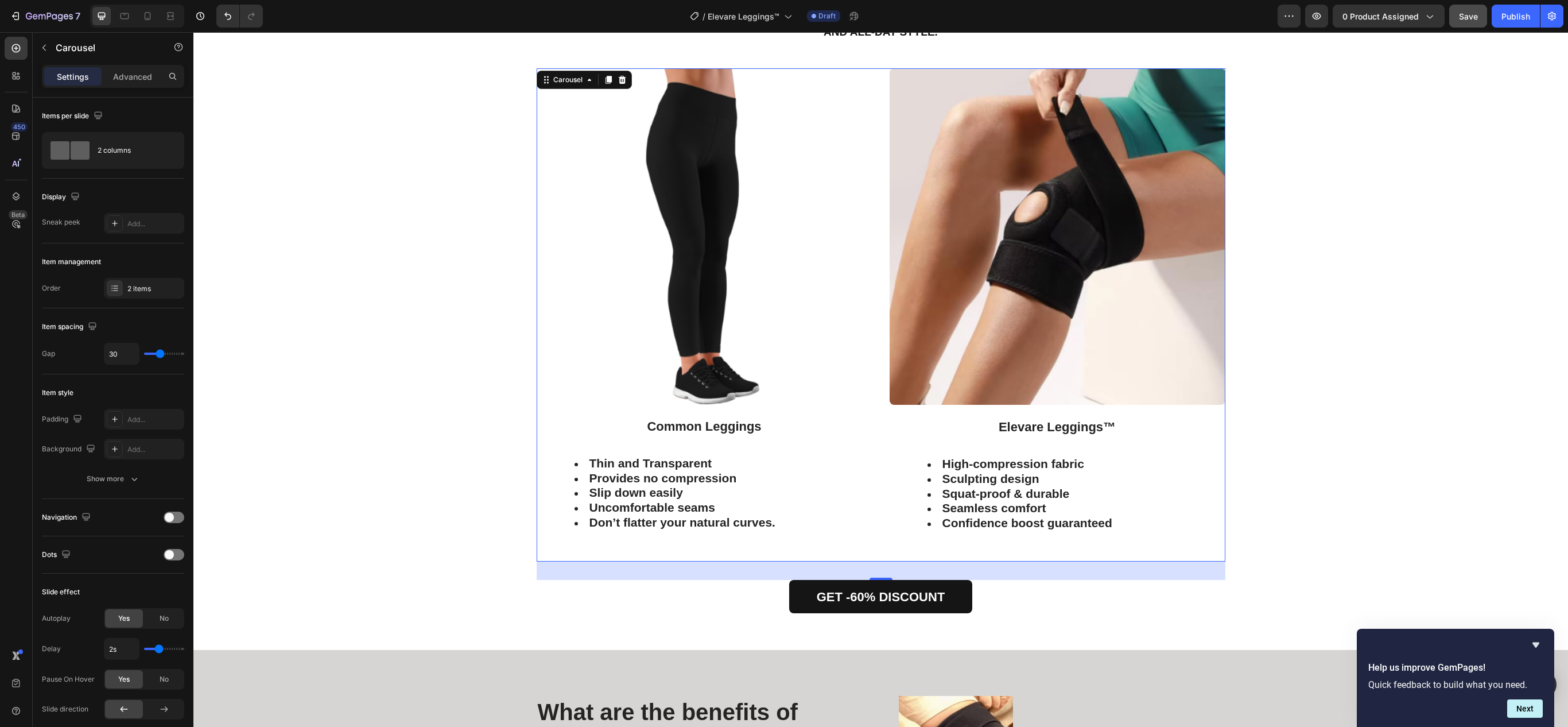
click at [1005, 308] on img at bounding box center [1058, 236] width 336 height 336
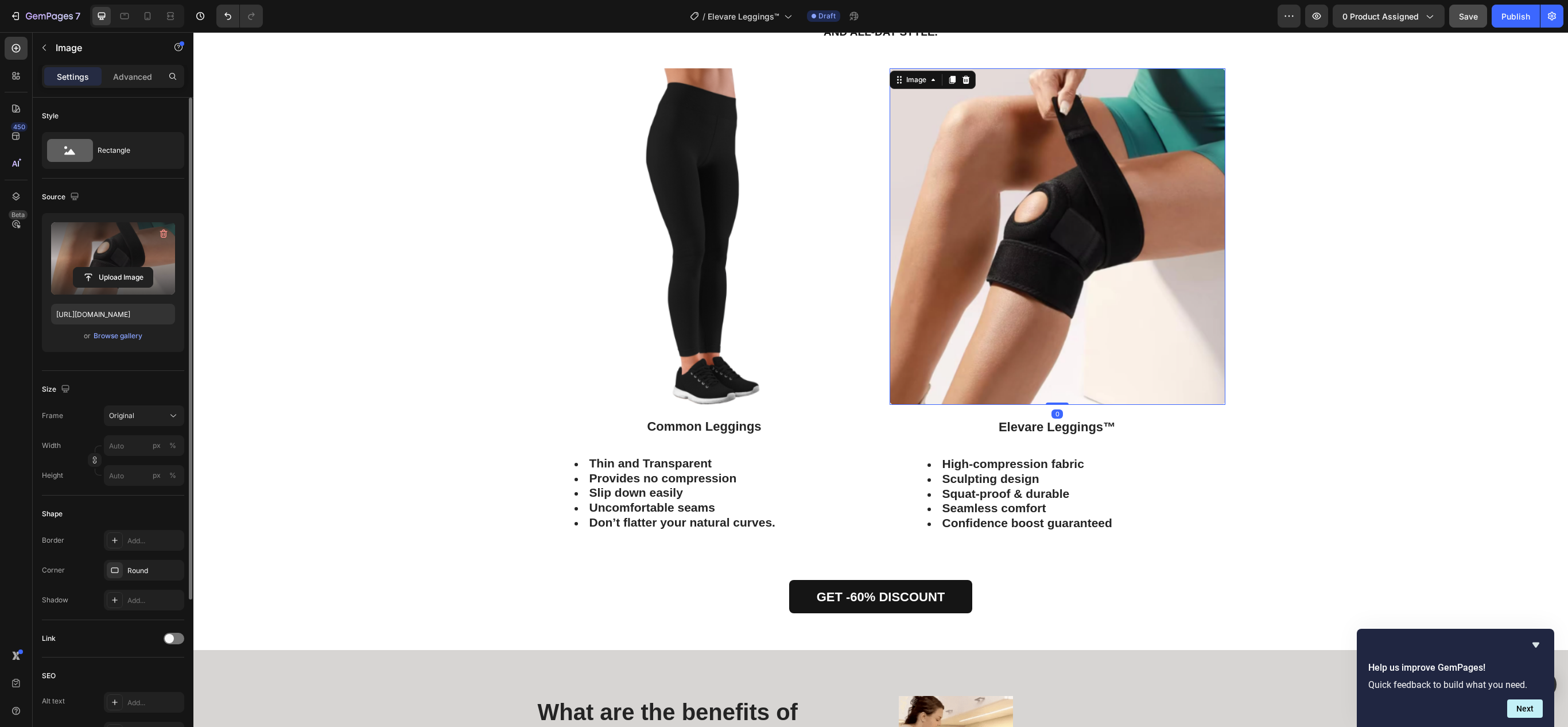
click at [105, 251] on label at bounding box center [113, 258] width 124 height 72
click at [105, 268] on input "file" at bounding box center [113, 277] width 79 height 20
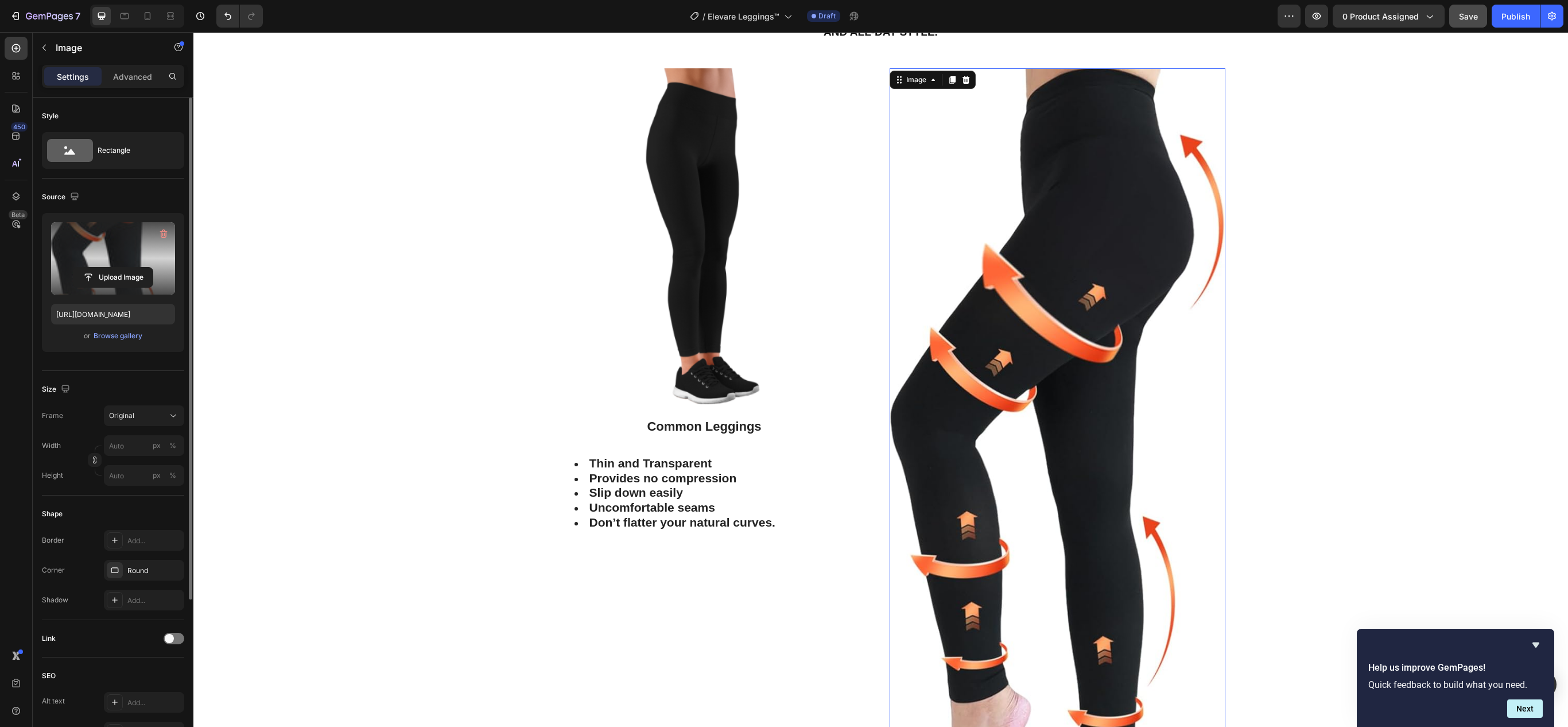
click at [124, 246] on label at bounding box center [113, 258] width 124 height 72
click at [124, 268] on input "file" at bounding box center [113, 277] width 79 height 20
type input "[URL][DOMAIN_NAME]"
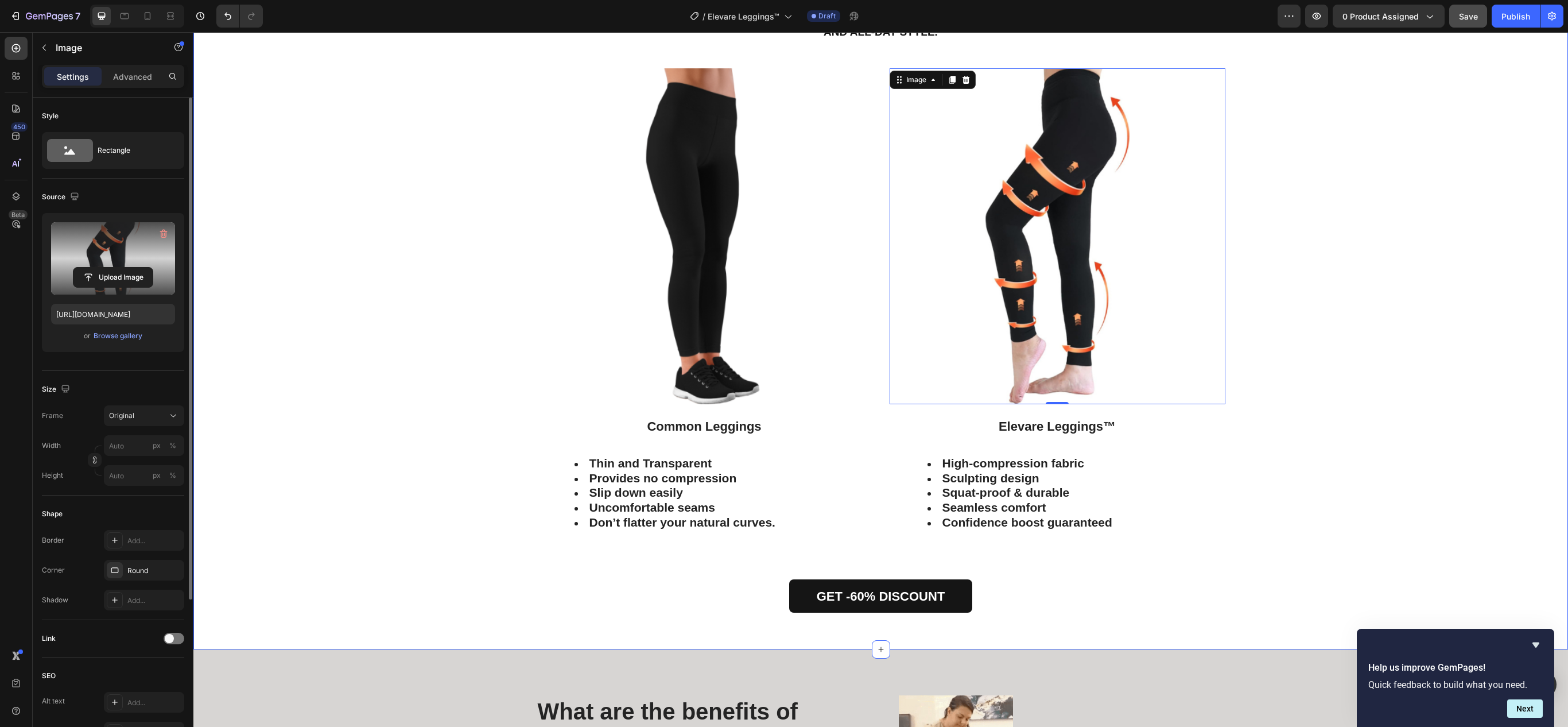
click at [1381, 222] on div "Image Common Leggings Text Block Thin and Transparent Provides no compression S…" at bounding box center [881, 324] width 1358 height 511
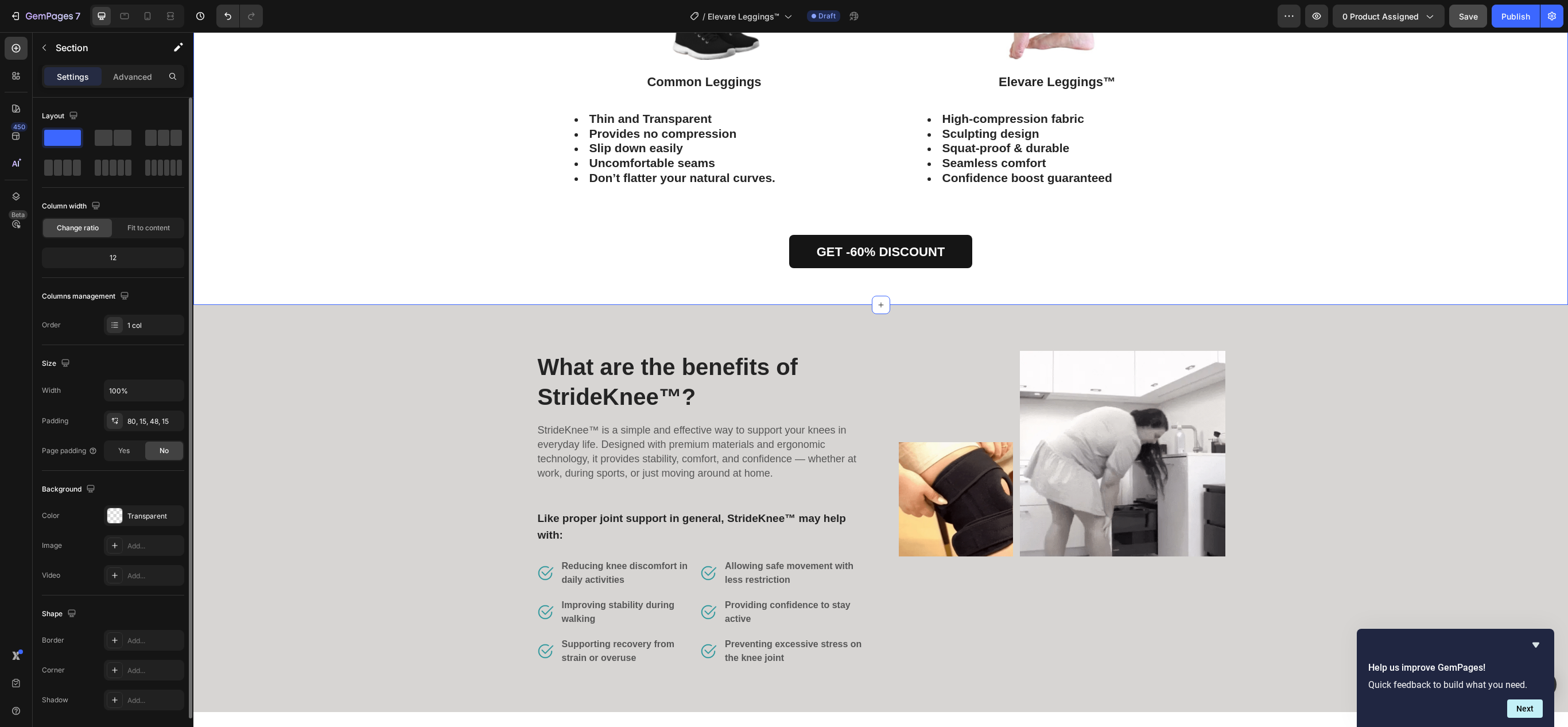
scroll to position [2927, 0]
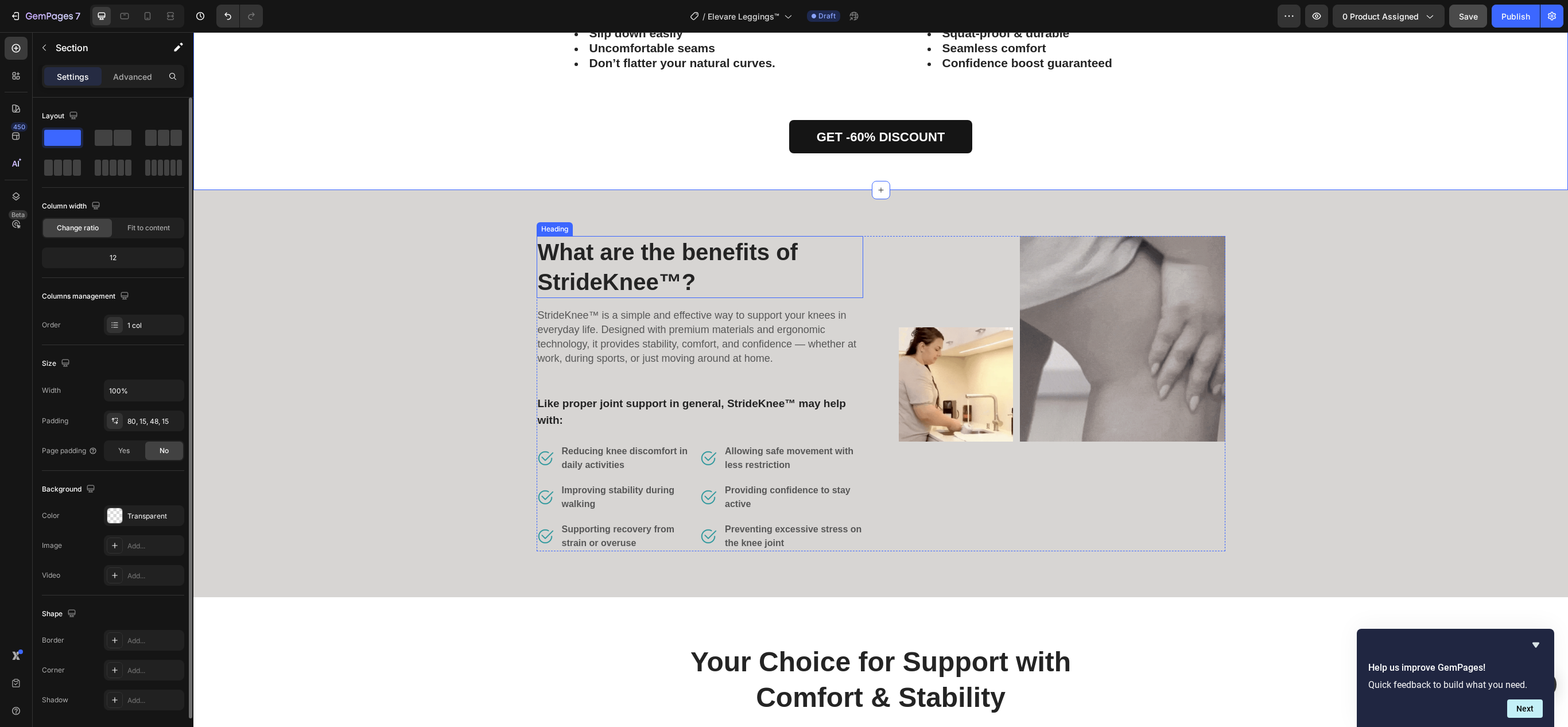
click at [642, 270] on h2 "What are the benefits of StrideKnee™?" at bounding box center [699, 267] width 326 height 62
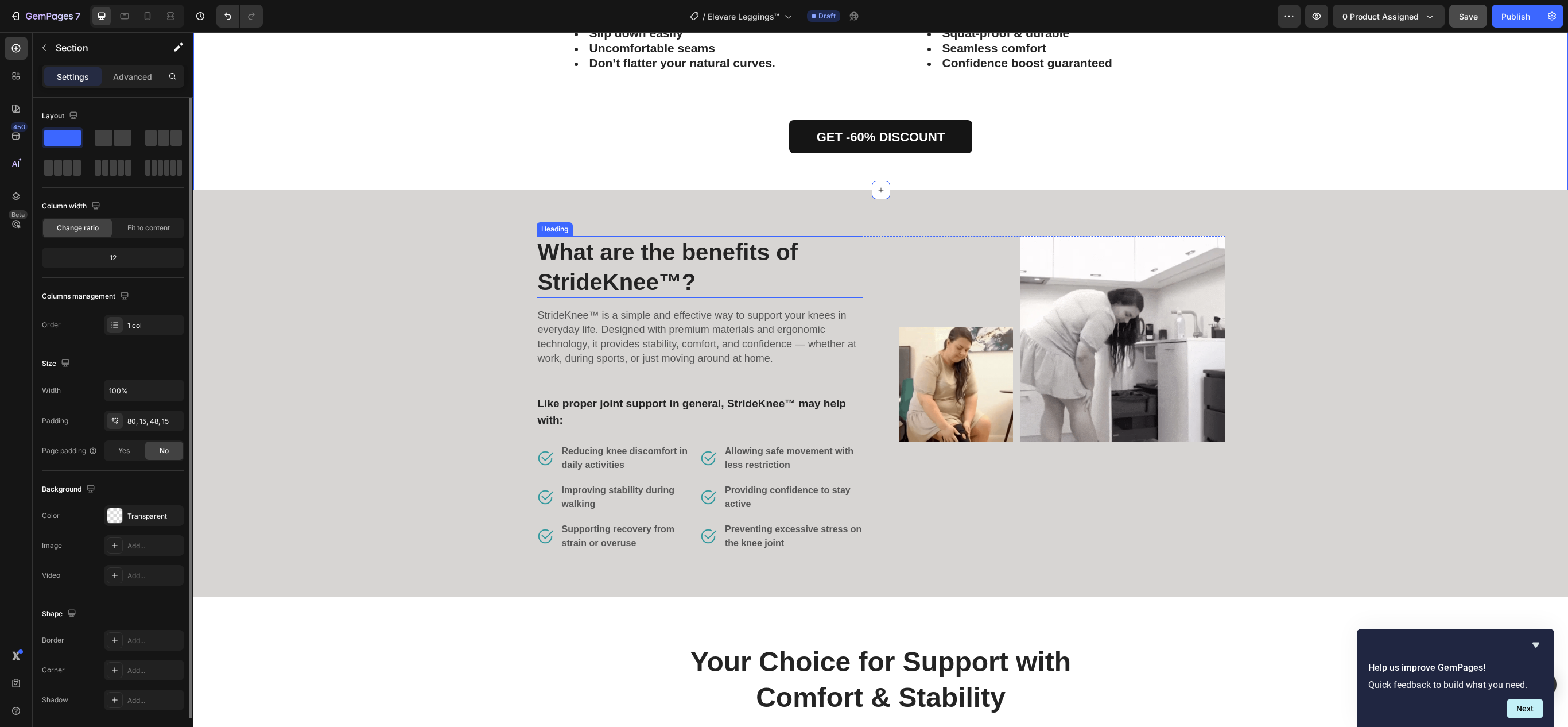
click at [642, 270] on h2 "What are the benefits of StrideKnee™?" at bounding box center [699, 267] width 326 height 62
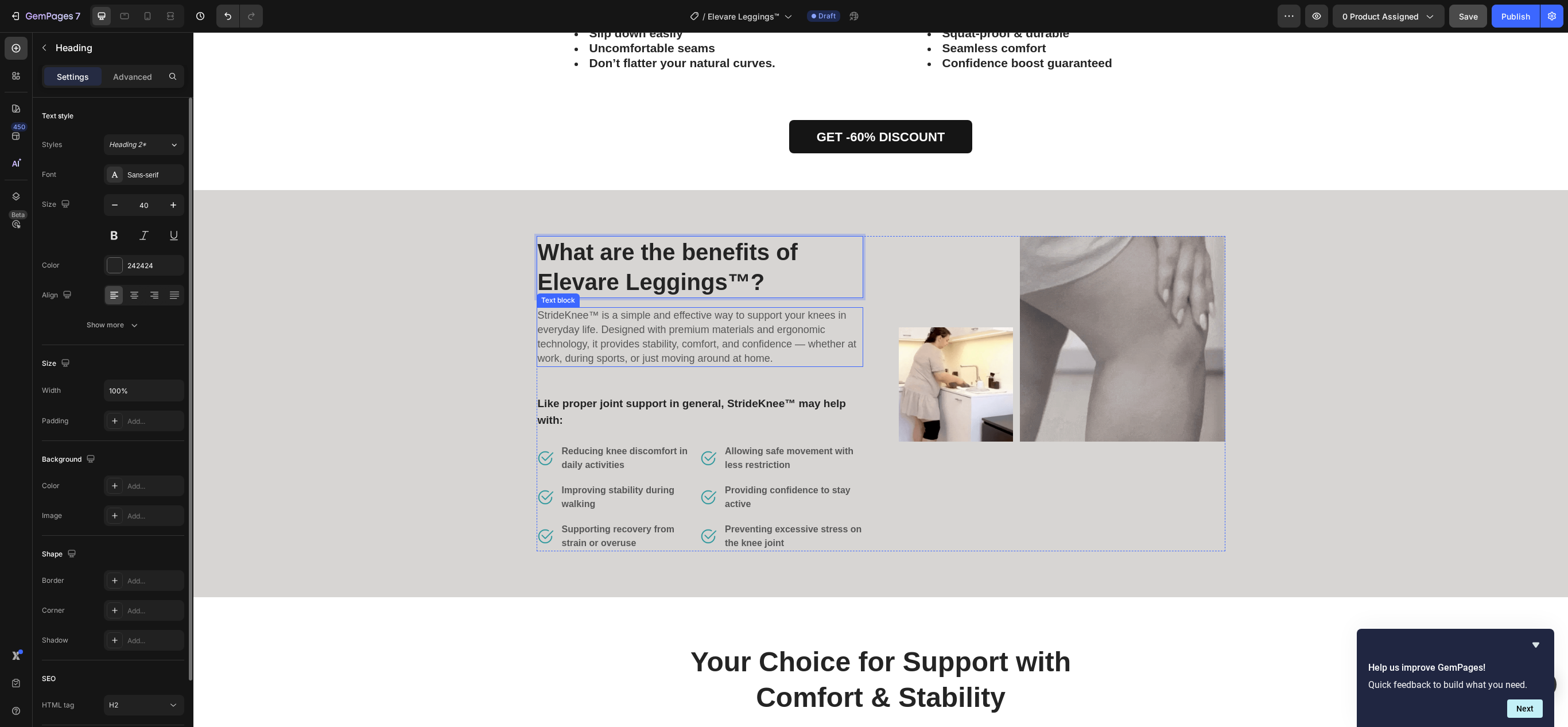
click at [631, 317] on span "StrideKnee™ is a simple and effective way to support your knees in everyday lif…" at bounding box center [697, 336] width 319 height 55
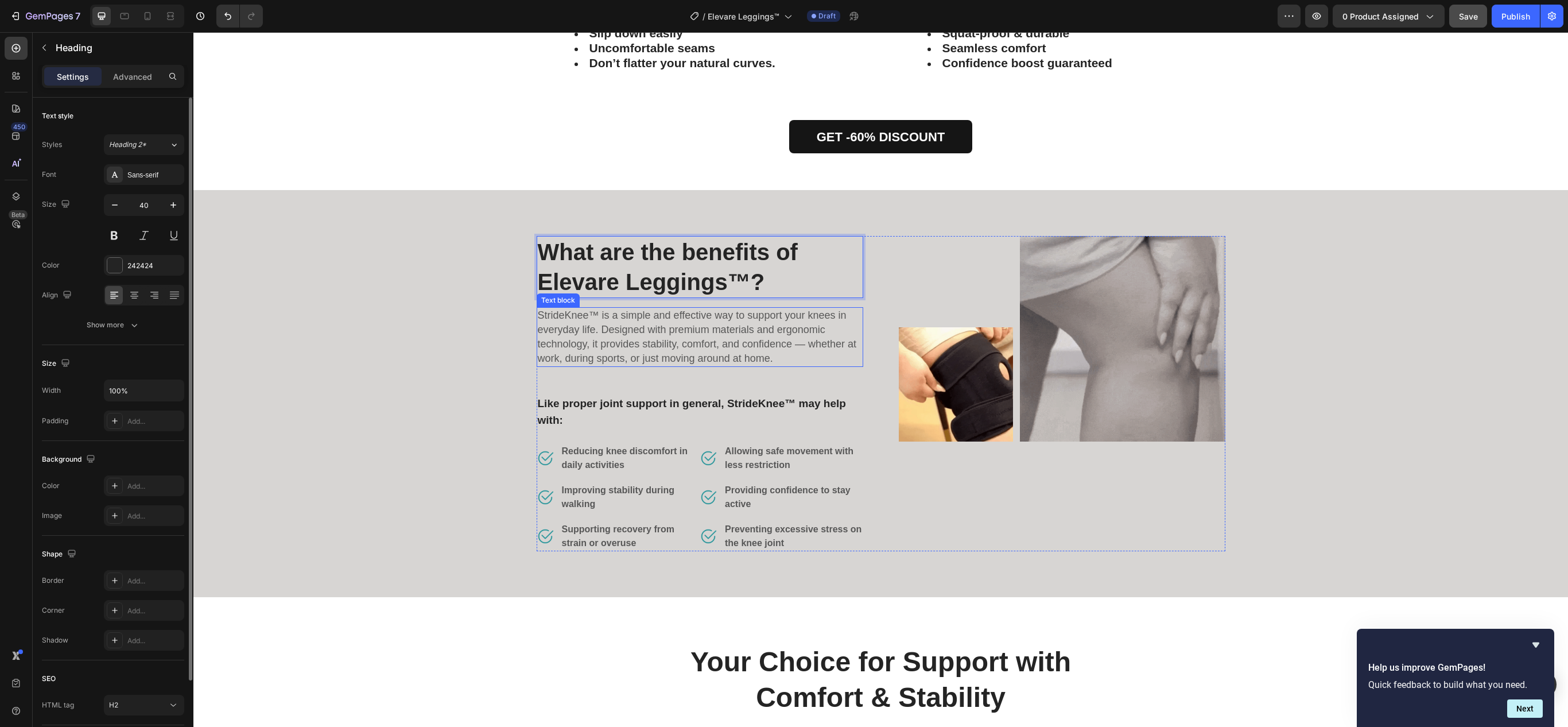
click at [631, 317] on span "StrideKnee™ is a simple and effective way to support your knees in everyday lif…" at bounding box center [697, 336] width 319 height 55
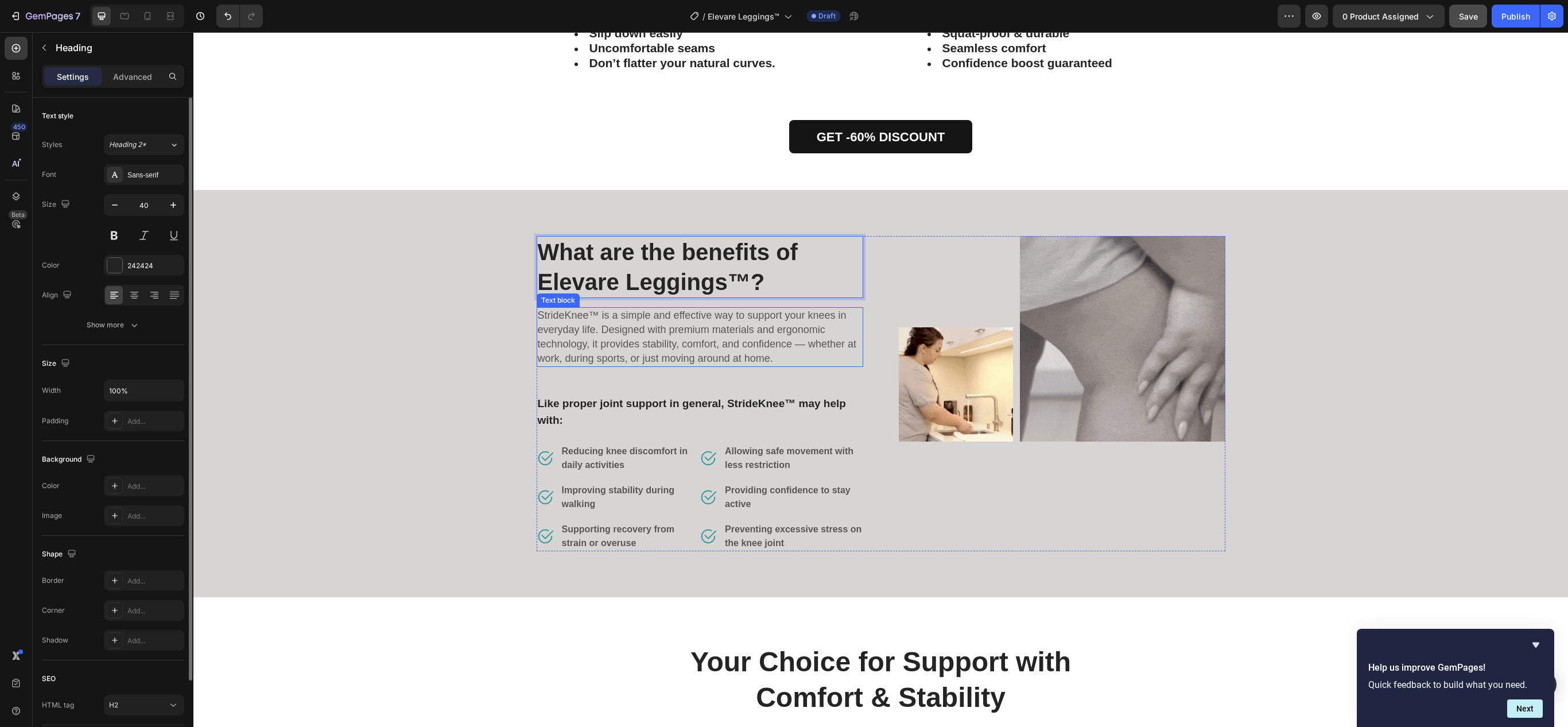
click at [631, 317] on span "StrideKnee™ is a simple and effective way to support your knees in everyday lif…" at bounding box center [697, 336] width 319 height 55
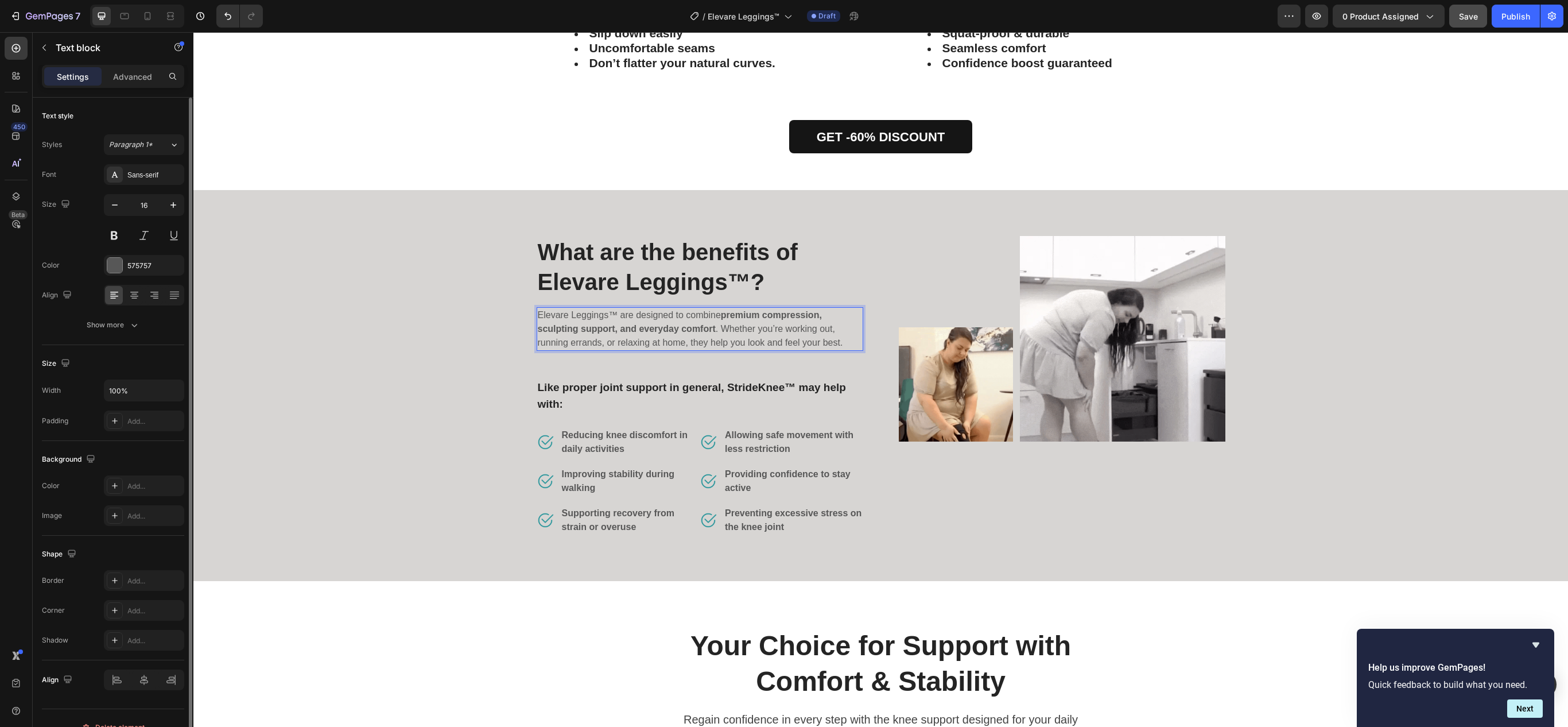
click at [631, 317] on p "Elevare Leggings™ are designed to combine premium compression, sculpting suppor…" at bounding box center [700, 328] width 324 height 41
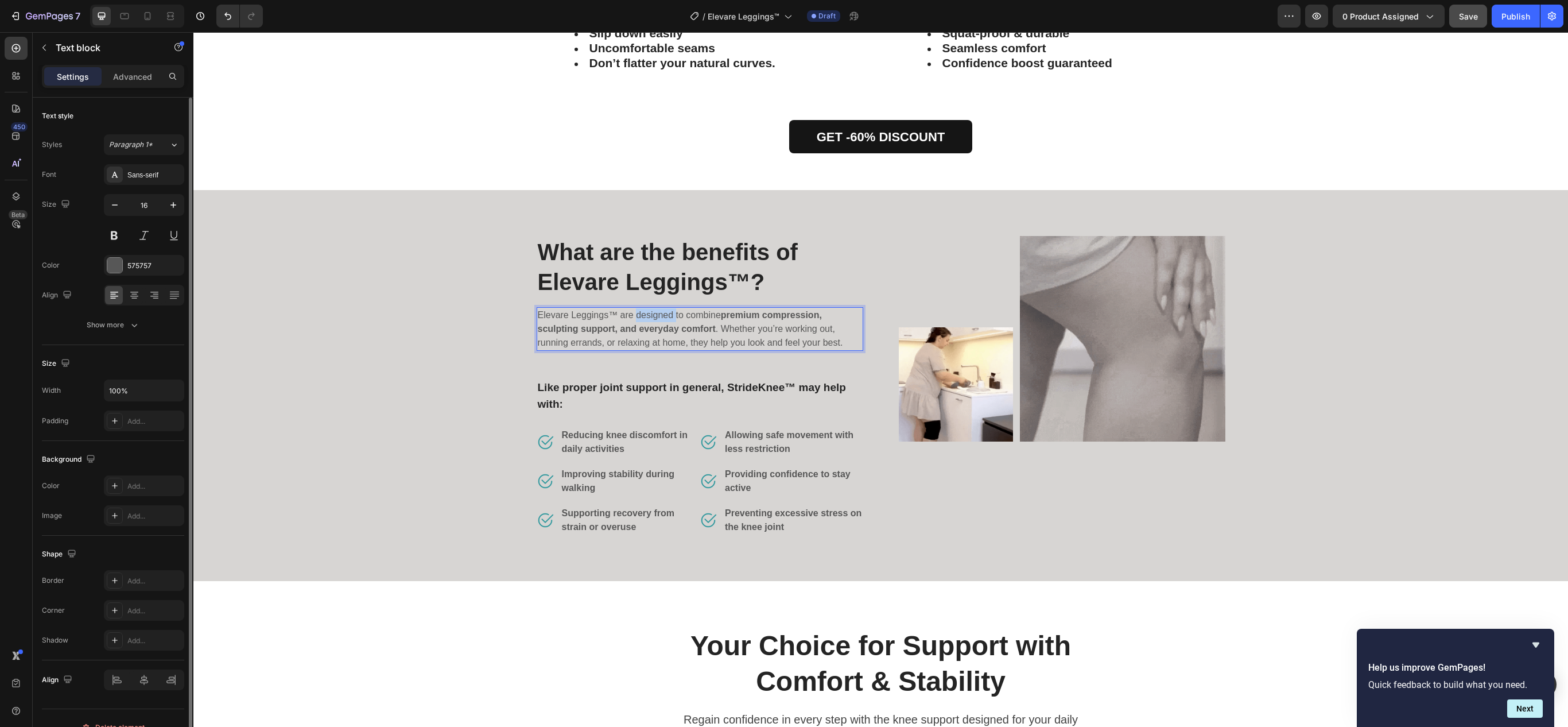
click at [631, 317] on p "Elevare Leggings™ are designed to combine premium compression, sculpting suppor…" at bounding box center [700, 328] width 324 height 41
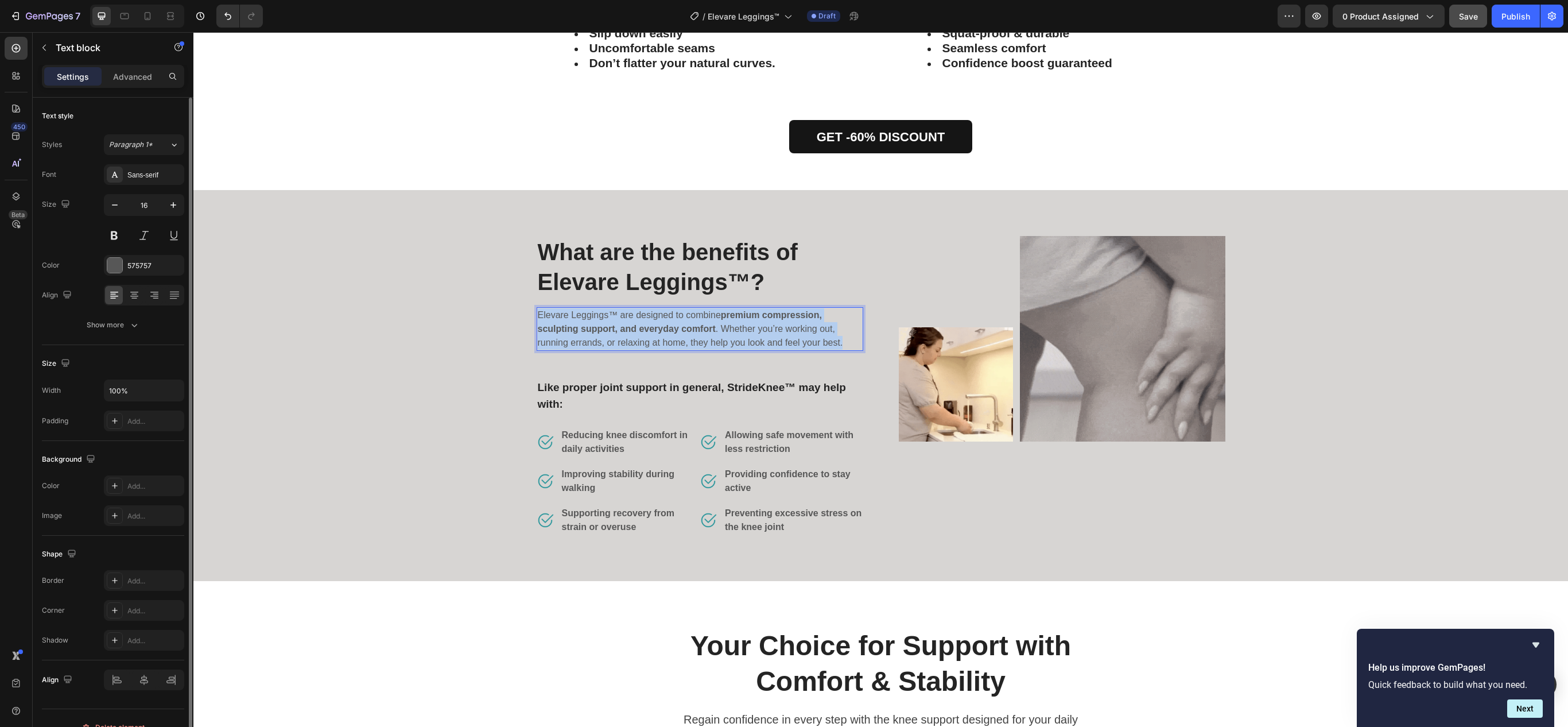
click at [631, 317] on p "Elevare Leggings™ are designed to combine premium compression, sculpting suppor…" at bounding box center [700, 328] width 324 height 41
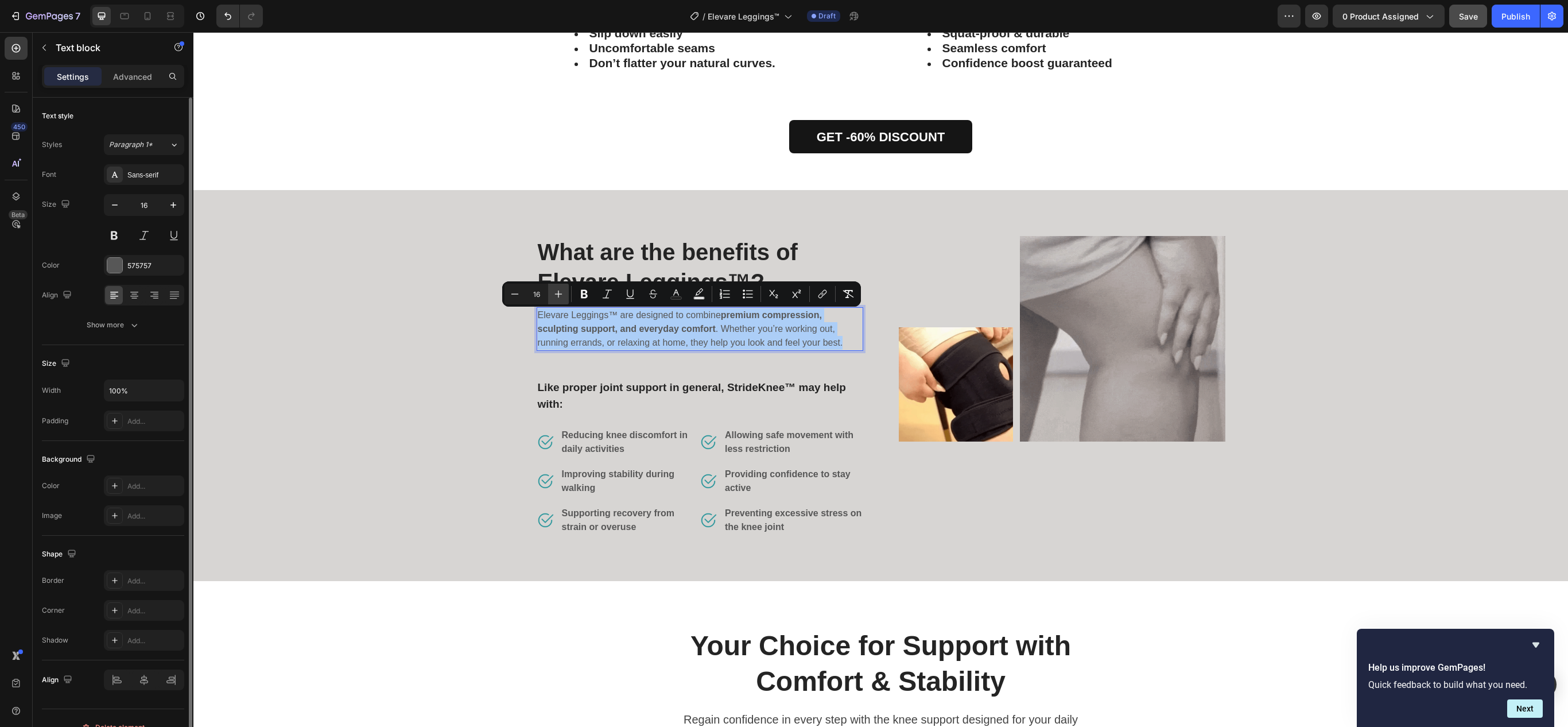
click at [560, 290] on icon "Editor contextual toolbar" at bounding box center [559, 294] width 11 height 11
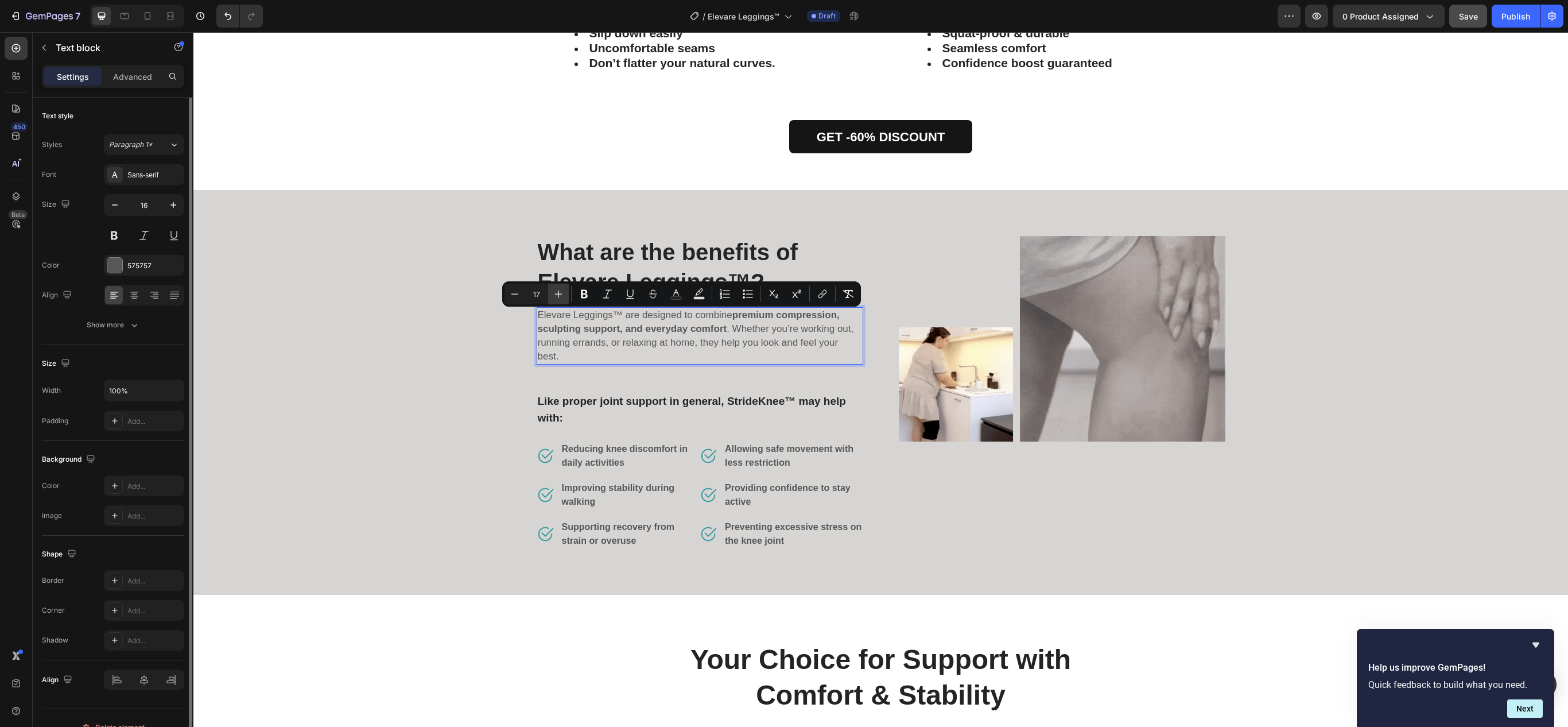
click at [560, 290] on icon "Editor contextual toolbar" at bounding box center [559, 294] width 11 height 11
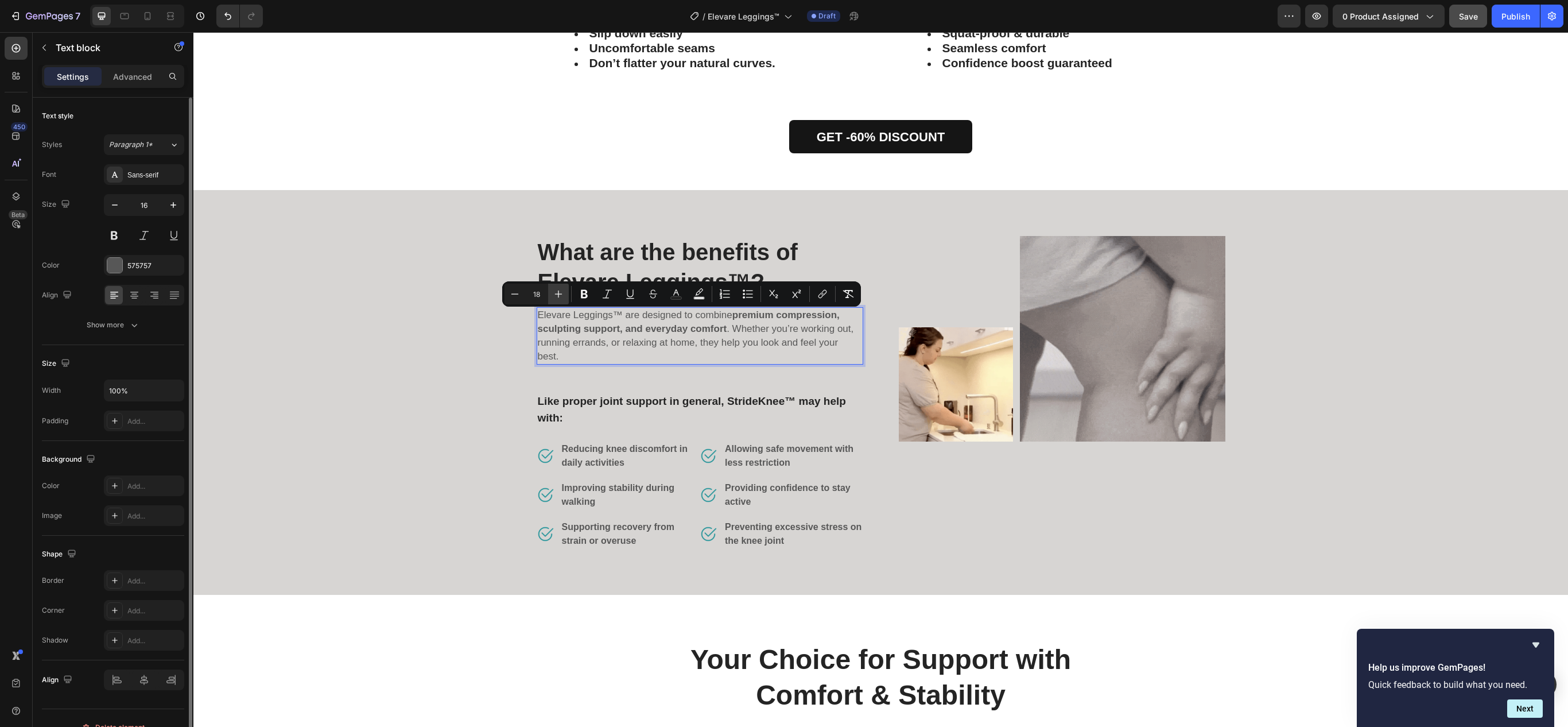
click at [560, 290] on icon "Editor contextual toolbar" at bounding box center [559, 294] width 11 height 11
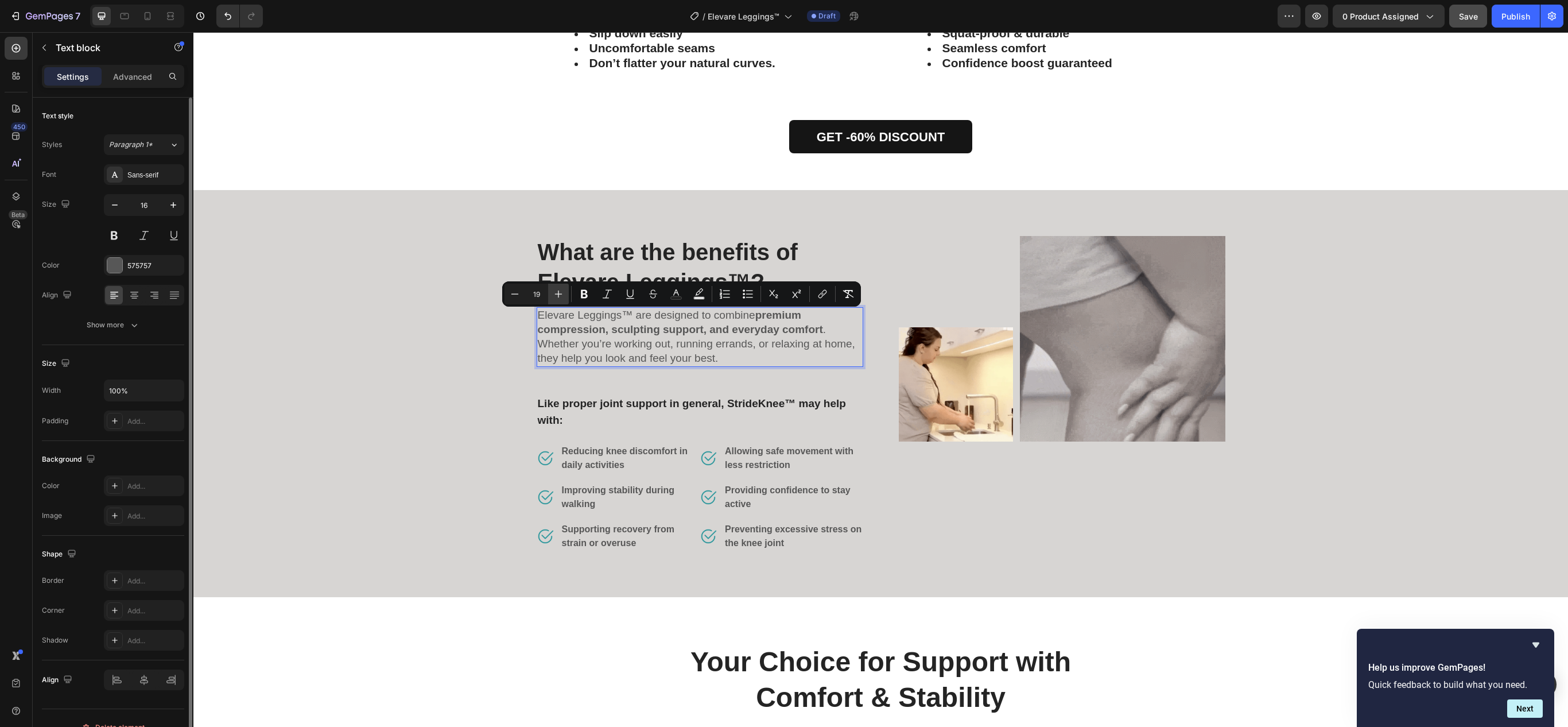
click at [560, 290] on icon "Editor contextual toolbar" at bounding box center [559, 294] width 11 height 11
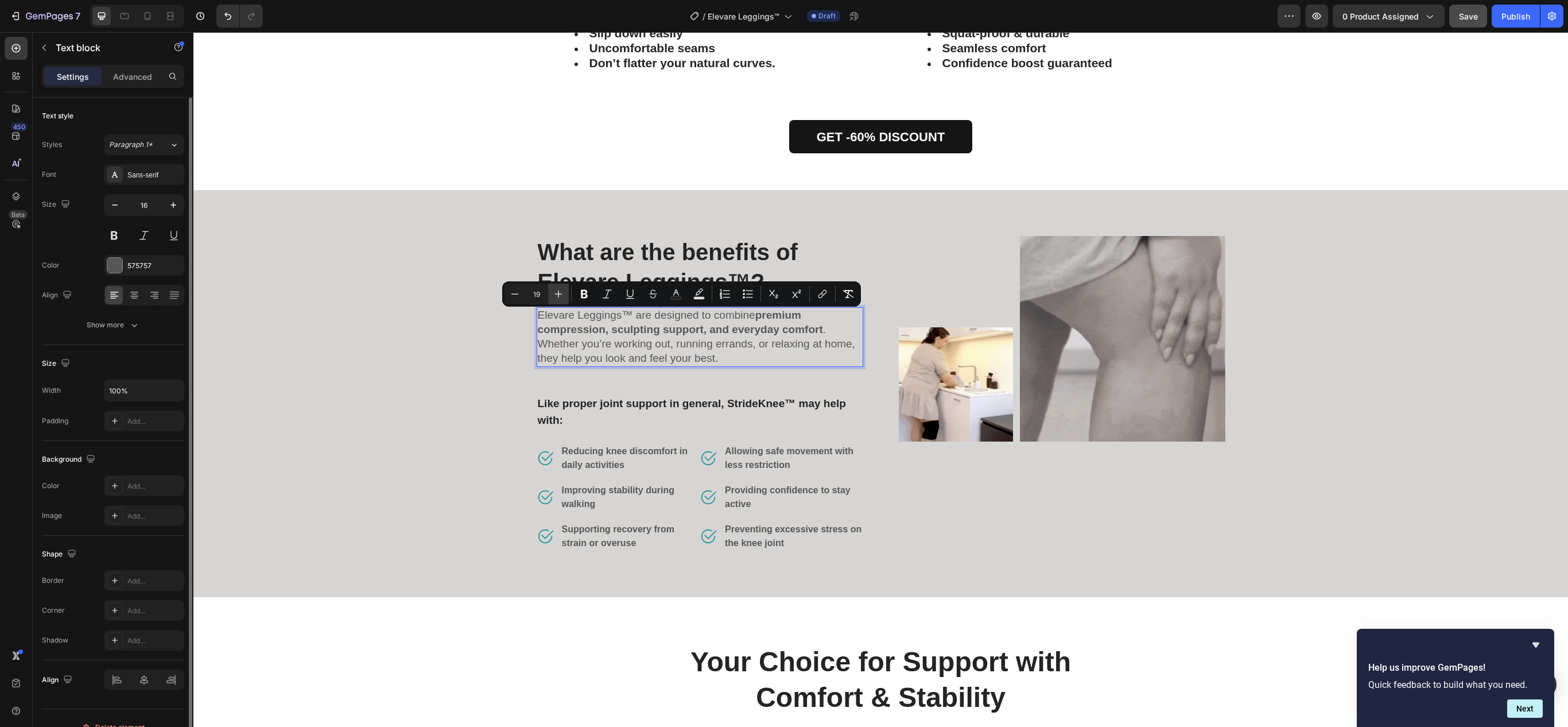
type input "20"
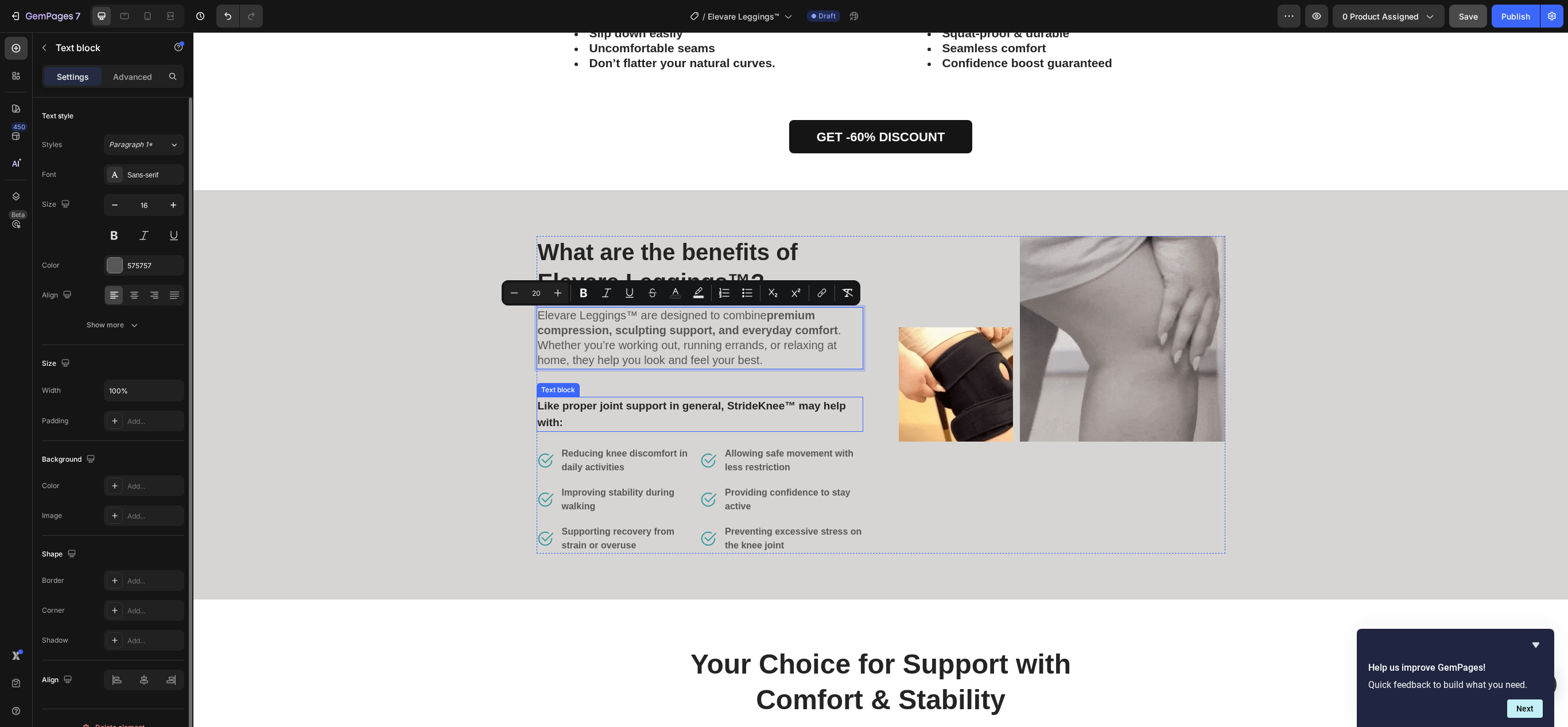
click at [636, 406] on p "Like proper joint support in general, StrideKnee™ may help with:" at bounding box center [700, 414] width 324 height 33
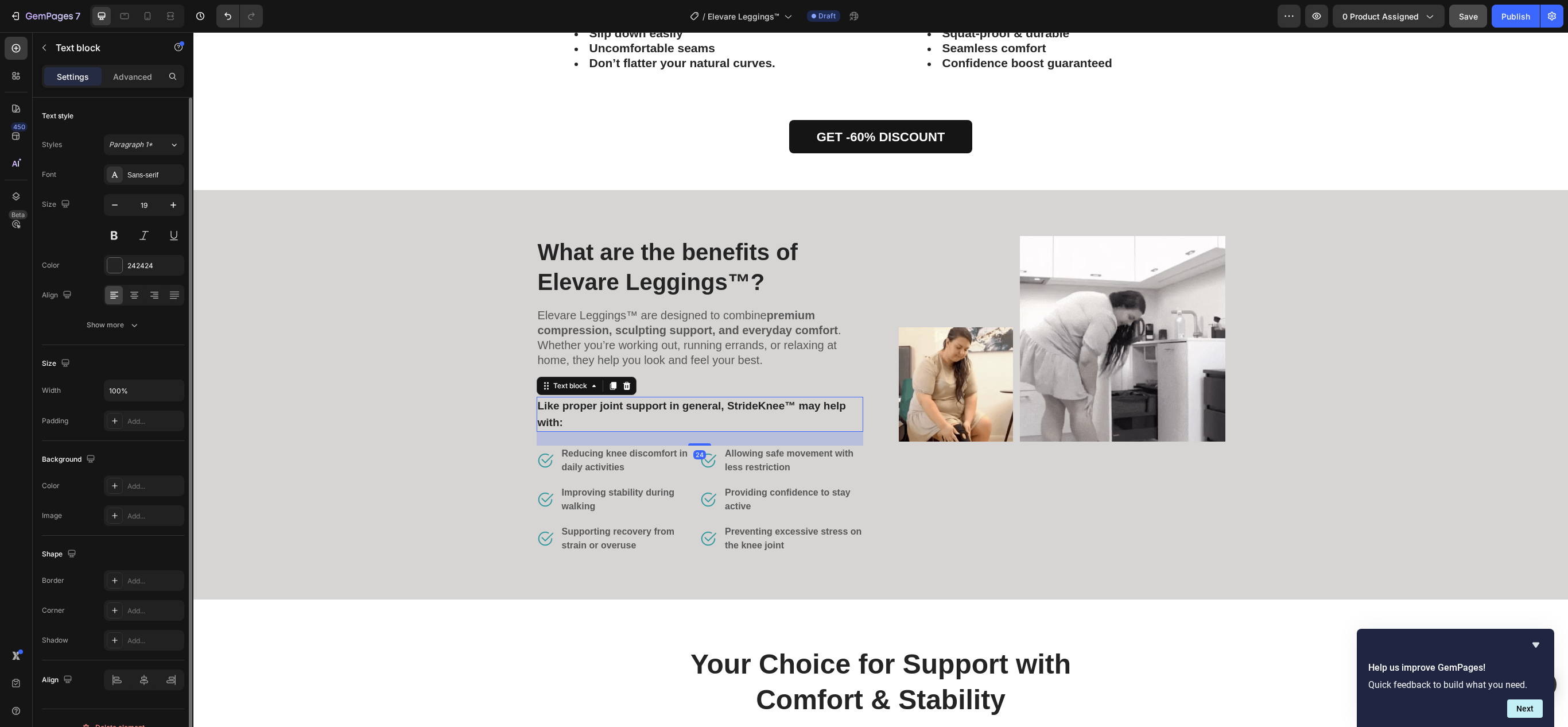
click at [636, 406] on p "Like proper joint support in general, StrideKnee™ may help with:" at bounding box center [700, 414] width 324 height 33
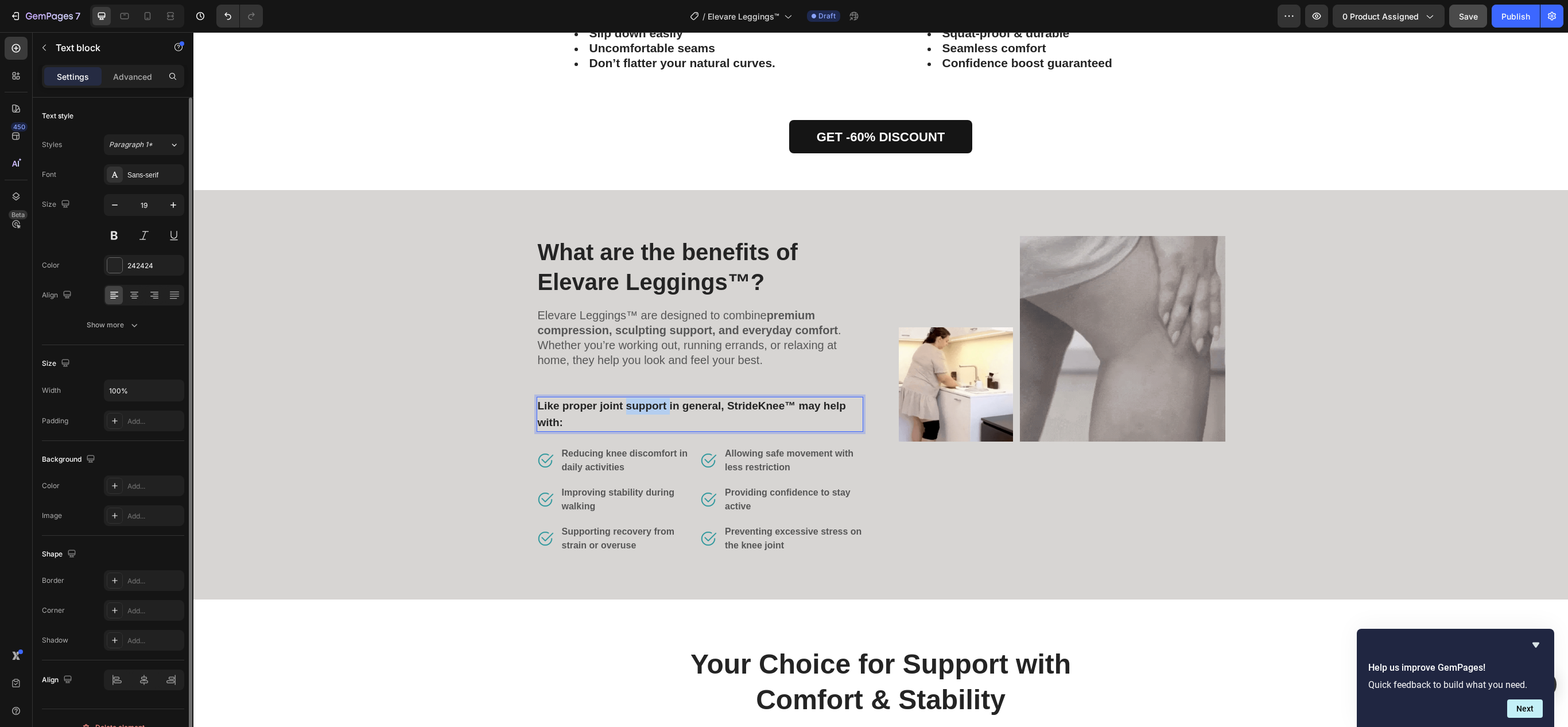
click at [636, 406] on p "Like proper joint support in general, StrideKnee™ may help with:" at bounding box center [700, 414] width 324 height 33
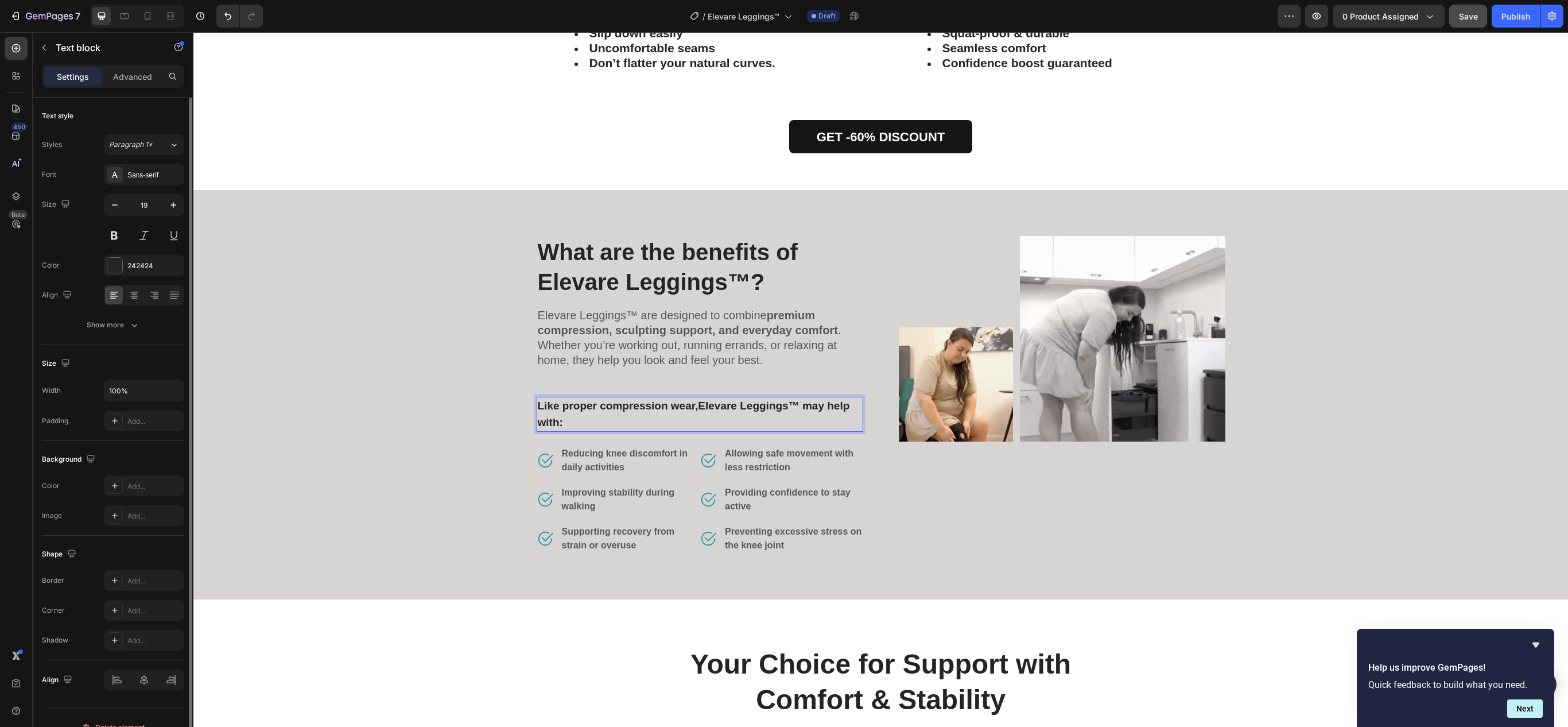
click at [636, 405] on p "Like proper compression wear, Elevare Leggings™ may help with:" at bounding box center [700, 414] width 324 height 33
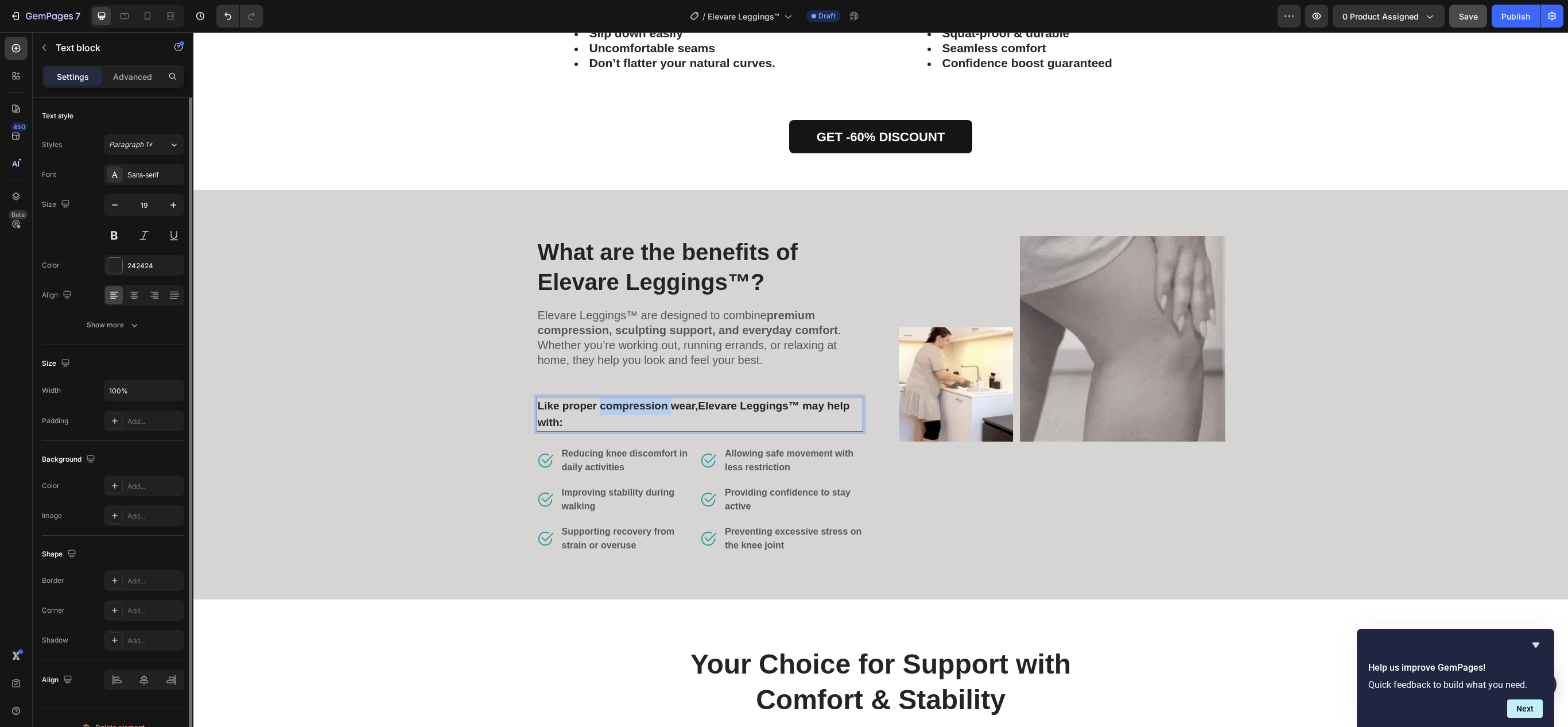
click at [636, 405] on p "Like proper compression wear, Elevare Leggings™ may help with:" at bounding box center [700, 414] width 324 height 33
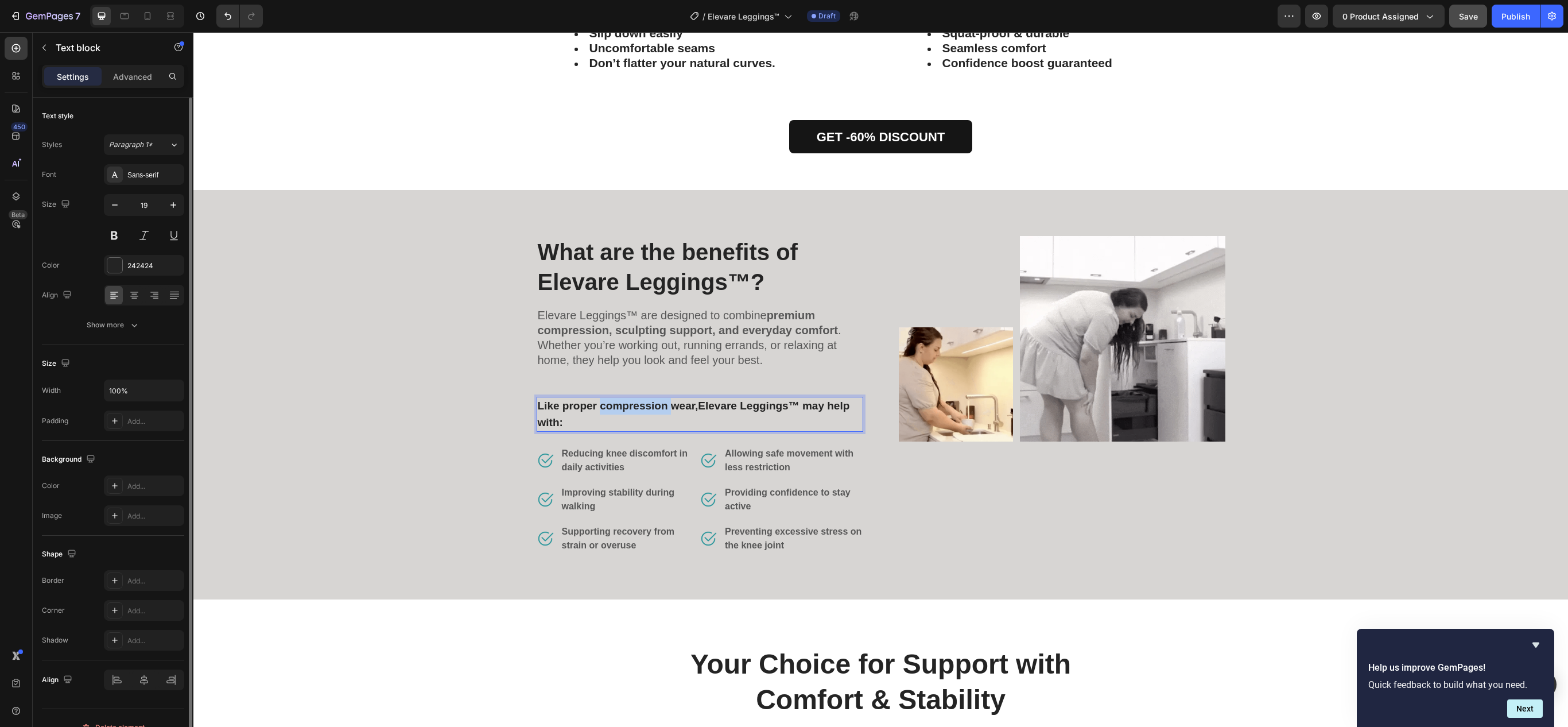
click at [636, 405] on p "Like proper compression wear, Elevare Leggings™ may help with:" at bounding box center [700, 414] width 324 height 33
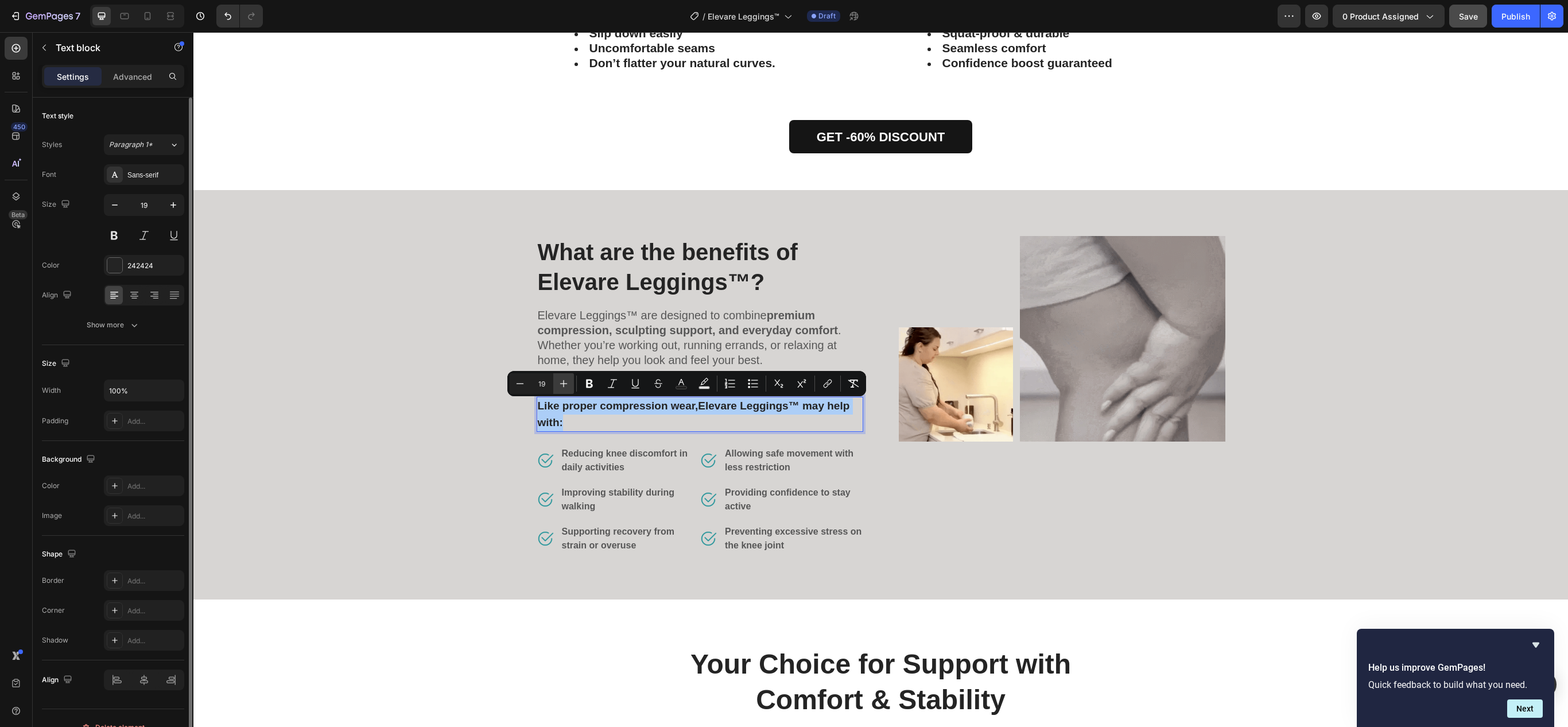
click at [560, 384] on icon "Editor contextual toolbar" at bounding box center [563, 384] width 8 height 8
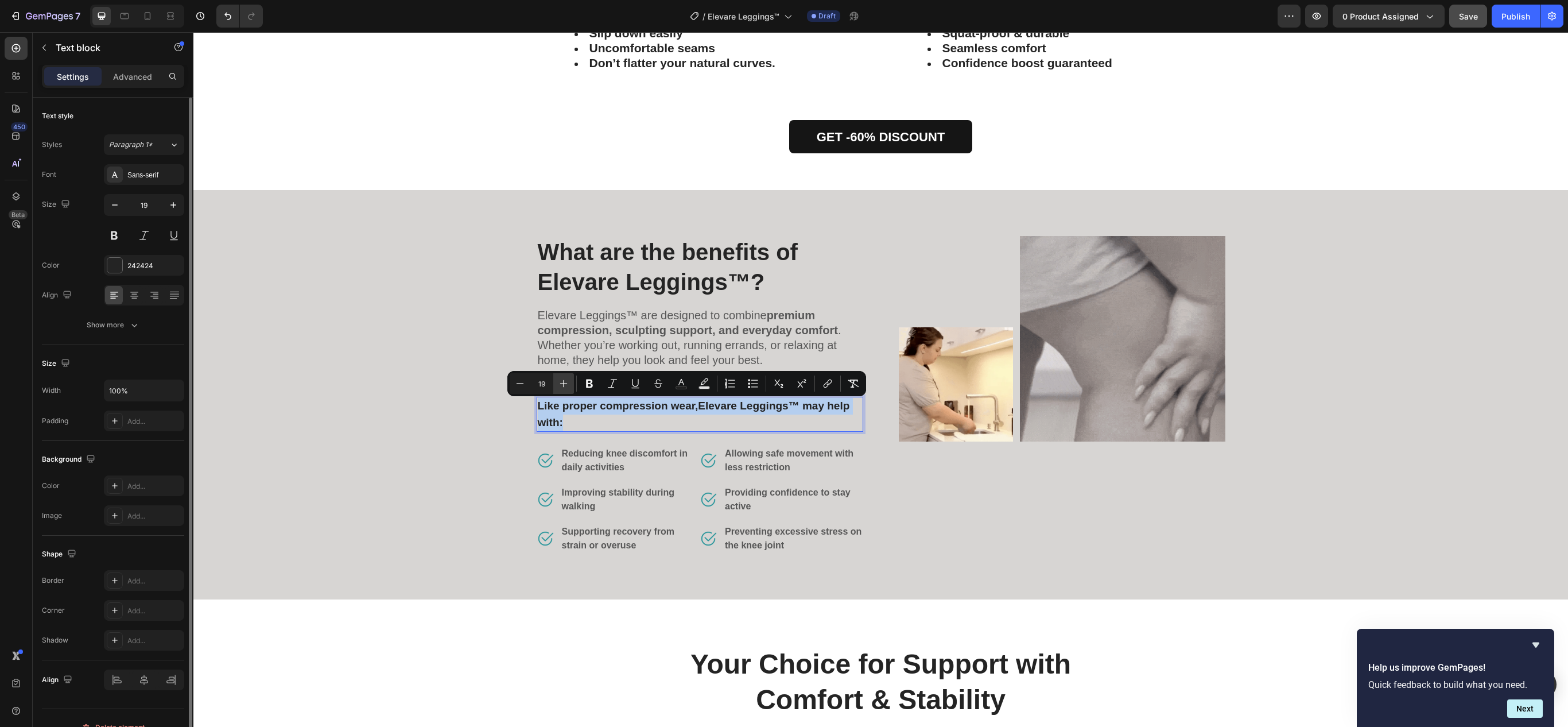
type input "20"
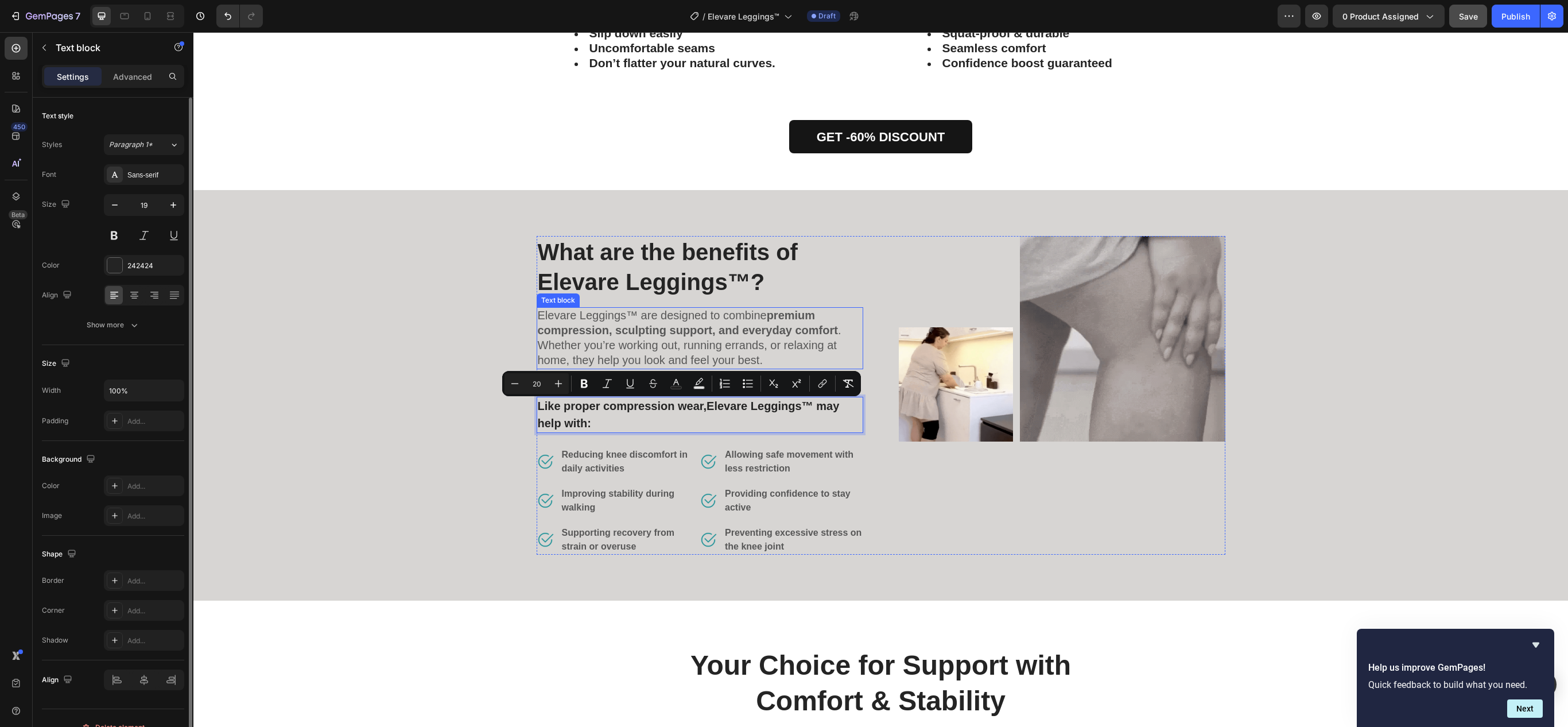
click at [574, 463] on strong "Reducing knee discomfort in daily activities" at bounding box center [625, 461] width 126 height 23
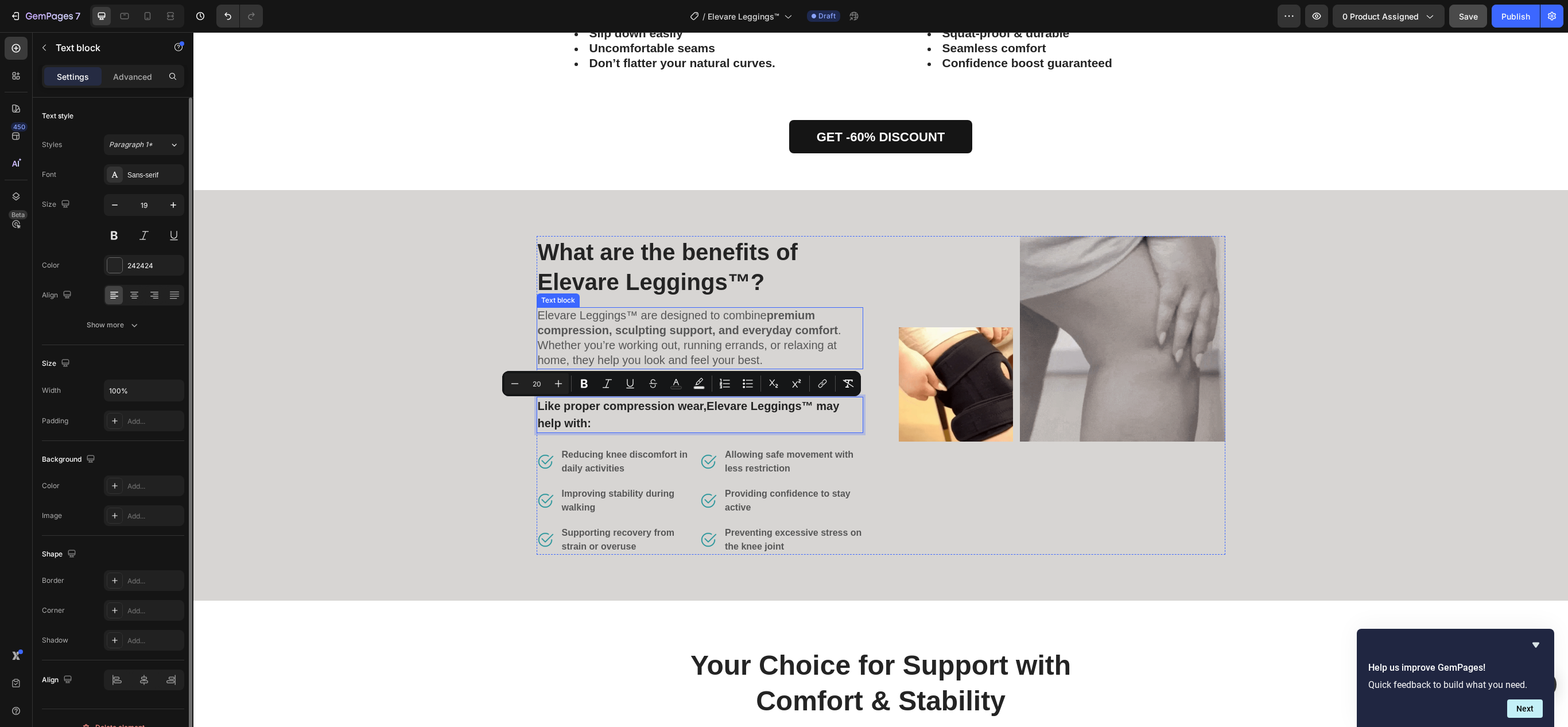
click at [574, 463] on strong "Reducing knee discomfort in daily activities" at bounding box center [625, 461] width 126 height 23
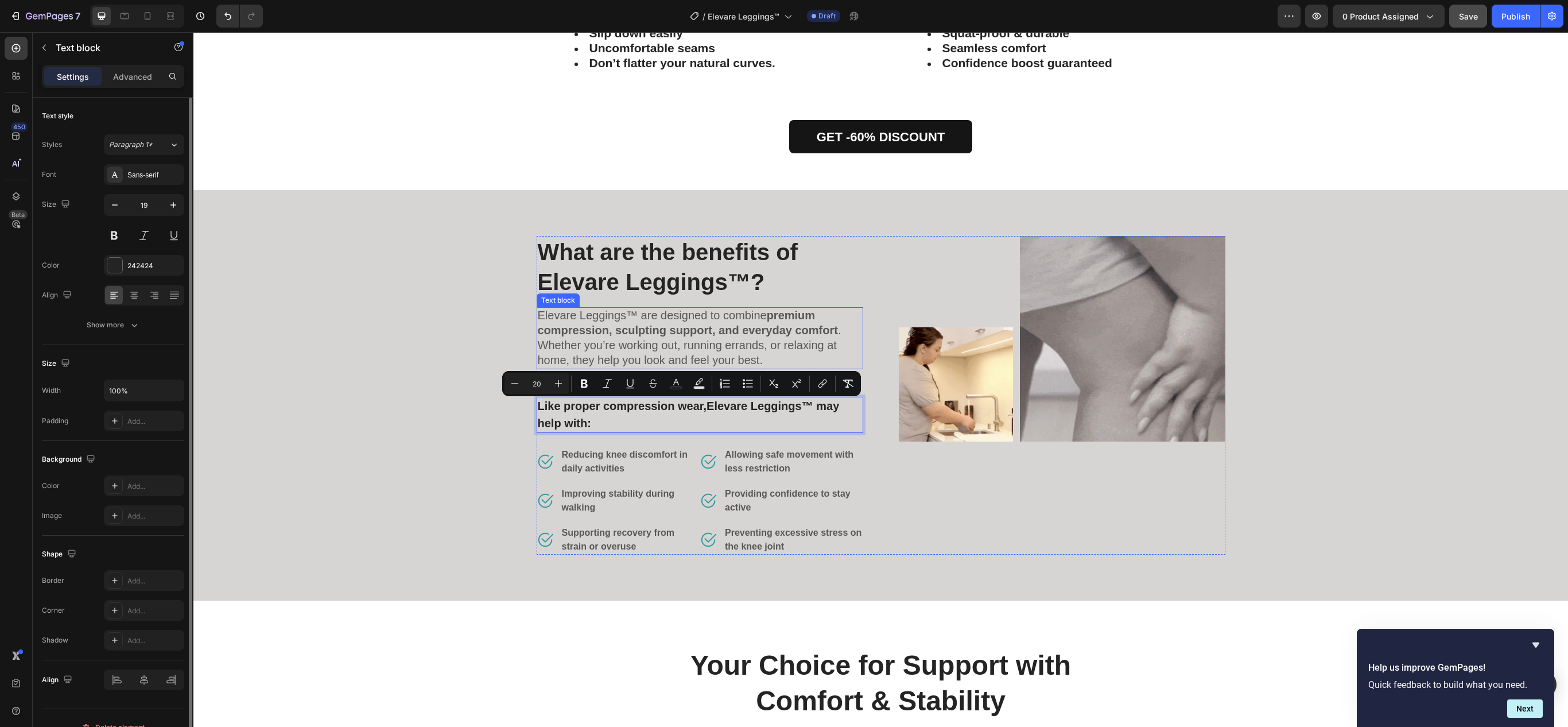
click at [574, 463] on strong "Reducing knee discomfort in daily activities" at bounding box center [625, 461] width 126 height 23
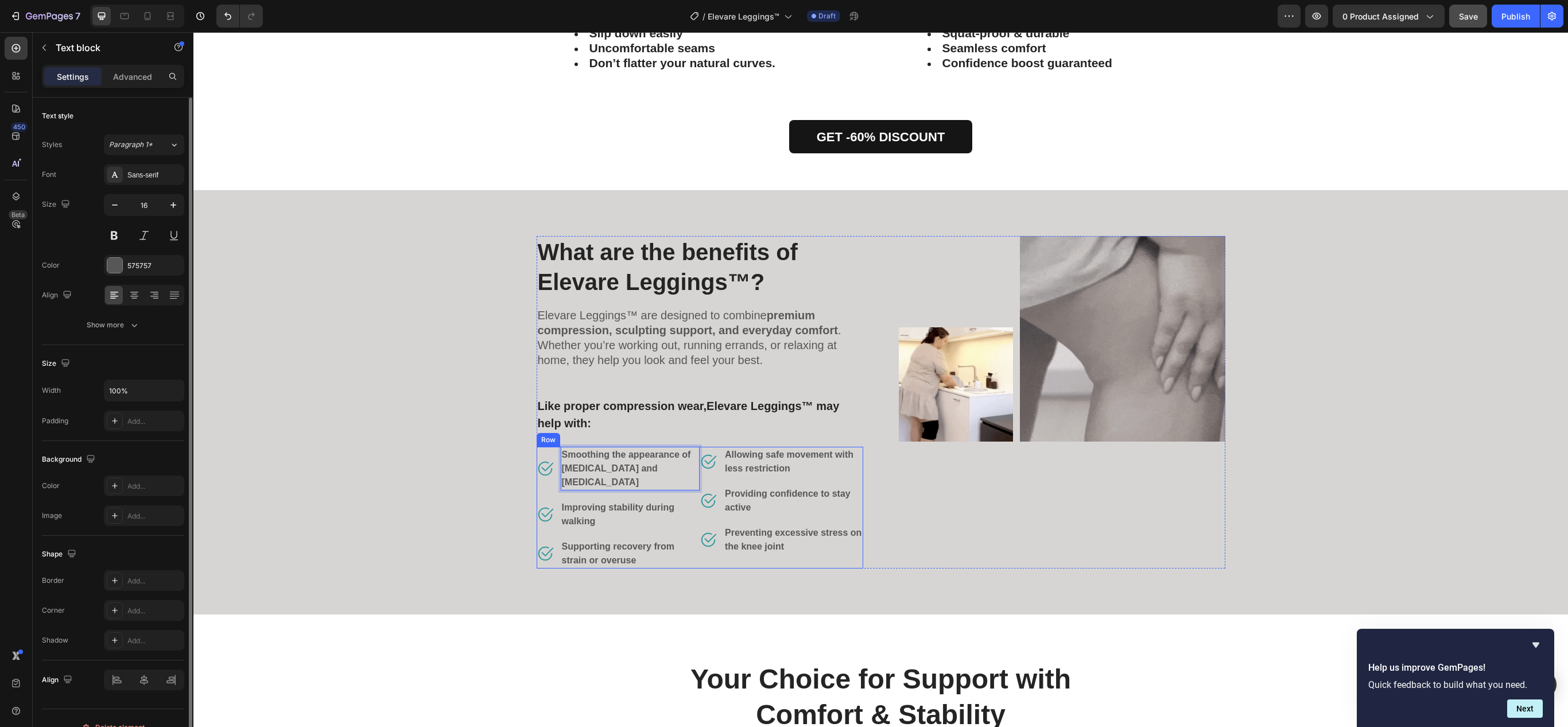
click at [593, 503] on strong "Improving stability during walking" at bounding box center [618, 514] width 113 height 23
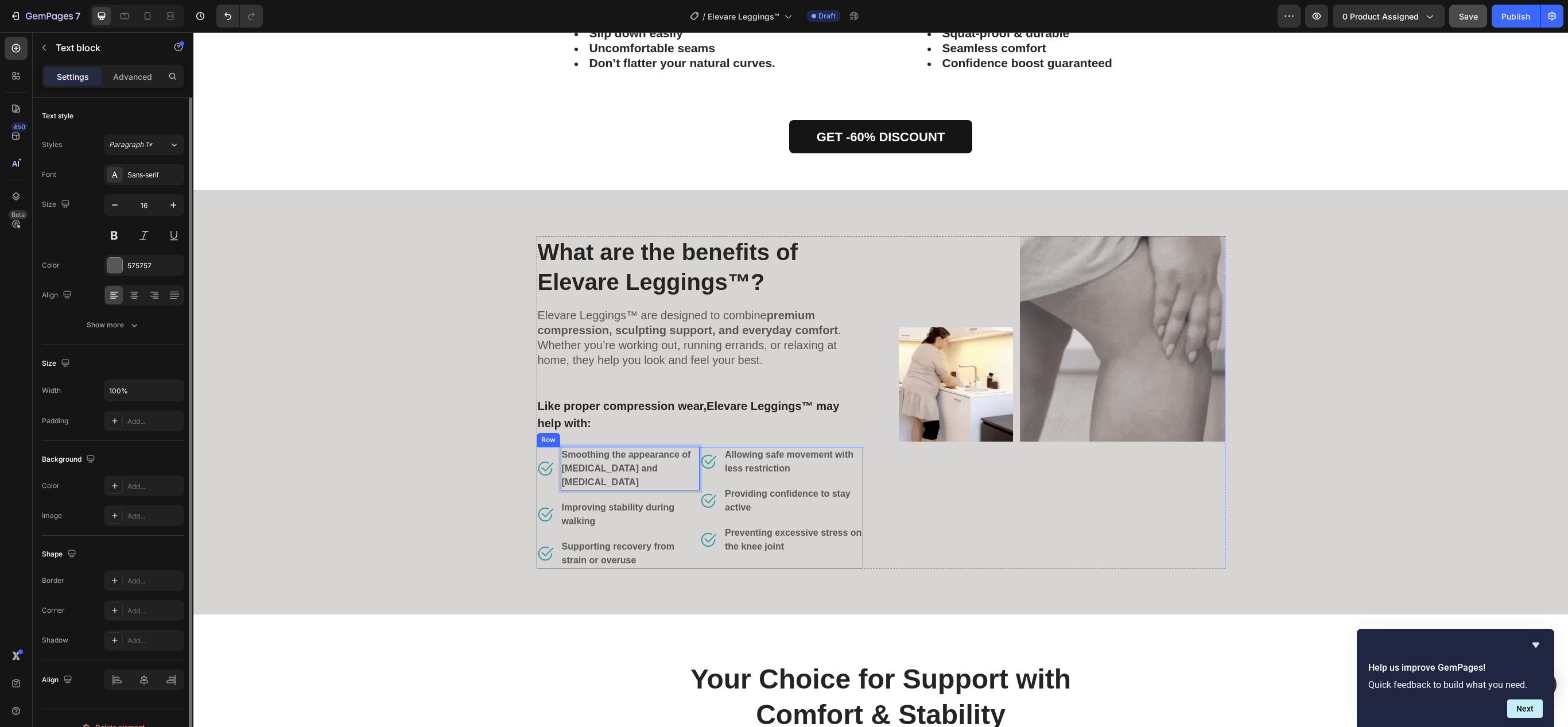
click at [593, 503] on strong "Improving stability during walking" at bounding box center [618, 514] width 113 height 23
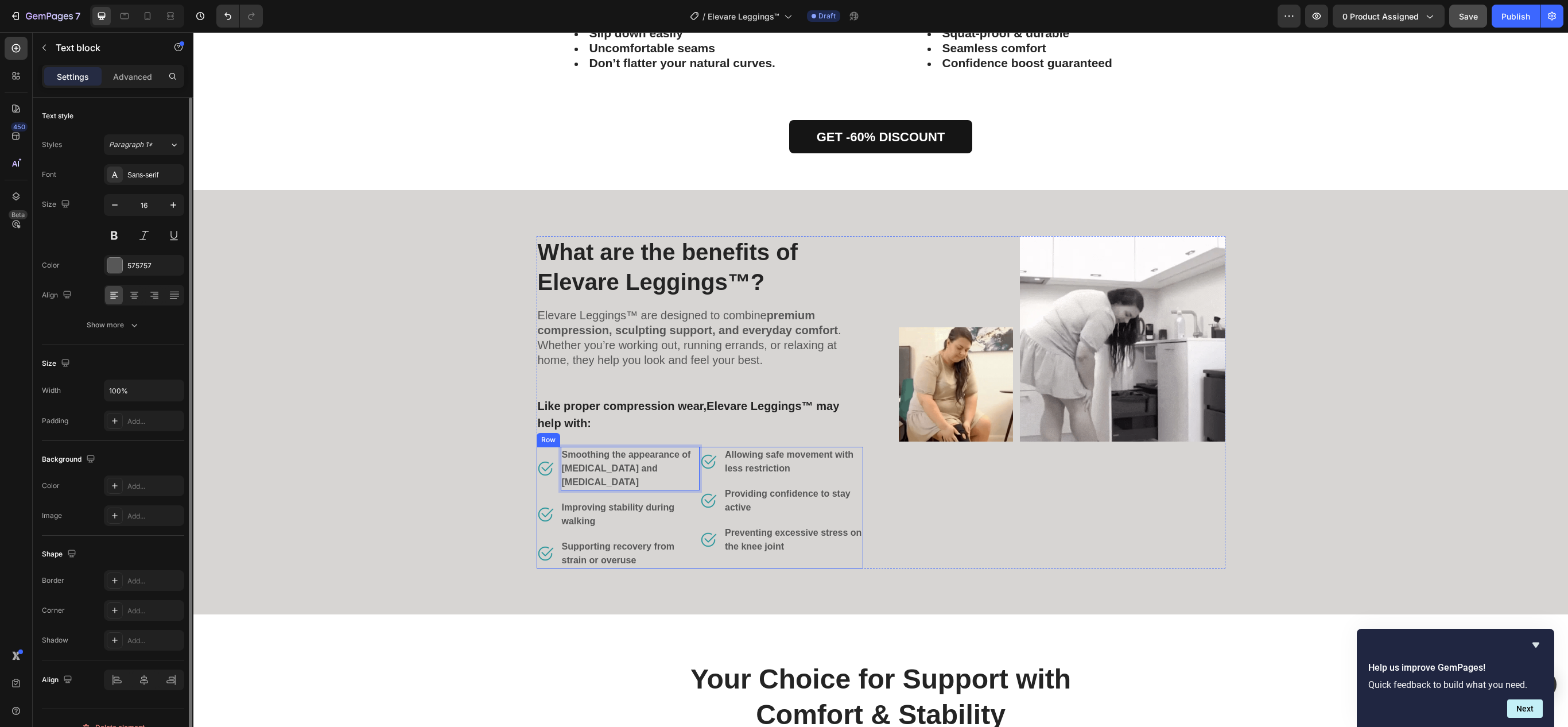
click at [593, 503] on strong "Improving stability during walking" at bounding box center [618, 514] width 113 height 23
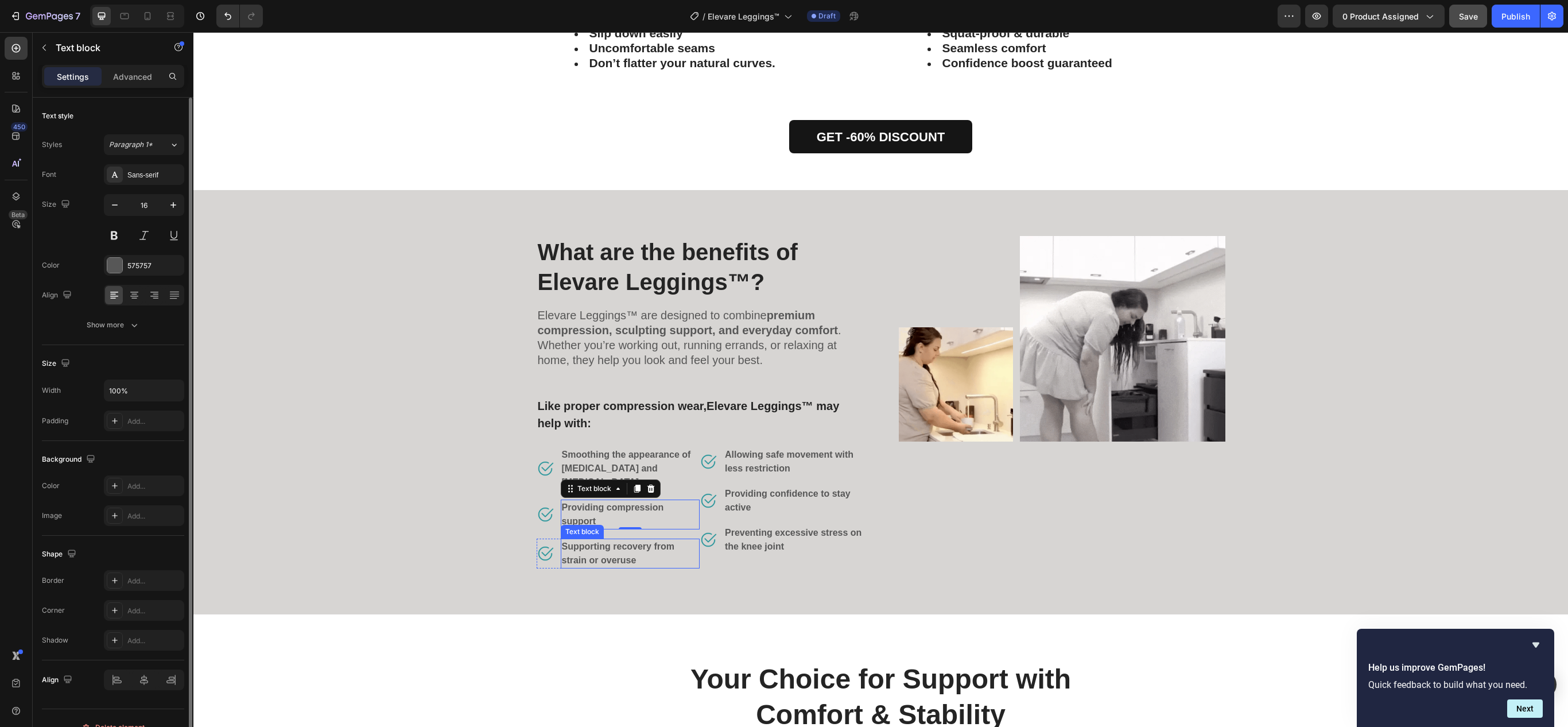
click at [605, 545] on strong "Supporting recovery from strain or overuse" at bounding box center [618, 553] width 113 height 23
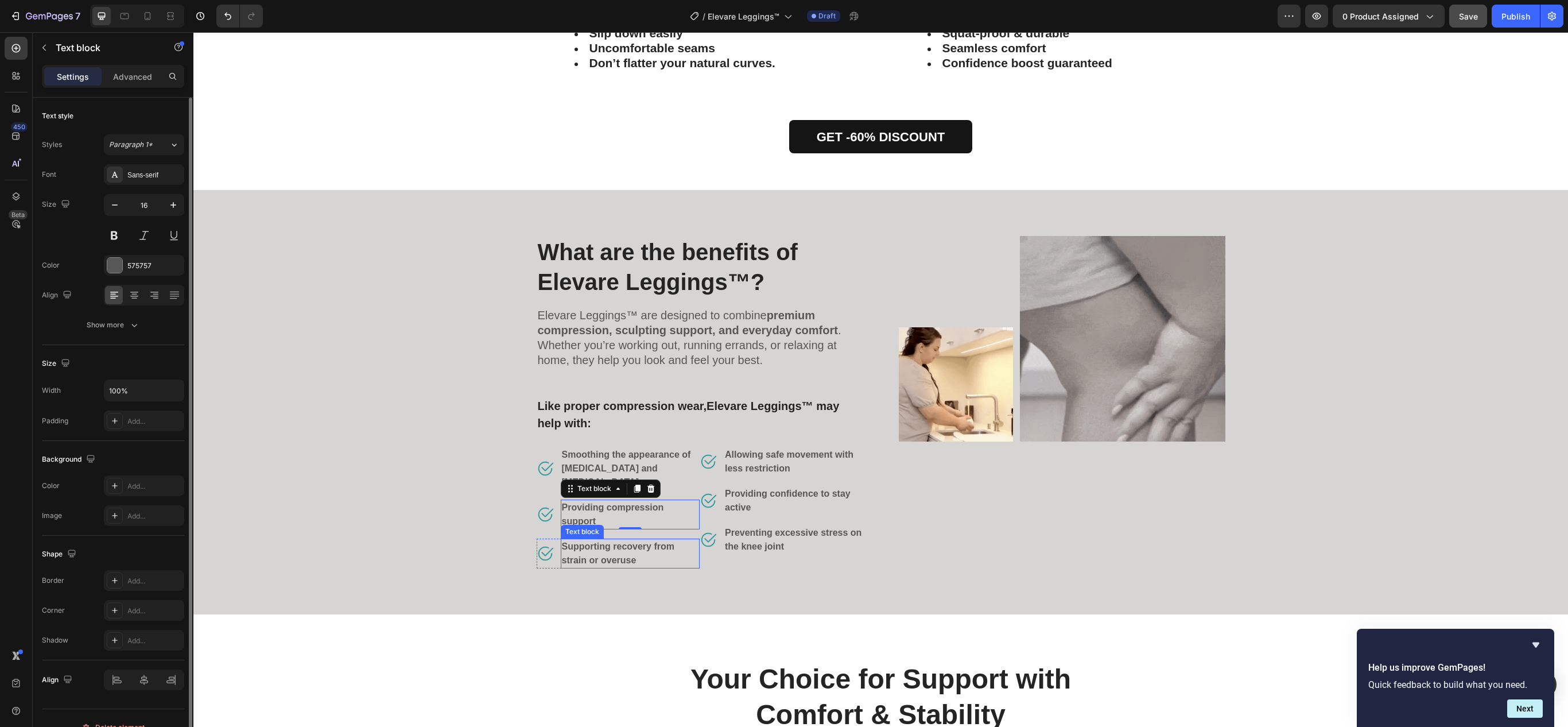
click at [605, 545] on strong "Supporting recovery from strain or overuse" at bounding box center [618, 553] width 113 height 23
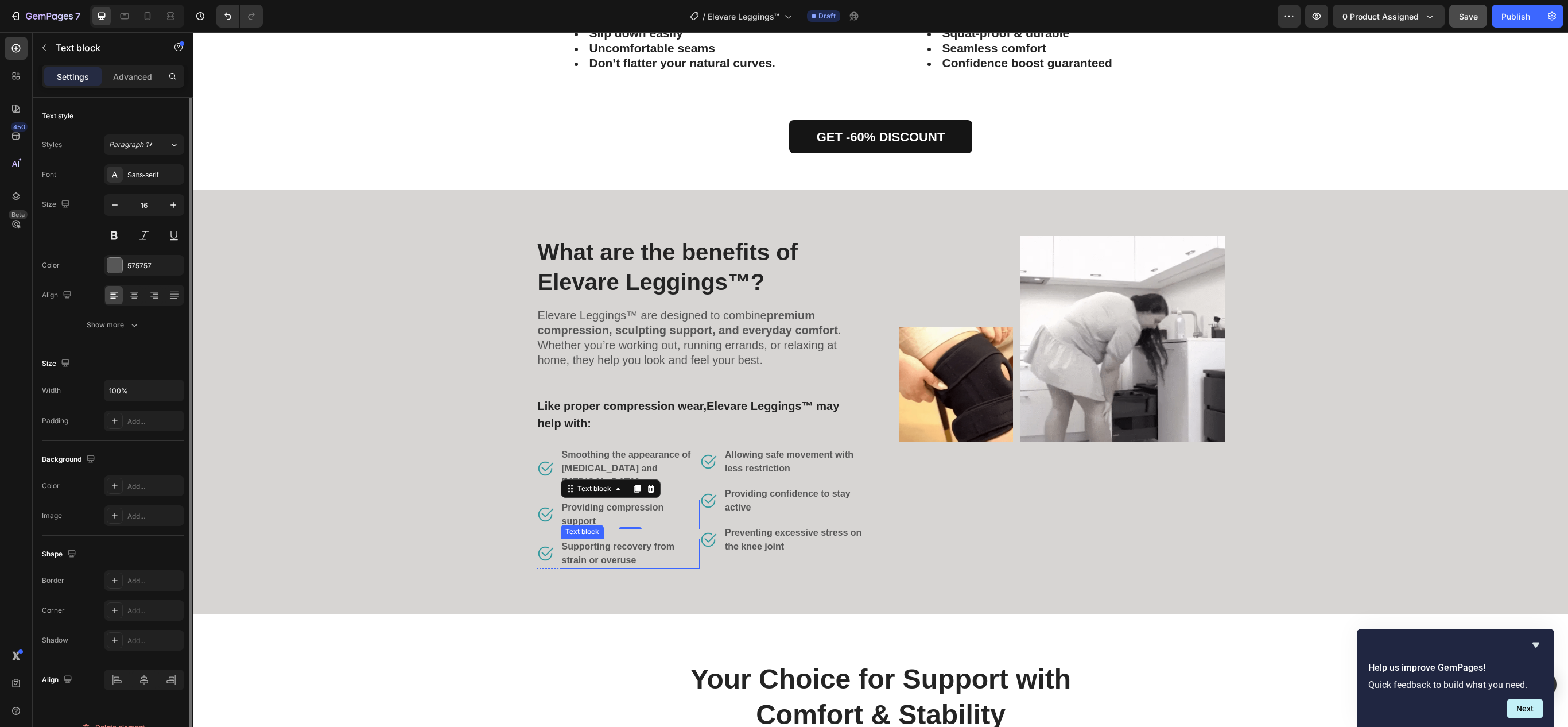
click at [606, 545] on strong "Supporting recovery from strain or overuse" at bounding box center [618, 553] width 113 height 23
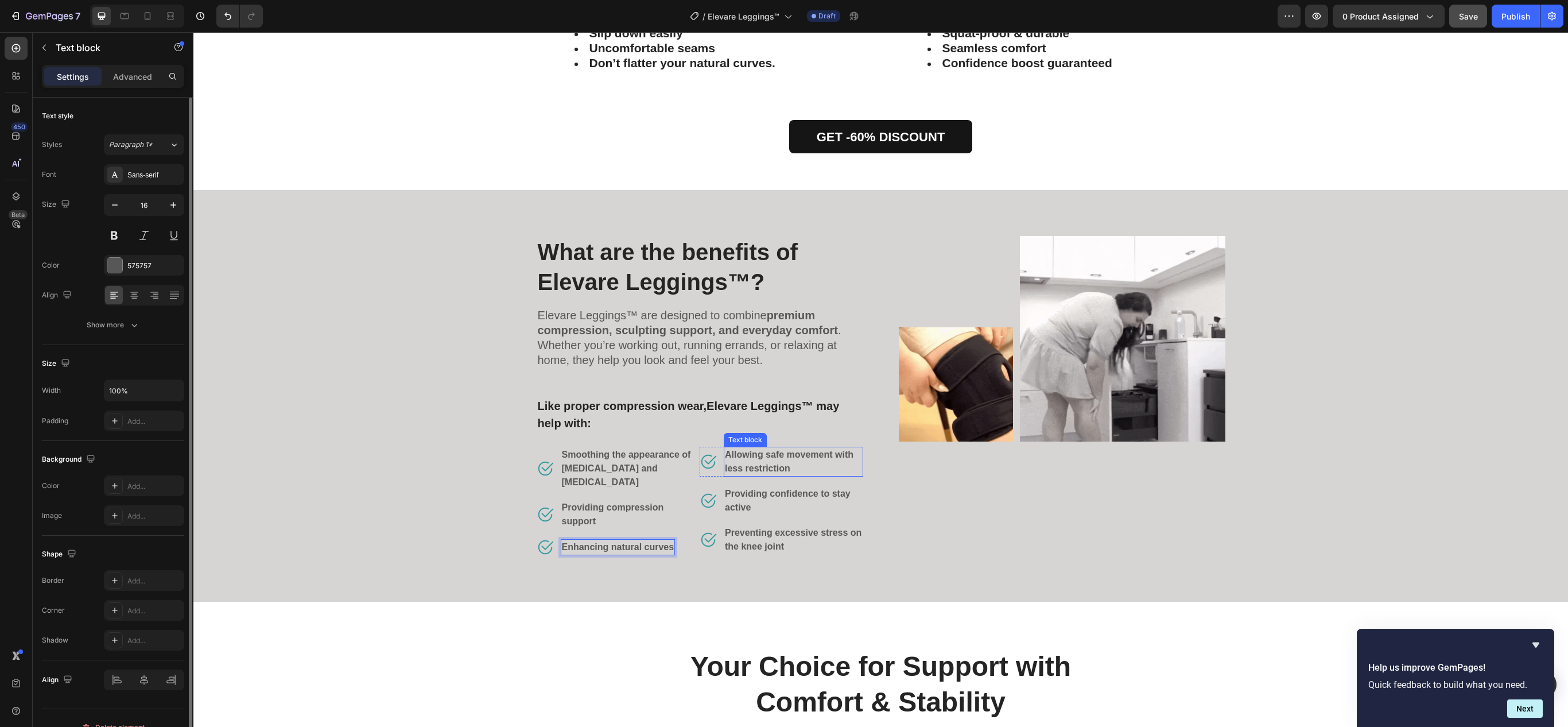
click at [730, 459] on strong "Allowing safe movement with less restriction" at bounding box center [789, 461] width 129 height 23
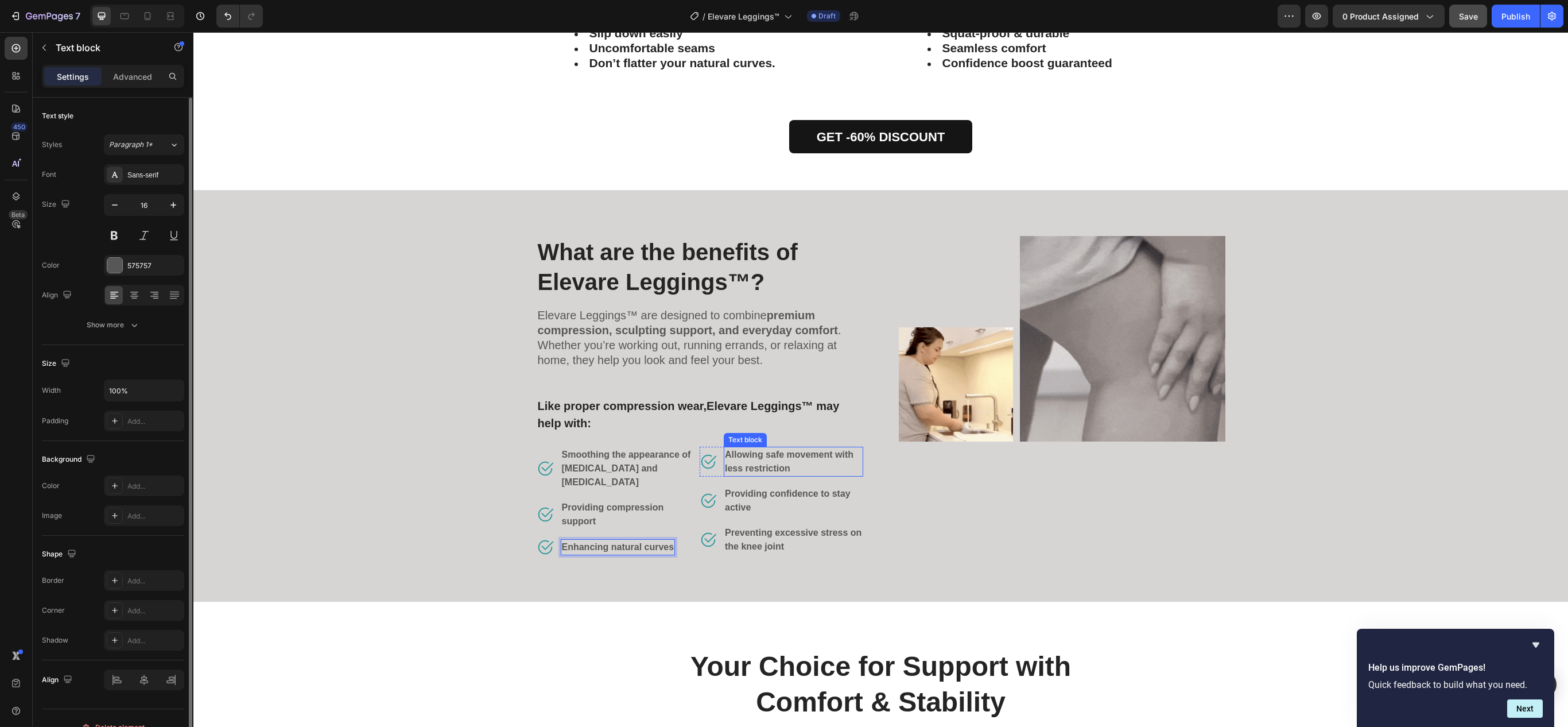
click at [730, 459] on strong "Allowing safe movement with less restriction" at bounding box center [789, 461] width 129 height 23
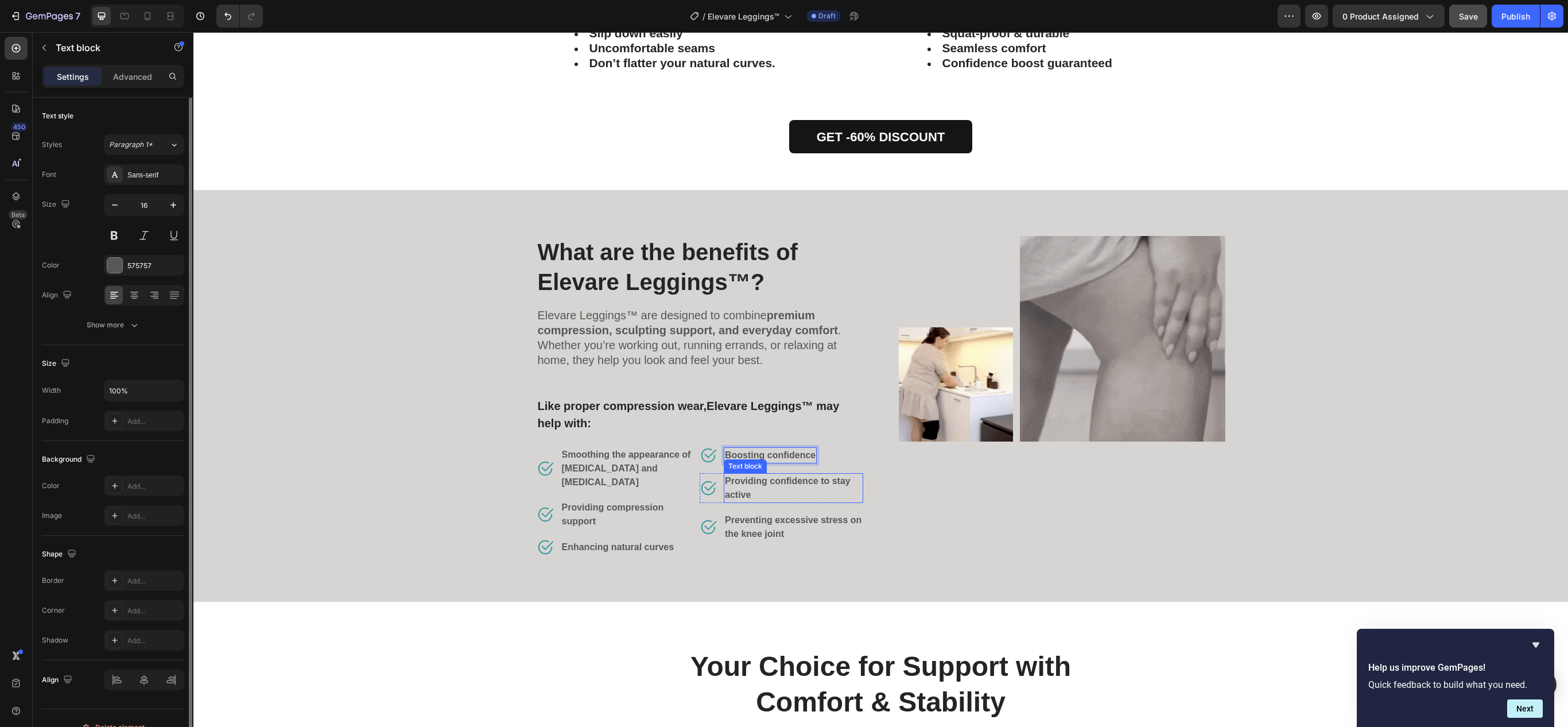
click at [733, 490] on strong "Providing confidence to stay active" at bounding box center [788, 487] width 126 height 23
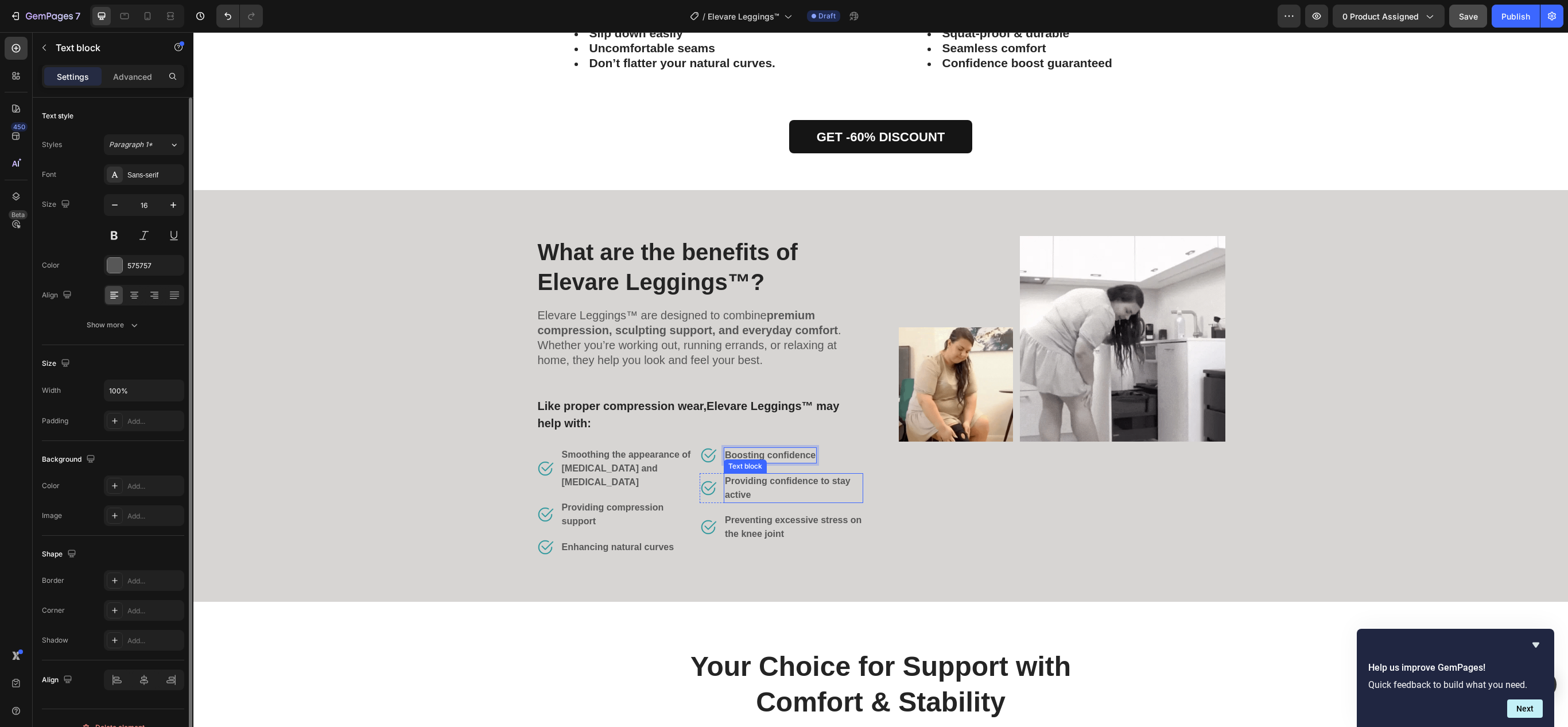
click at [733, 490] on strong "Providing confidence to stay active" at bounding box center [788, 487] width 126 height 23
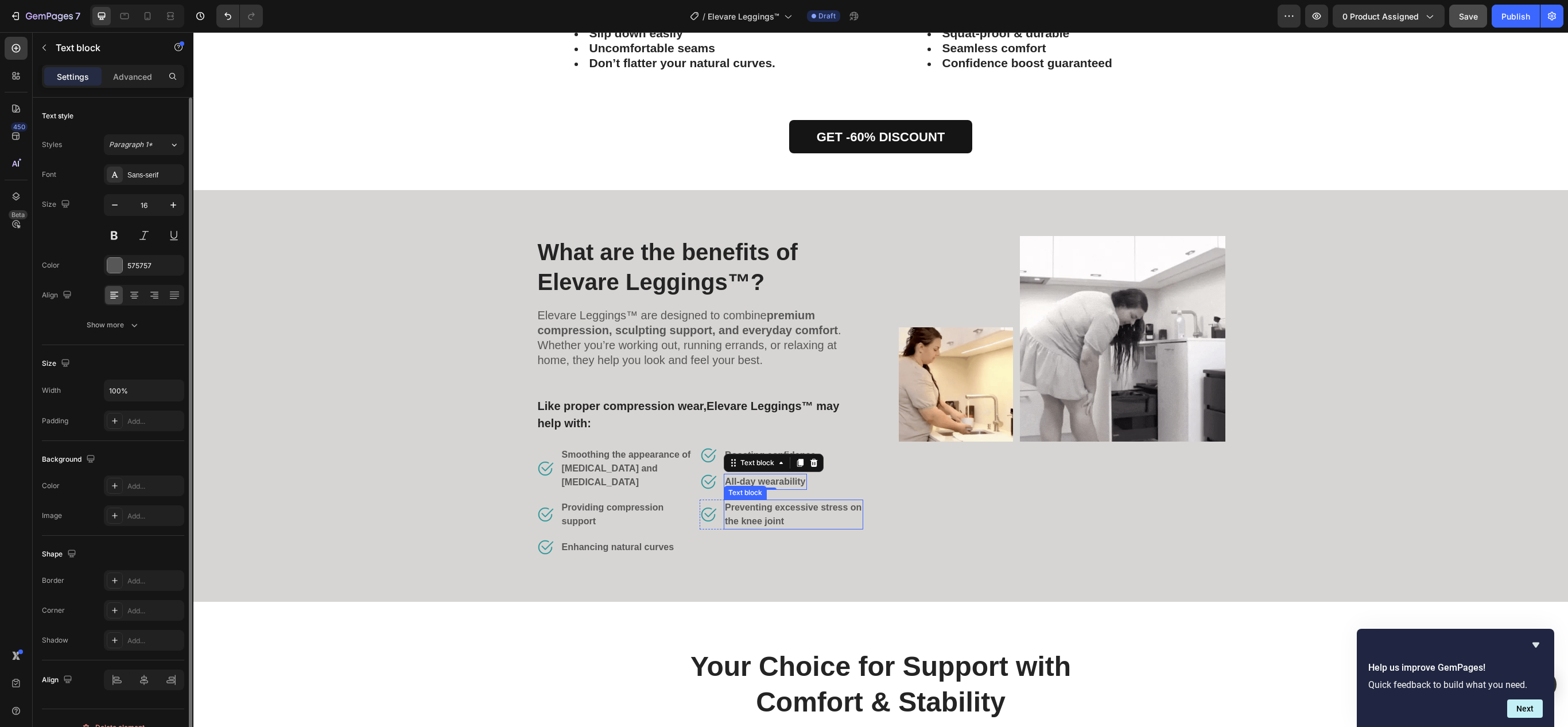
click at [784, 503] on strong "Preventing excessive stress on the knee joint" at bounding box center [793, 514] width 137 height 23
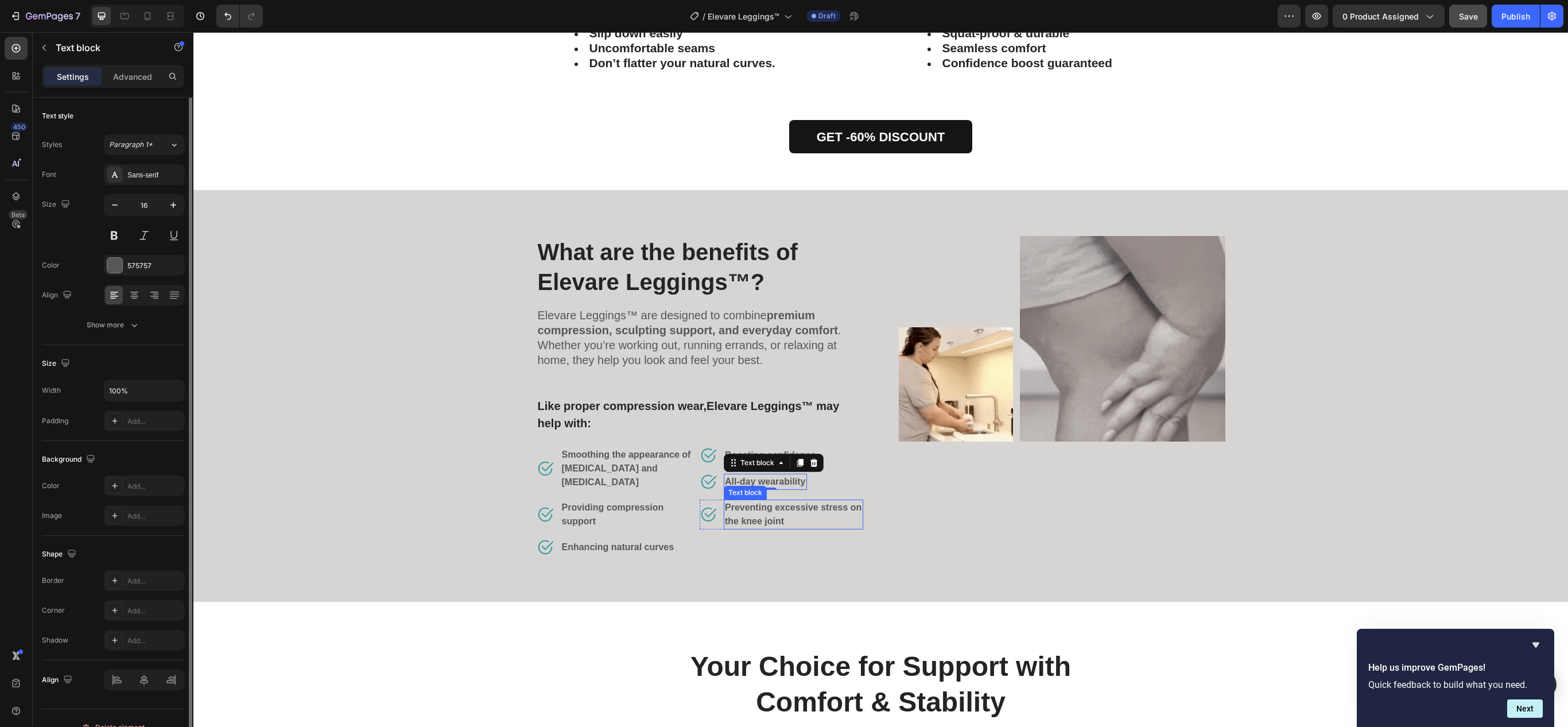
click at [784, 503] on strong "Preventing excessive stress on the knee joint" at bounding box center [793, 514] width 137 height 23
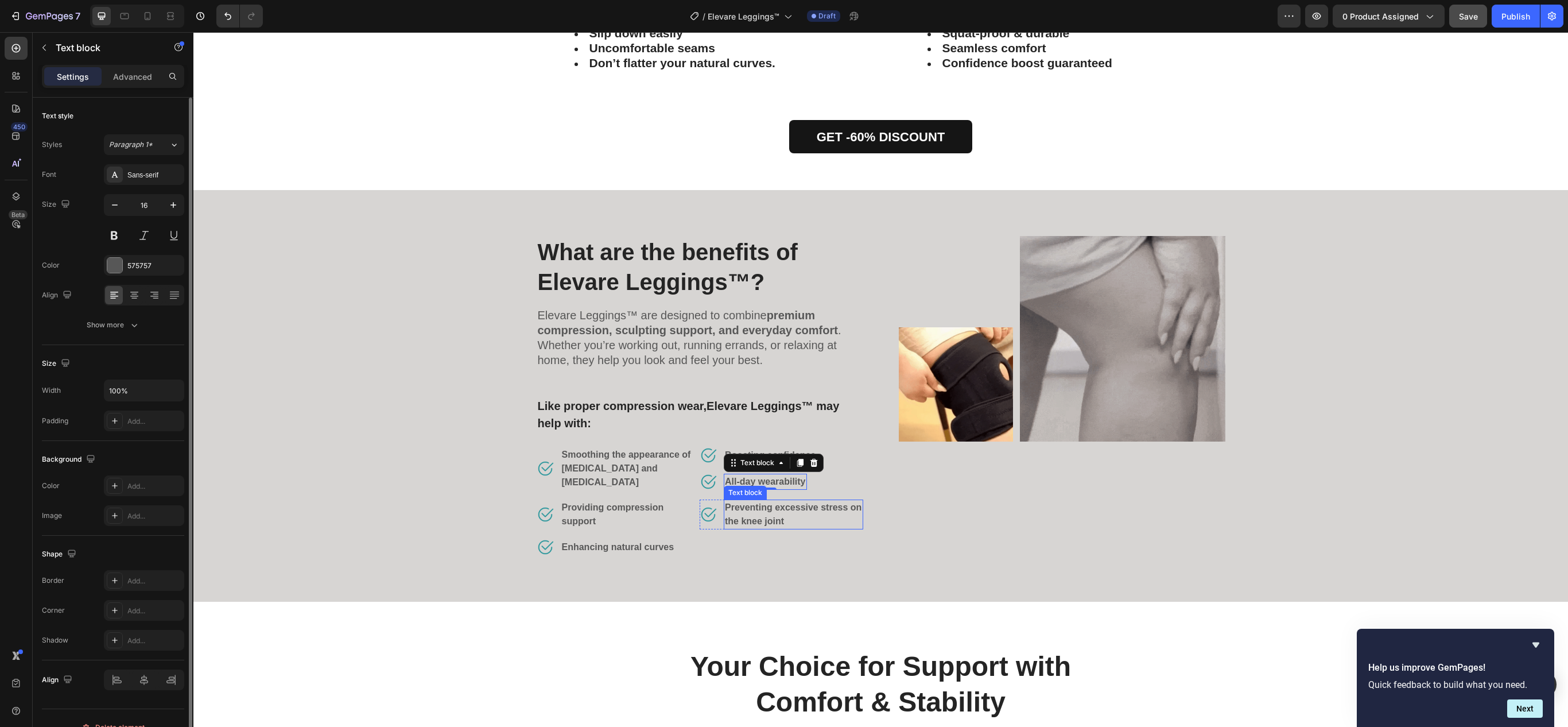
click at [784, 503] on strong "Preventing excessive stress on the knee joint" at bounding box center [793, 514] width 137 height 23
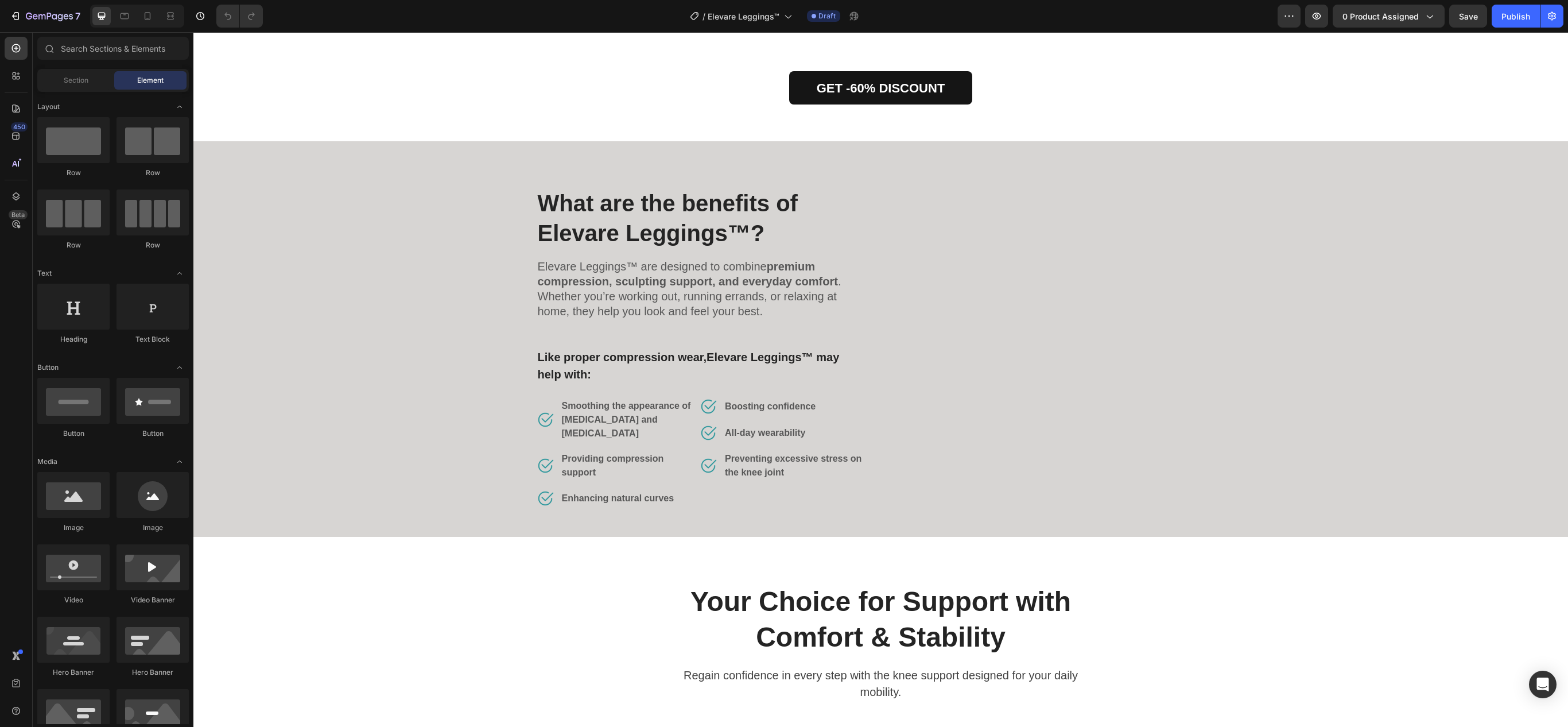
scroll to position [2870, 0]
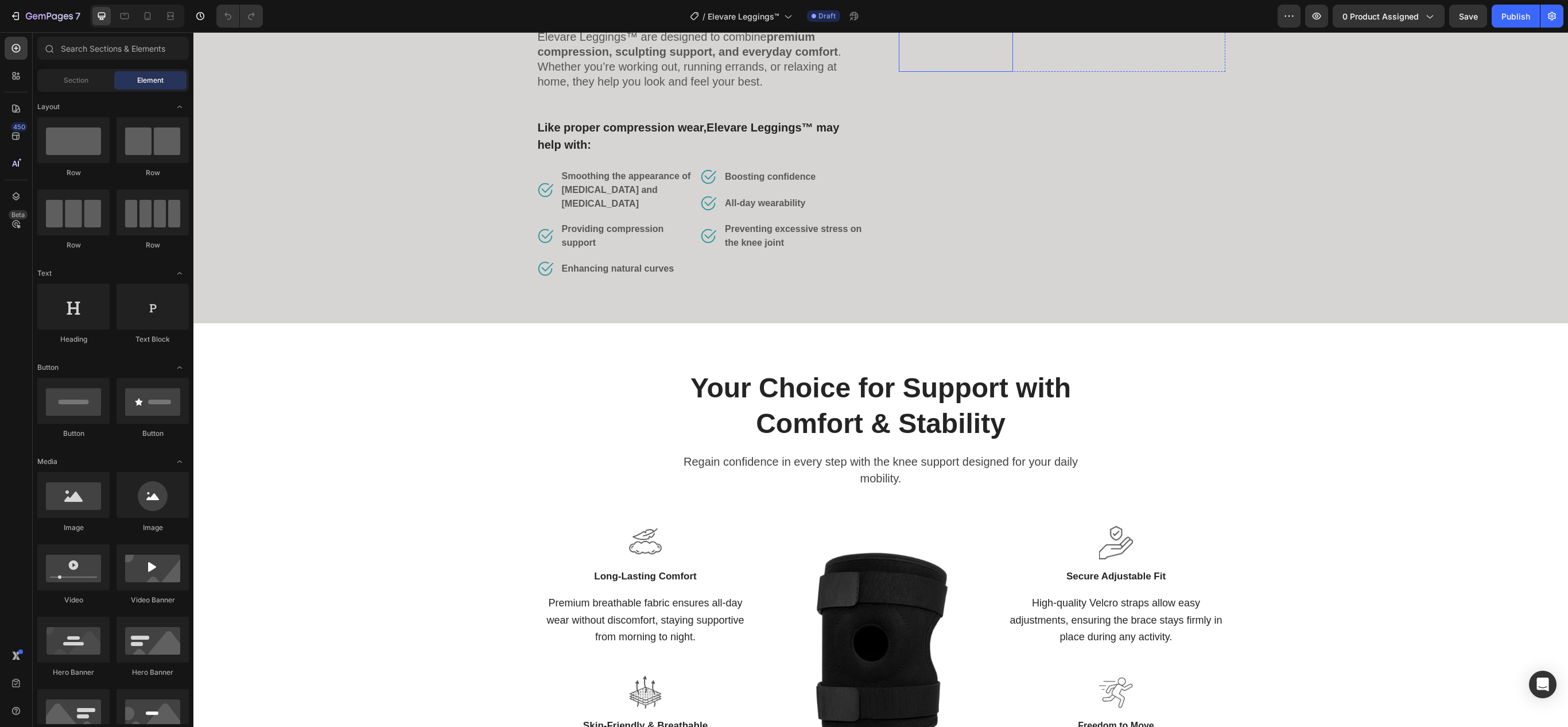
click at [975, 71] on img at bounding box center [956, 14] width 114 height 114
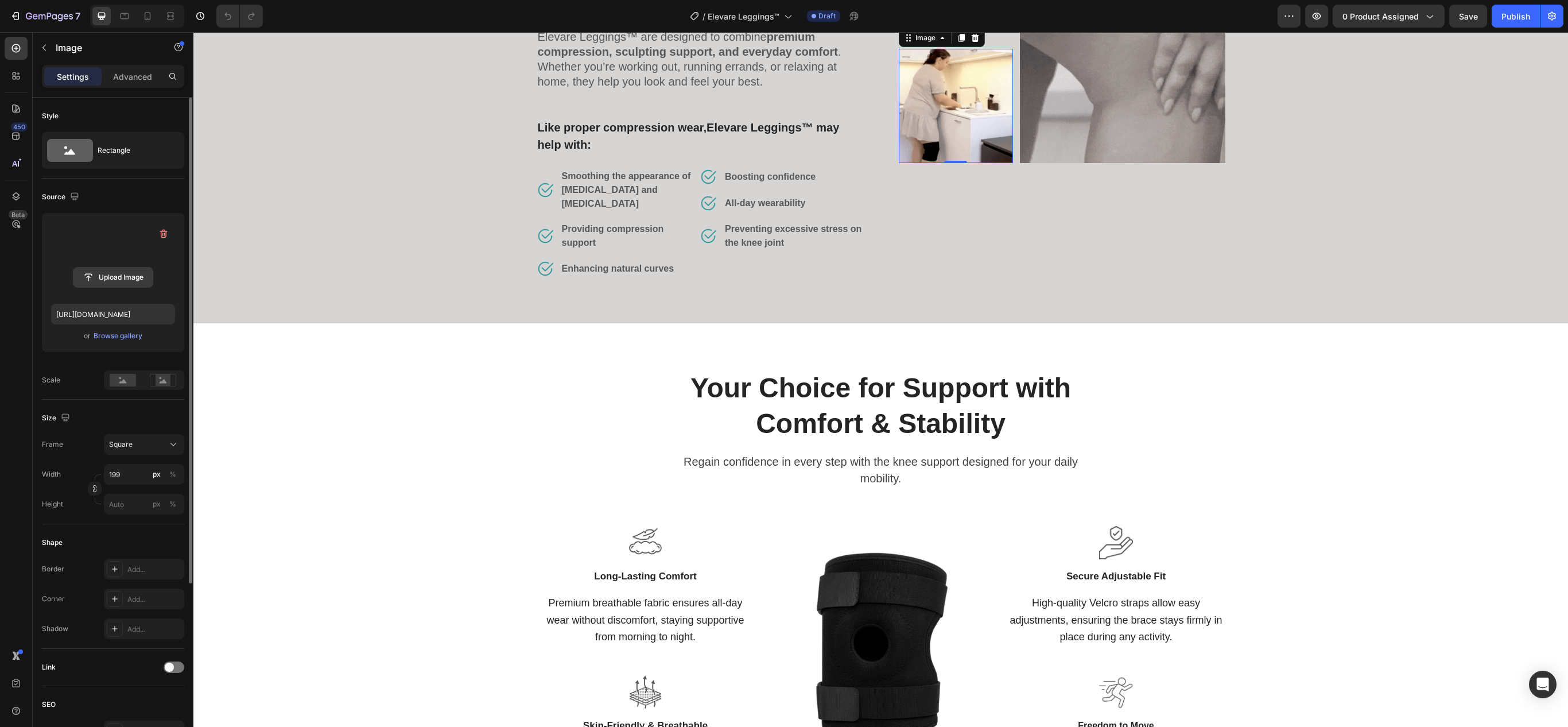
click at [120, 268] on button "Upload Image" at bounding box center [113, 277] width 81 height 21
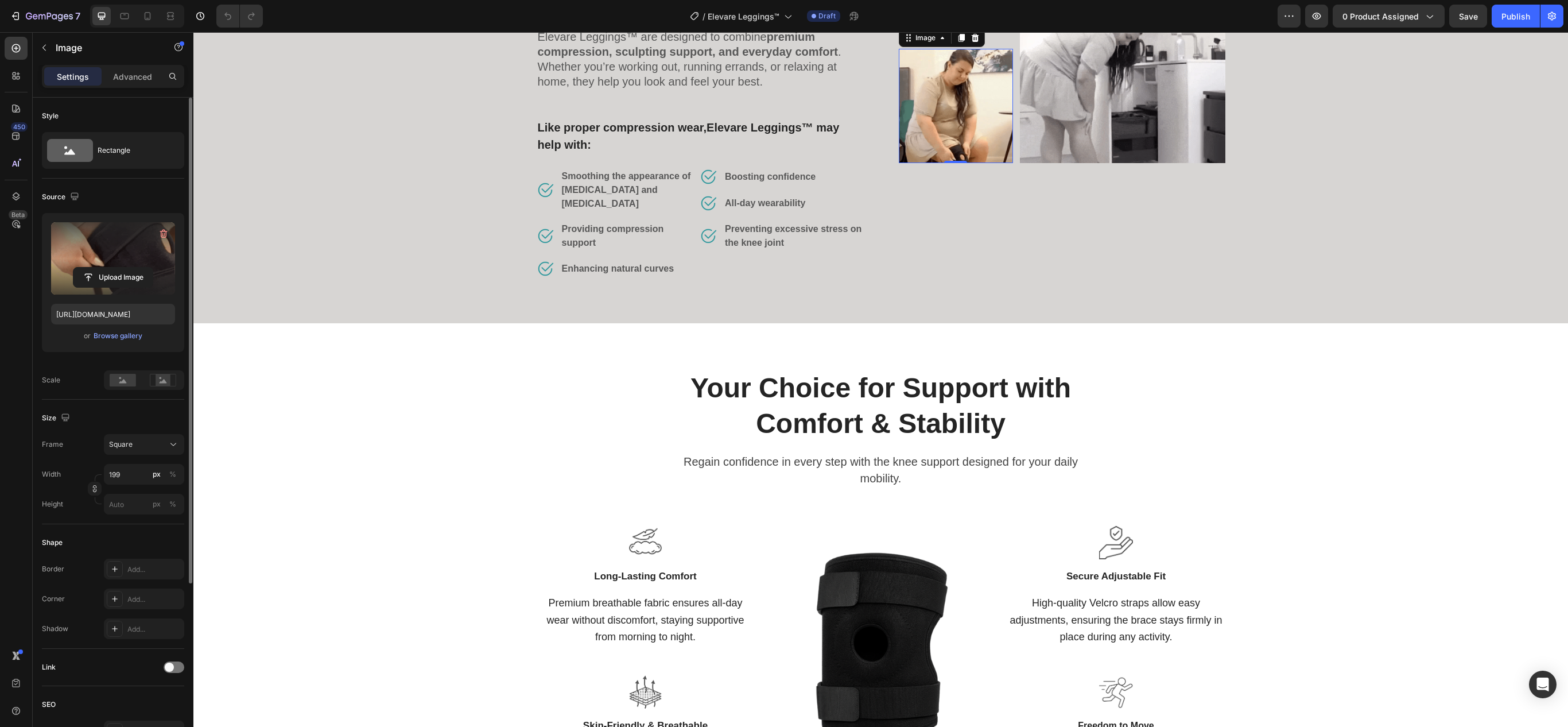
click at [120, 246] on label at bounding box center [113, 258] width 124 height 72
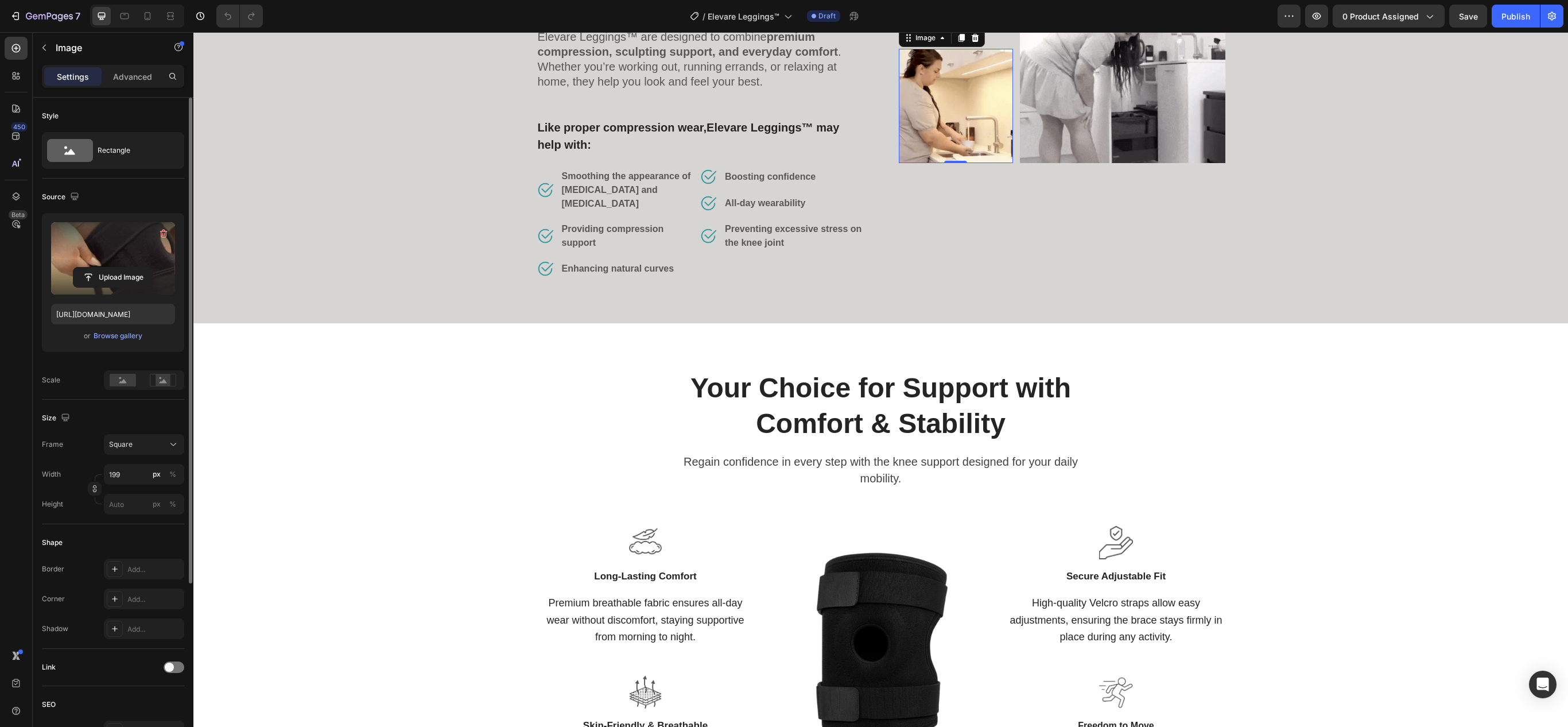
click at [120, 268] on input "file" at bounding box center [113, 277] width 79 height 20
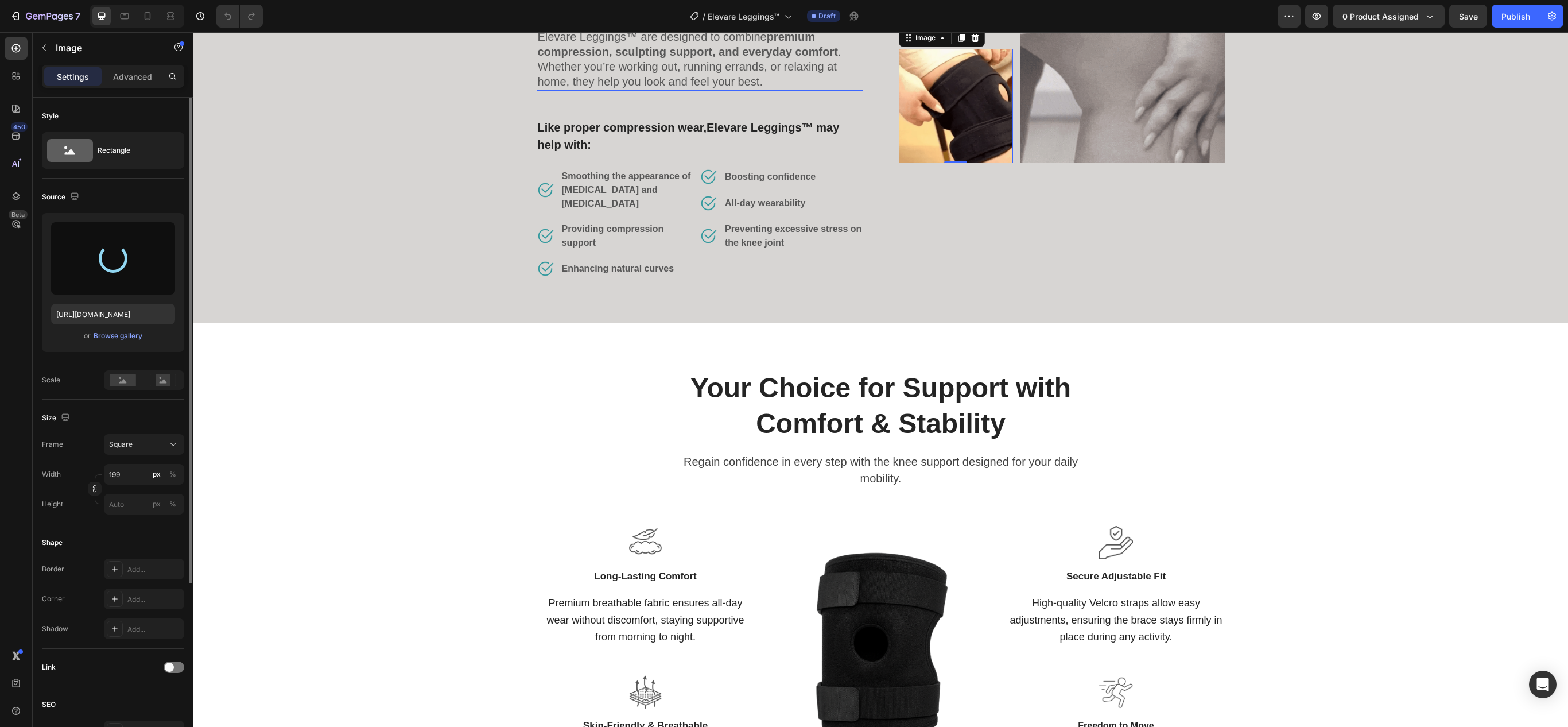
type input "https://cdn.shopify.com/s/files/1/0670/8517/2906/files/gempages_582953857940718…"
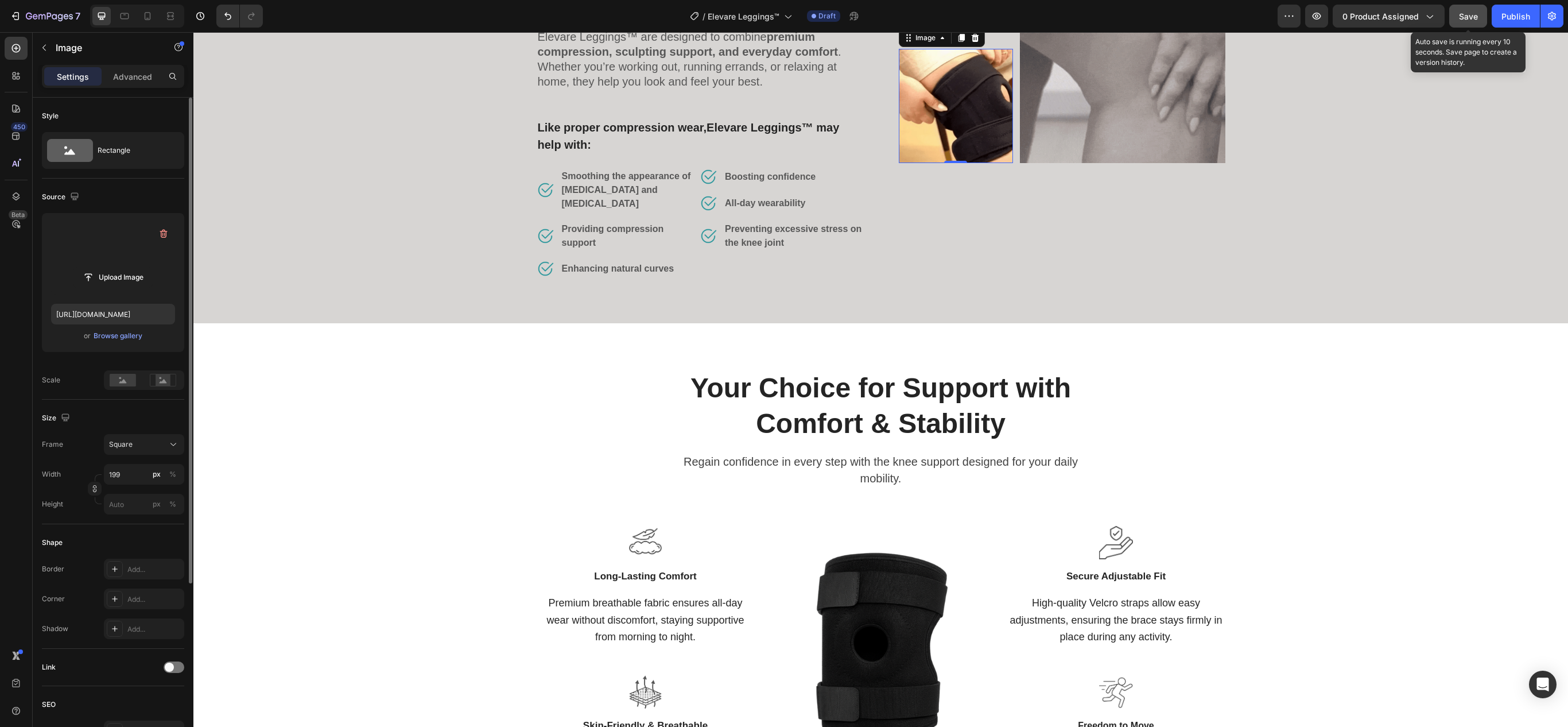
click at [1463, 18] on span "Save" at bounding box center [1468, 16] width 19 height 10
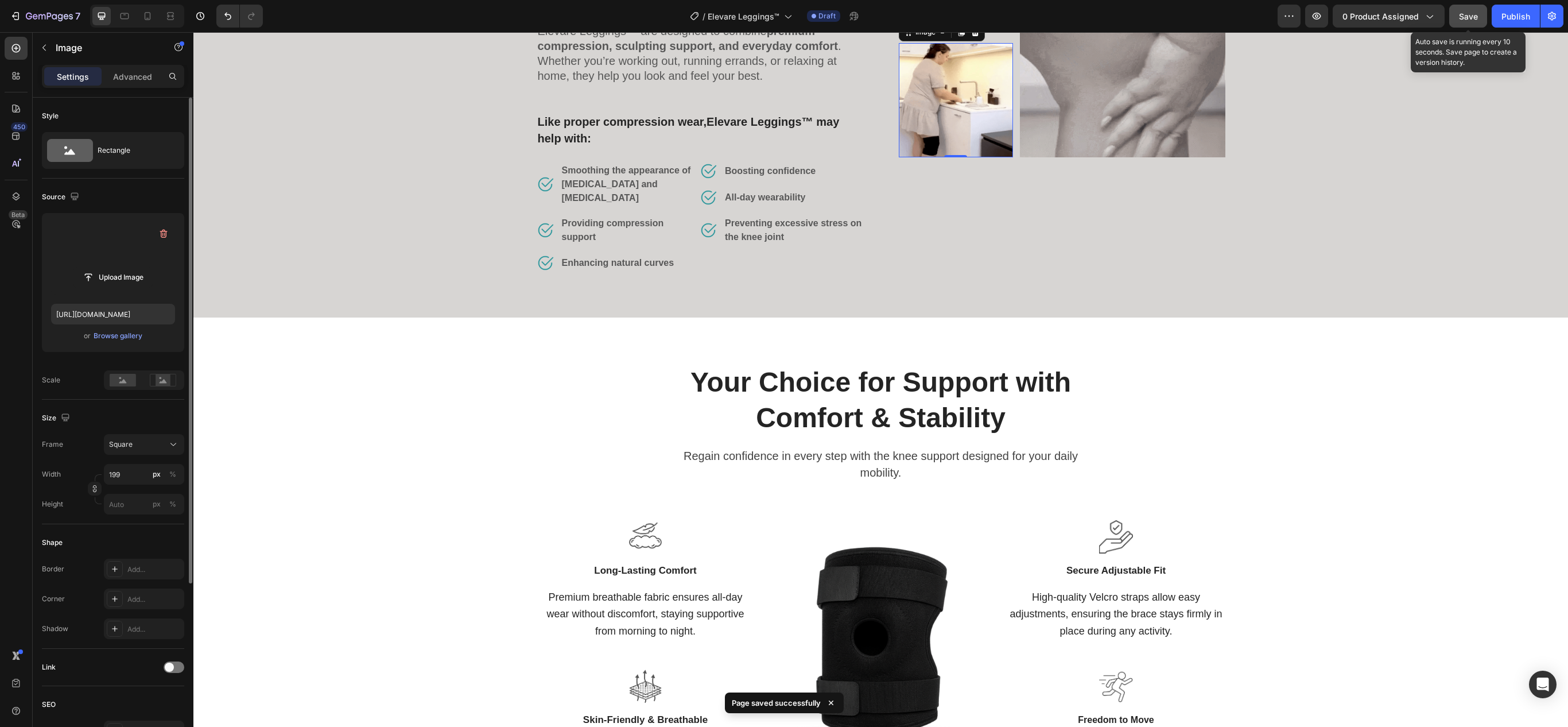
scroll to position [2984, 0]
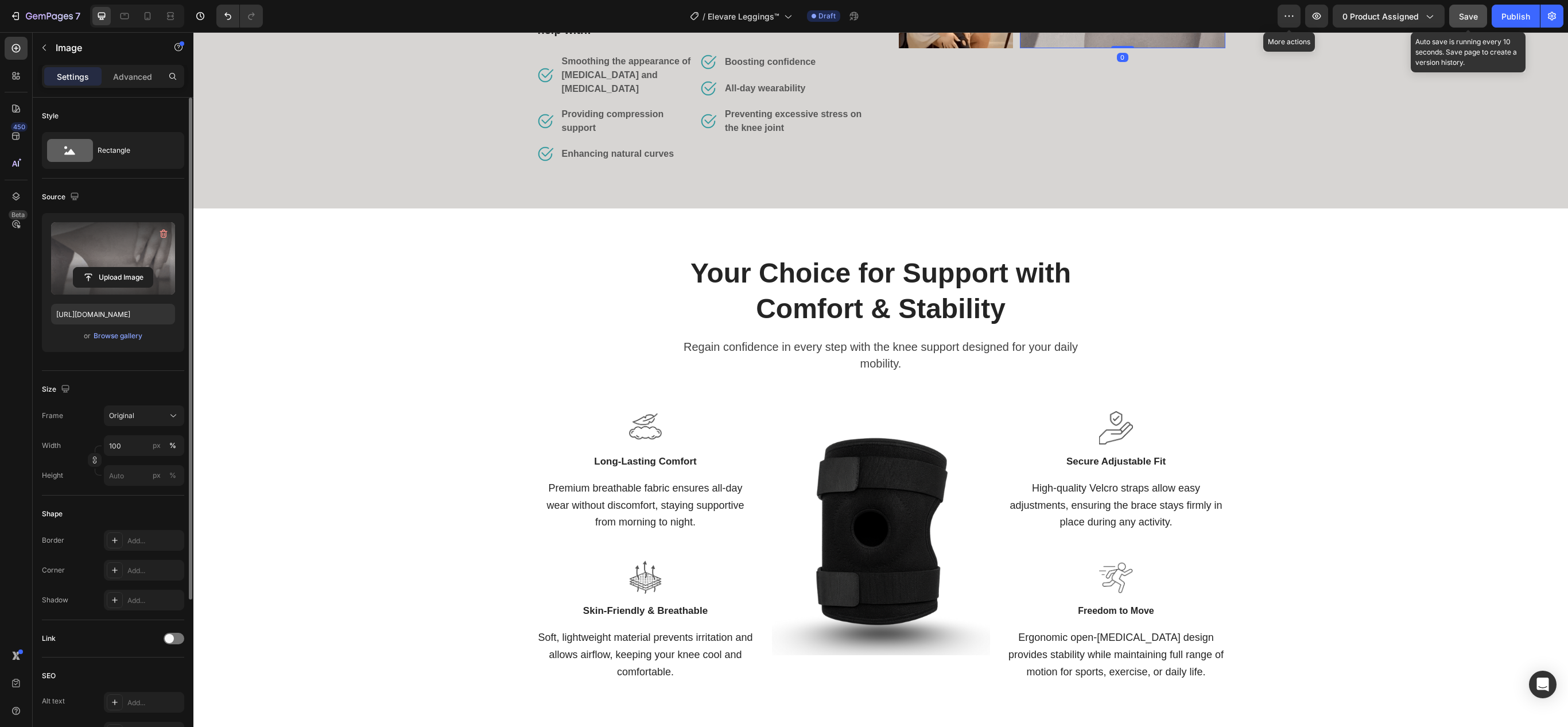
click at [114, 249] on label at bounding box center [113, 258] width 124 height 72
click at [114, 268] on input "file" at bounding box center [113, 277] width 79 height 20
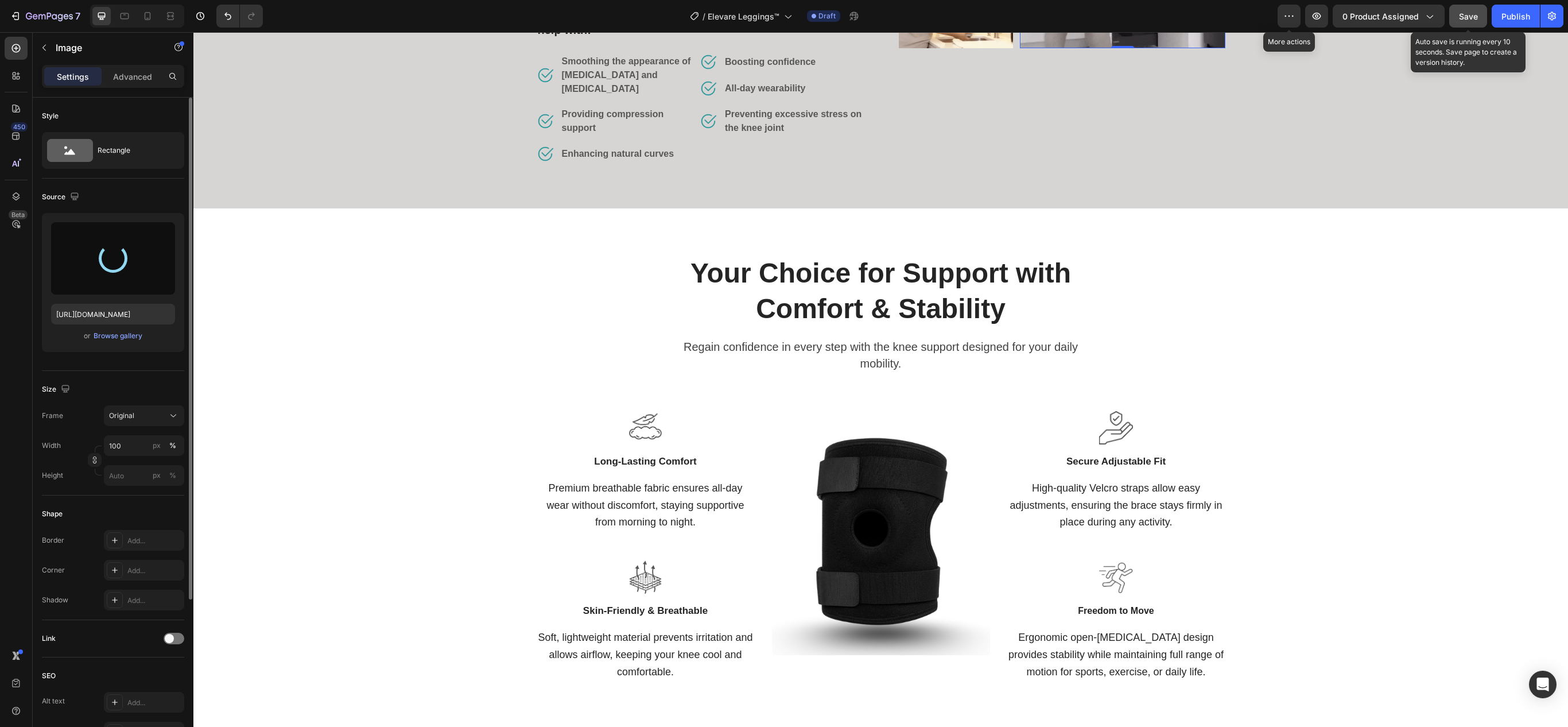
type input "https://cdn.shopify.com/s/files/1/0670/8517/2906/files/gempages_582953857940718…"
click at [1477, 23] on button "Save" at bounding box center [1468, 16] width 38 height 23
